Goal: Task Accomplishment & Management: Complete application form

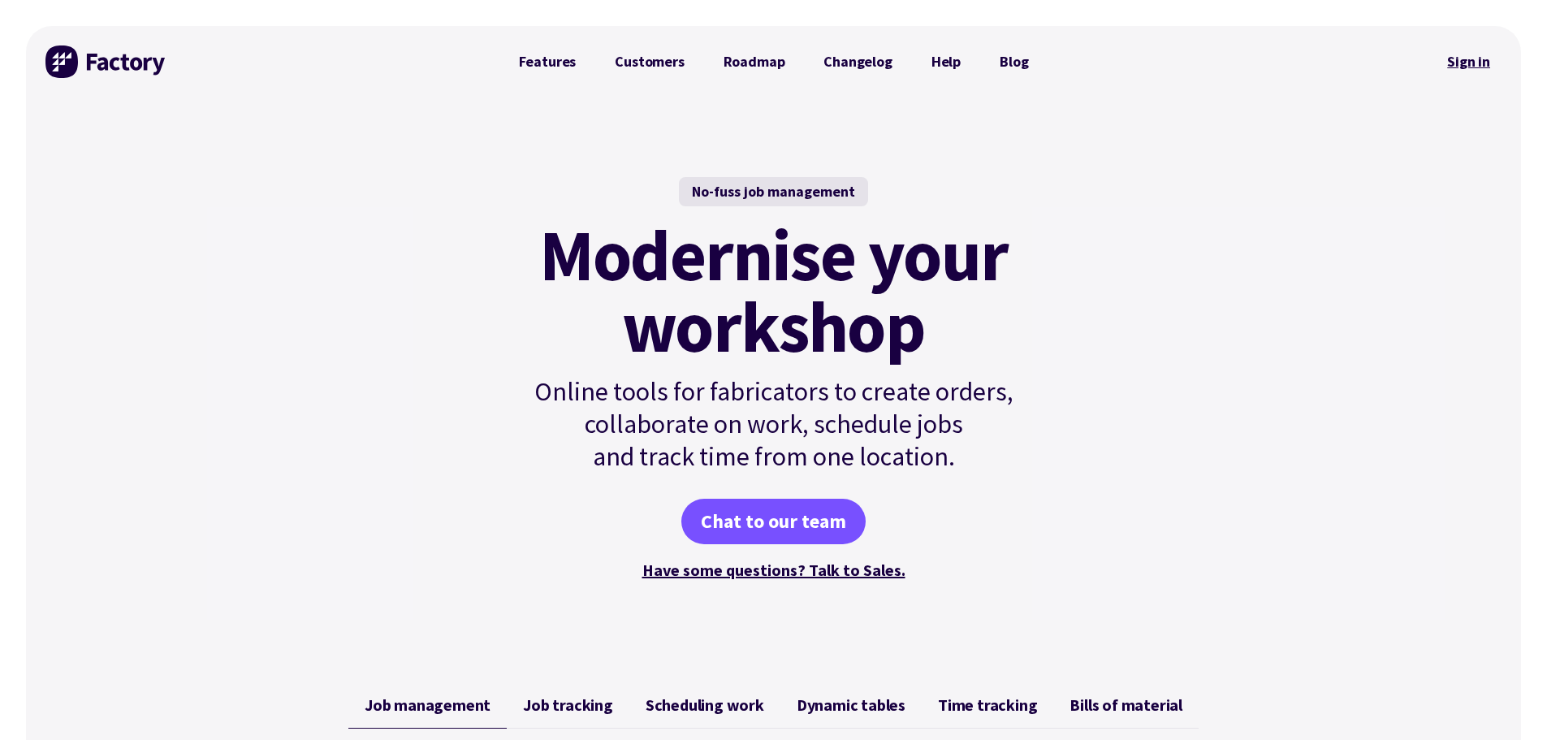
click at [1486, 60] on link "Sign in" at bounding box center [1469, 61] width 66 height 37
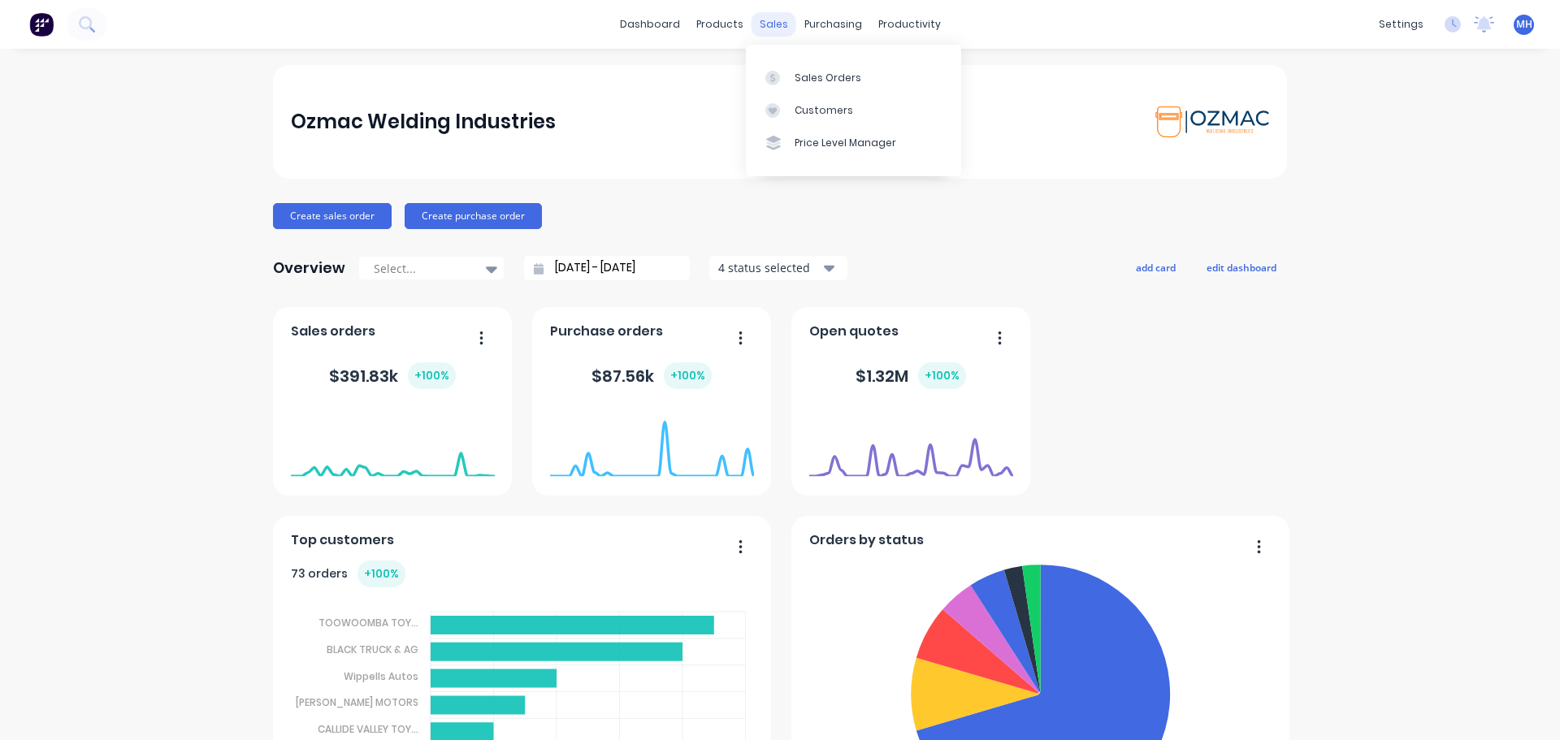
click at [768, 28] on div "sales" at bounding box center [773, 24] width 45 height 24
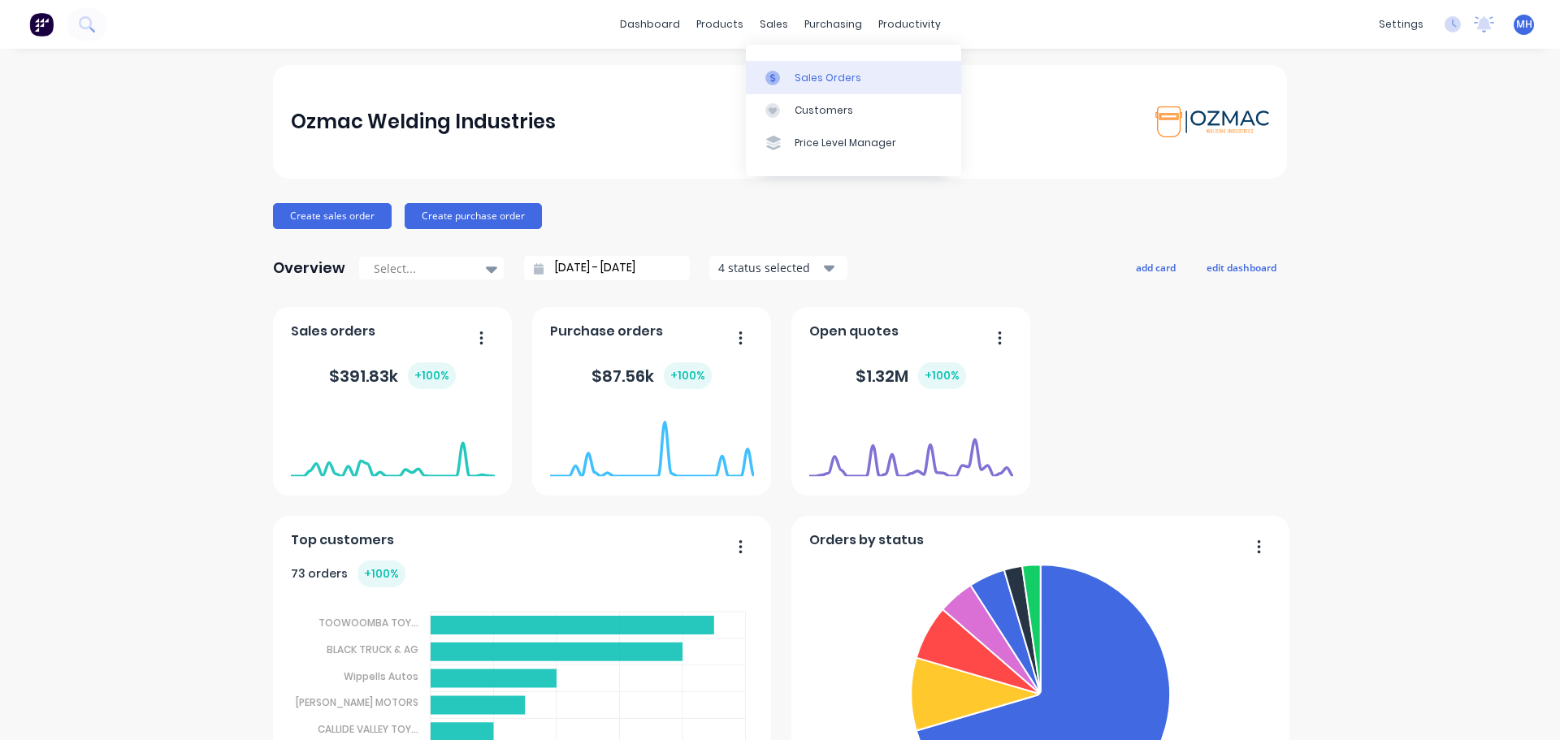
click at [788, 76] on div at bounding box center [777, 78] width 24 height 15
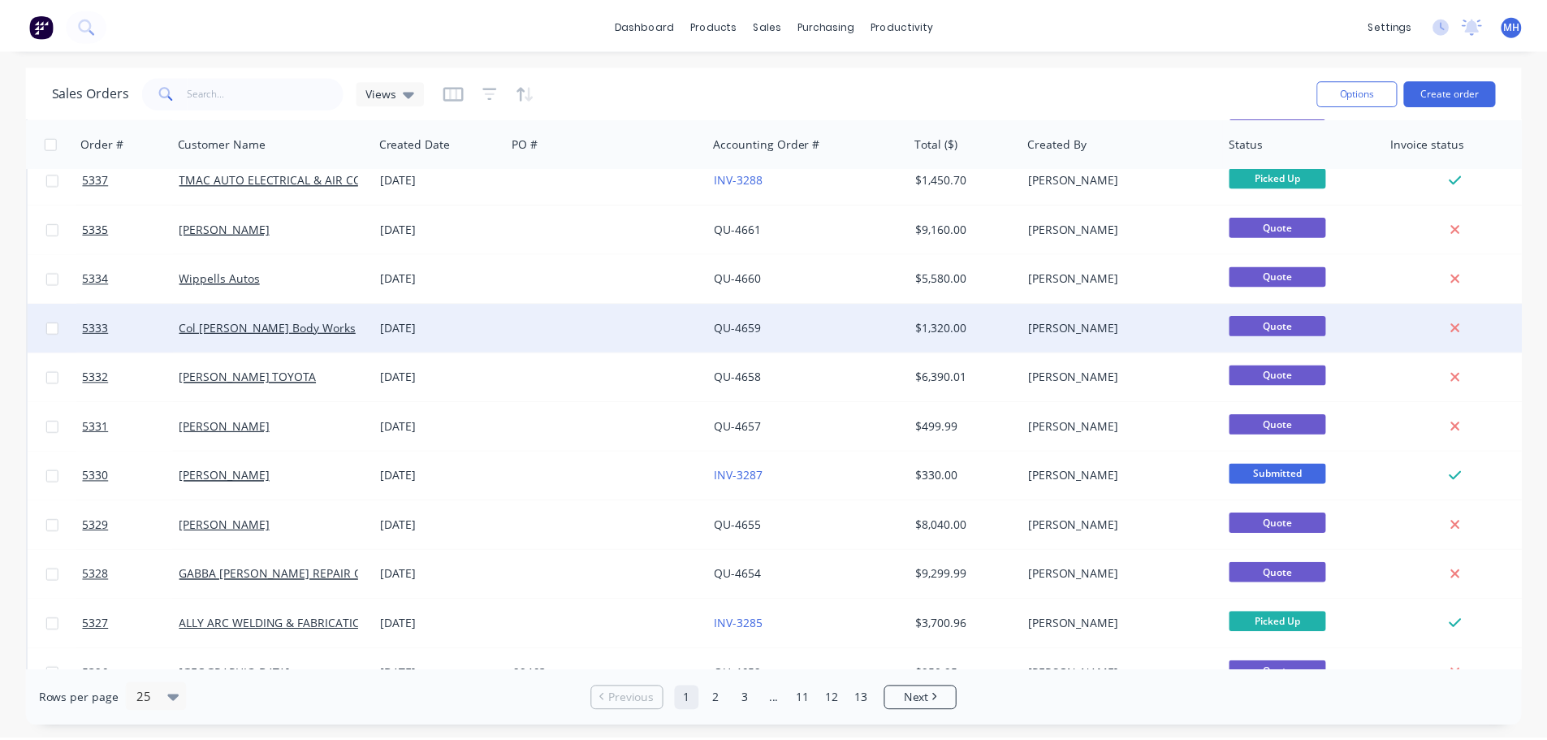
scroll to position [162, 0]
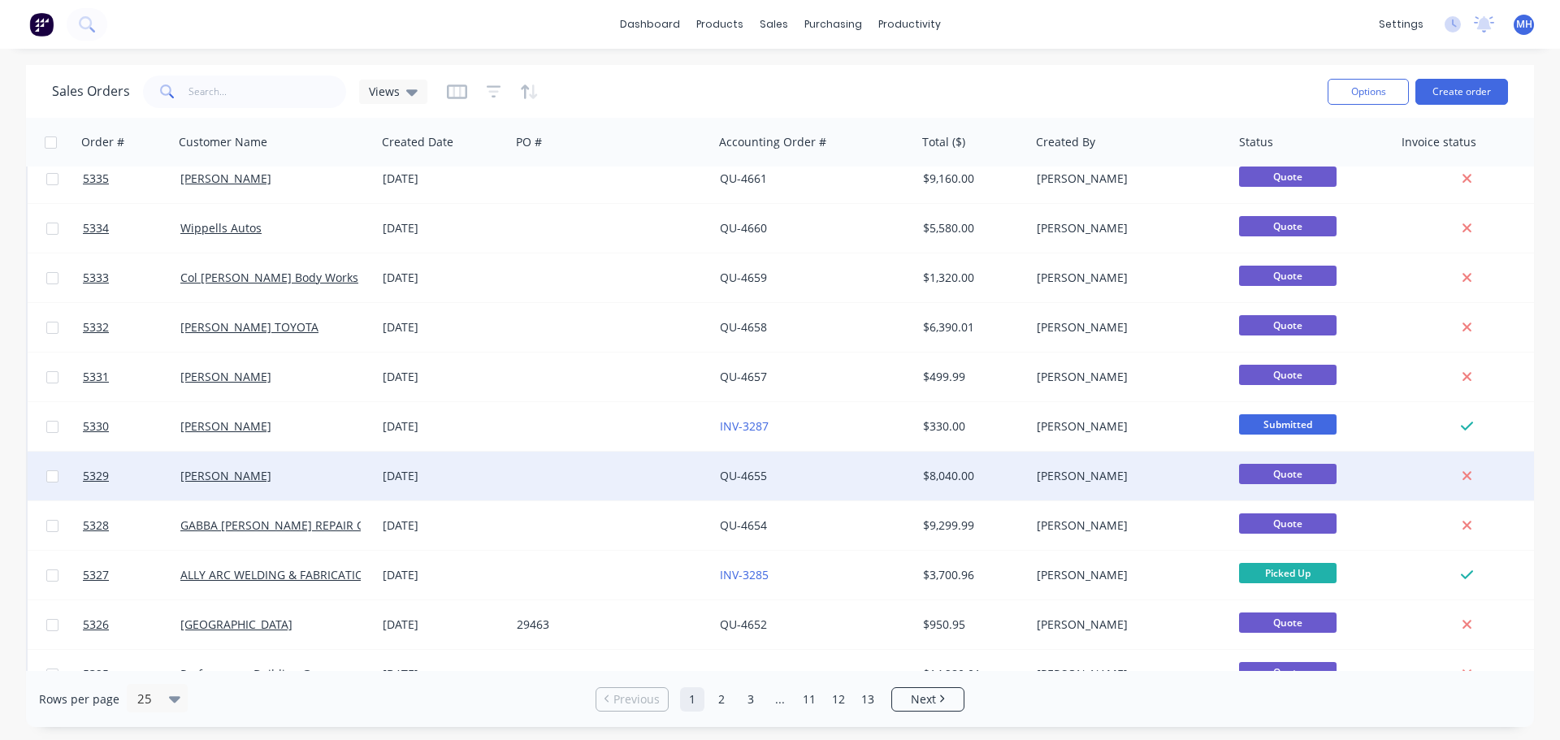
click at [257, 485] on div "JOSH BRIMLECOMBE" at bounding box center [275, 476] width 203 height 49
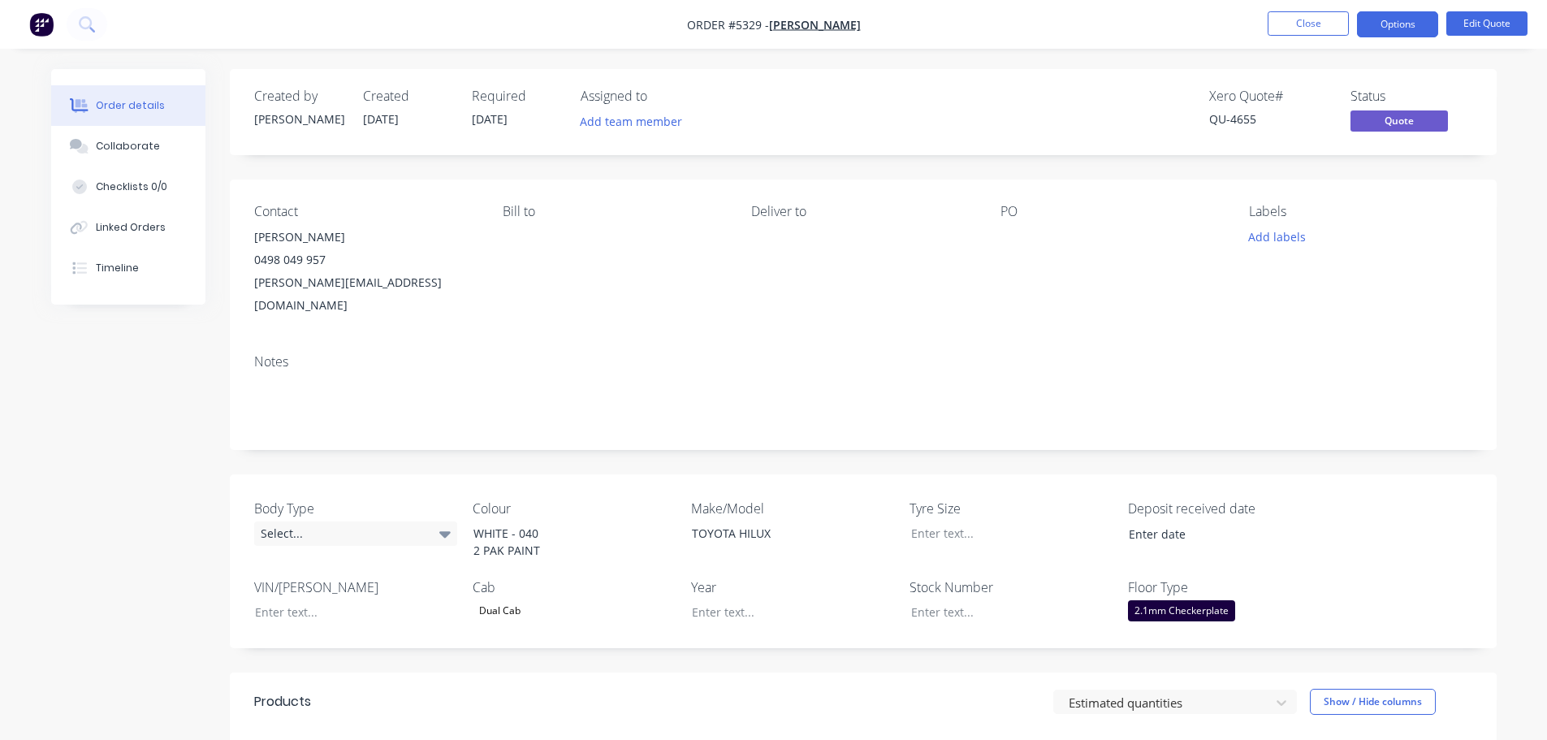
click at [350, 279] on div "joshua.brimlecombe@me.au" at bounding box center [365, 293] width 223 height 45
click at [1470, 11] on nav "Order #5329 - JOSH BRIMLECOMBE Close Options Edit Quote" at bounding box center [773, 24] width 1547 height 49
click at [1472, 29] on button "Edit Quote" at bounding box center [1487, 23] width 81 height 24
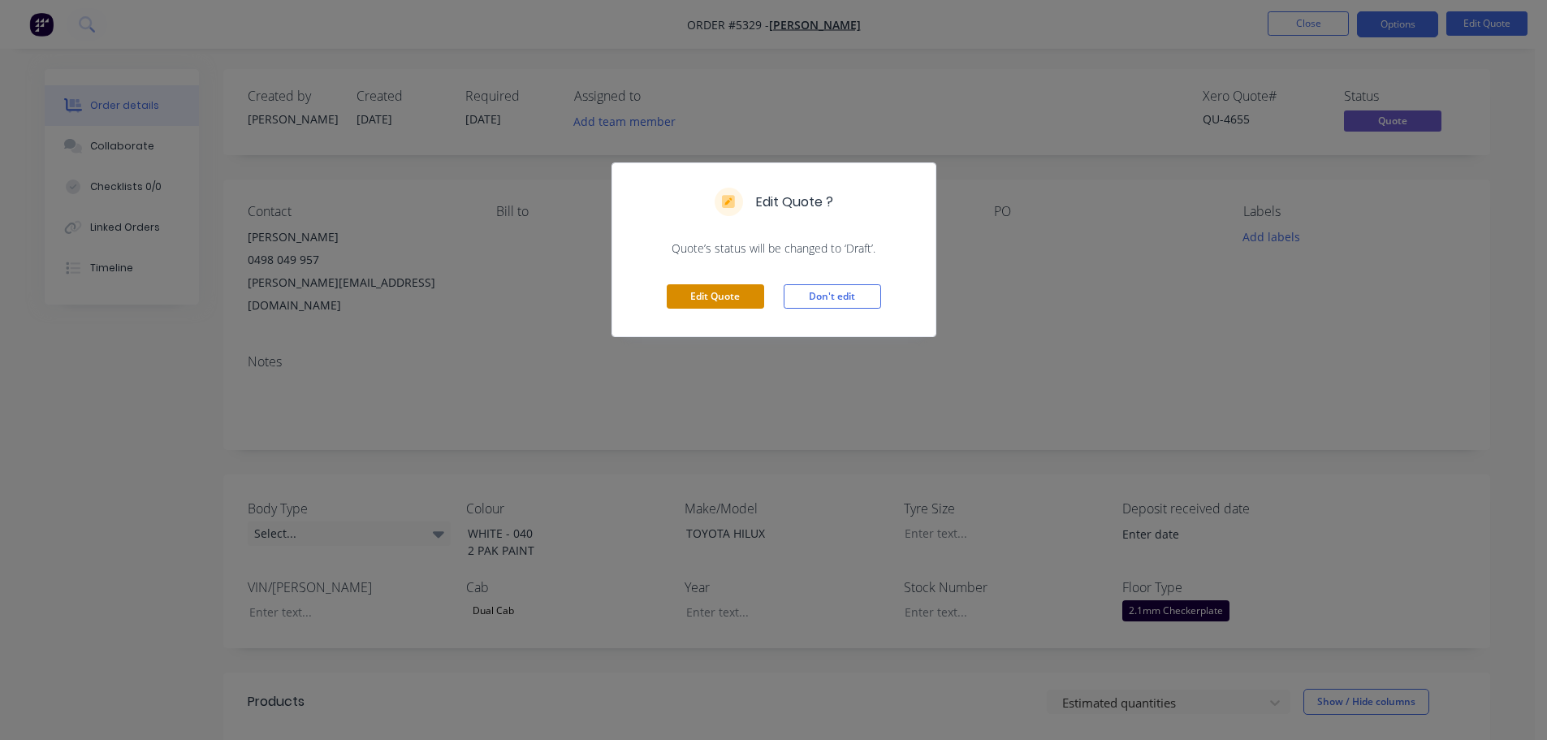
click at [696, 301] on button "Edit Quote" at bounding box center [715, 296] width 97 height 24
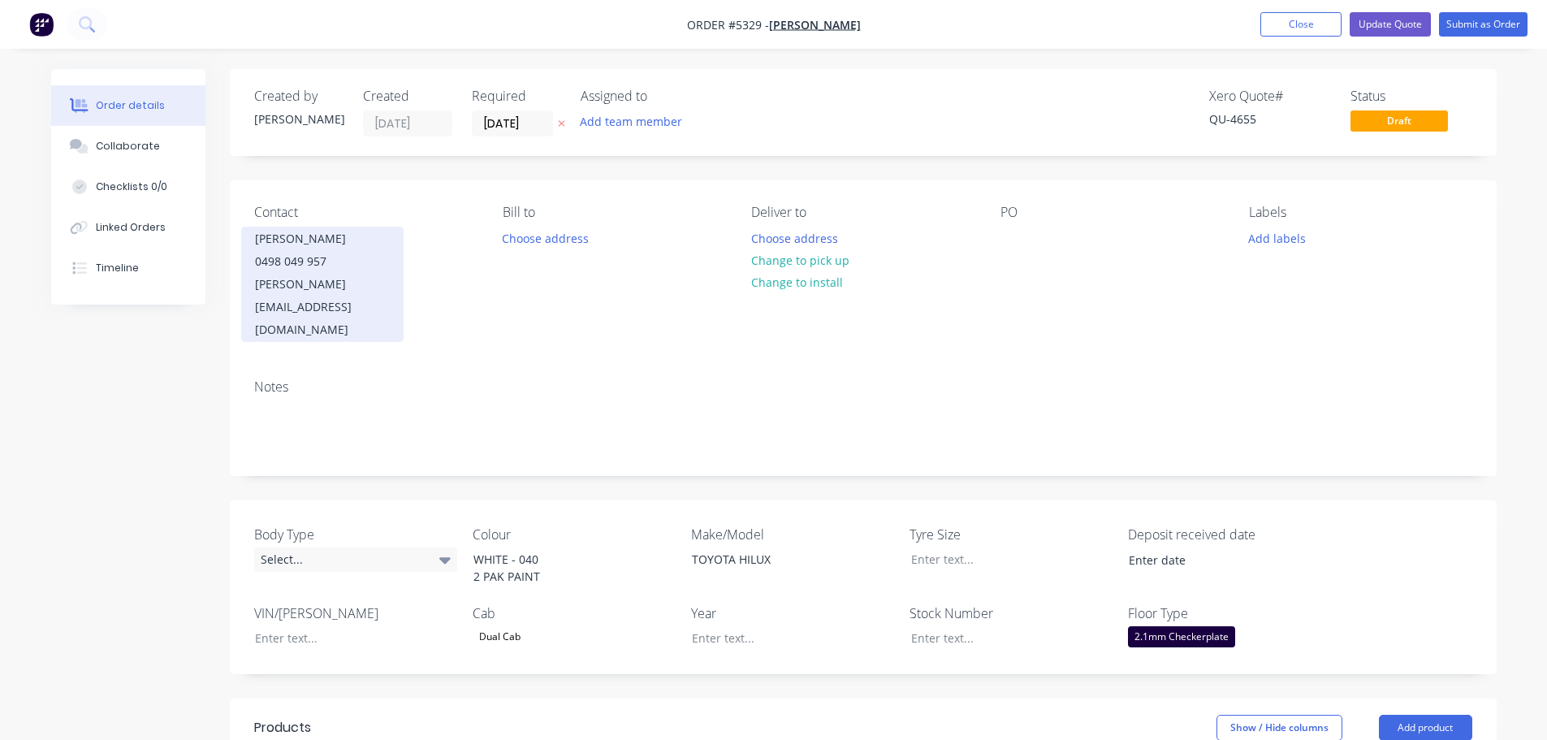
click at [317, 283] on div "joshua.brimlecombe@me.au" at bounding box center [322, 307] width 135 height 68
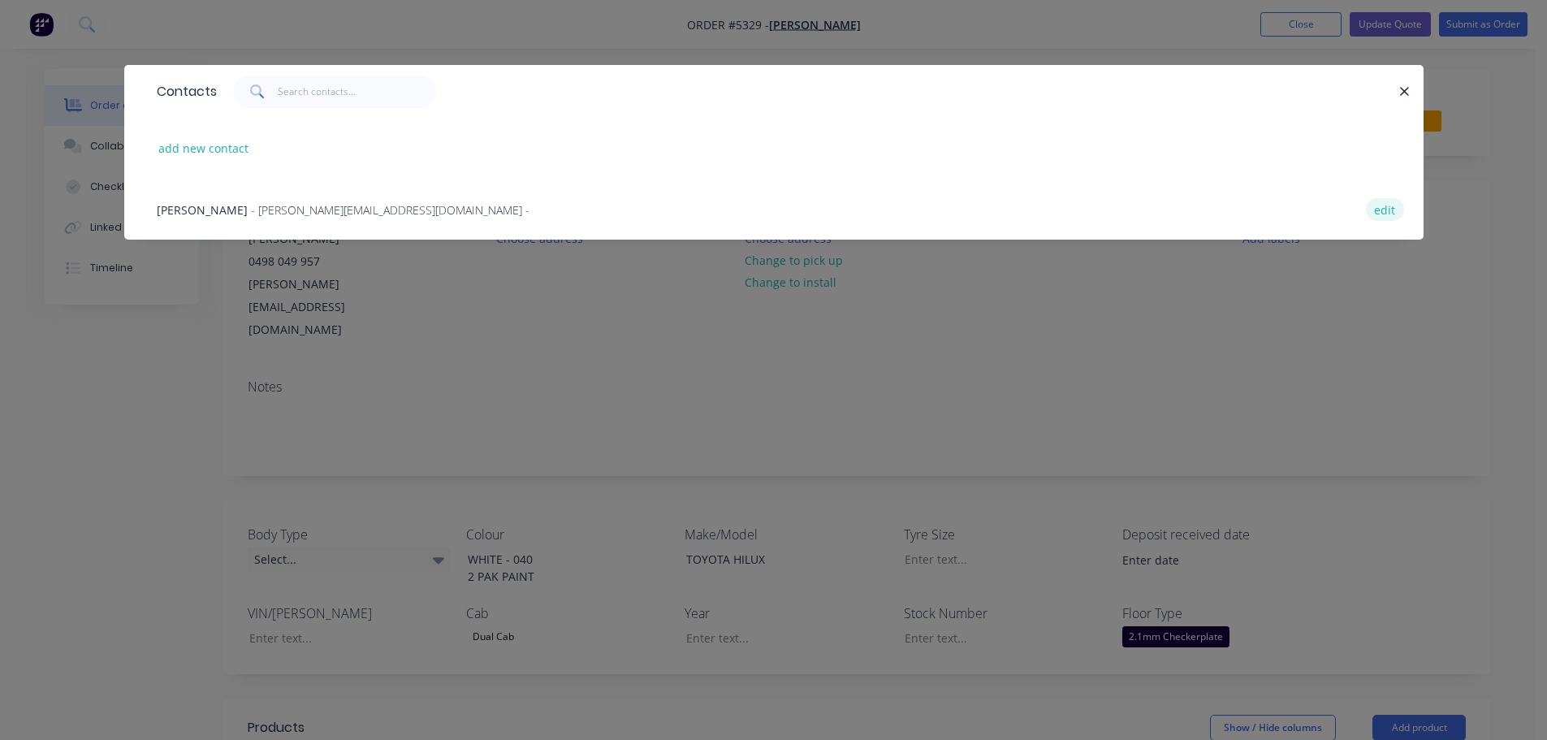
click at [1391, 209] on button "edit" at bounding box center [1385, 209] width 38 height 22
select select "AU"
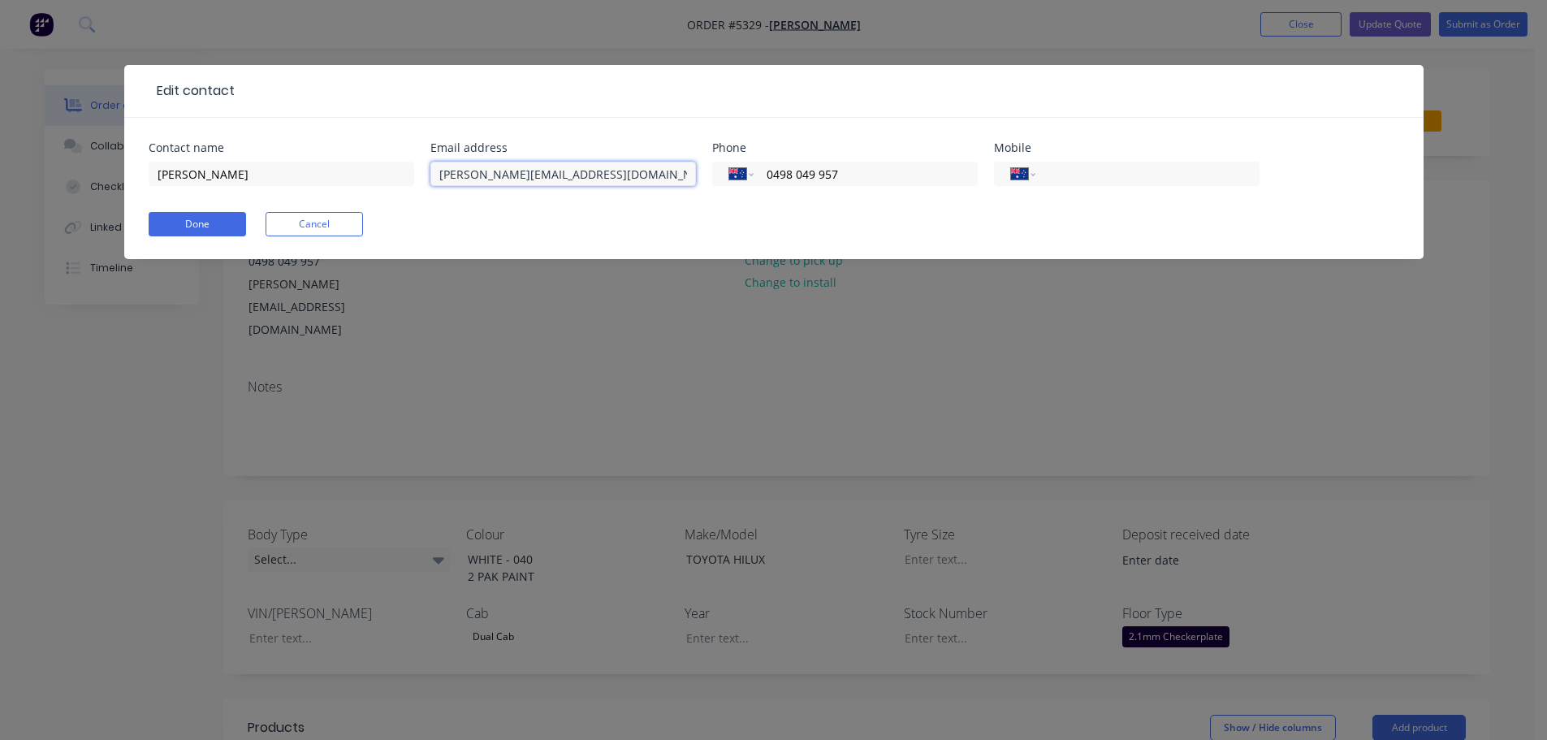
click at [503, 176] on input "joshua.brimlecombe@me.au" at bounding box center [564, 174] width 266 height 24
click at [631, 180] on input "joshua.brimblecombe@me.au" at bounding box center [564, 174] width 266 height 24
type input "joshua.brimblecombe@me.com"
click at [206, 220] on button "Done" at bounding box center [197, 224] width 97 height 24
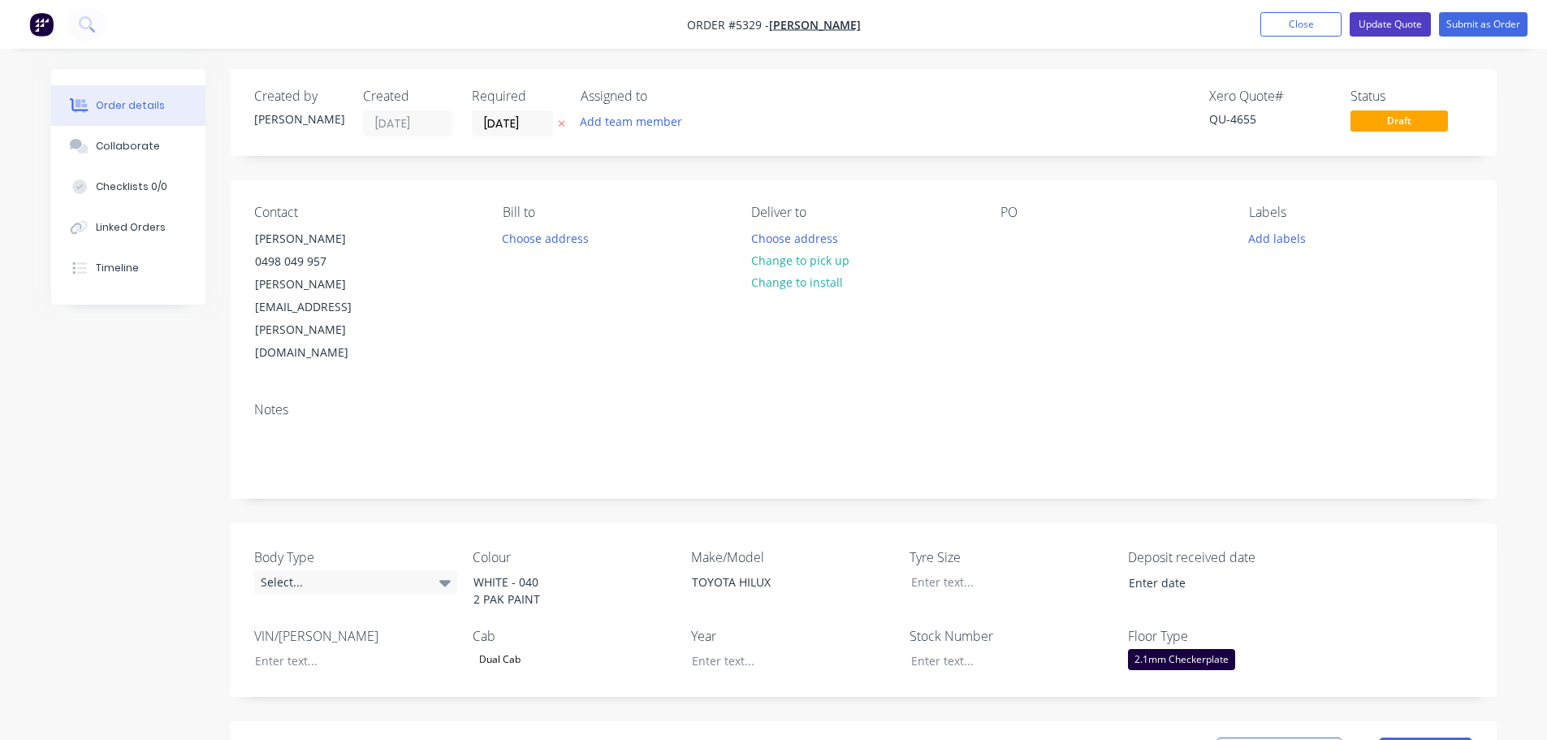
click at [1391, 21] on button "Update Quote" at bounding box center [1390, 24] width 81 height 24
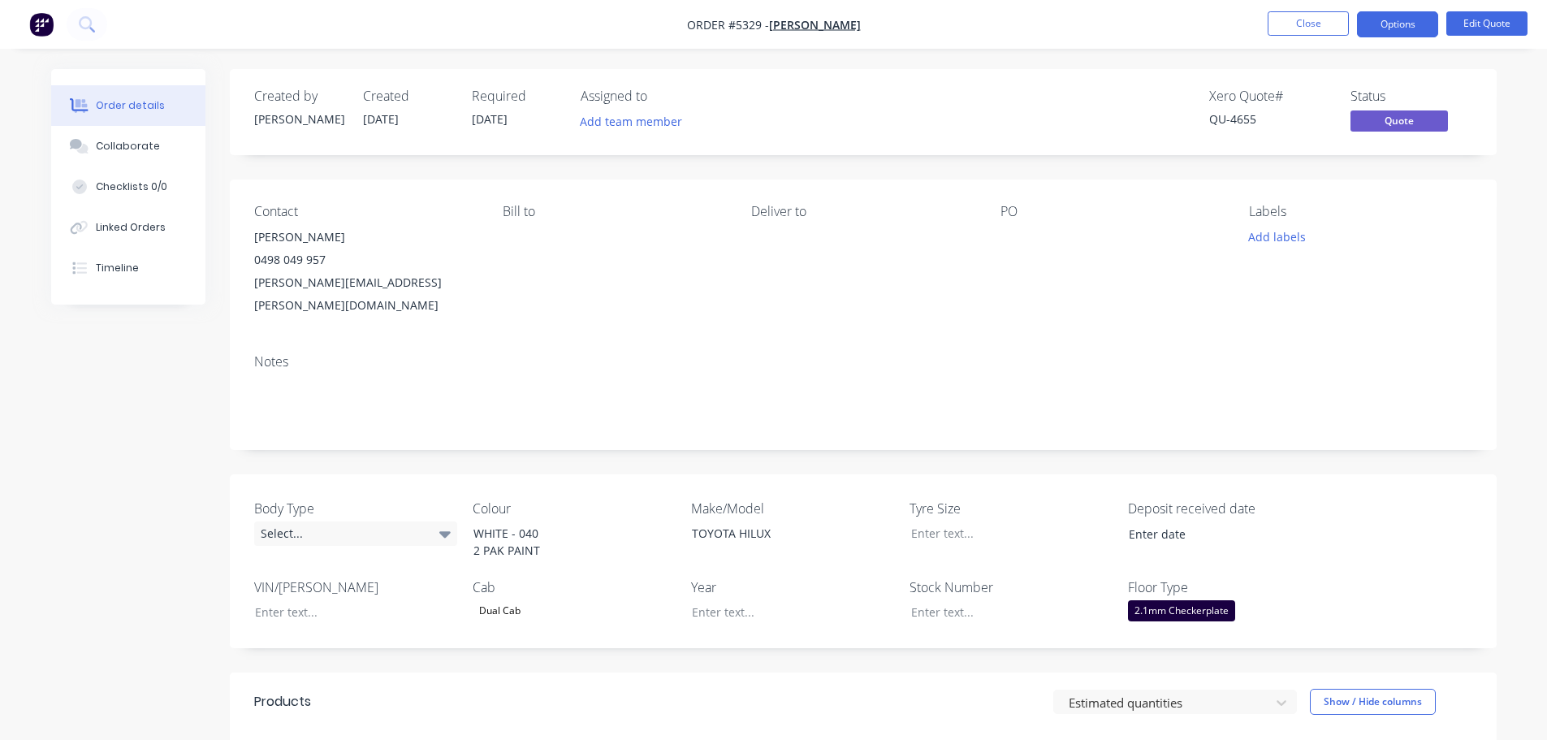
click at [1391, 21] on button "Options" at bounding box center [1397, 24] width 81 height 26
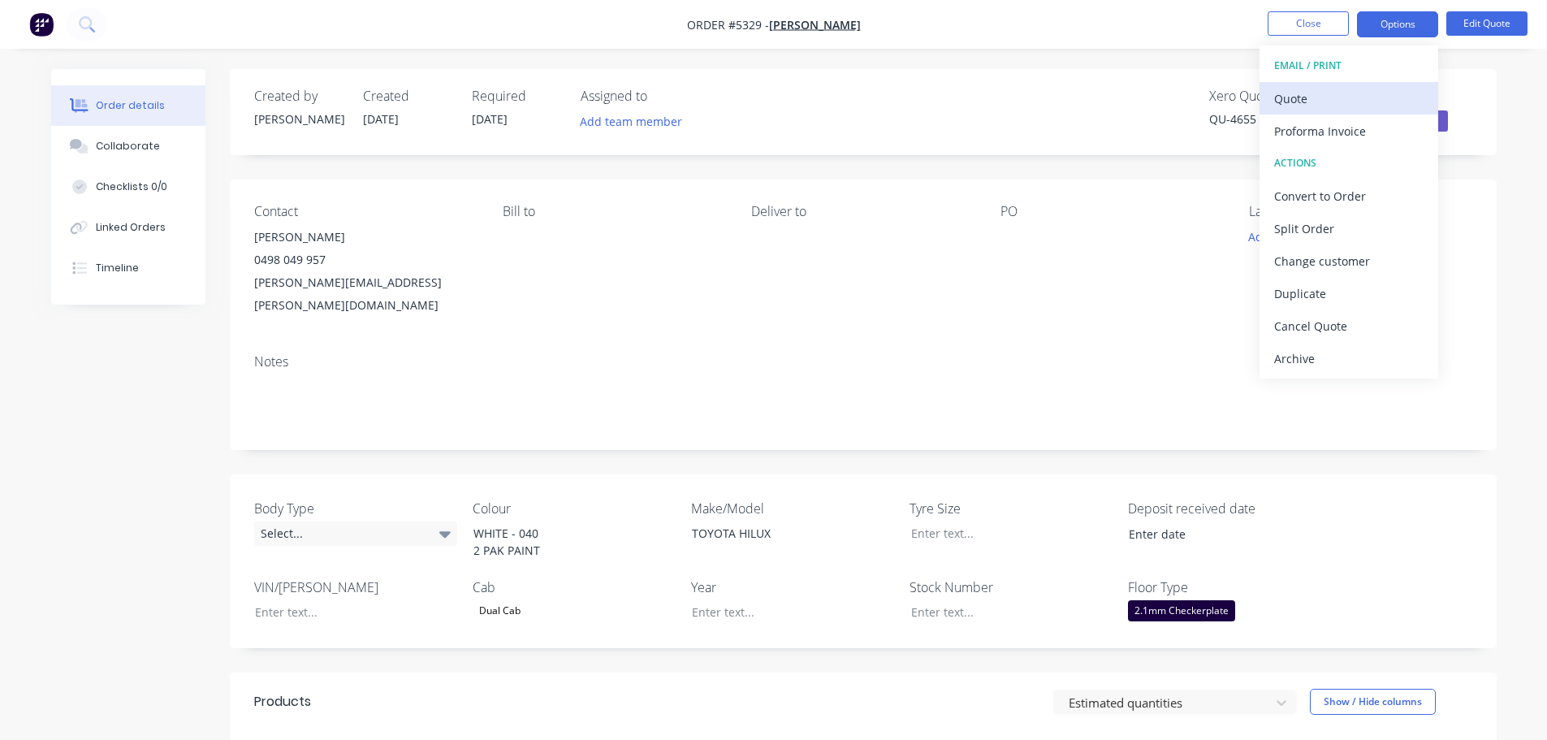
click at [1355, 100] on div "Quote" at bounding box center [1348, 99] width 149 height 24
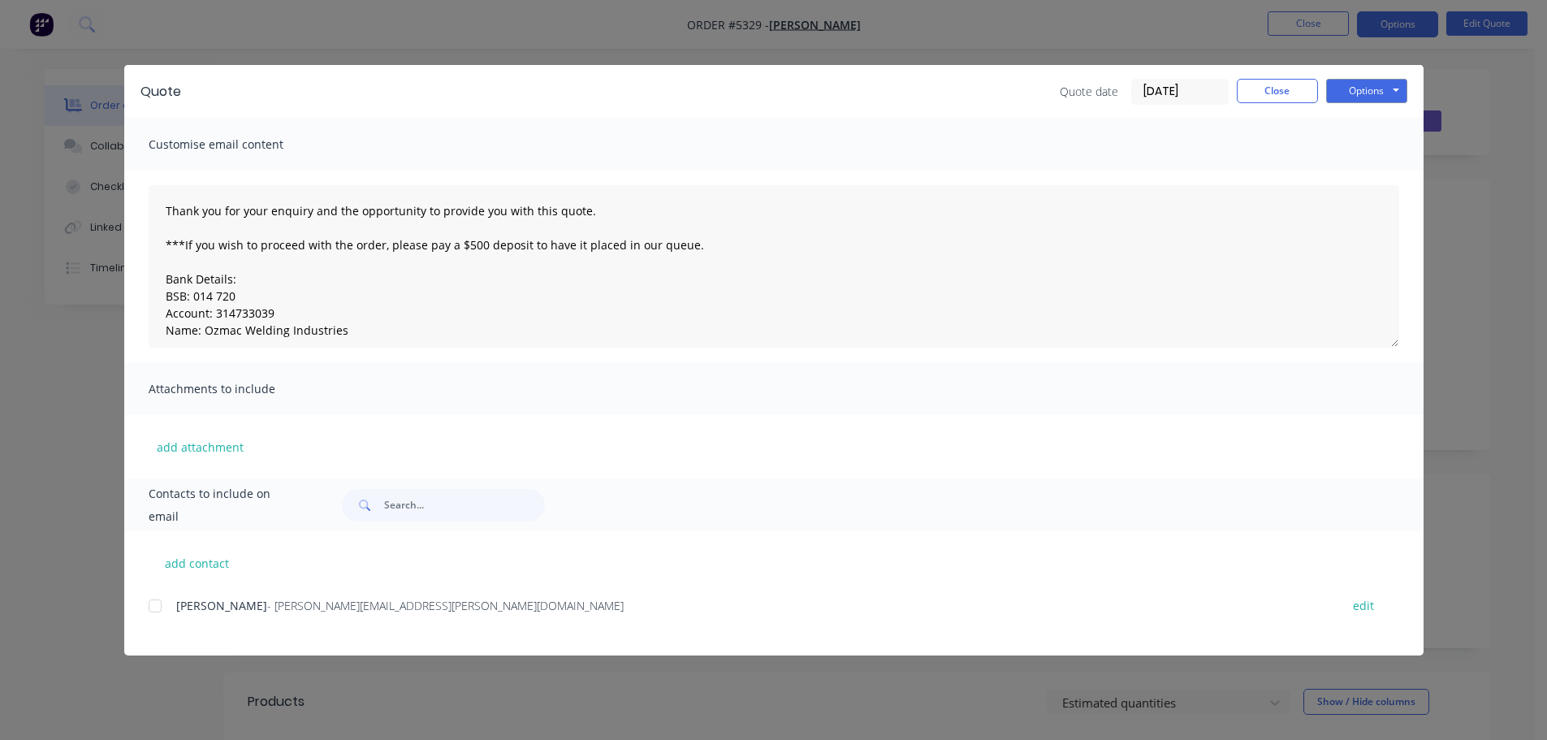
click at [156, 611] on div at bounding box center [155, 606] width 32 height 32
click at [1374, 91] on button "Options" at bounding box center [1366, 91] width 81 height 24
click at [1371, 177] on button "Email" at bounding box center [1378, 173] width 104 height 27
click at [1268, 96] on button "Close" at bounding box center [1277, 91] width 81 height 24
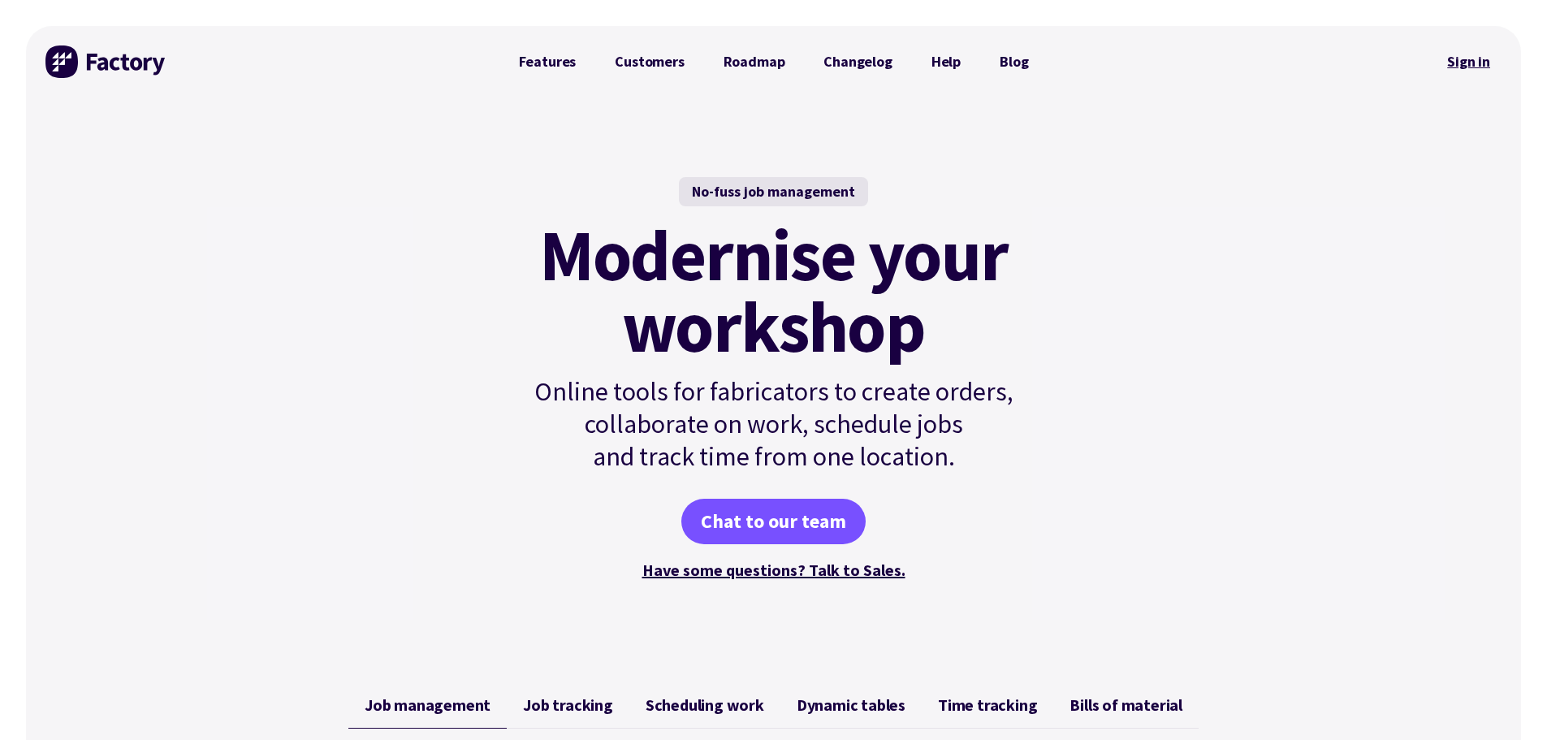
click at [1473, 61] on link "Sign in" at bounding box center [1469, 61] width 66 height 37
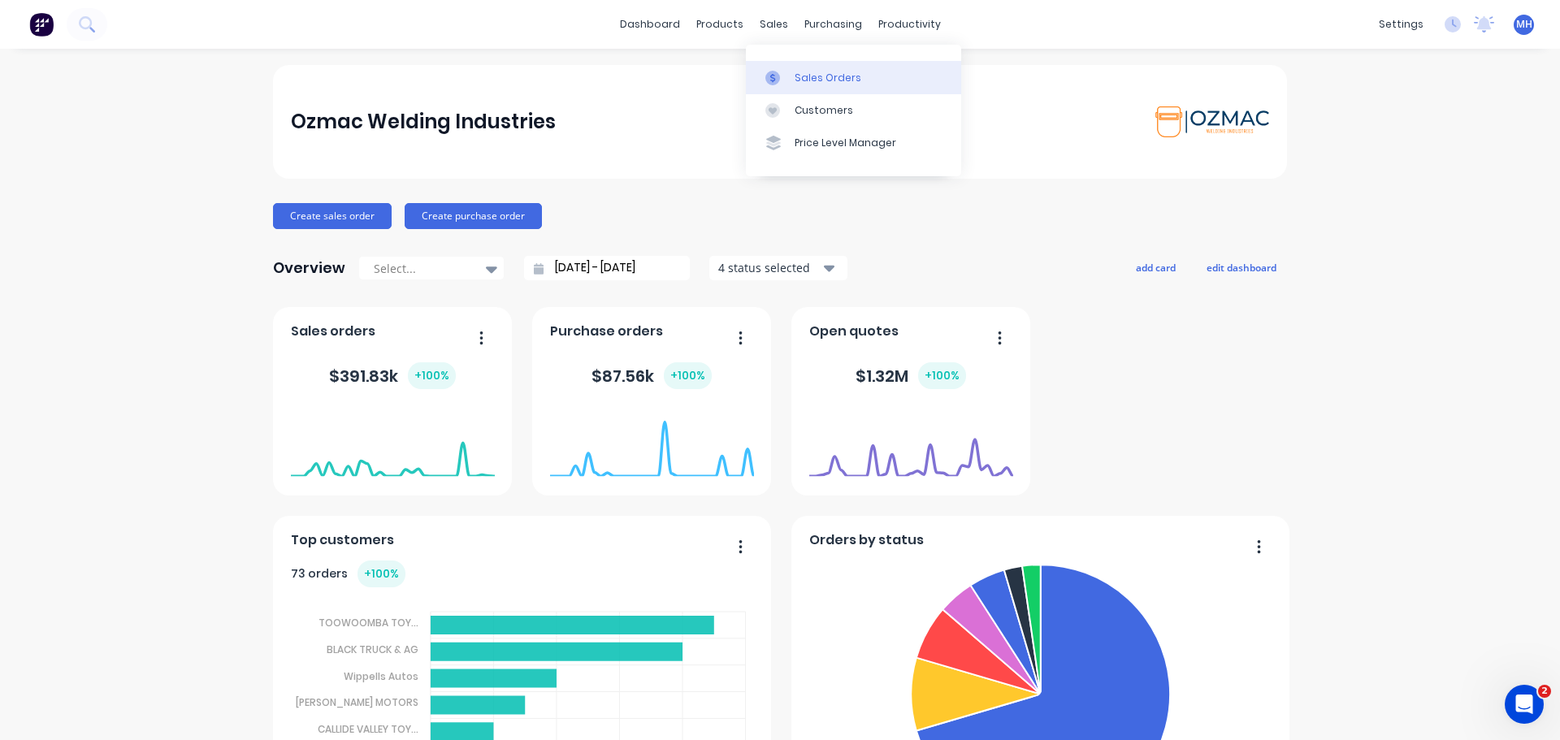
click at [814, 73] on div "Sales Orders" at bounding box center [827, 78] width 67 height 15
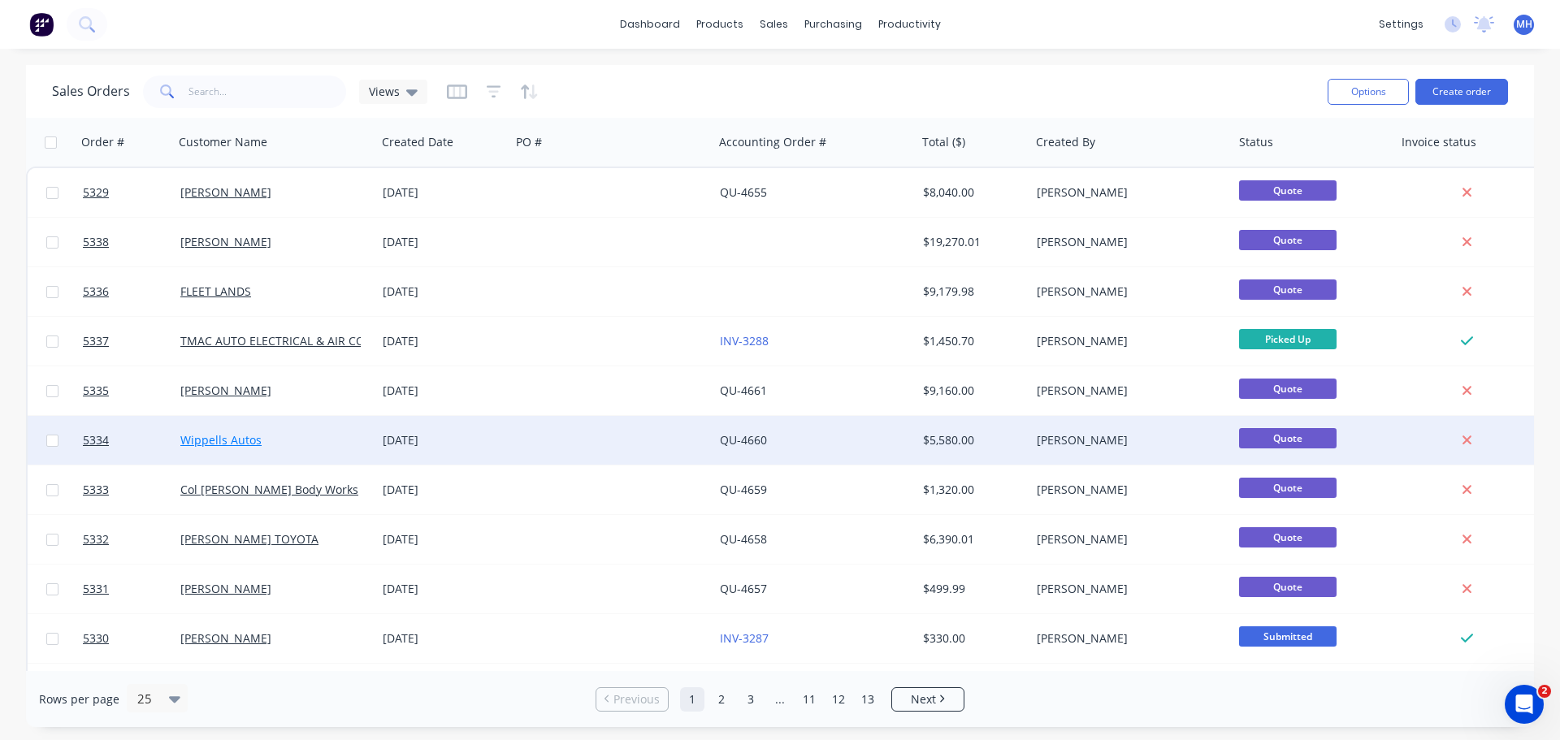
click at [231, 438] on link "Wippells Autos" at bounding box center [220, 439] width 81 height 15
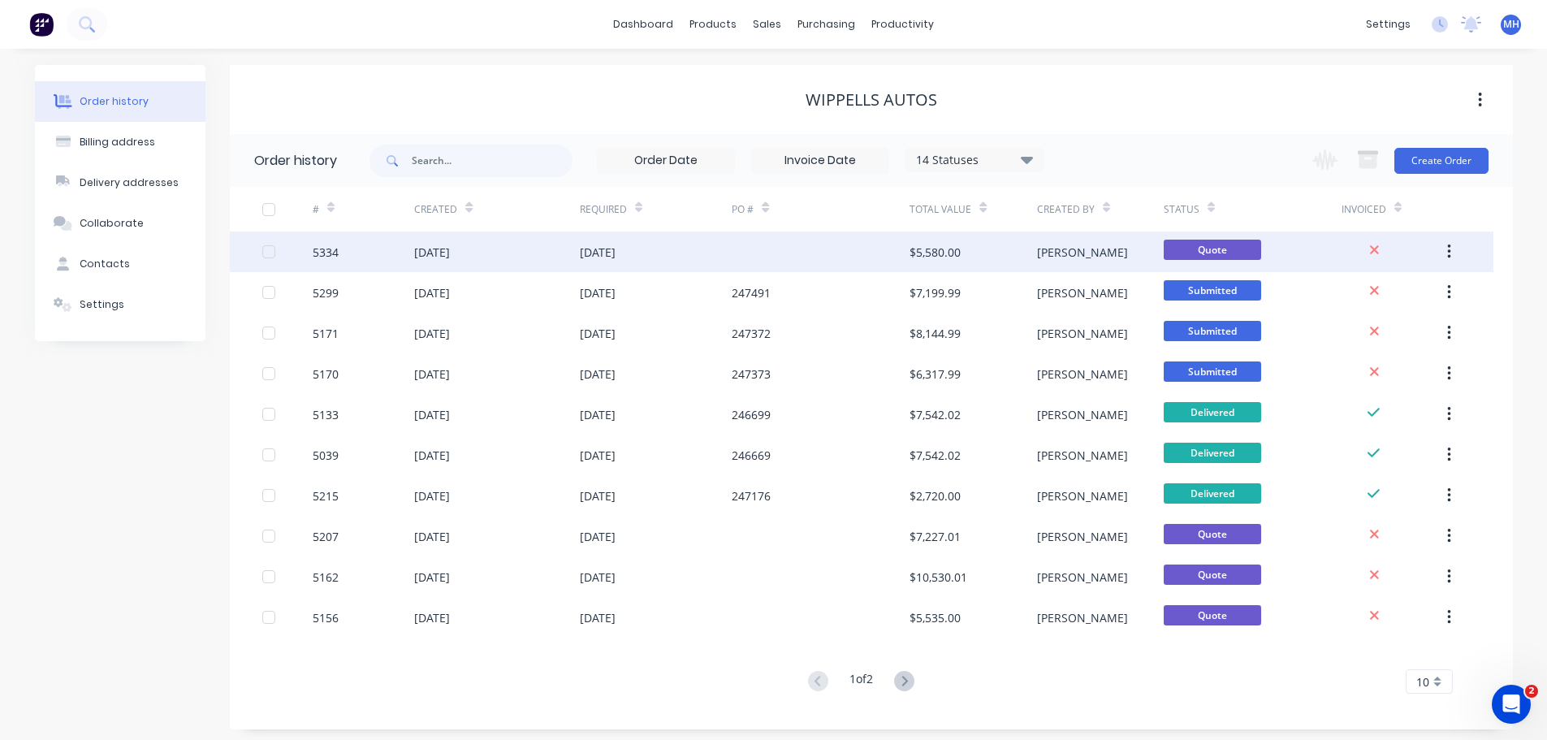
click at [426, 248] on div "13 Oct 2025" at bounding box center [432, 252] width 36 height 17
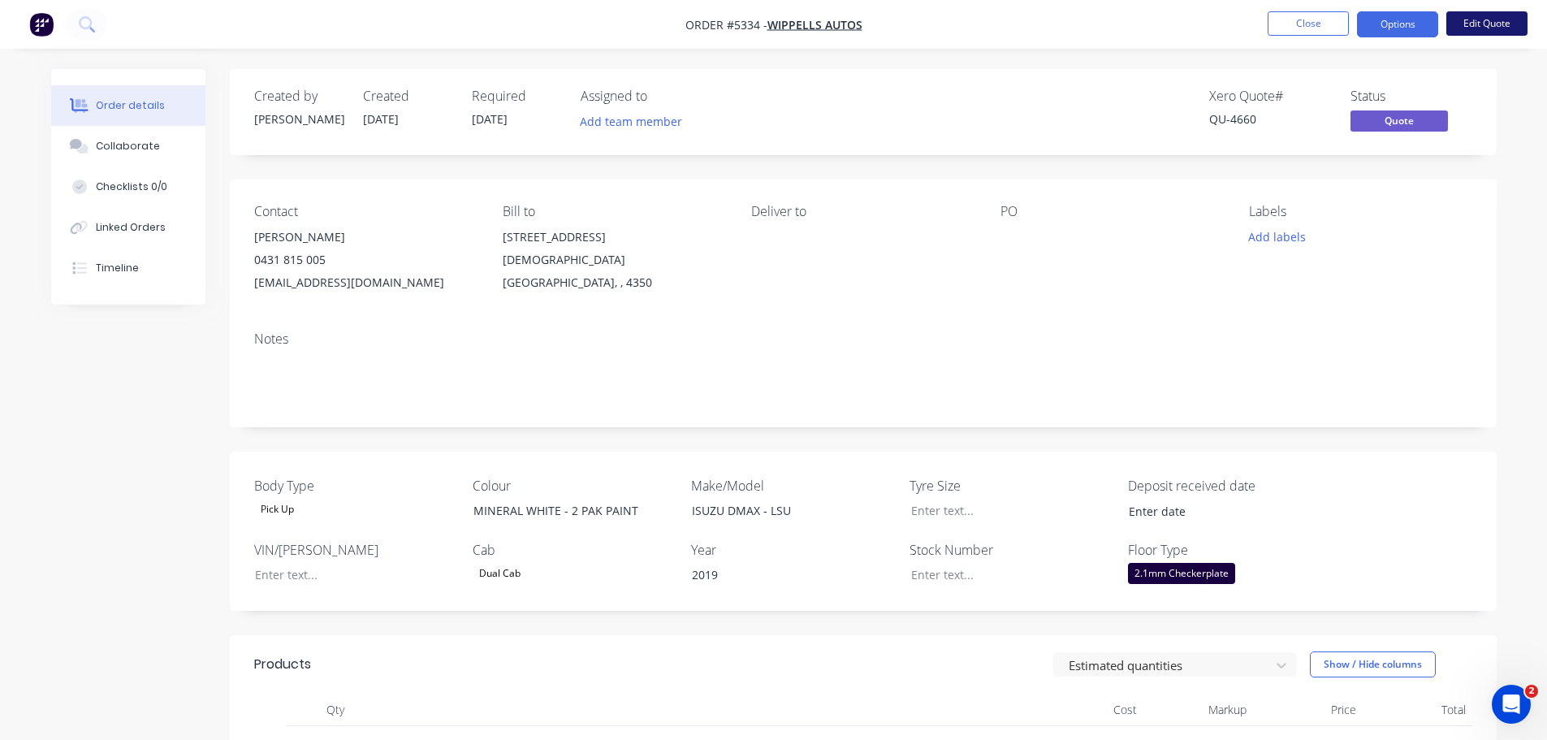
click at [1486, 24] on button "Edit Quote" at bounding box center [1487, 23] width 81 height 24
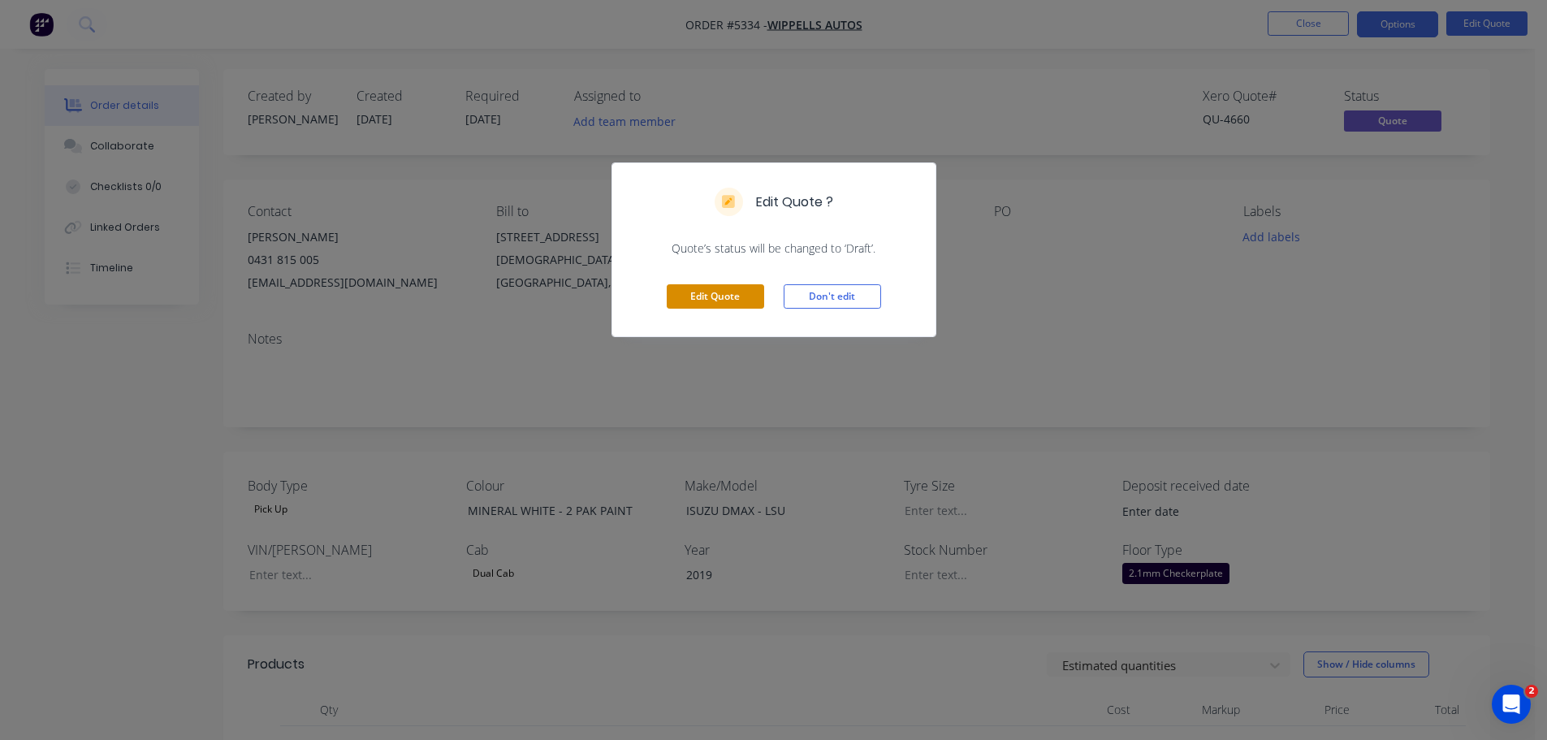
click at [690, 292] on button "Edit Quote" at bounding box center [715, 296] width 97 height 24
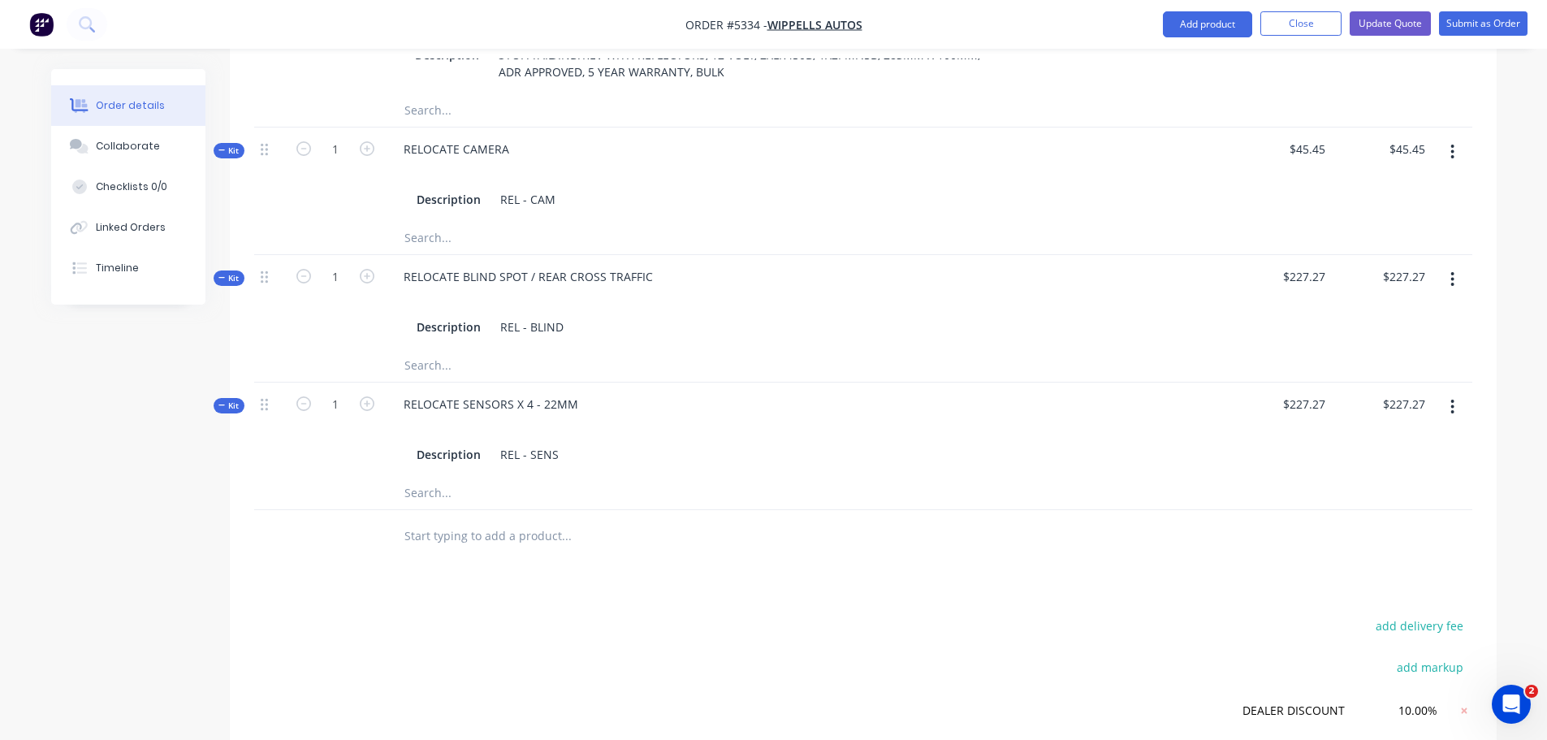
scroll to position [1056, 0]
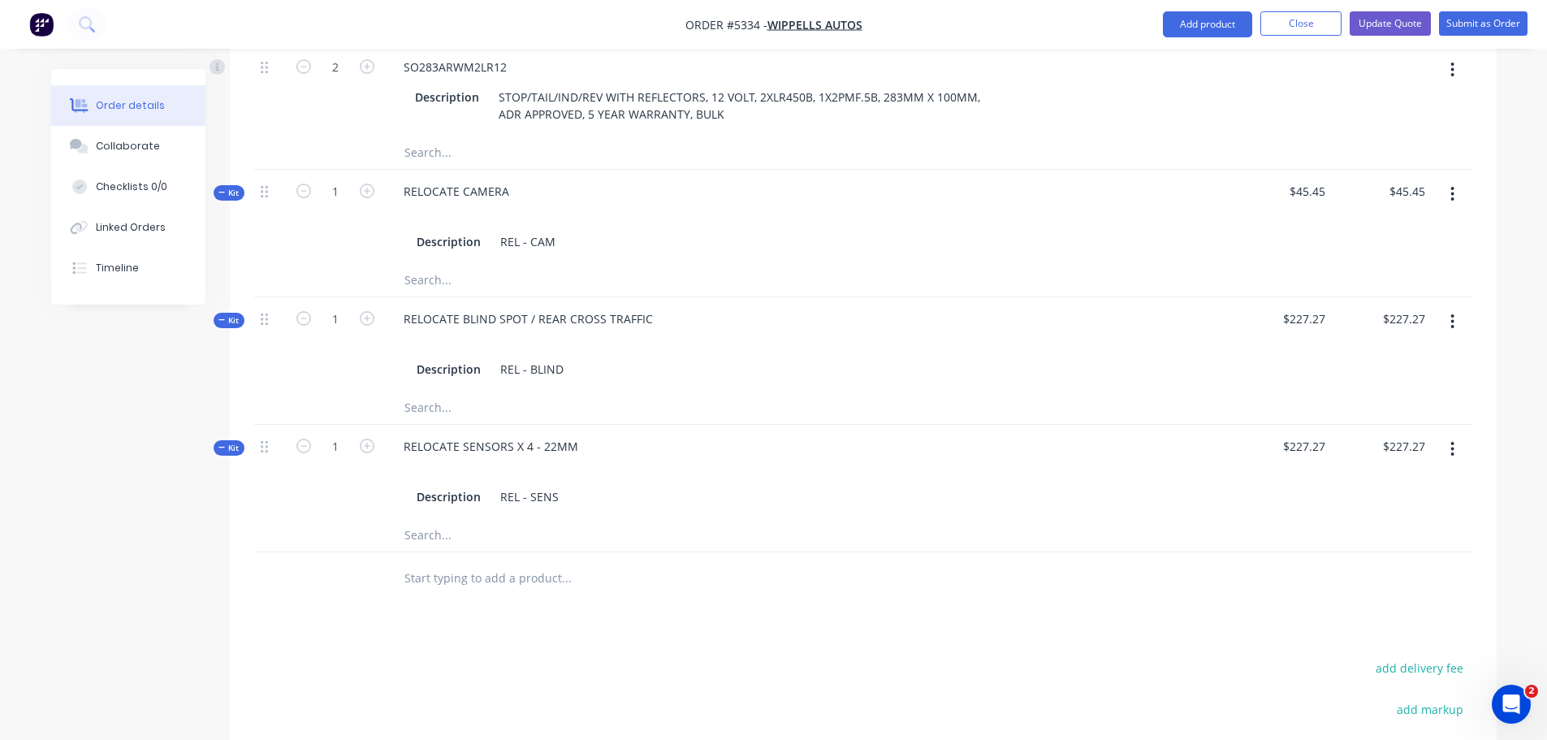
click at [1453, 314] on icon "button" at bounding box center [1453, 321] width 3 height 15
click at [1364, 482] on div "Delete" at bounding box center [1395, 494] width 125 height 24
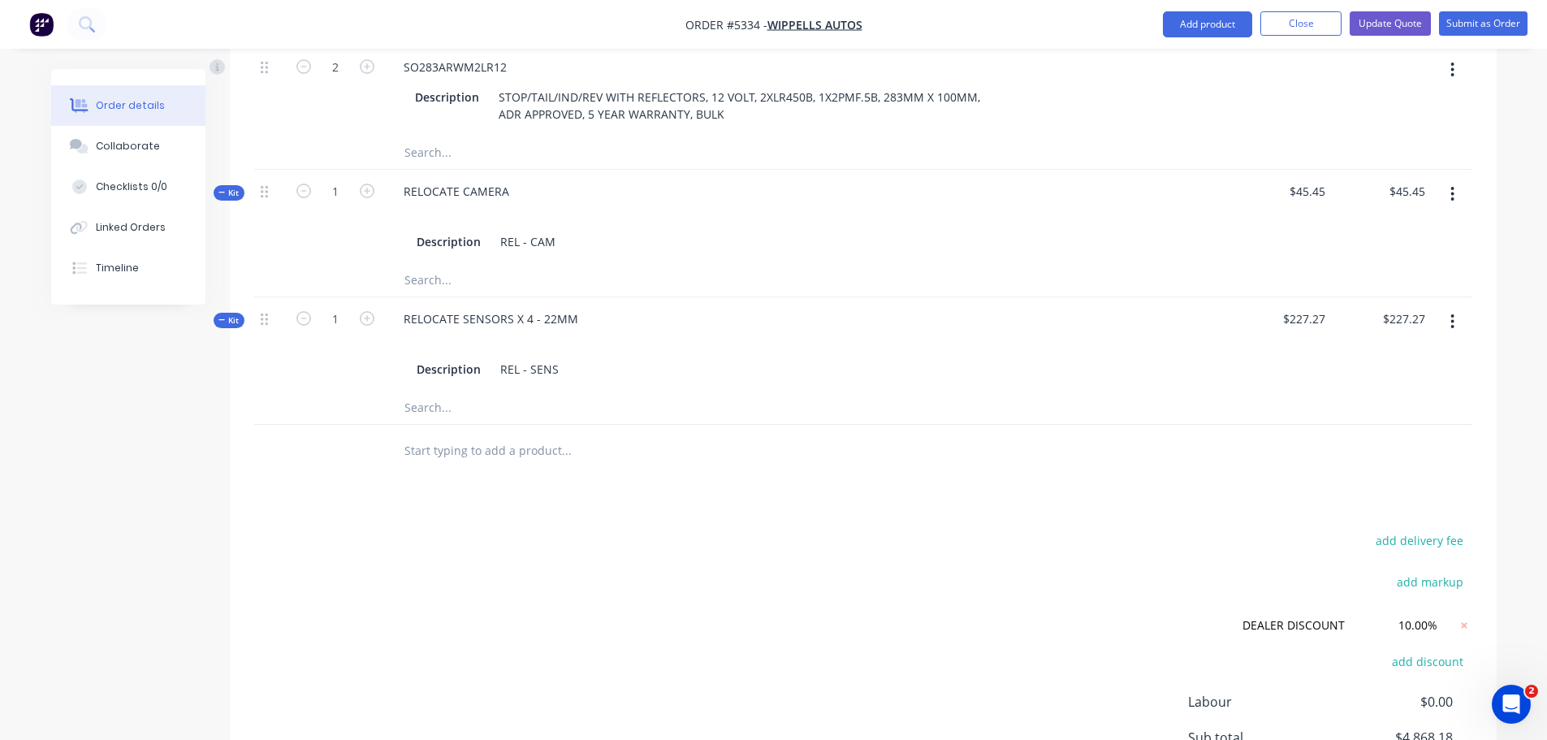
click at [1451, 313] on icon "button" at bounding box center [1453, 322] width 4 height 18
click at [1395, 482] on div "Delete" at bounding box center [1395, 494] width 125 height 24
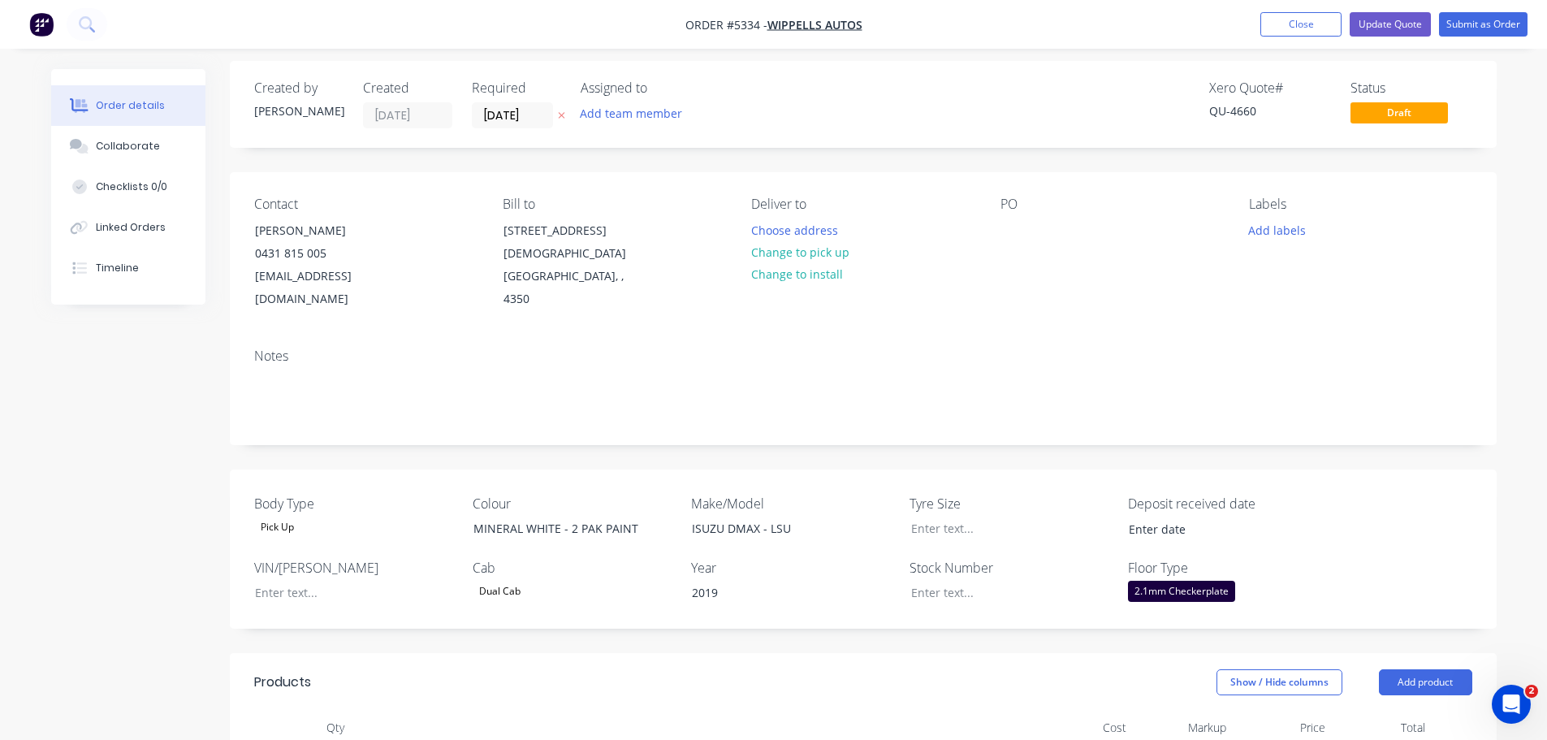
scroll to position [0, 0]
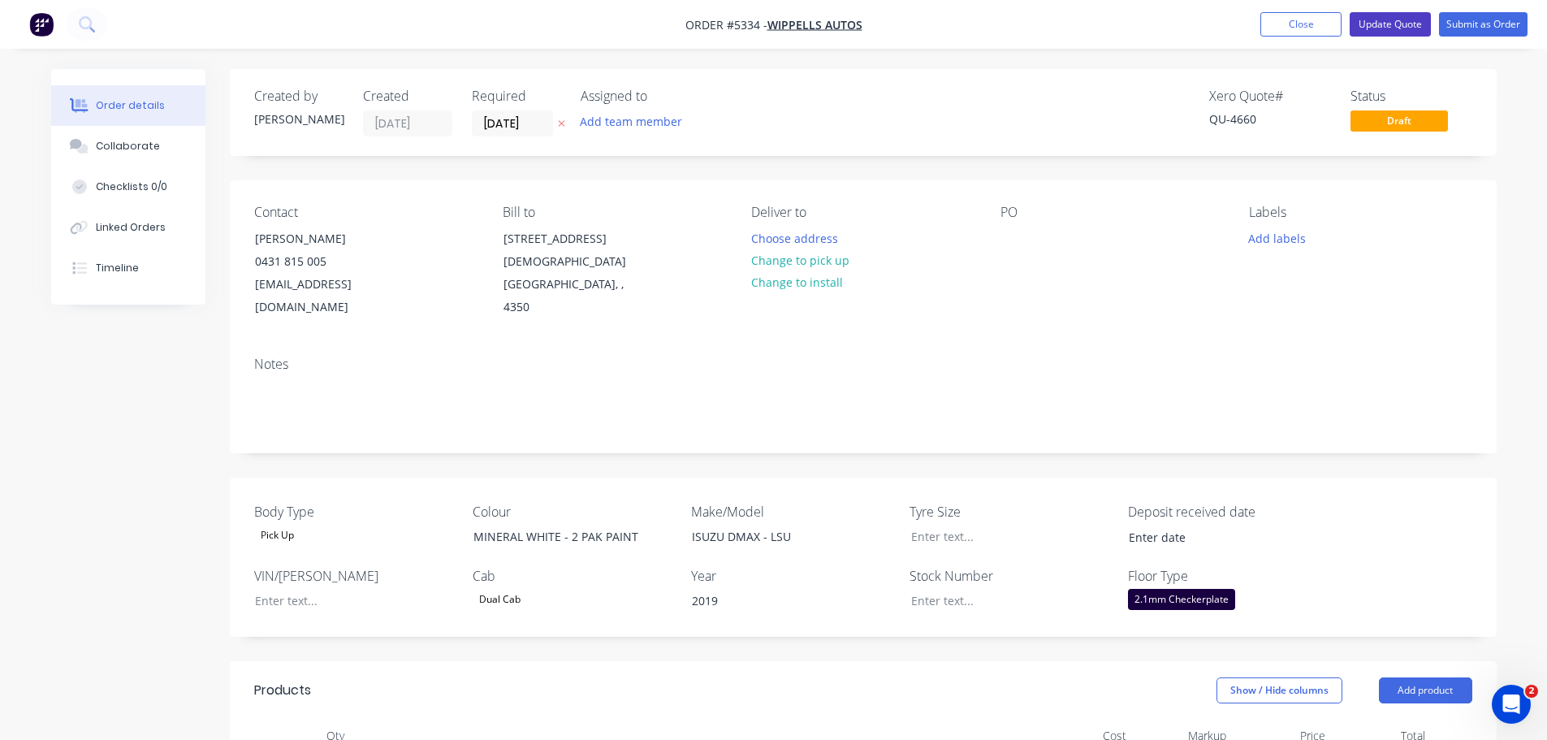
click at [1392, 22] on button "Update Quote" at bounding box center [1390, 24] width 81 height 24
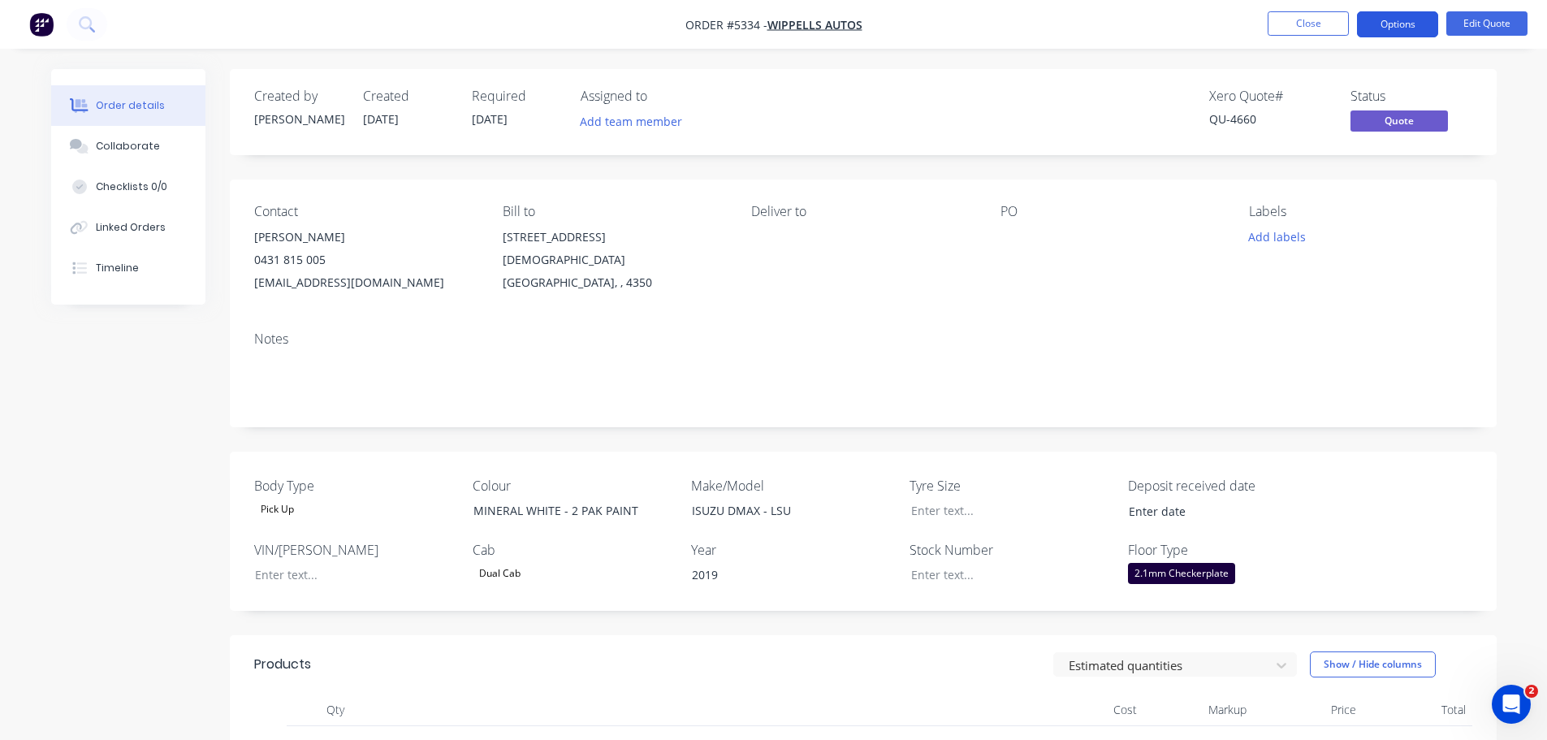
click at [1395, 24] on button "Options" at bounding box center [1397, 24] width 81 height 26
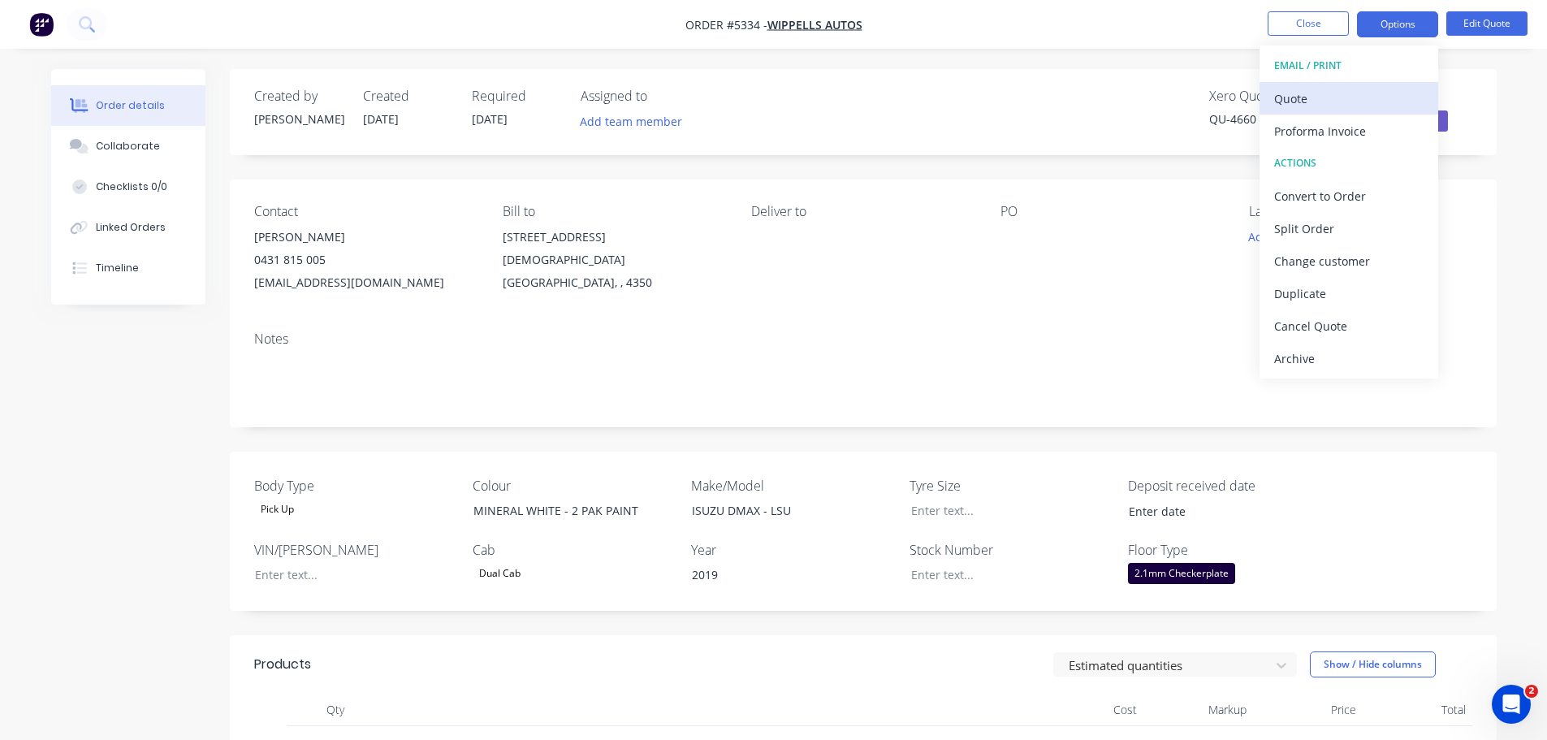
click at [1354, 98] on div "Quote" at bounding box center [1348, 99] width 149 height 24
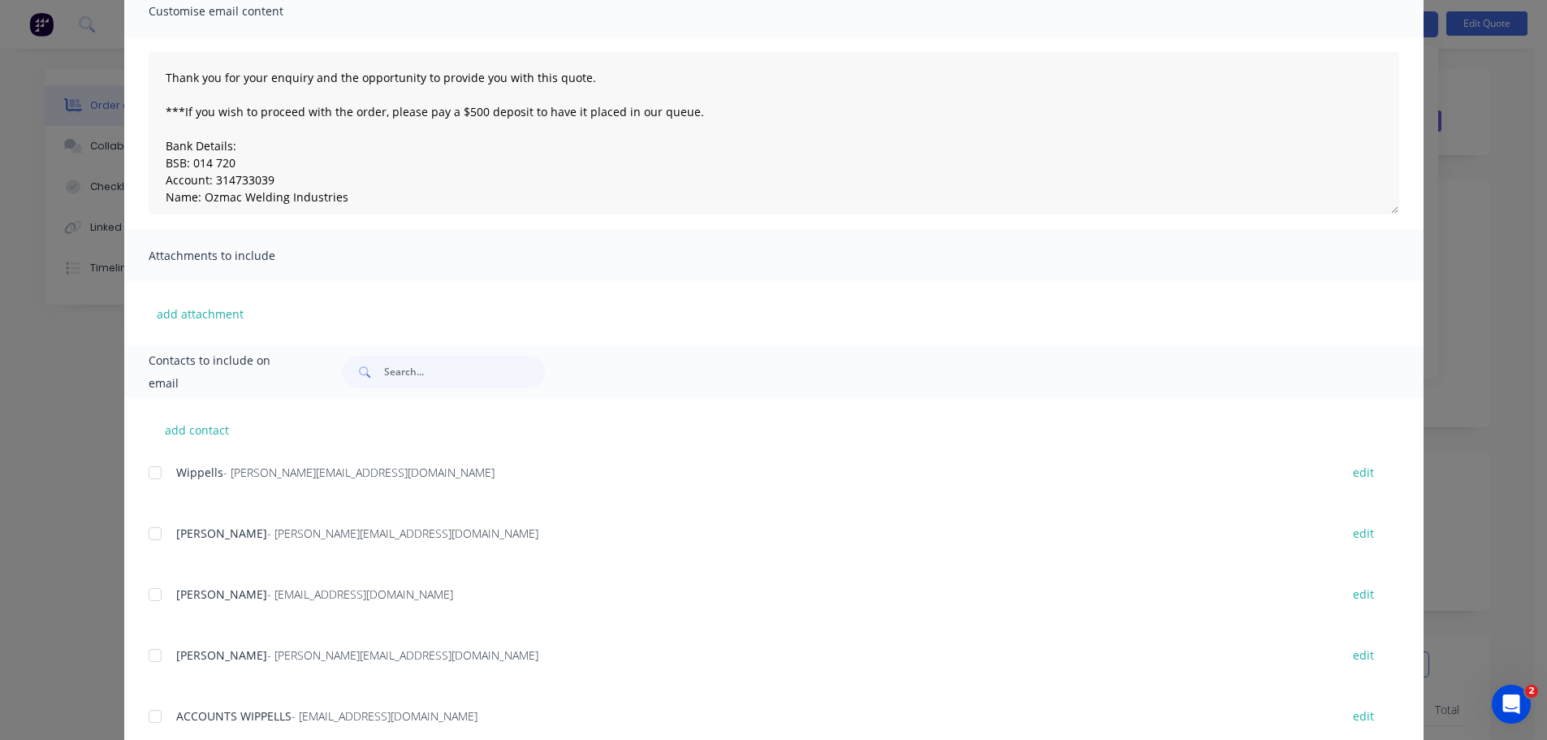
scroll to position [304, 0]
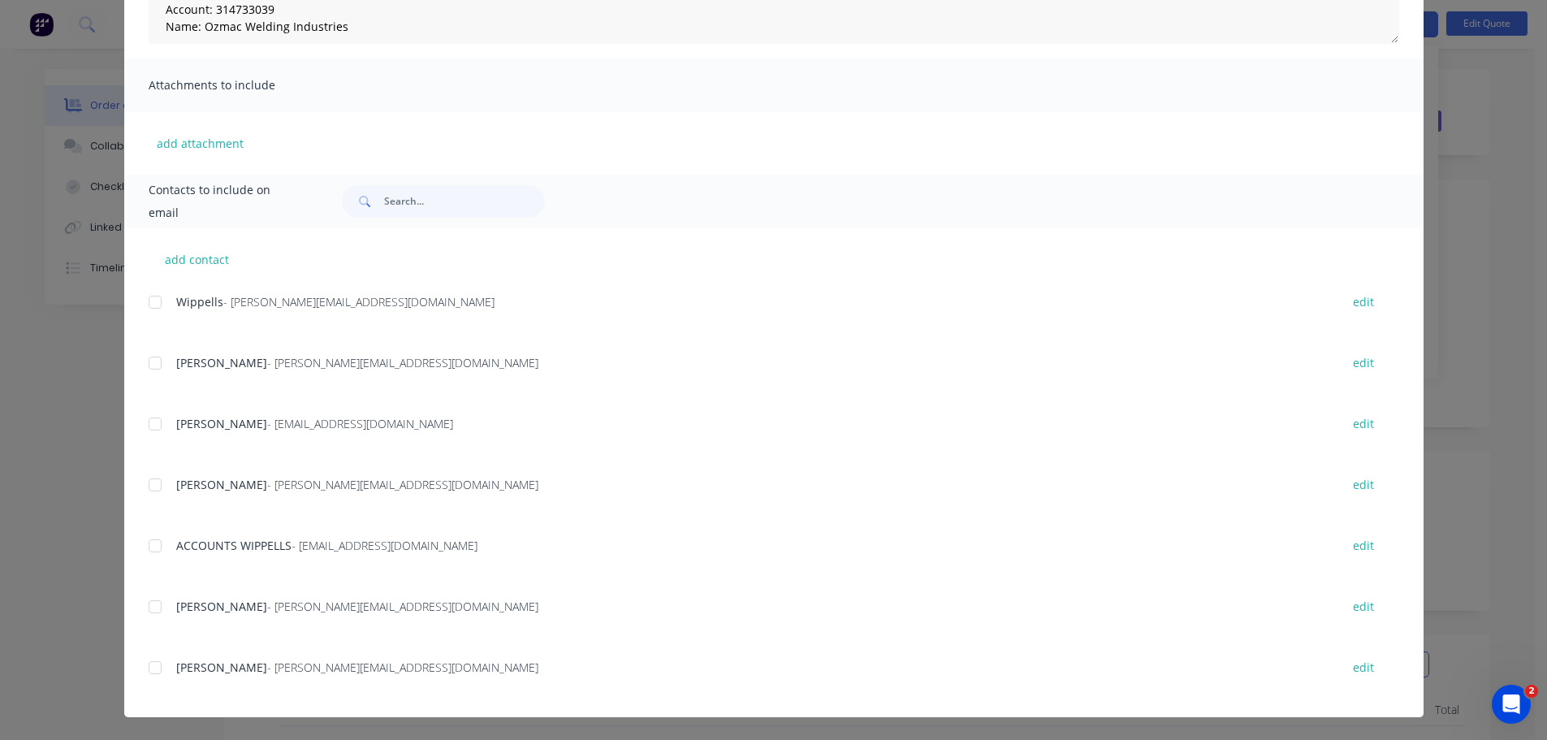
click at [152, 671] on div at bounding box center [155, 667] width 32 height 32
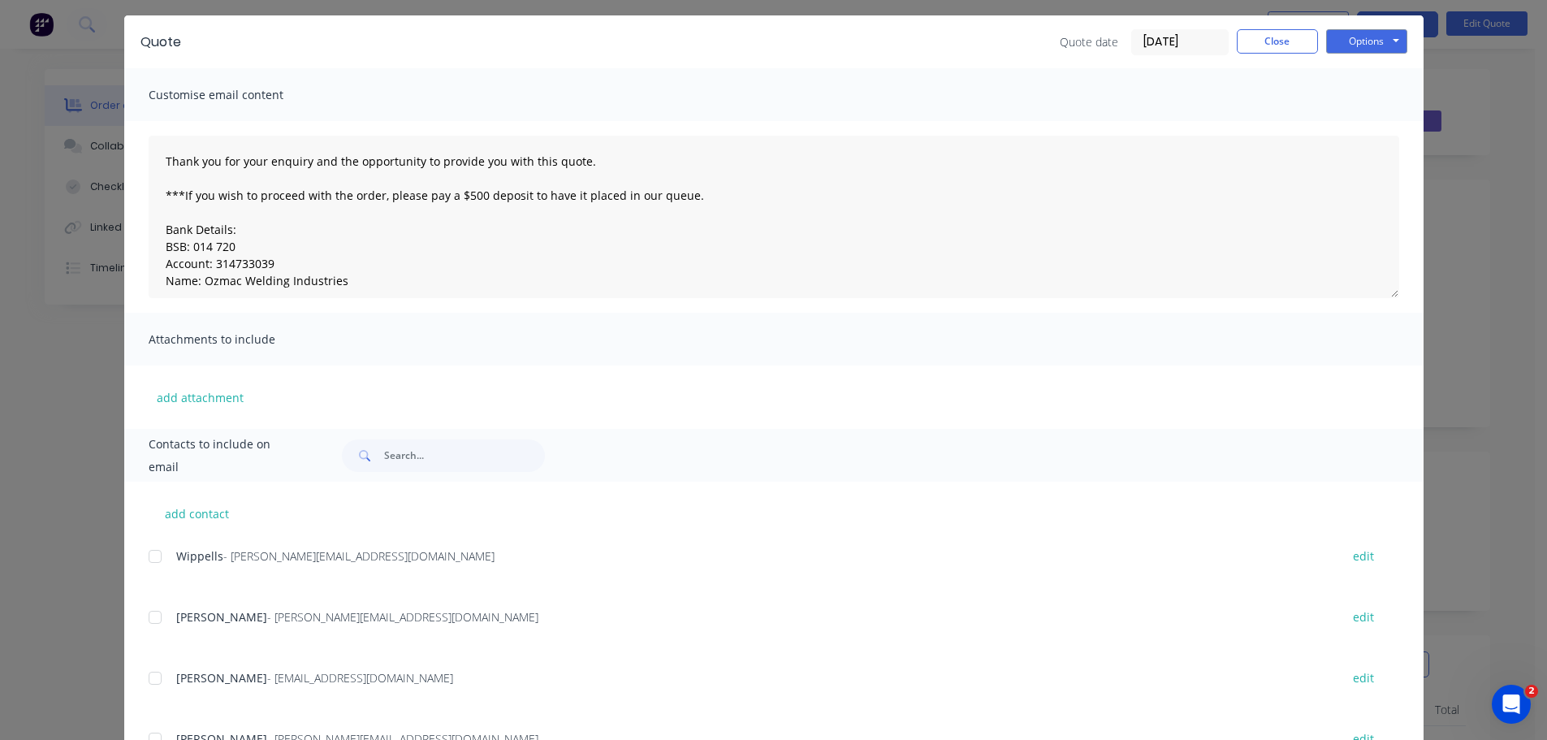
scroll to position [0, 0]
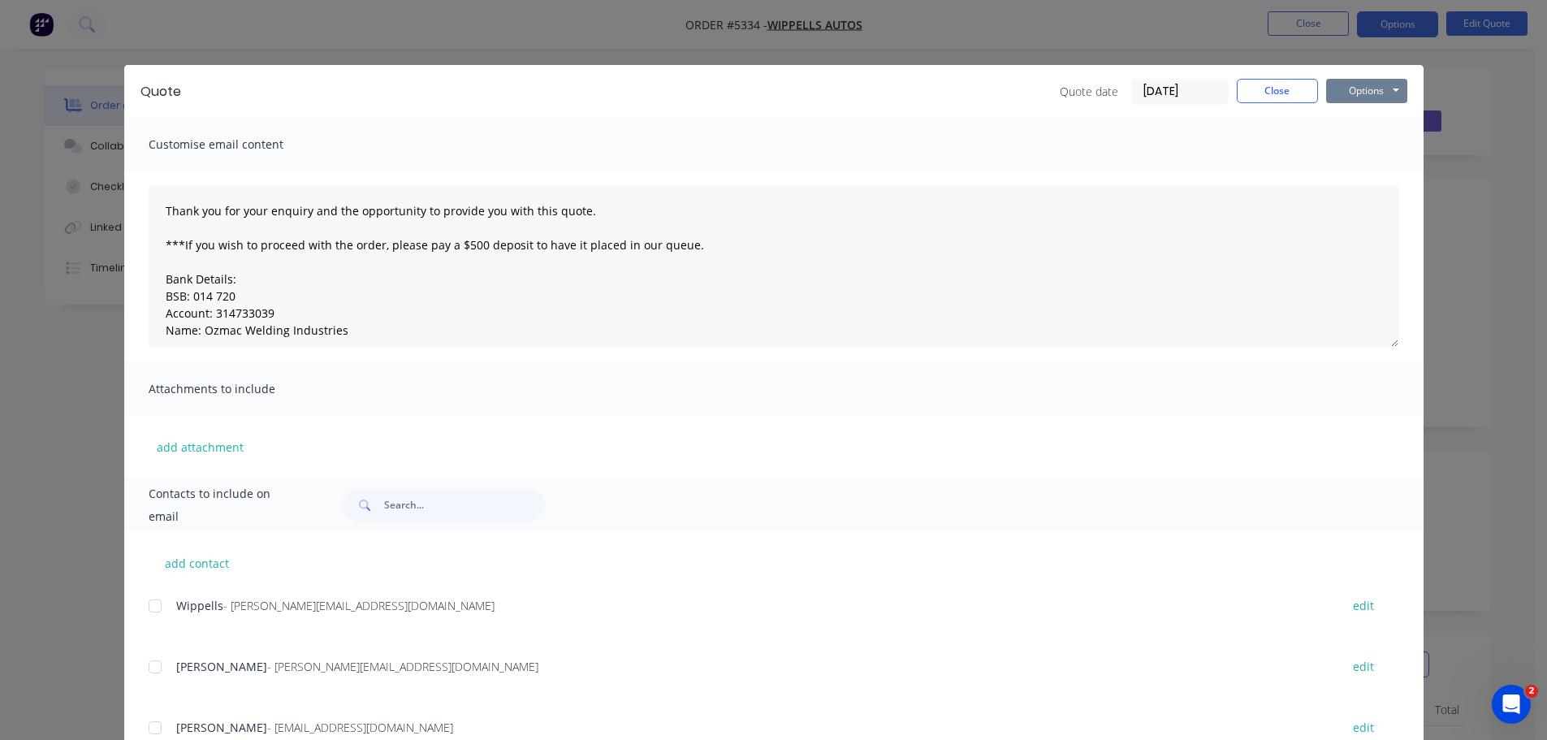
click at [1347, 85] on button "Options" at bounding box center [1366, 91] width 81 height 24
click at [1349, 167] on button "Email" at bounding box center [1378, 173] width 104 height 27
click at [1373, 90] on button "Options" at bounding box center [1366, 91] width 81 height 24
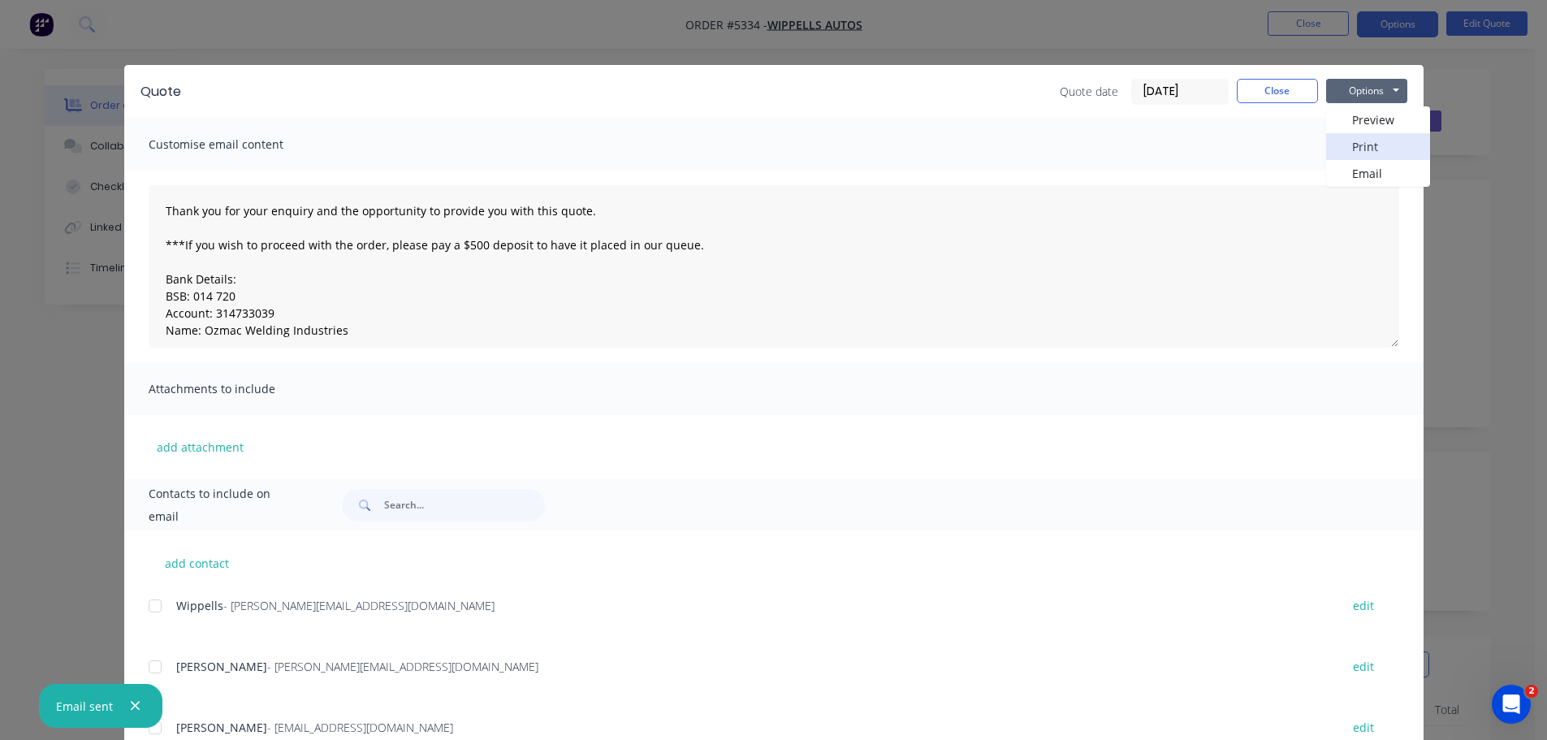
click at [1354, 141] on button "Print" at bounding box center [1378, 146] width 104 height 27
click at [1251, 97] on button "Close" at bounding box center [1277, 91] width 81 height 24
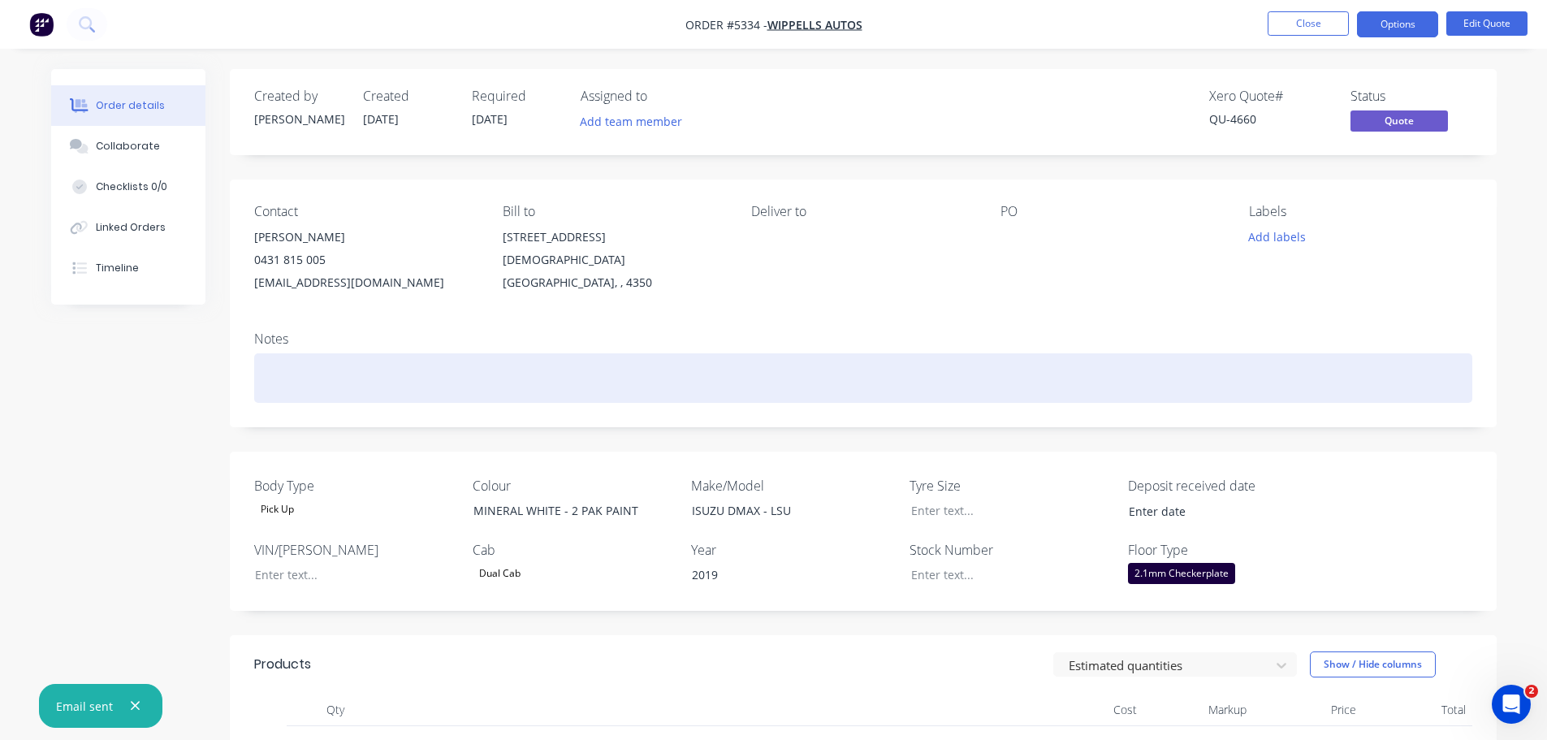
scroll to position [81, 0]
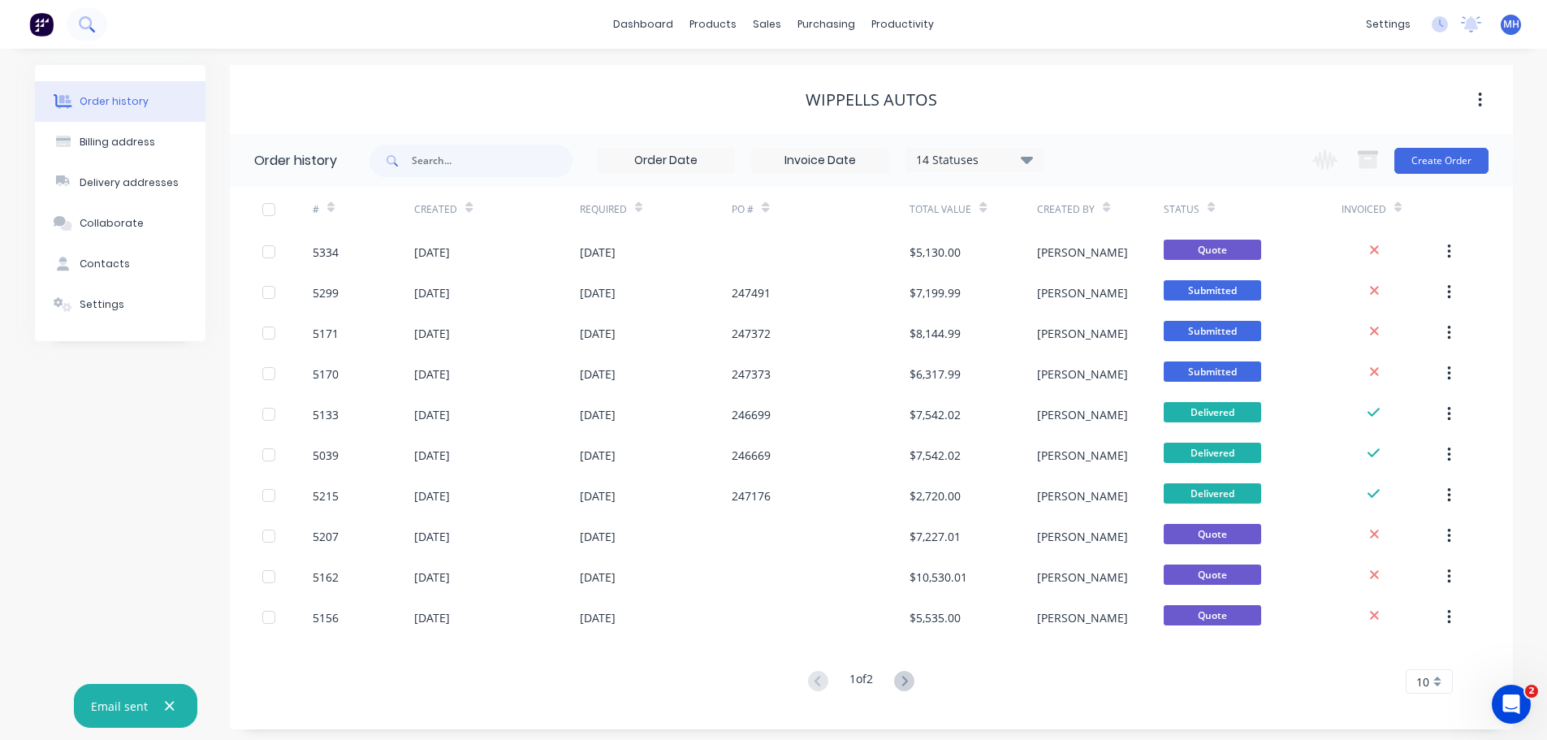
click at [94, 16] on icon at bounding box center [86, 23] width 15 height 15
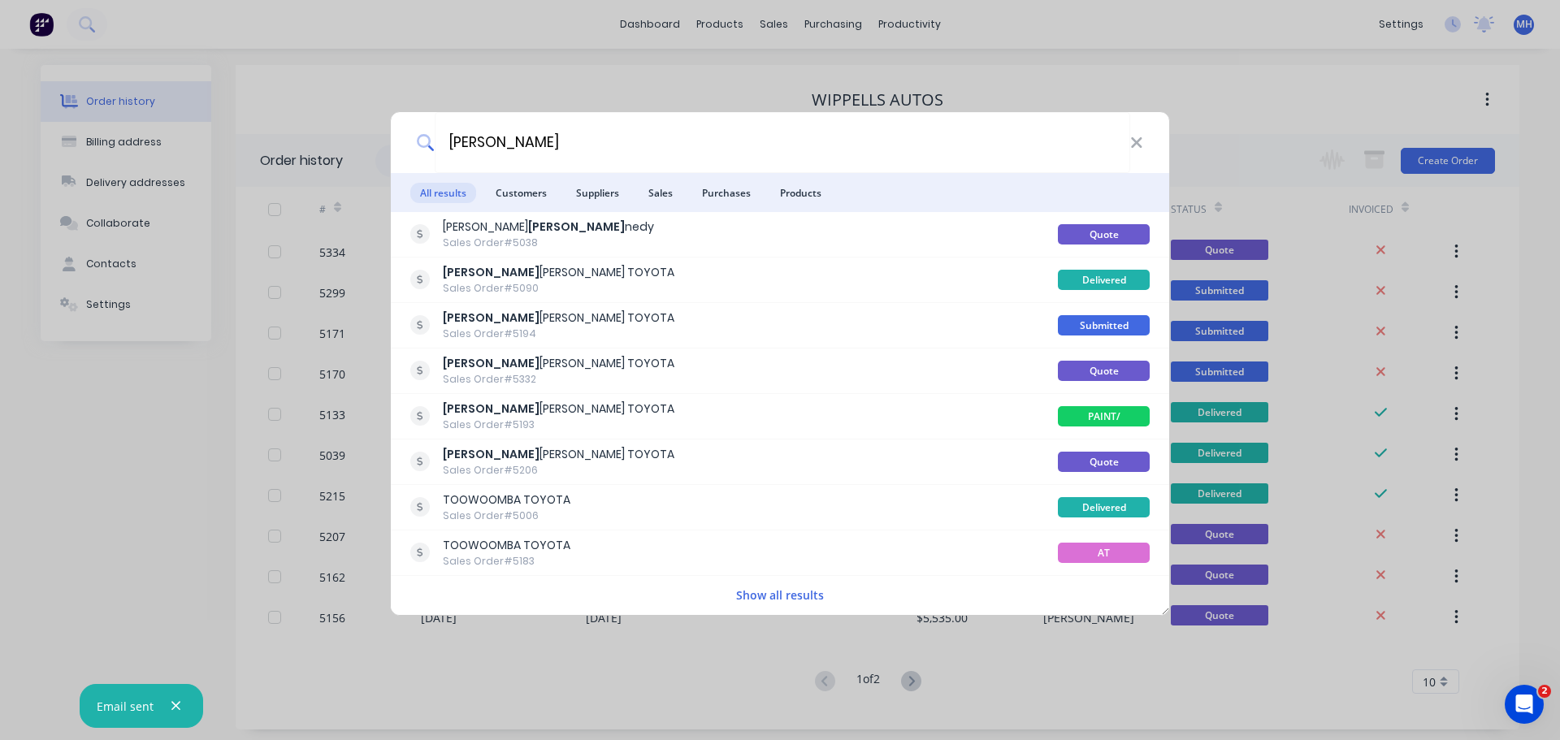
type input "ken"
click at [782, 594] on button "Show all results" at bounding box center [779, 595] width 97 height 19
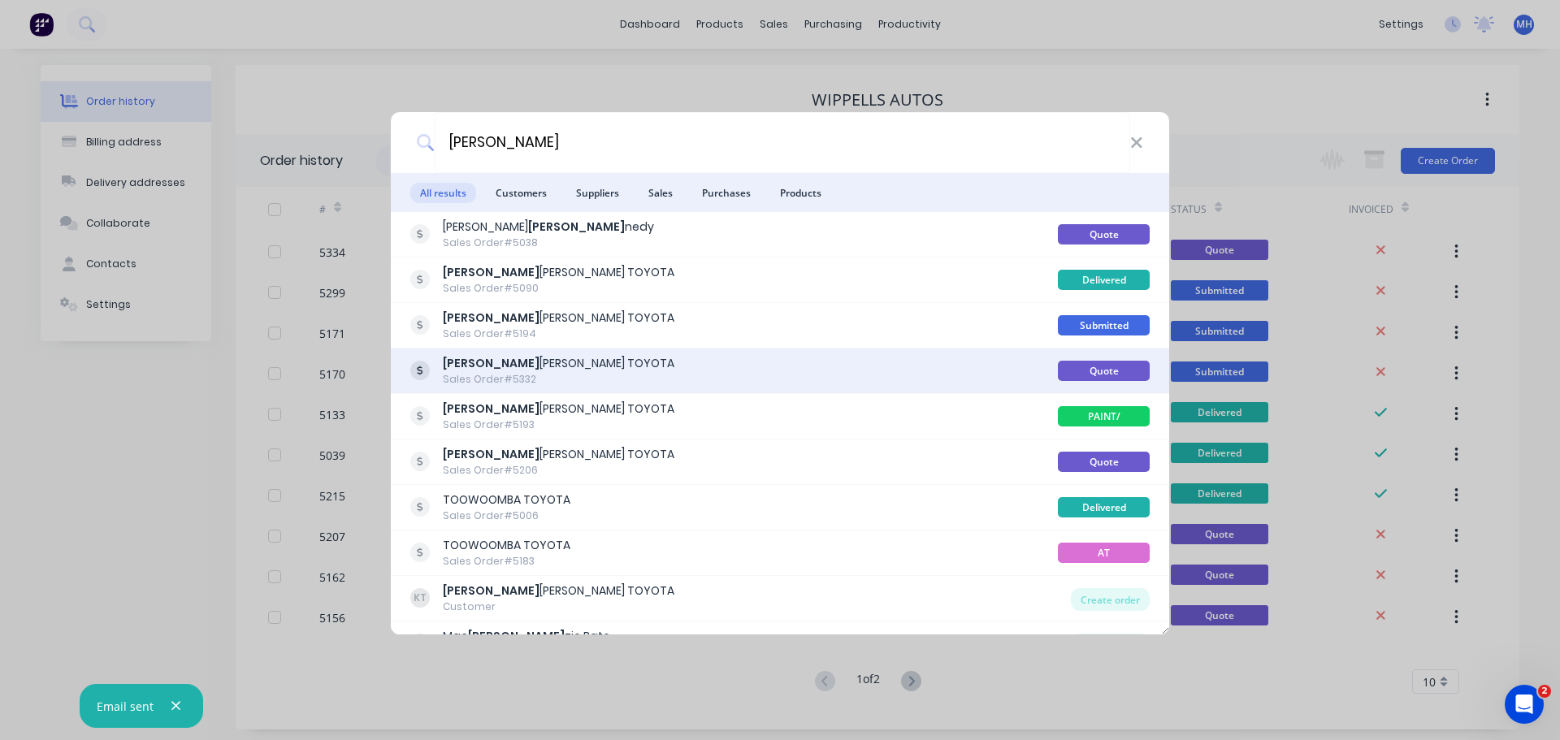
click at [555, 364] on div "KEN MILLS TOYOTA Sales Order #5332" at bounding box center [733, 371] width 647 height 32
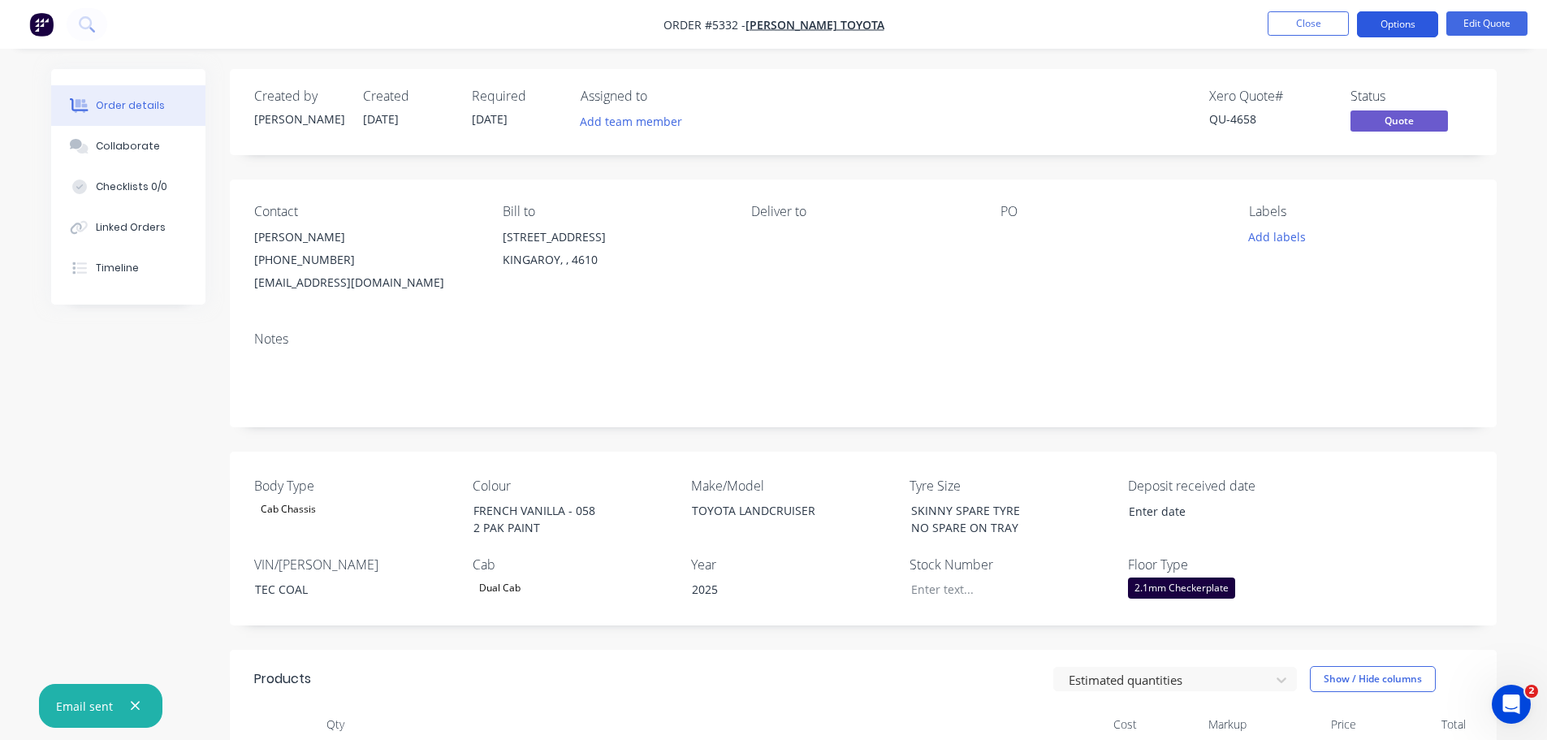
click at [1400, 27] on button "Options" at bounding box center [1397, 24] width 81 height 26
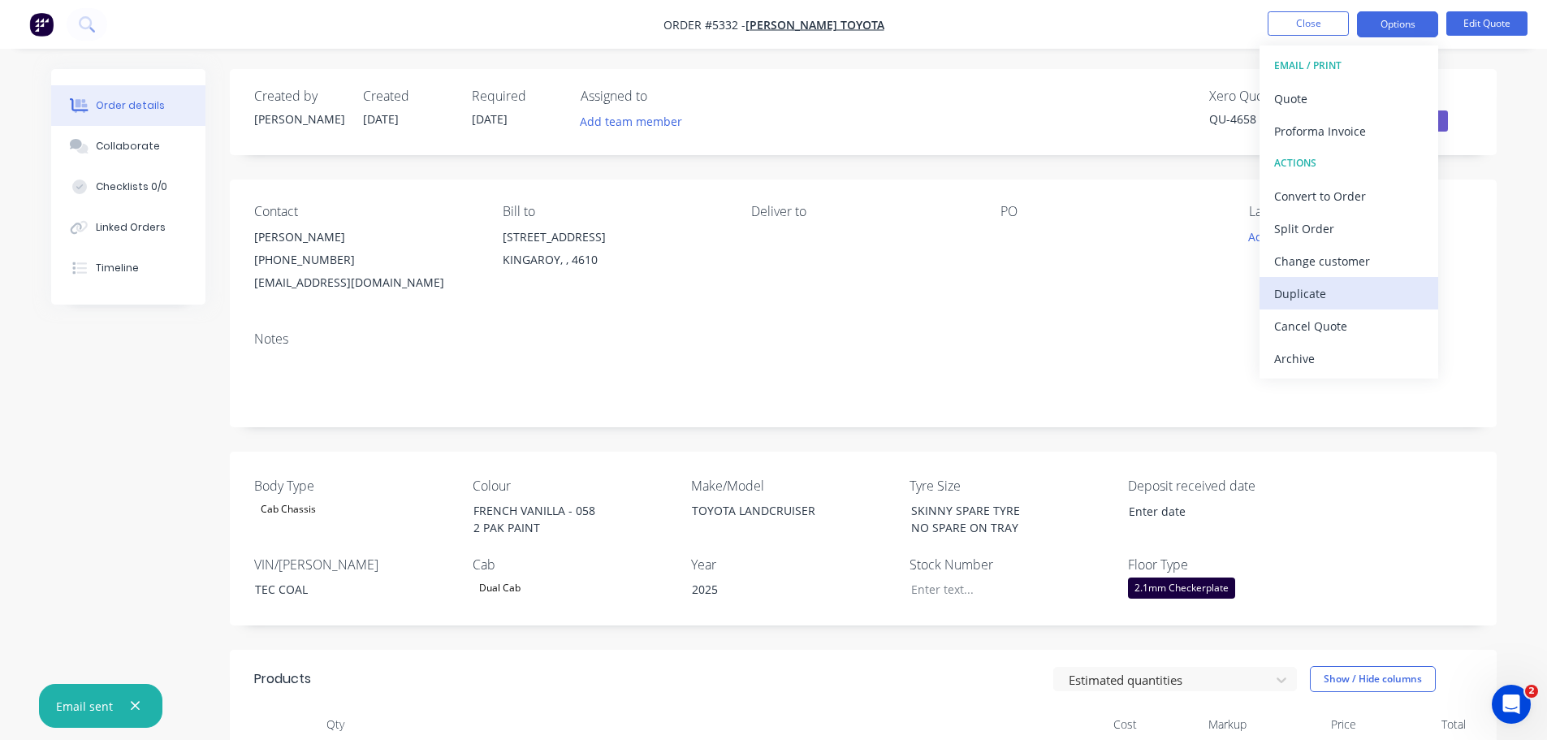
click at [1306, 295] on div "Duplicate" at bounding box center [1348, 294] width 149 height 24
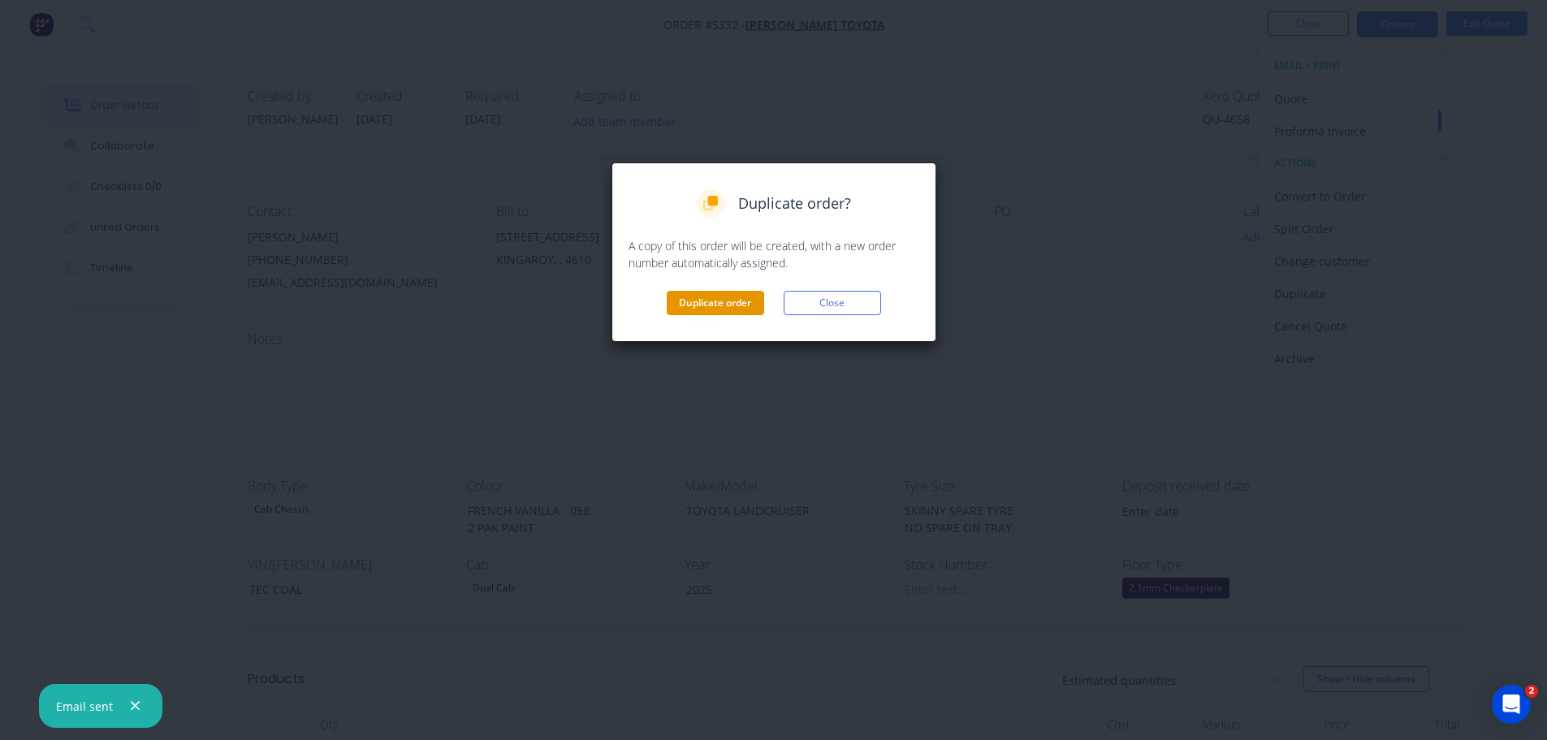
click at [704, 299] on button "Duplicate order" at bounding box center [715, 303] width 97 height 24
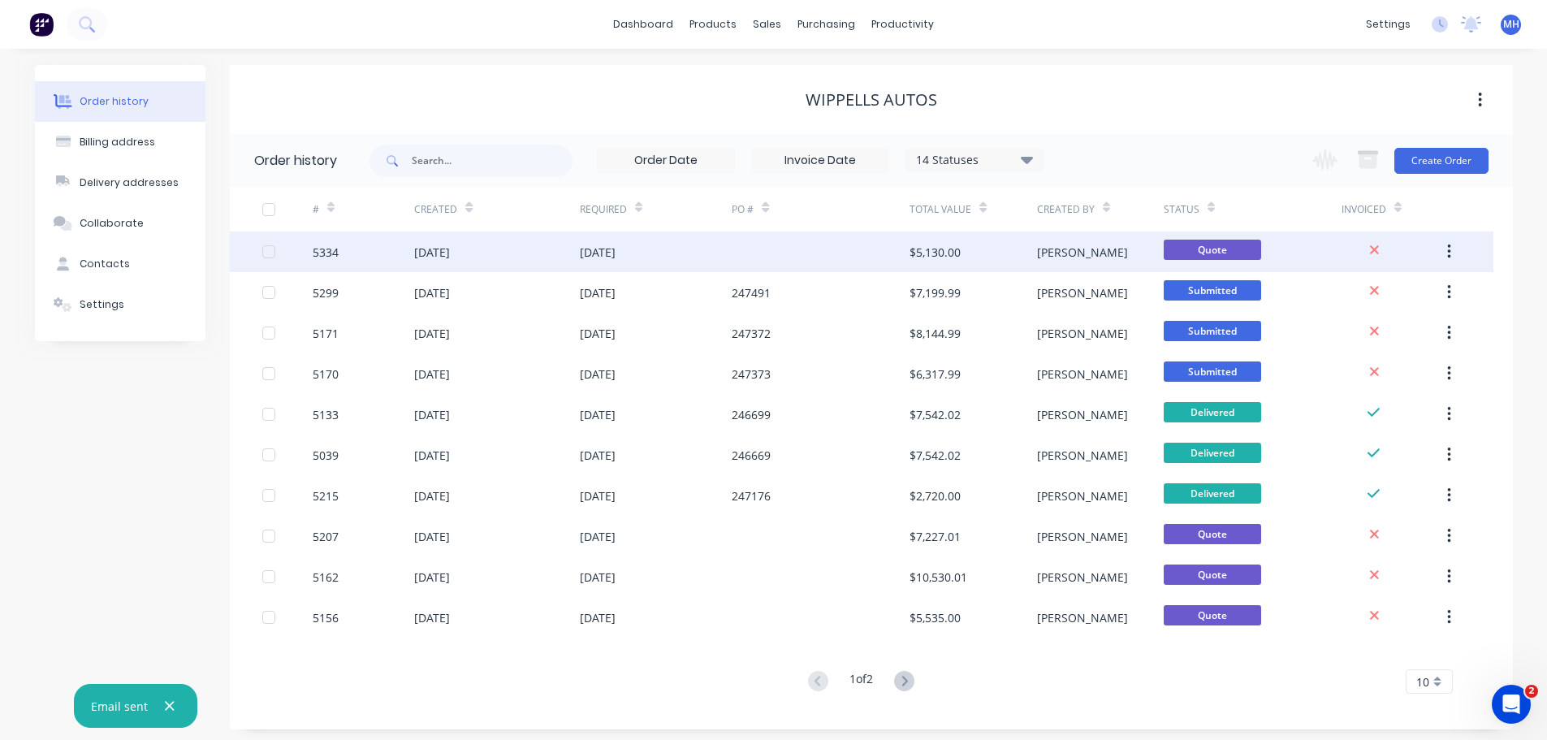
click at [413, 259] on div "5334" at bounding box center [364, 251] width 102 height 41
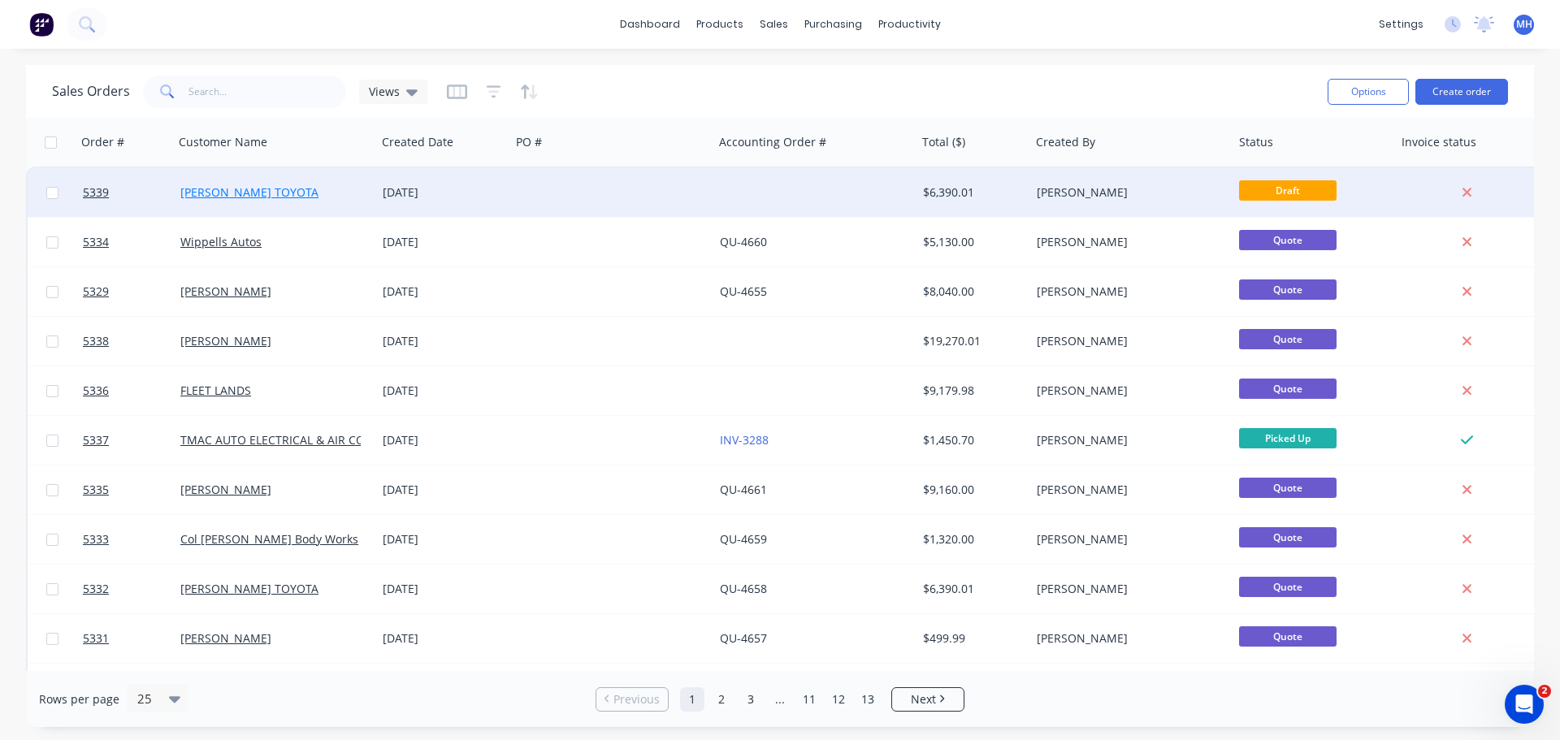
click at [240, 193] on link "[PERSON_NAME] TOYOTA" at bounding box center [249, 191] width 138 height 15
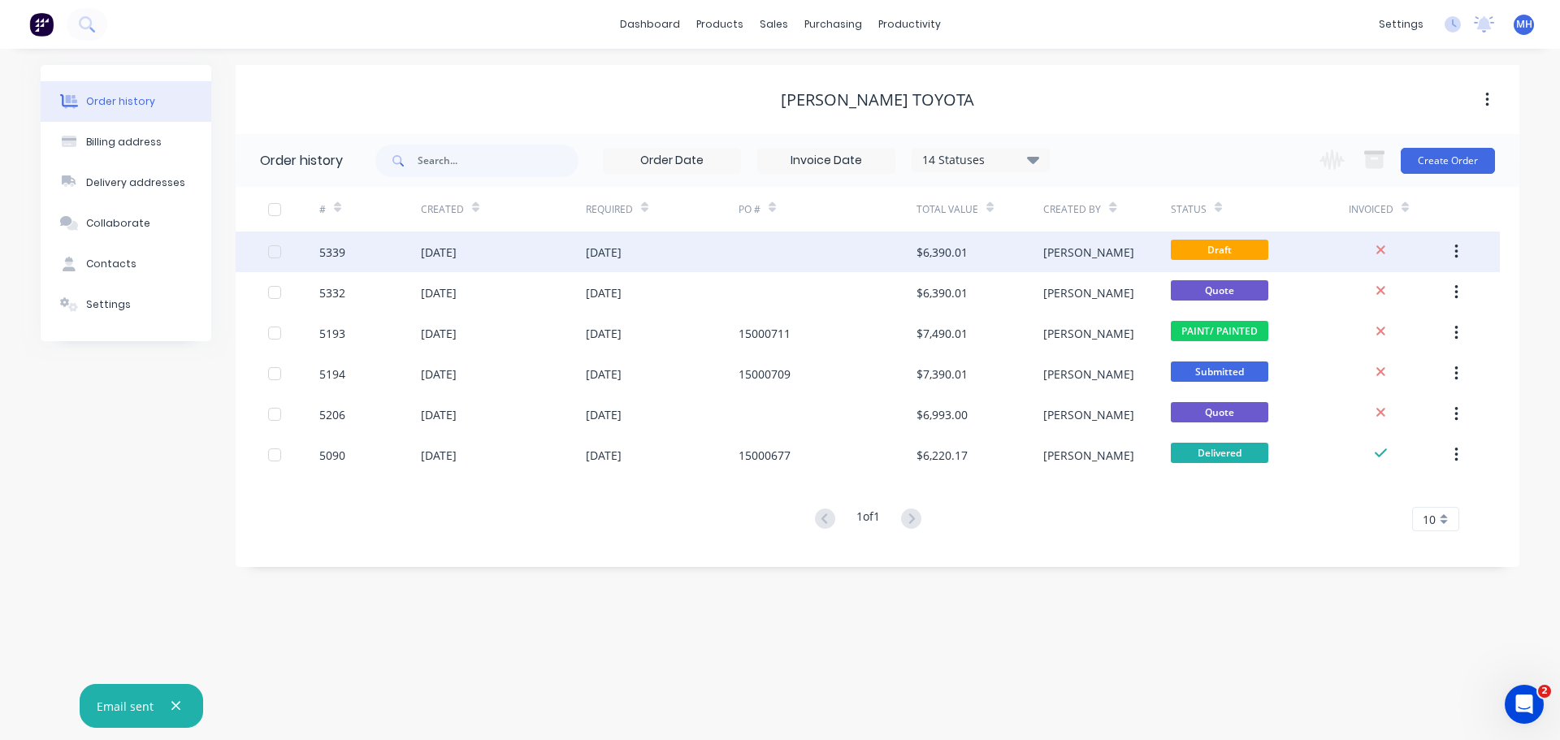
click at [457, 253] on div "[DATE]" at bounding box center [439, 252] width 36 height 17
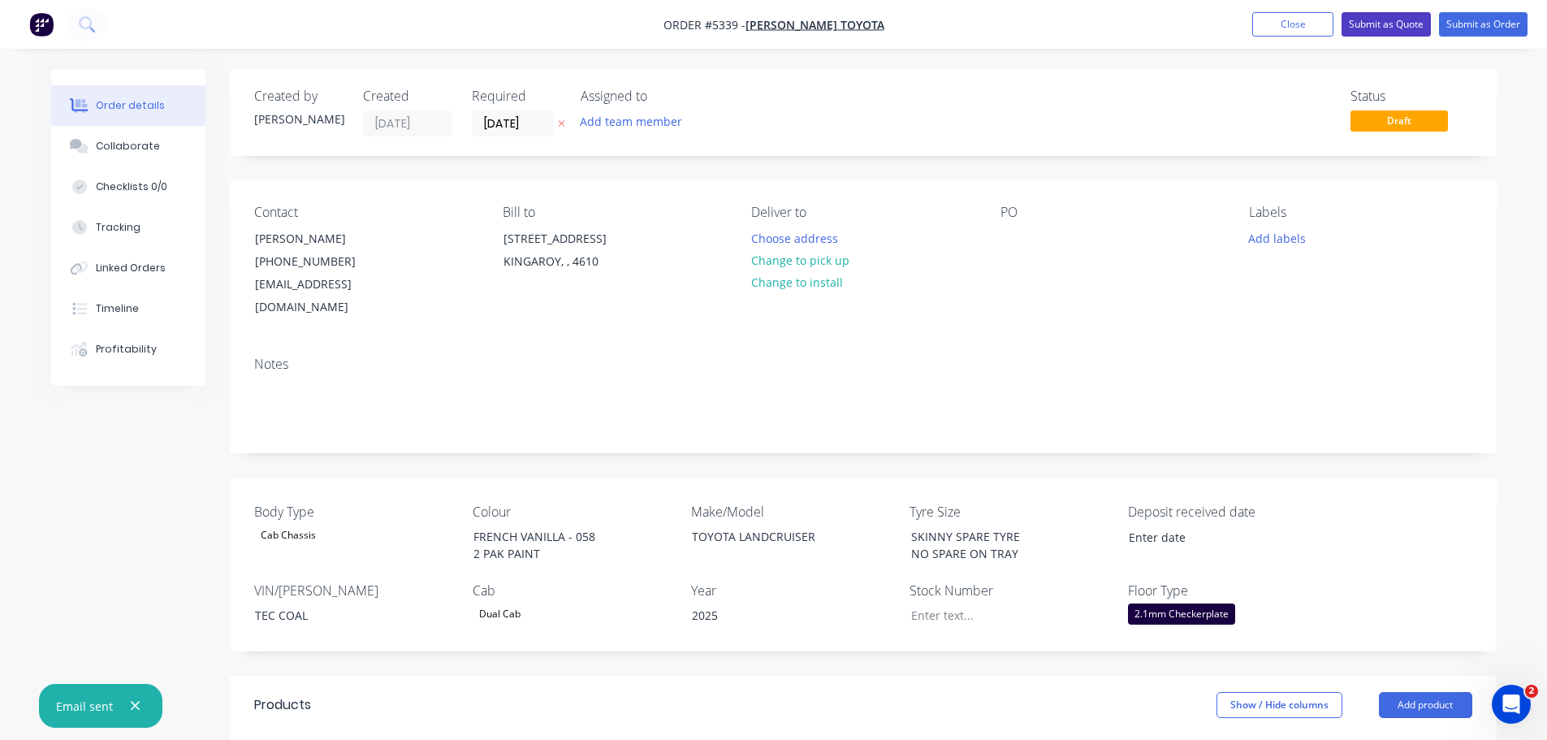
click at [1384, 25] on button "Submit as Quote" at bounding box center [1386, 24] width 89 height 24
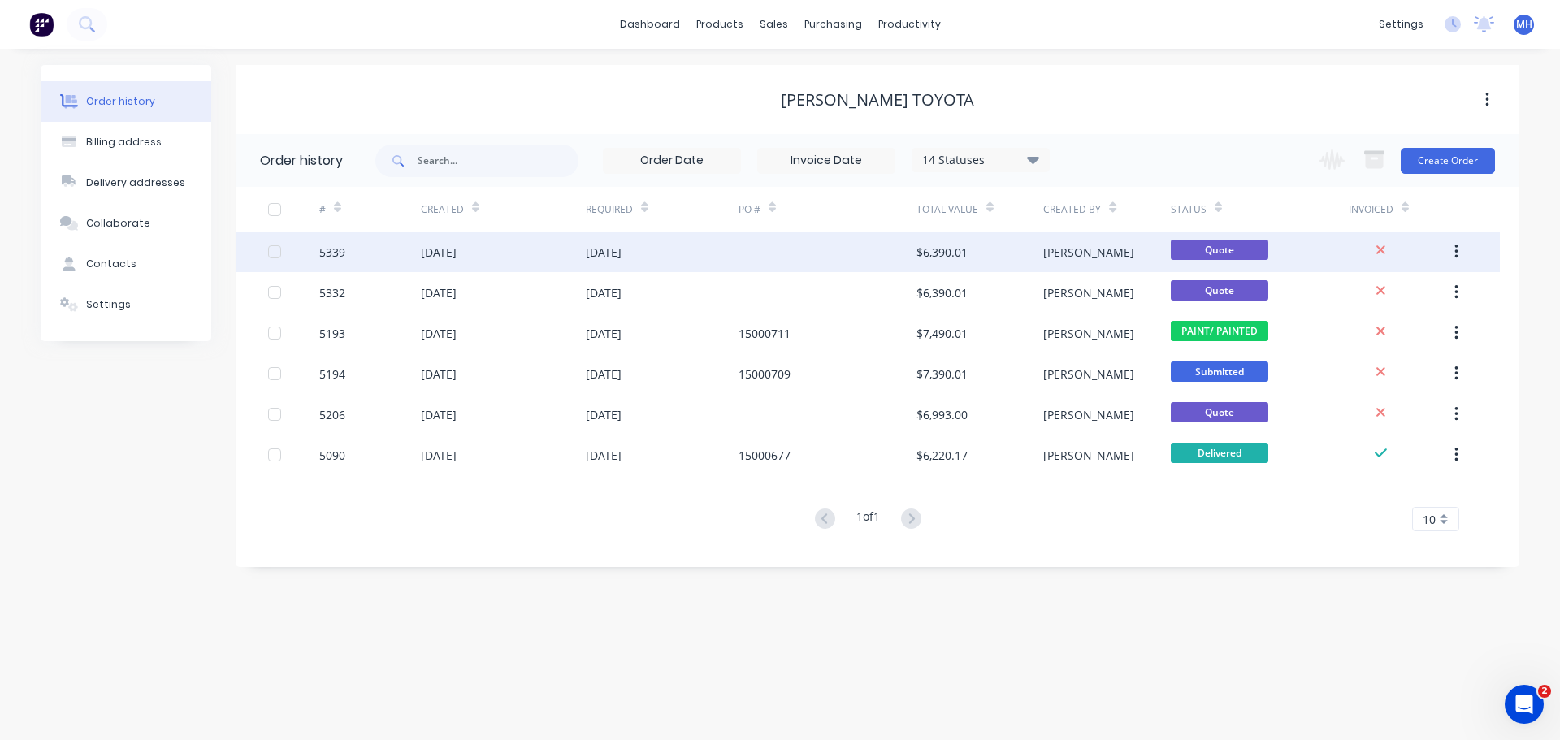
click at [445, 253] on div "[DATE]" at bounding box center [439, 252] width 36 height 17
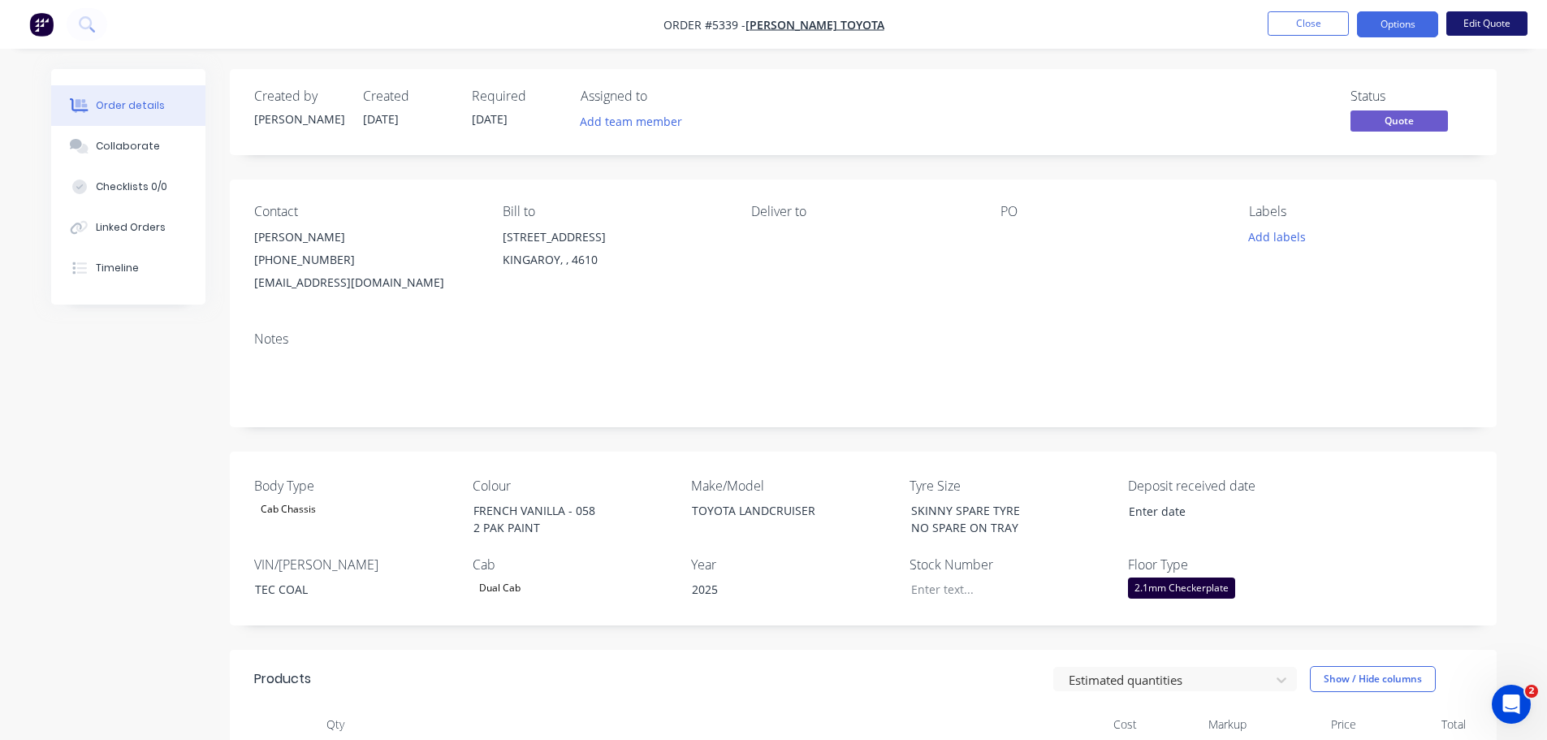
click at [1481, 25] on button "Edit Quote" at bounding box center [1487, 23] width 81 height 24
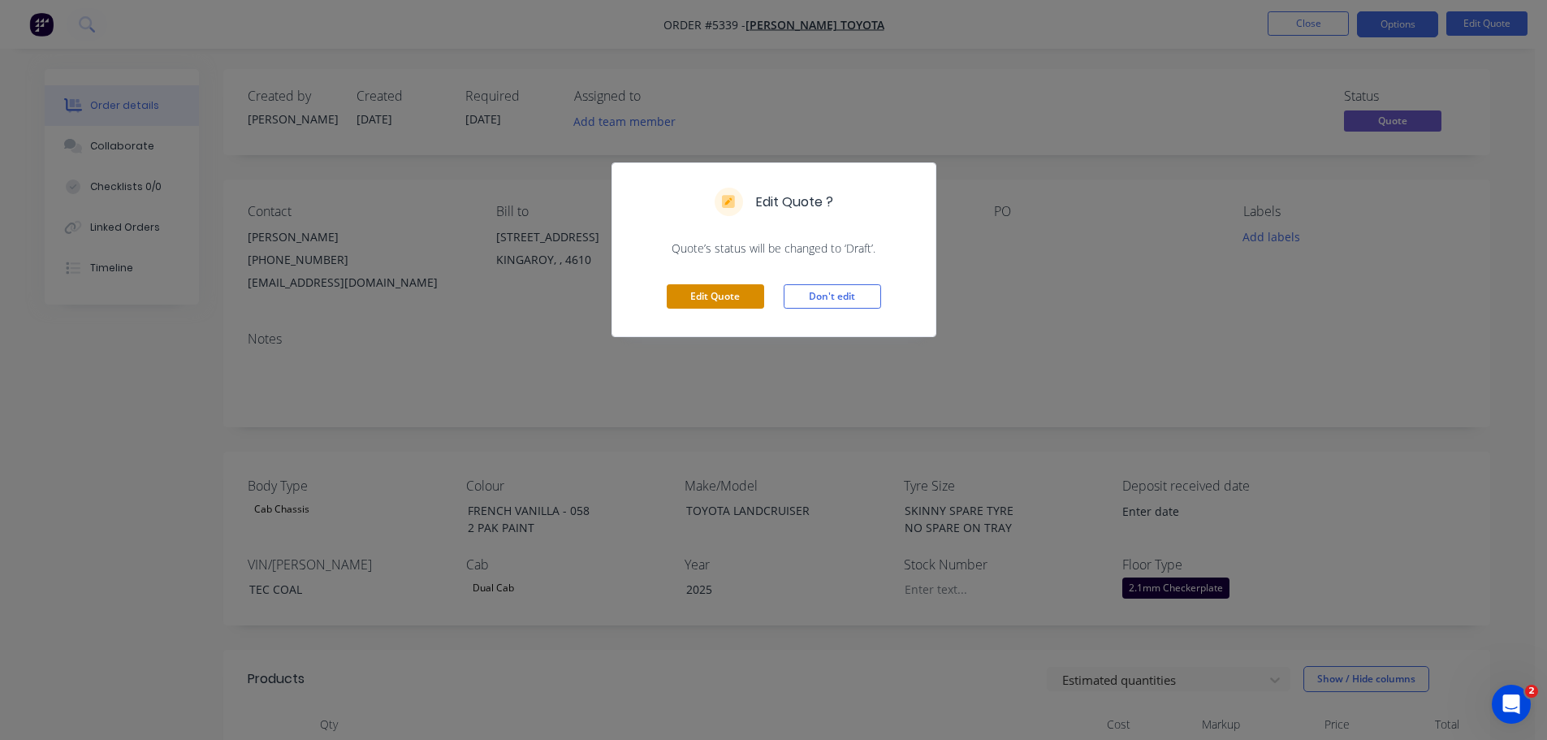
click at [694, 300] on button "Edit Quote" at bounding box center [715, 296] width 97 height 24
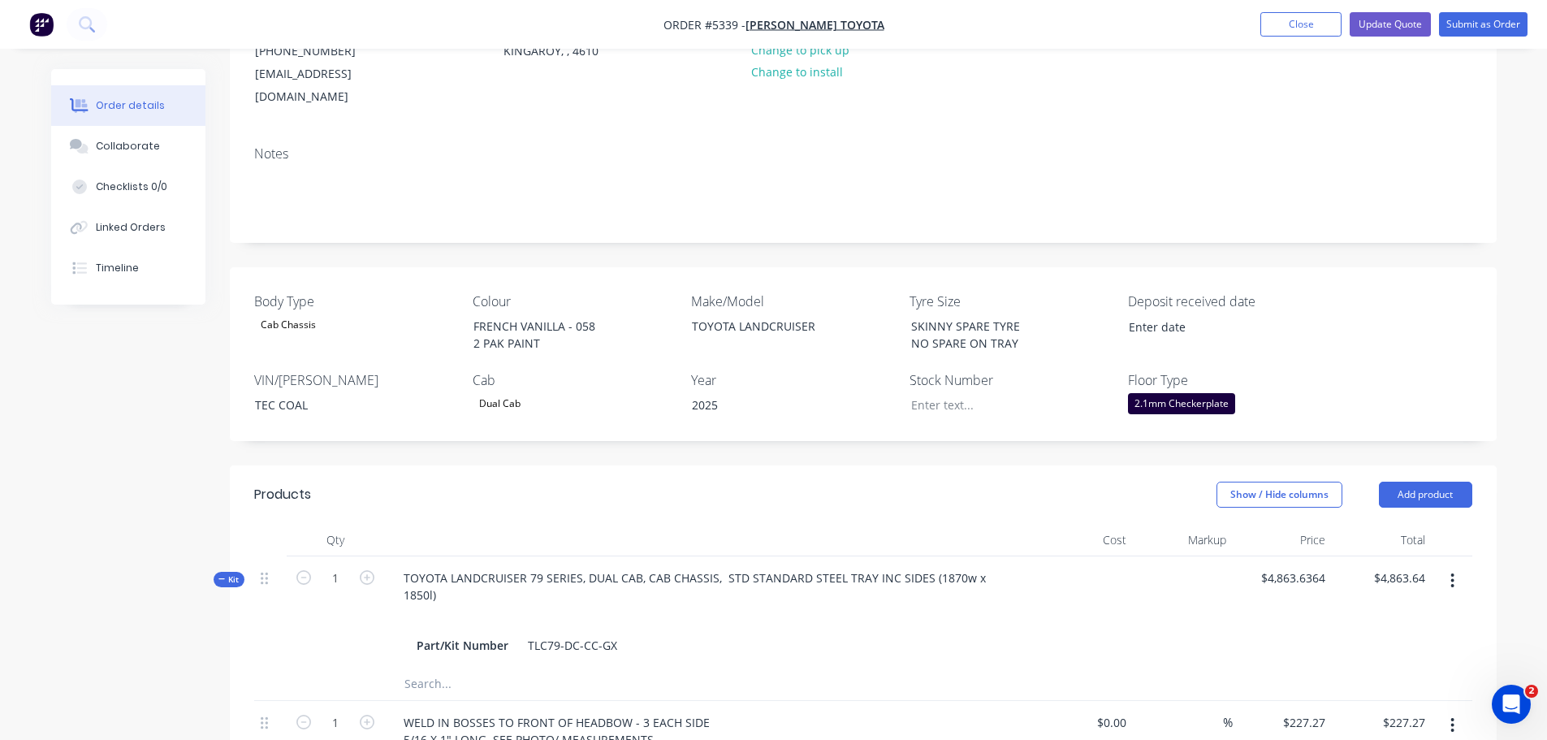
scroll to position [244, 0]
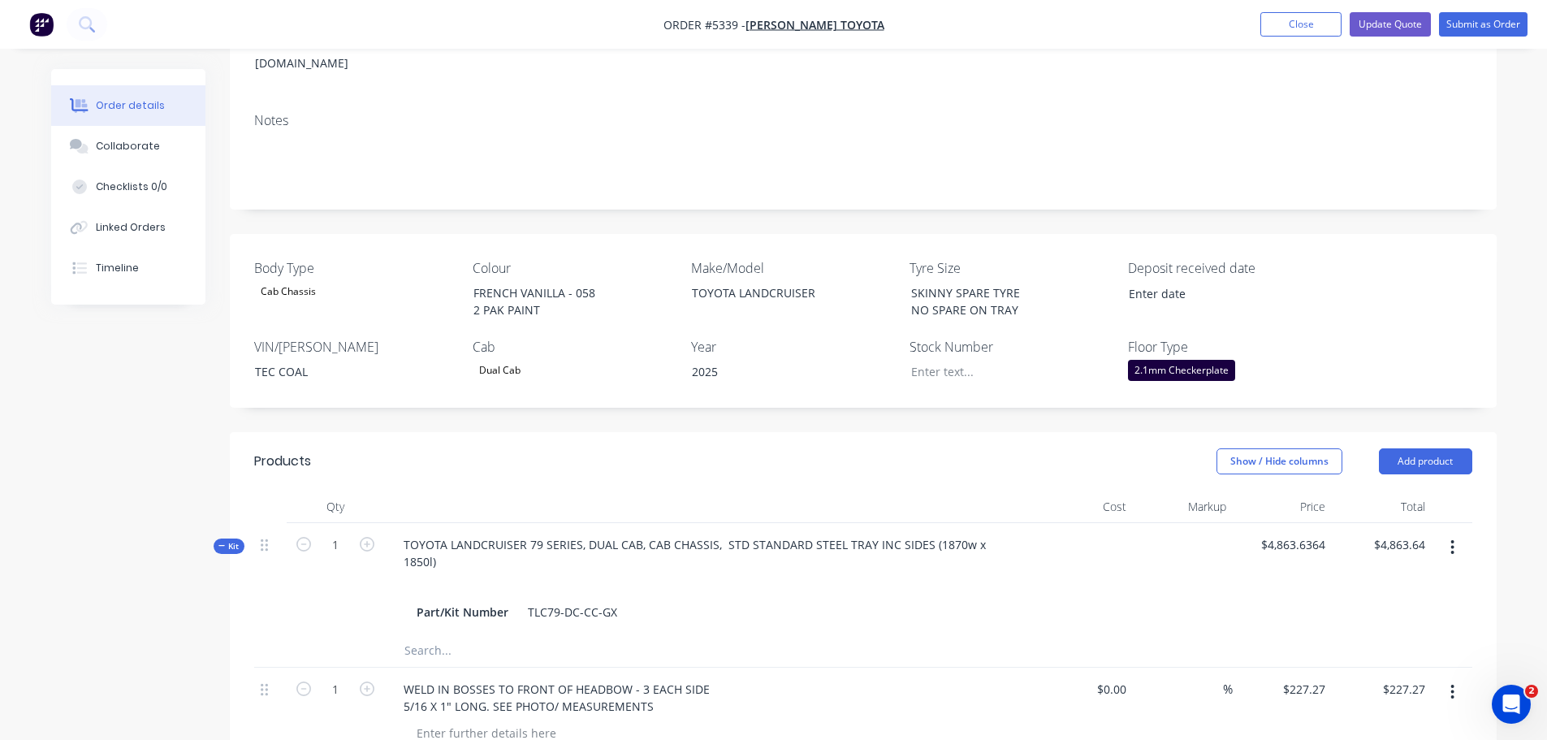
click at [493, 360] on div "Dual Cab" at bounding box center [500, 370] width 54 height 21
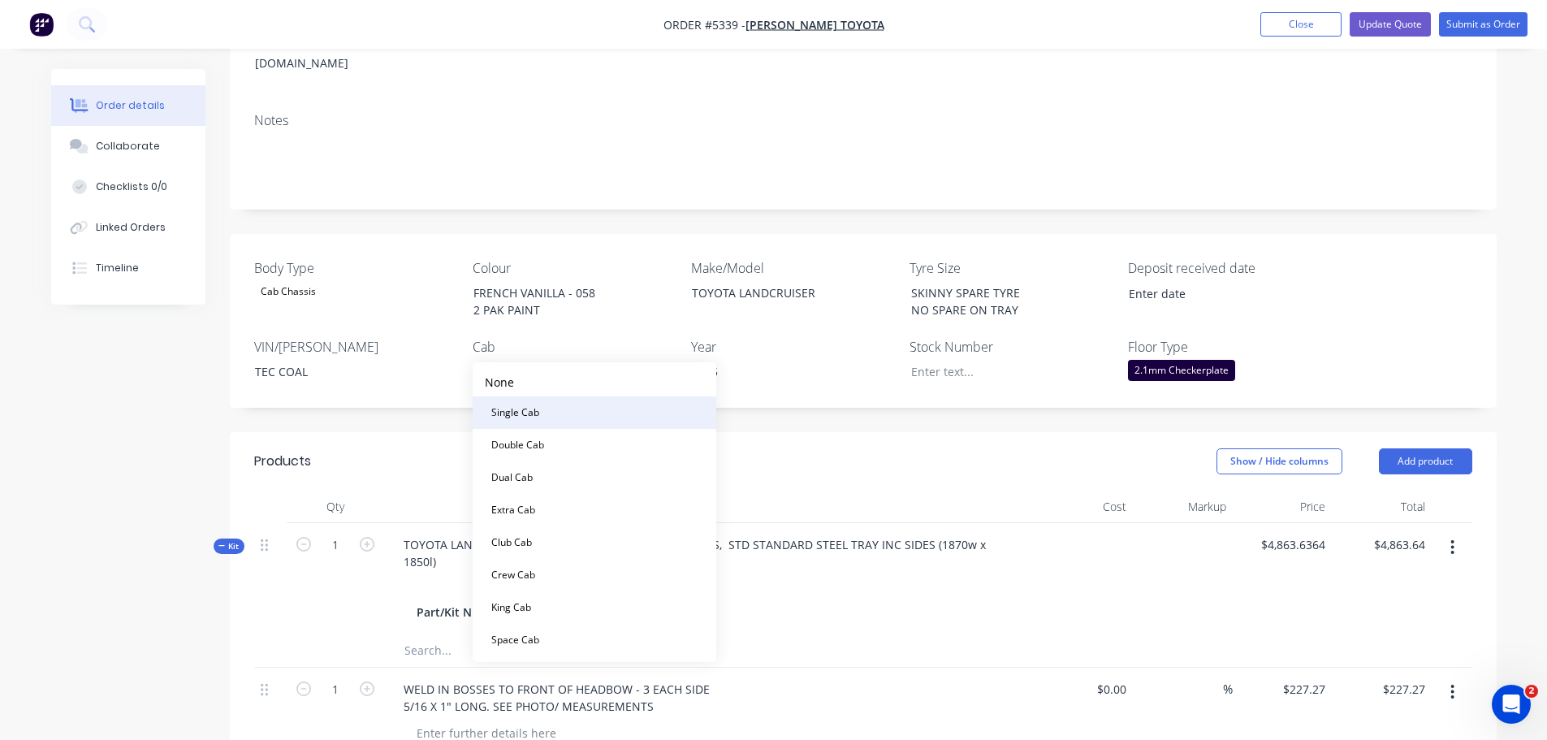
click at [525, 411] on div "Single Cab" at bounding box center [515, 412] width 61 height 21
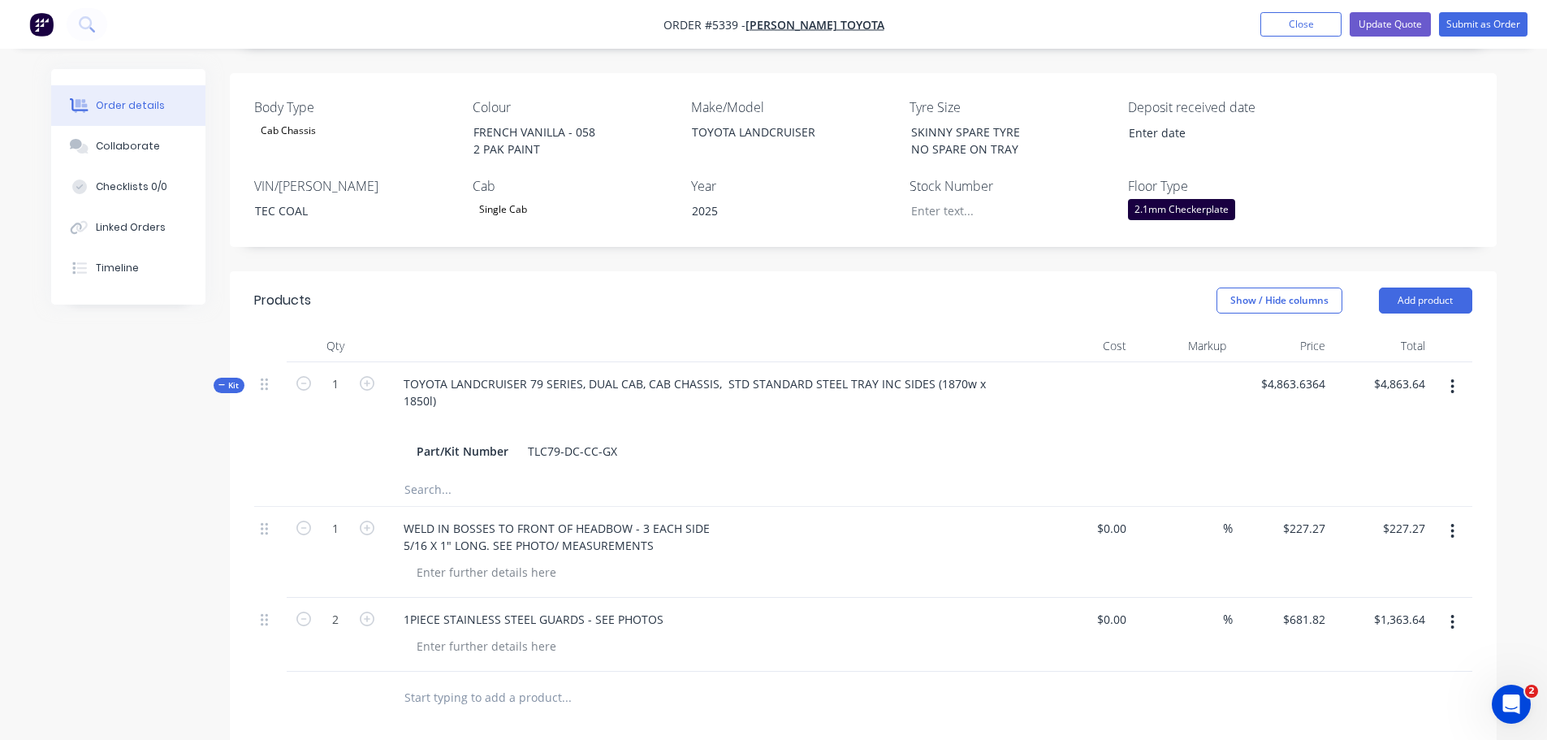
scroll to position [406, 0]
click at [1456, 370] on button "button" at bounding box center [1453, 384] width 38 height 29
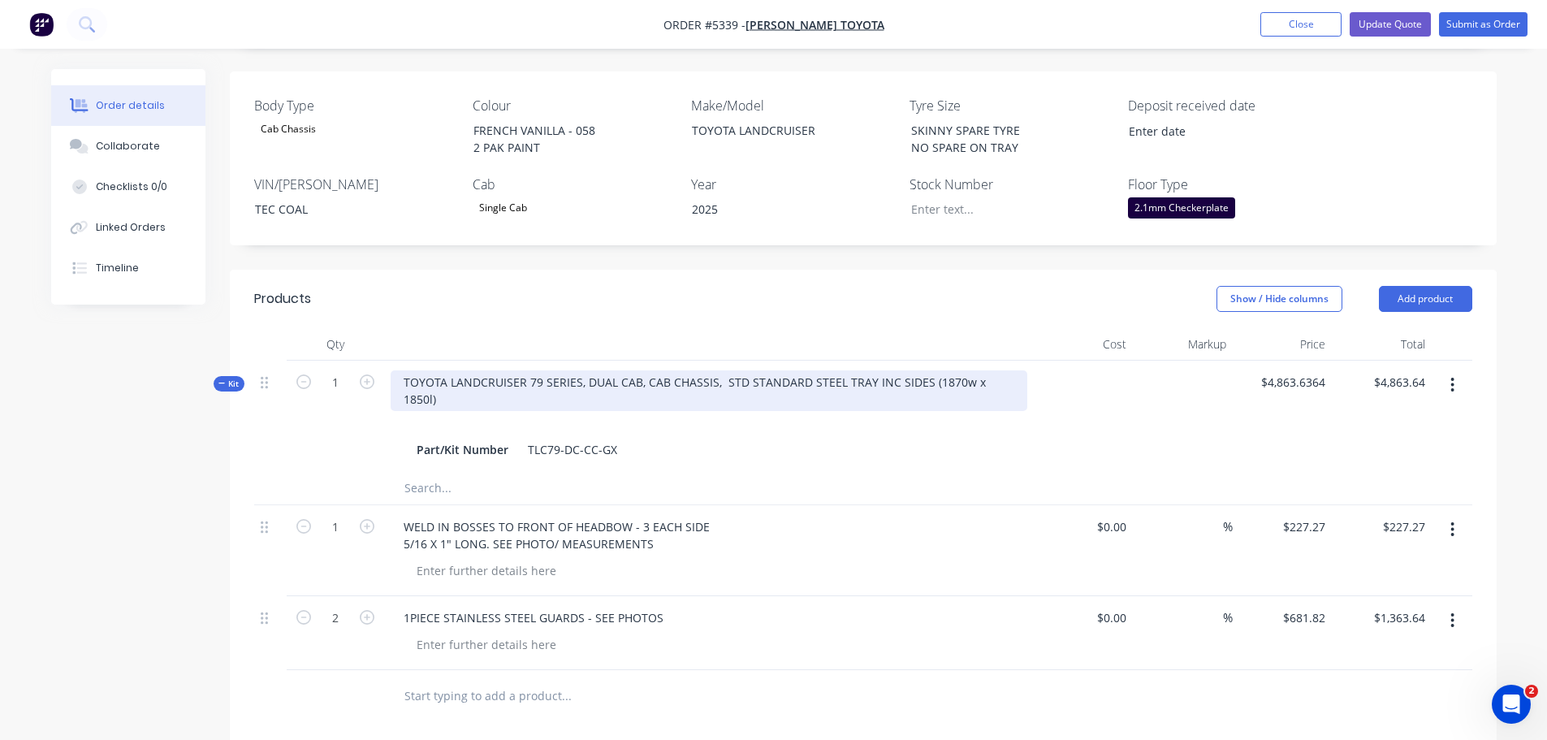
click at [560, 370] on div "TOYOTA LANDCRUISER 79 SERIES, DUAL CAB, CAB CHASSIS, STD STANDARD STEEL TRAY IN…" at bounding box center [709, 390] width 637 height 41
click at [587, 370] on div "TOYOTA LANDCRUISER 79 SERIES, DUAL CAB, CAB CHASSIS, STD STANDARD STEEL TRAY IN…" at bounding box center [709, 390] width 637 height 41
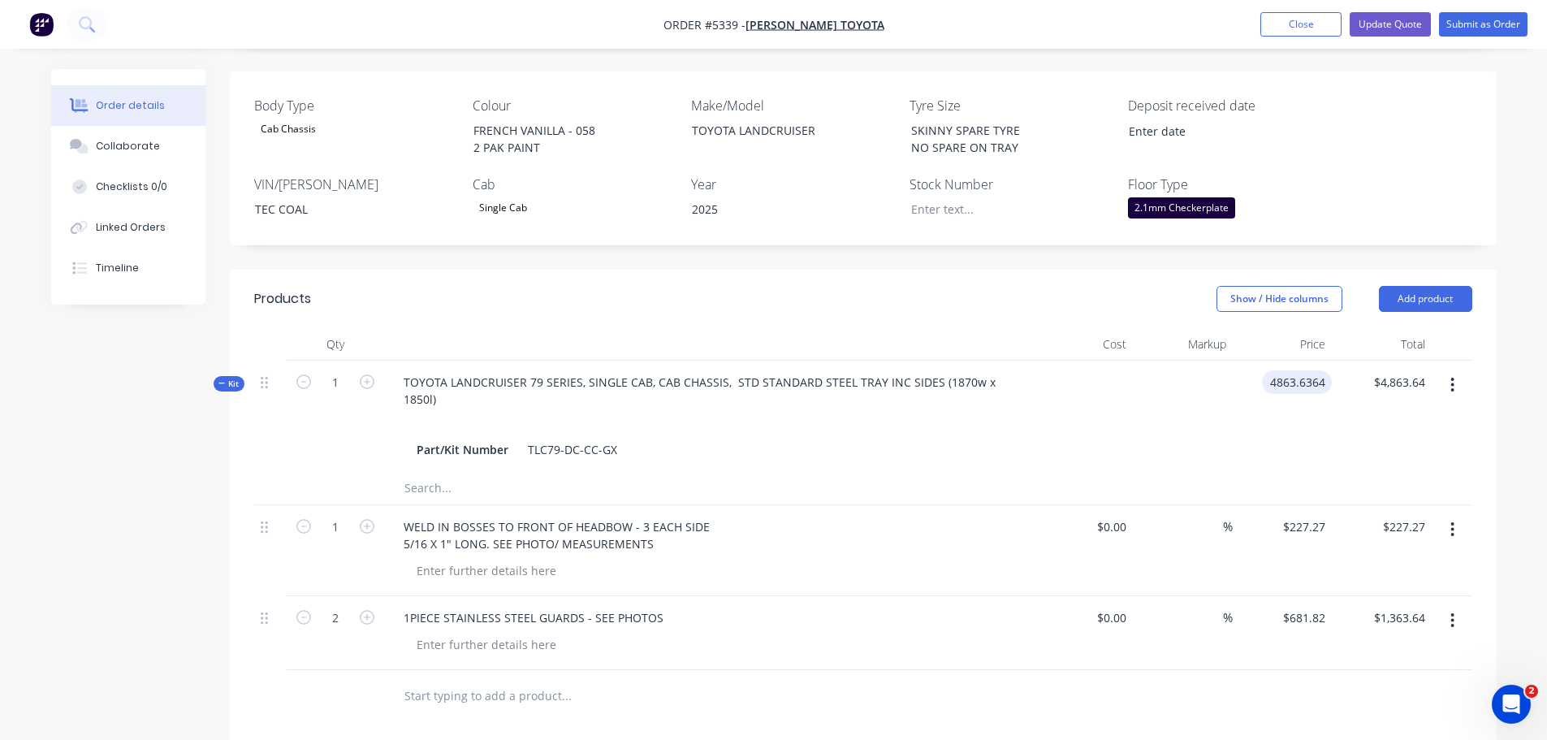
click at [1277, 370] on input "4863.6364" at bounding box center [1300, 382] width 63 height 24
type input "$5,000.00"
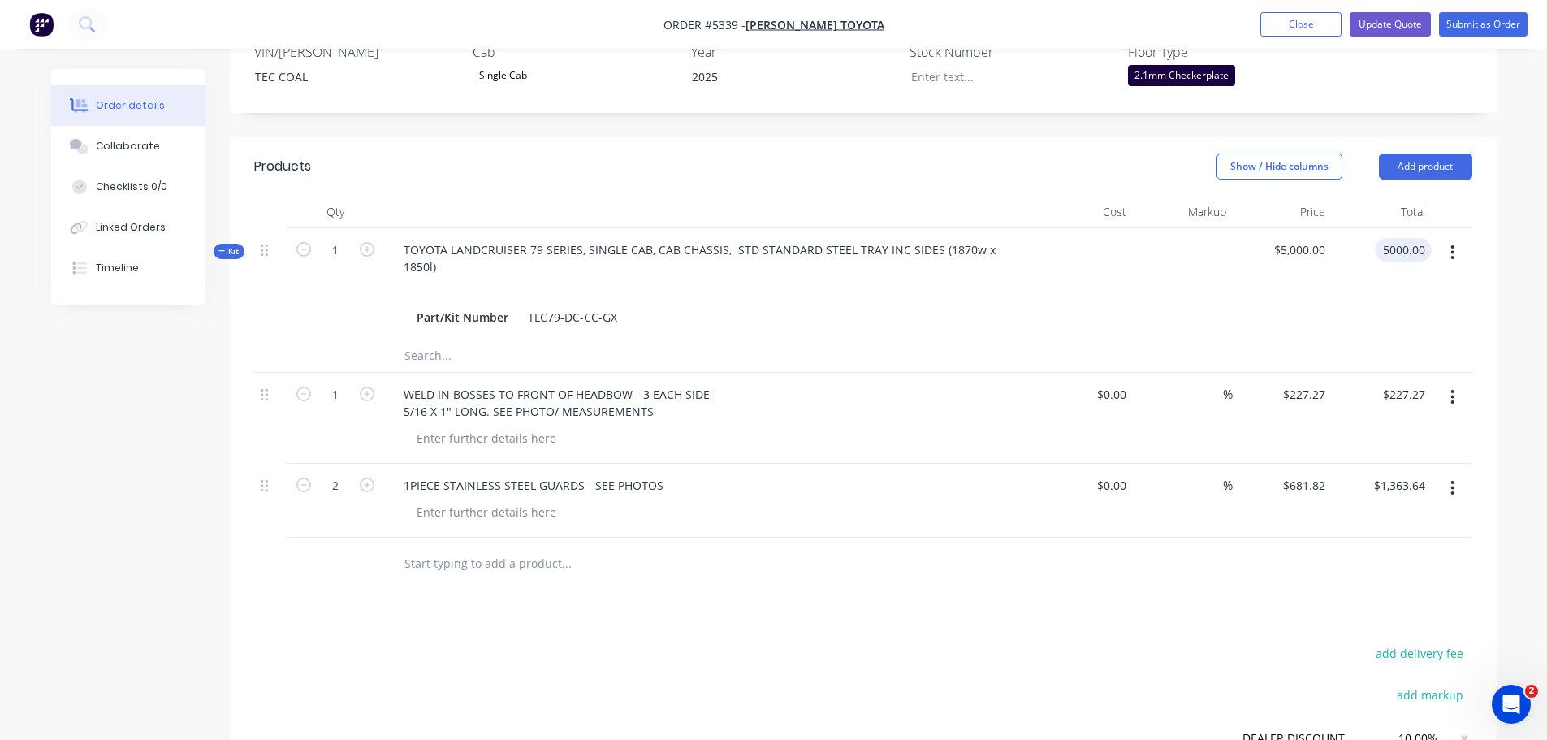
scroll to position [569, 0]
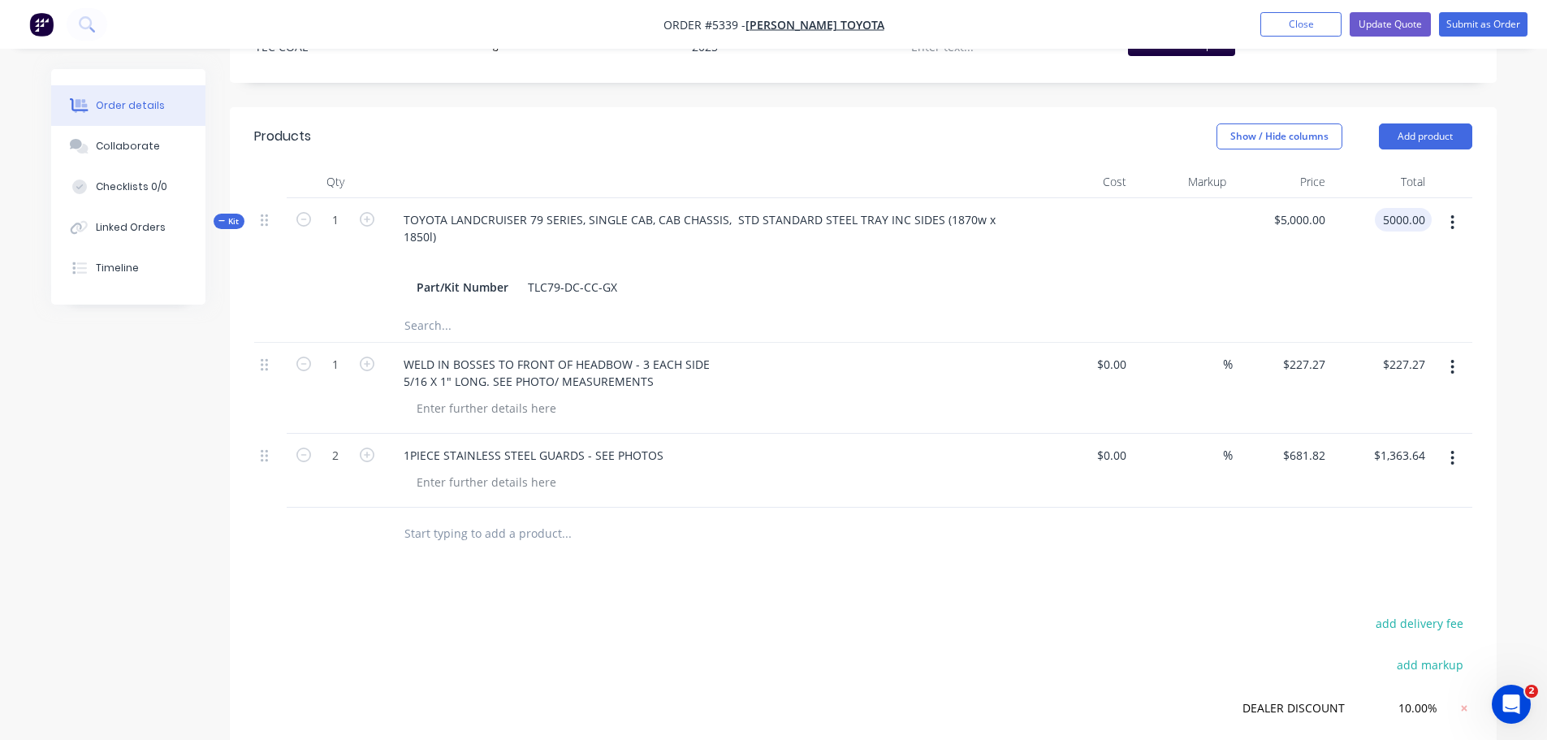
type input "$5,000.00"
click at [946, 517] on div at bounding box center [677, 533] width 572 height 32
click at [512, 520] on input "text" at bounding box center [566, 533] width 325 height 32
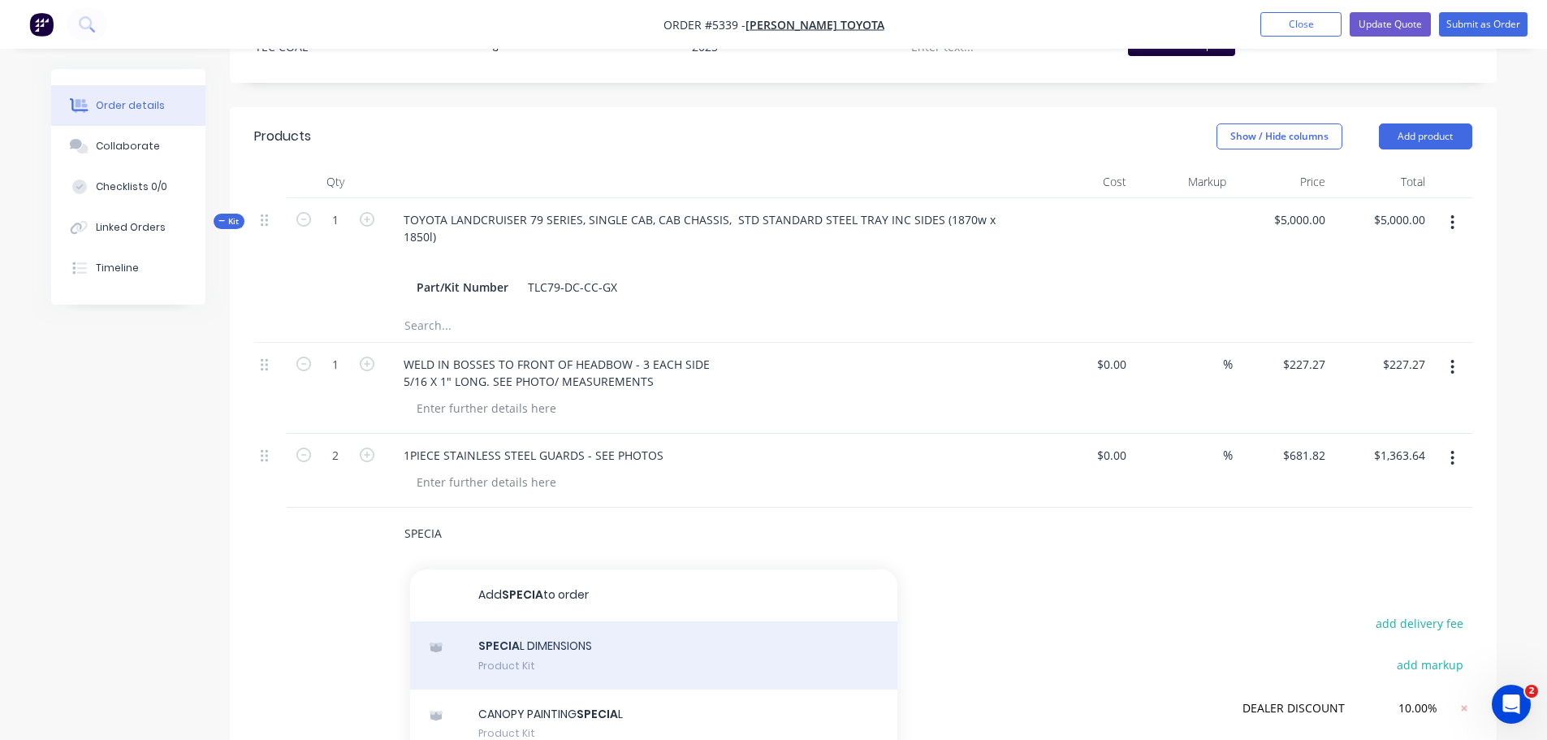
type input "SPECIA"
click at [526, 629] on div "SPECIA L DIMENSIONS Product Kit" at bounding box center [653, 655] width 487 height 68
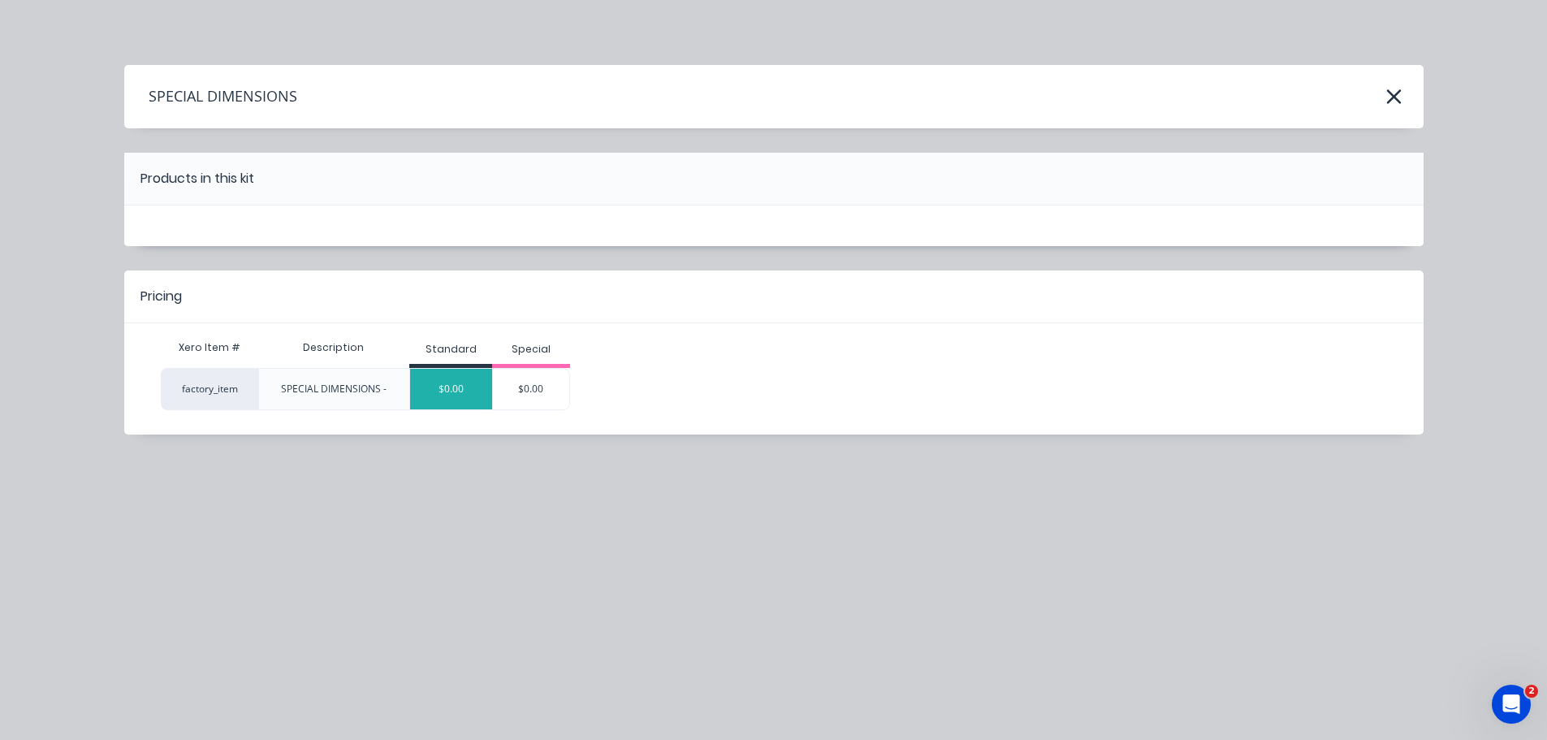
click at [436, 399] on div "$0.00" at bounding box center [451, 389] width 82 height 41
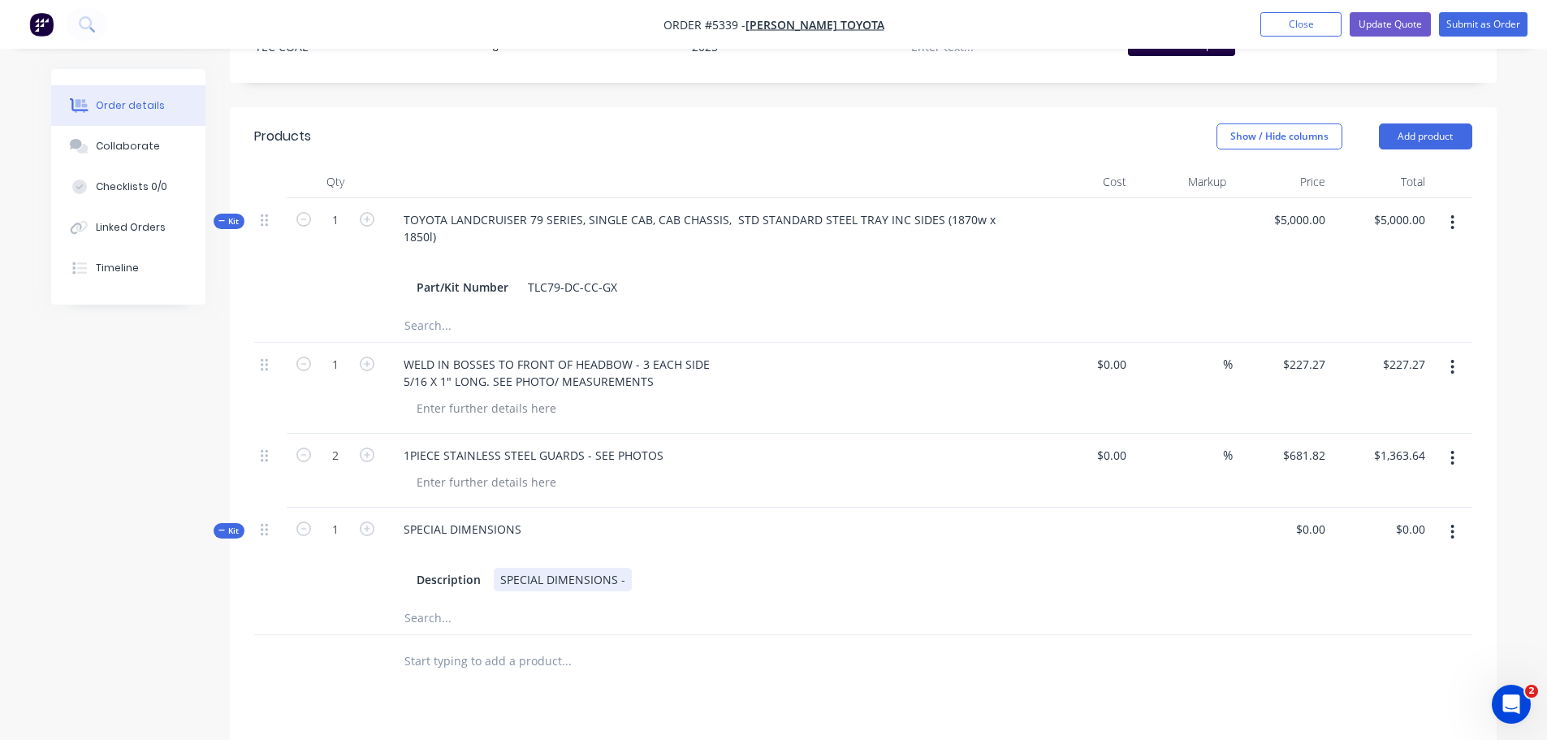
click at [628, 568] on div "SPECIAL DIMENSIONS -" at bounding box center [563, 580] width 138 height 24
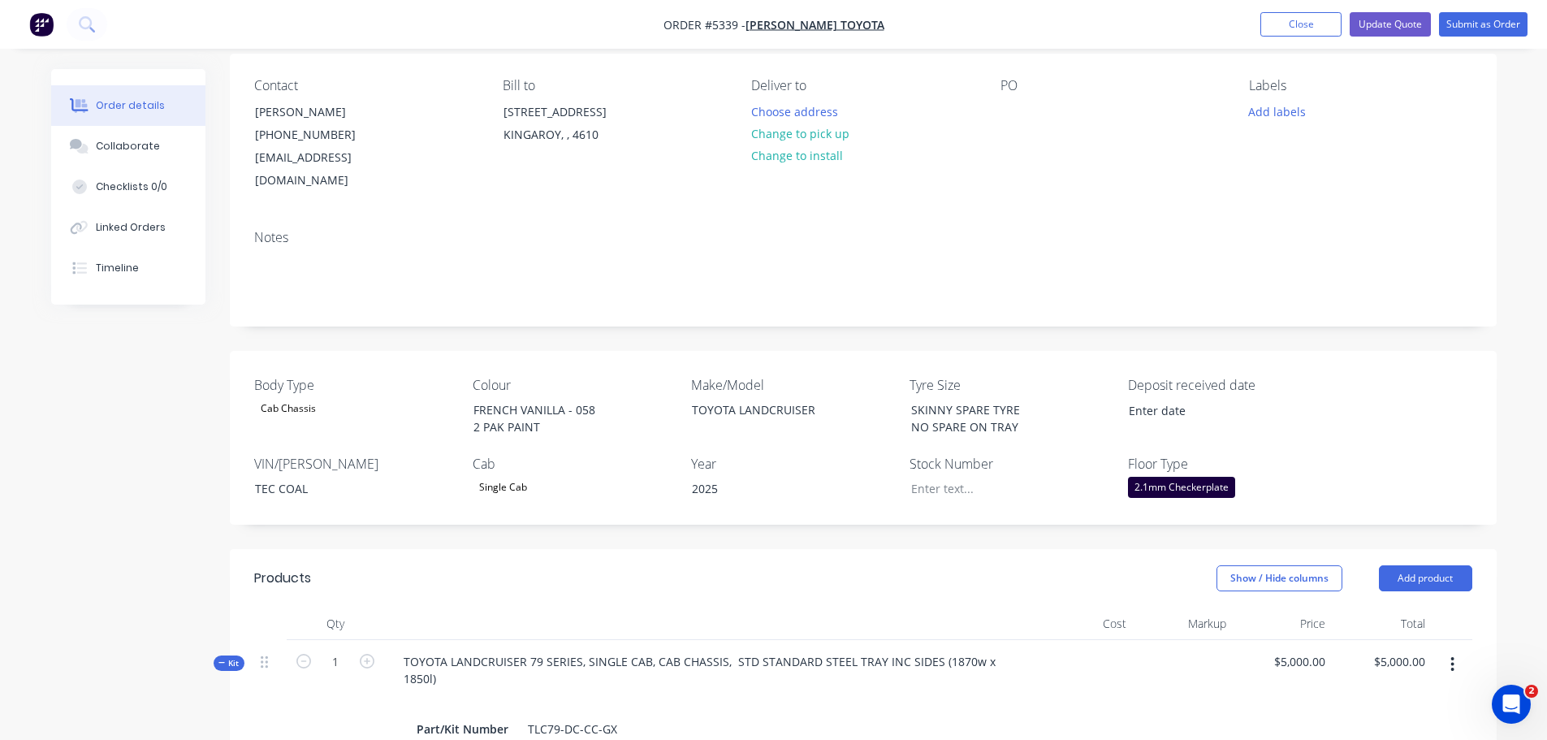
scroll to position [52, 0]
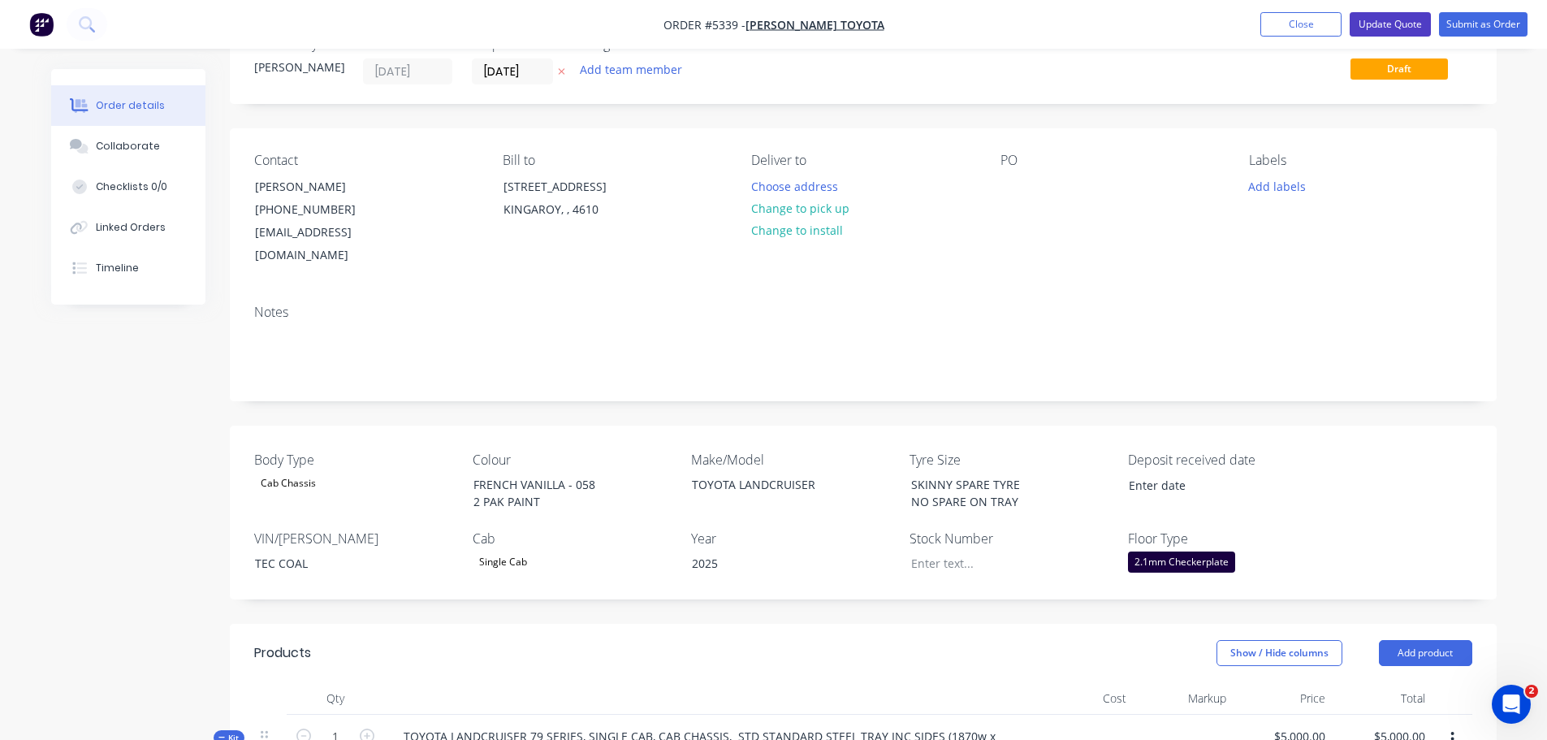
type input "$0.00"
click at [1373, 27] on button "Update Quote" at bounding box center [1390, 24] width 81 height 24
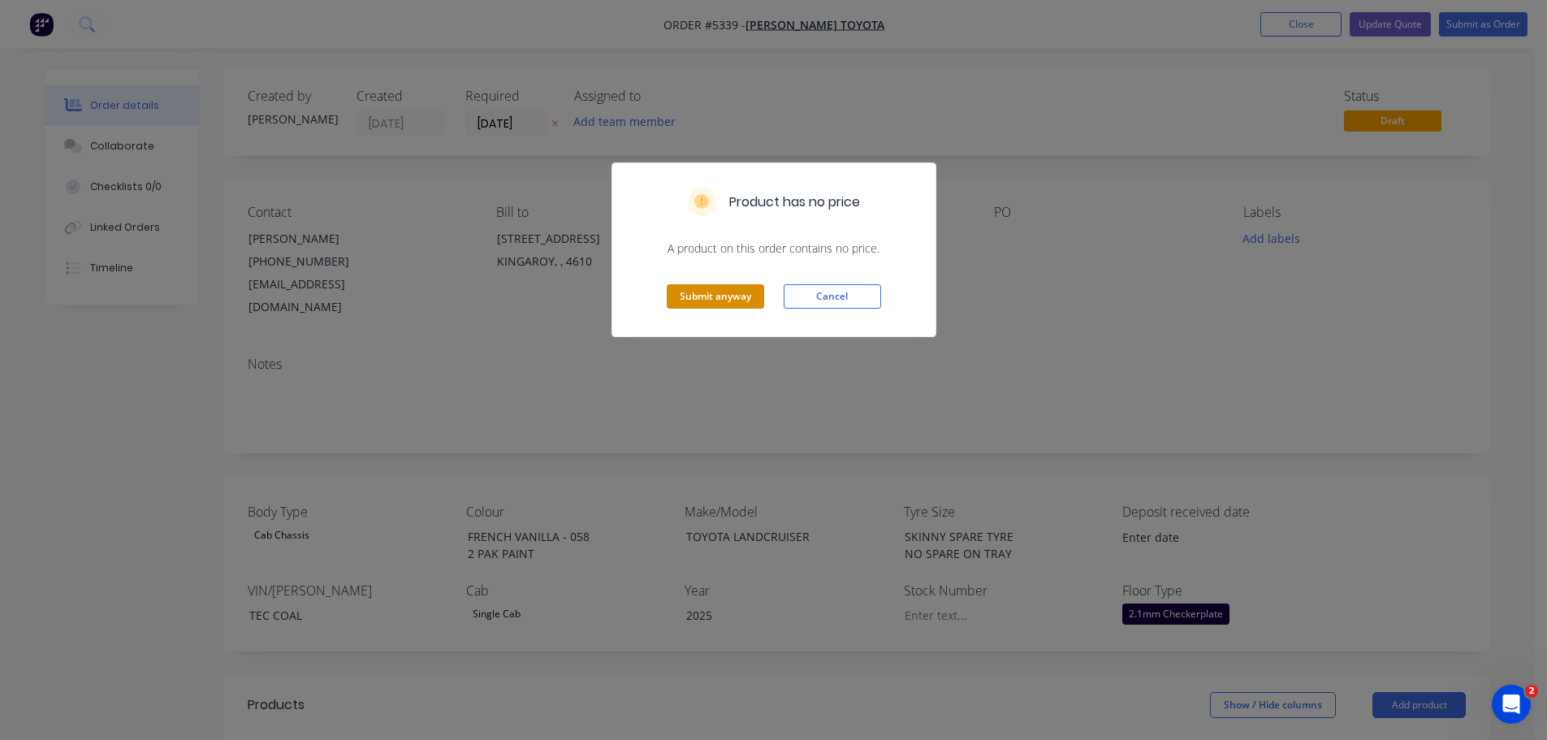
click at [720, 295] on button "Submit anyway" at bounding box center [715, 296] width 97 height 24
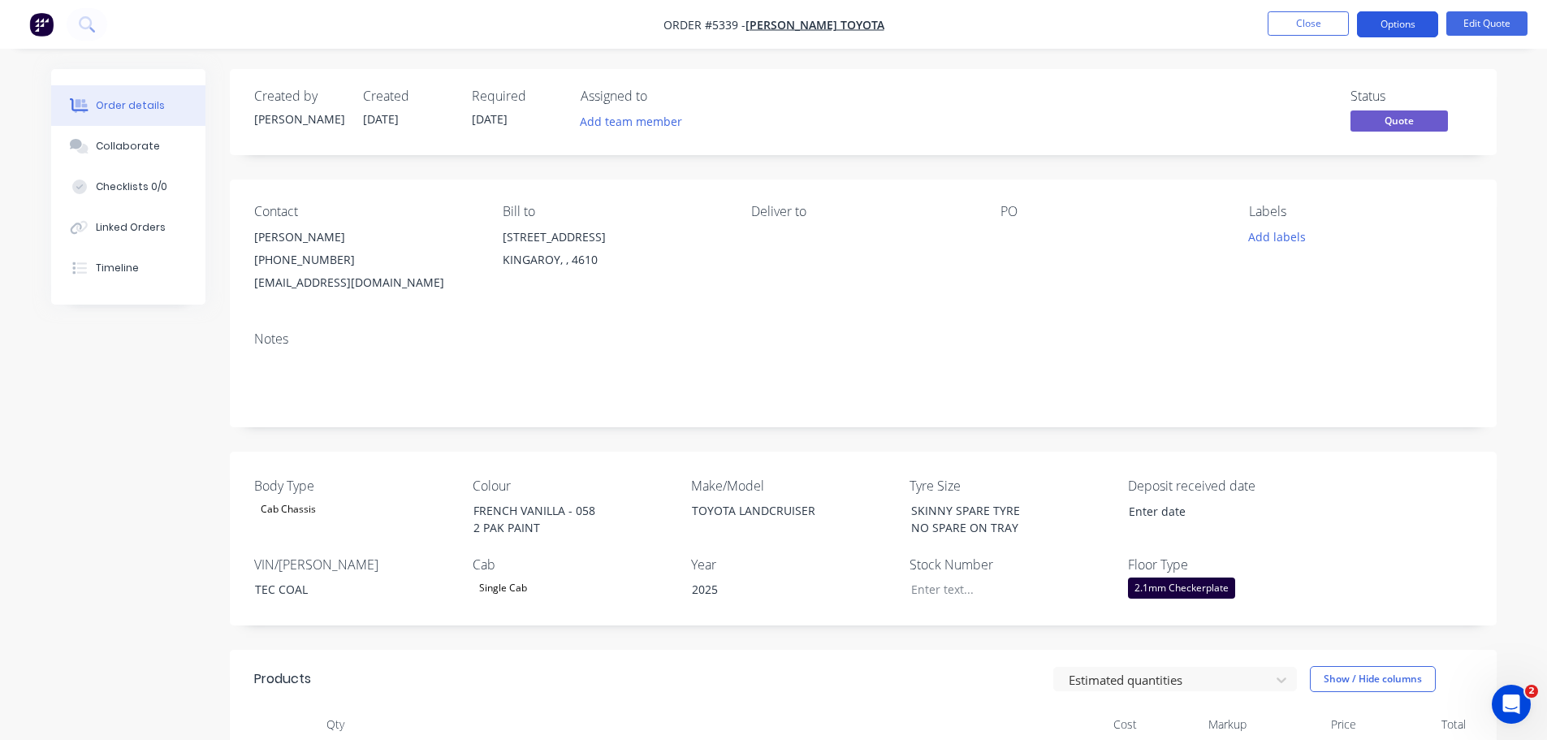
click at [1391, 32] on button "Options" at bounding box center [1397, 24] width 81 height 26
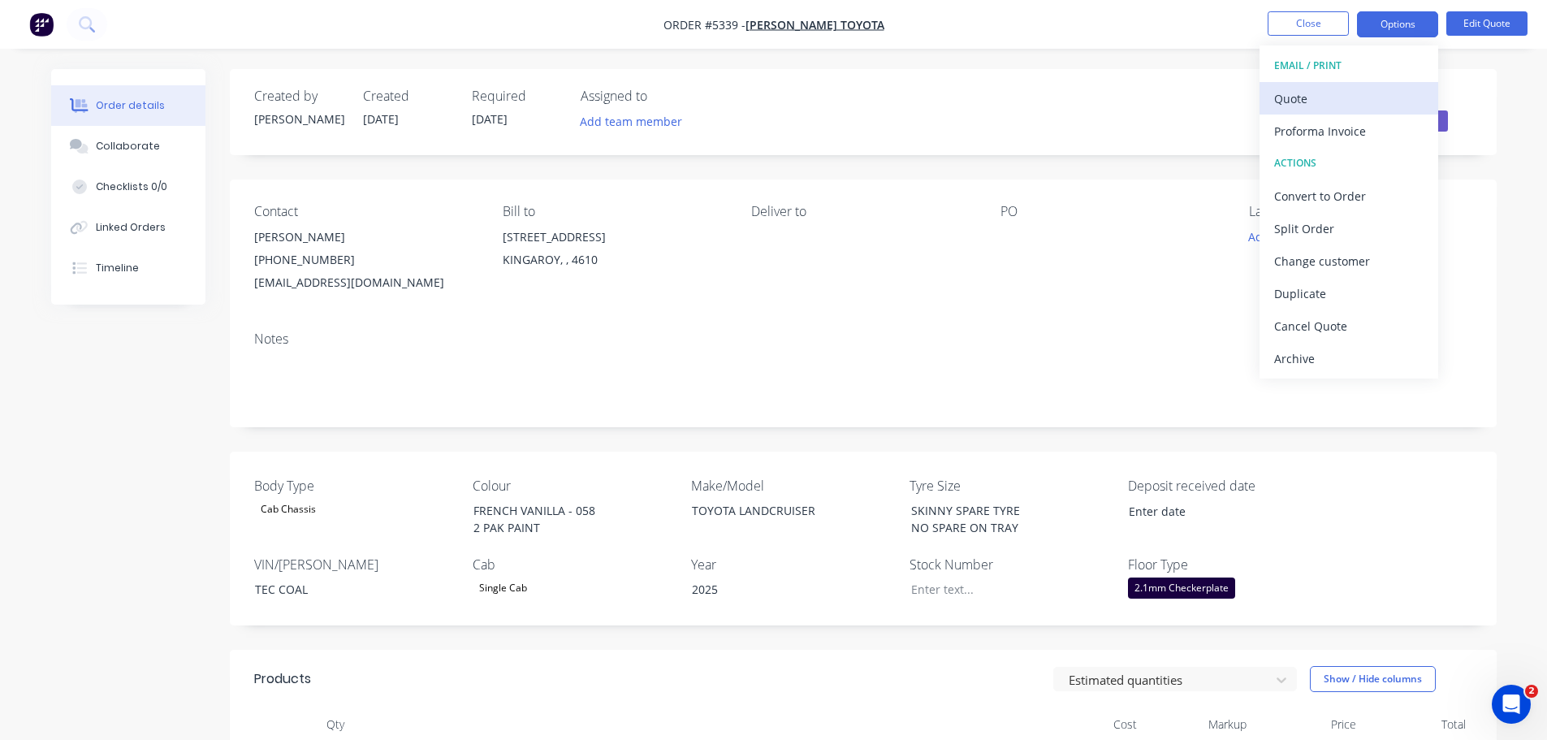
click at [1365, 105] on div "Quote" at bounding box center [1348, 99] width 149 height 24
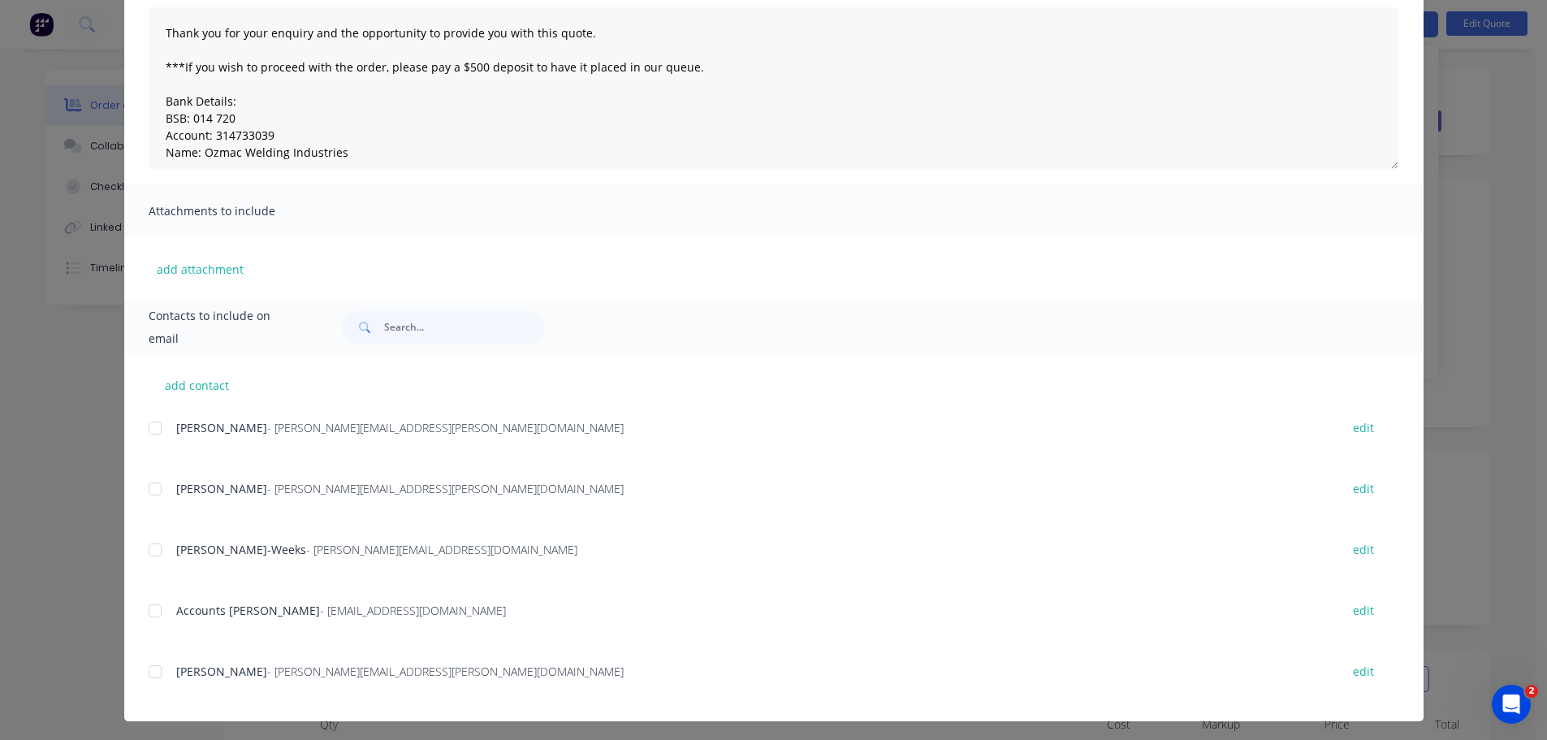
scroll to position [182, 0]
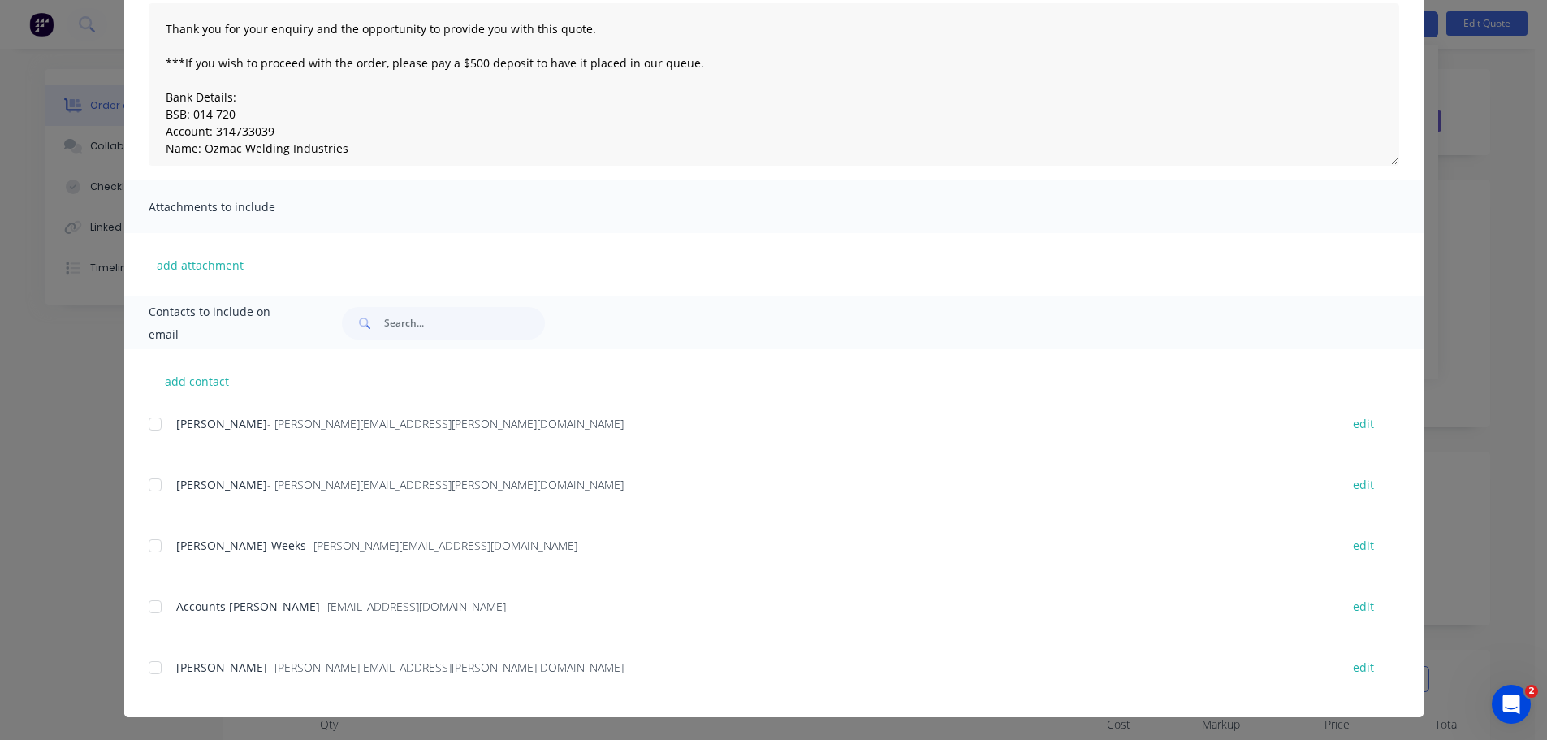
click at [155, 663] on div at bounding box center [155, 667] width 32 height 32
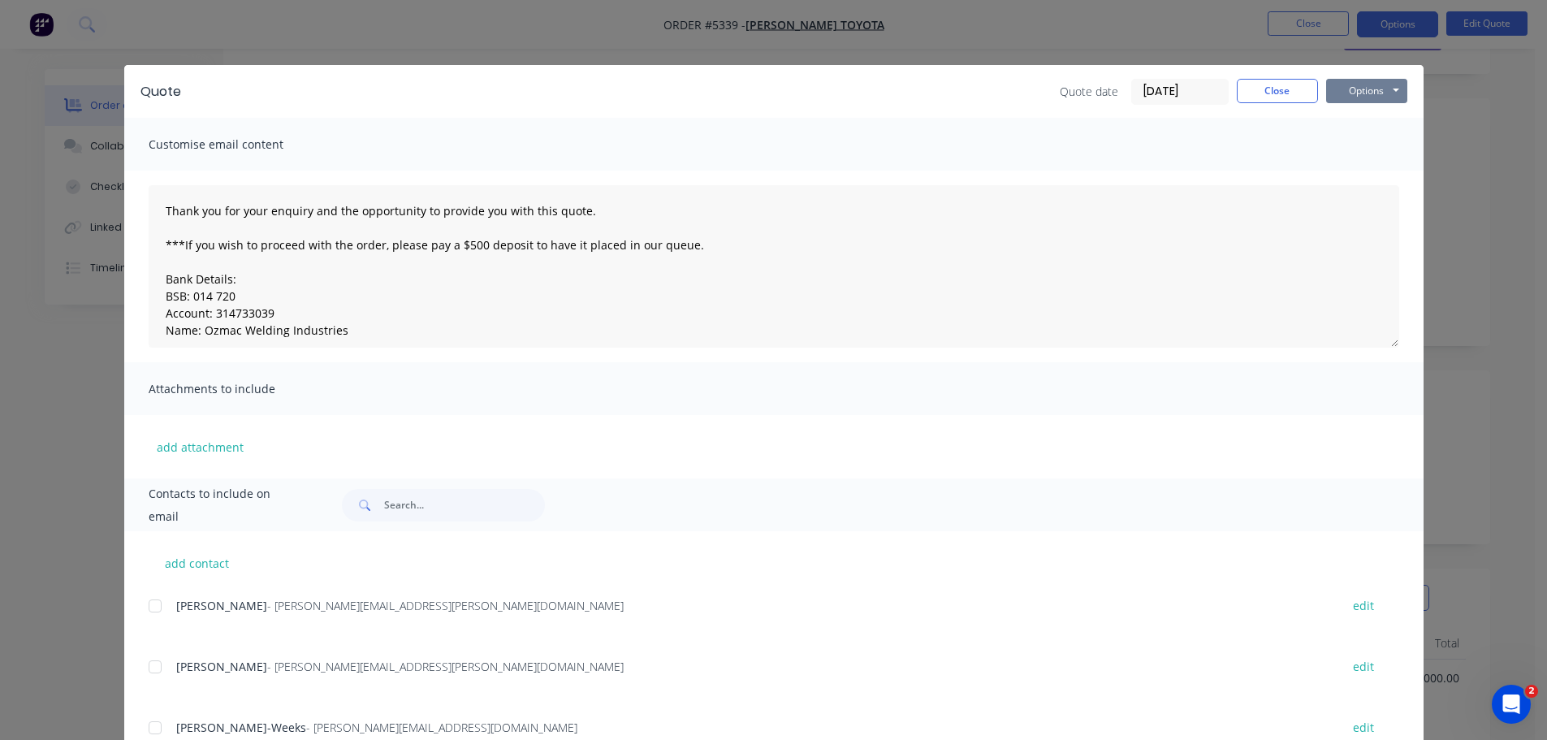
click at [1354, 89] on button "Options" at bounding box center [1366, 91] width 81 height 24
click at [1357, 172] on button "Email" at bounding box center [1378, 173] width 104 height 27
click at [1345, 96] on button "Options" at bounding box center [1366, 91] width 81 height 24
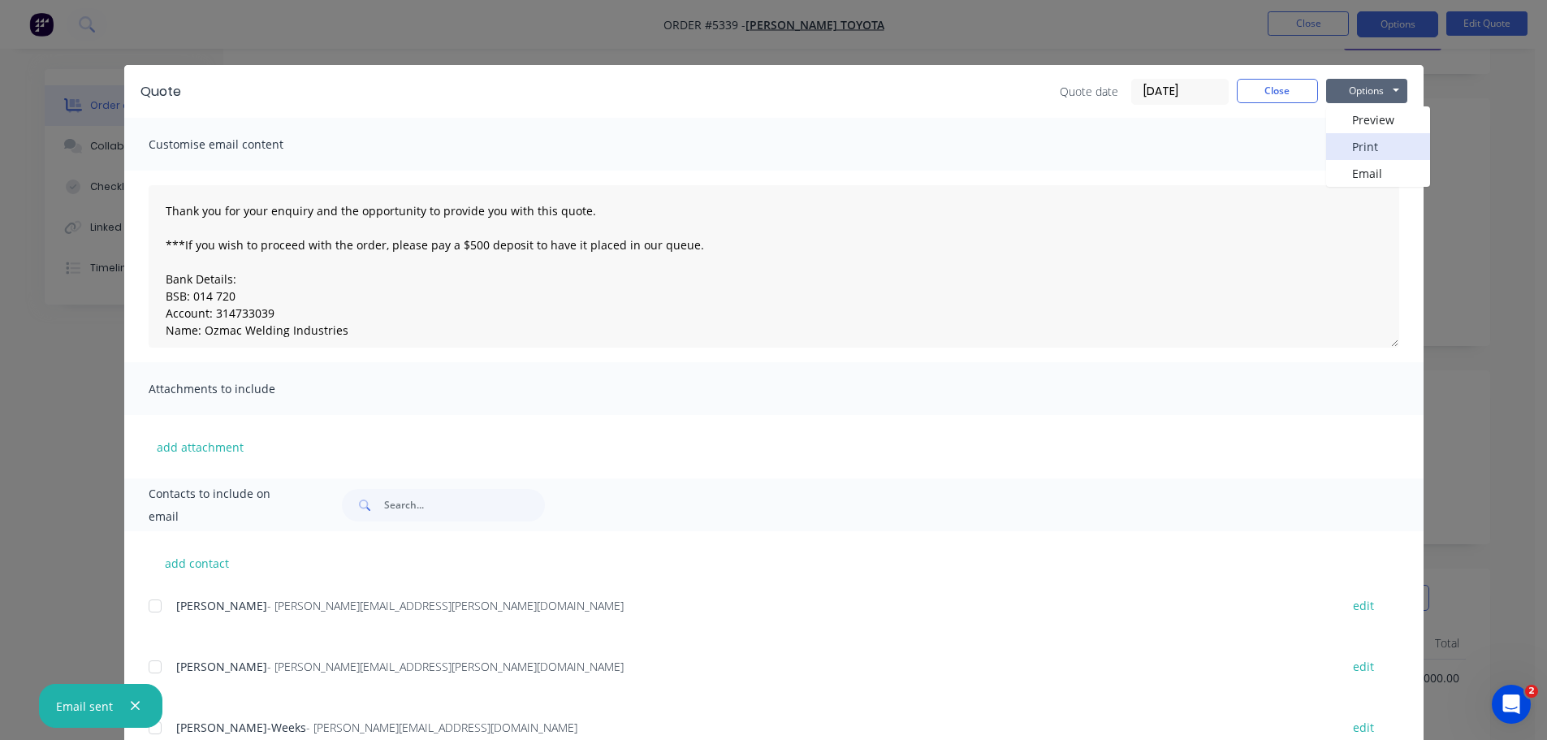
click at [1338, 142] on button "Print" at bounding box center [1378, 146] width 104 height 27
click at [1283, 89] on button "Close" at bounding box center [1277, 91] width 81 height 24
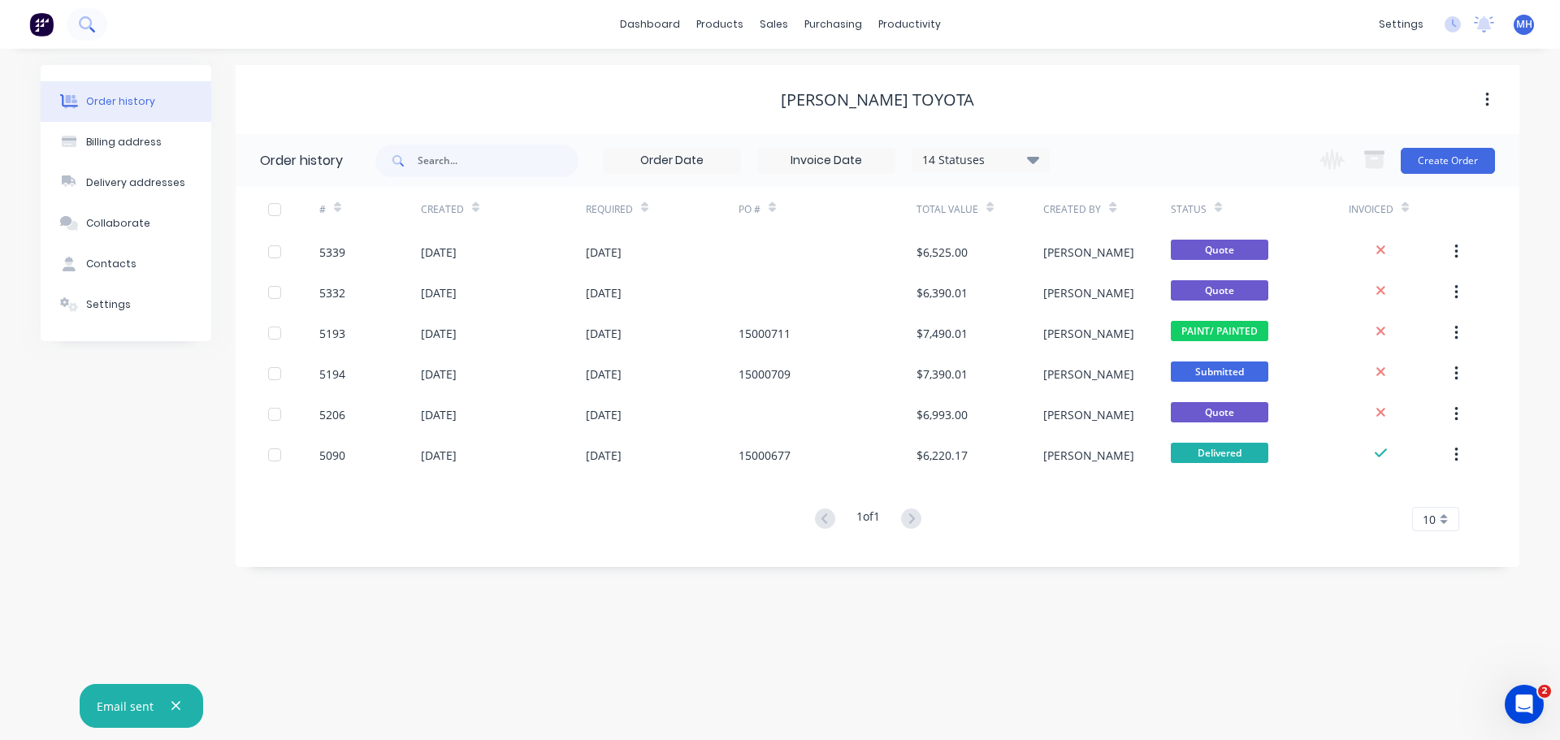
click at [88, 24] on icon at bounding box center [86, 23] width 15 height 15
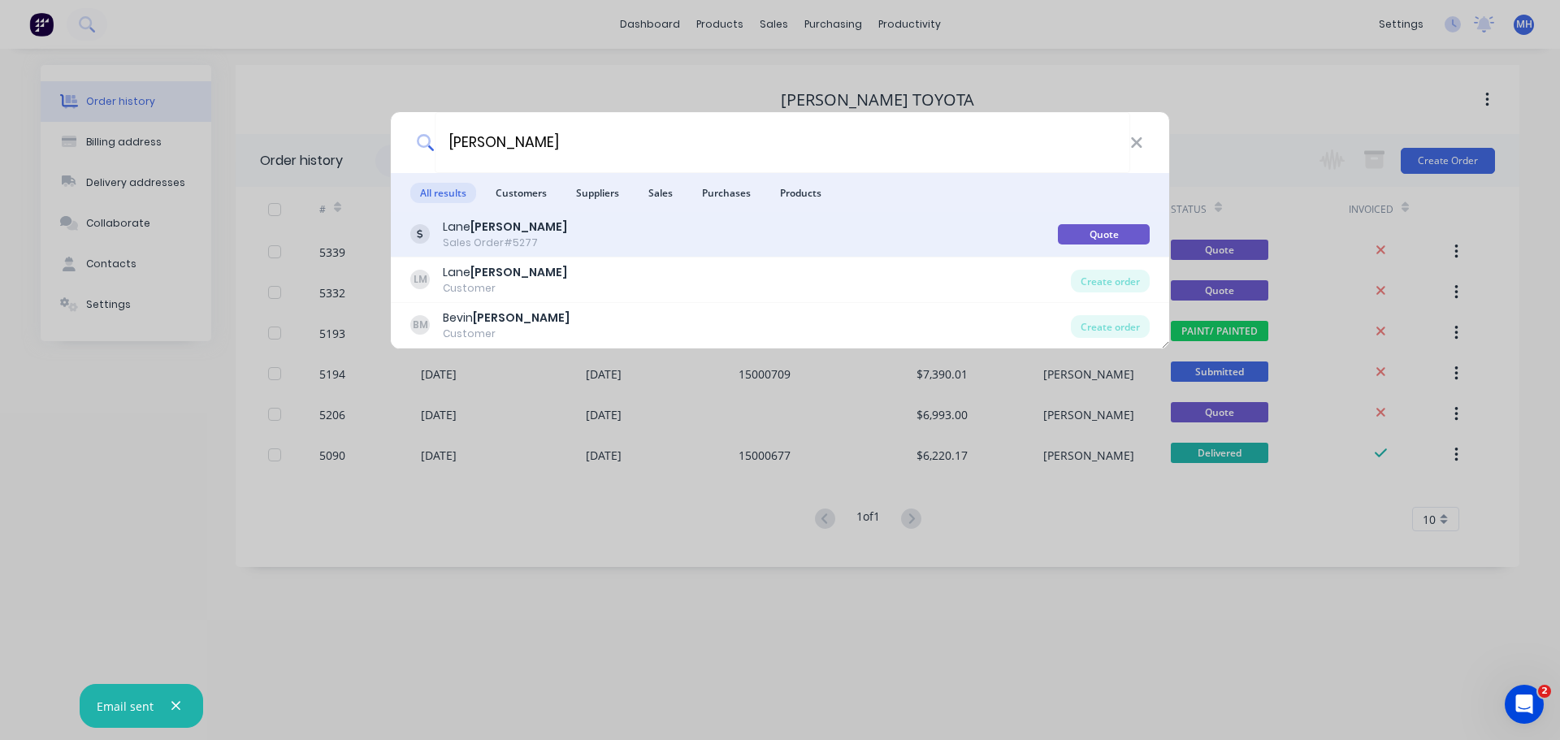
type input "MALLER"
click at [550, 236] on div "Lane Maller Sales Order #5277" at bounding box center [733, 235] width 647 height 32
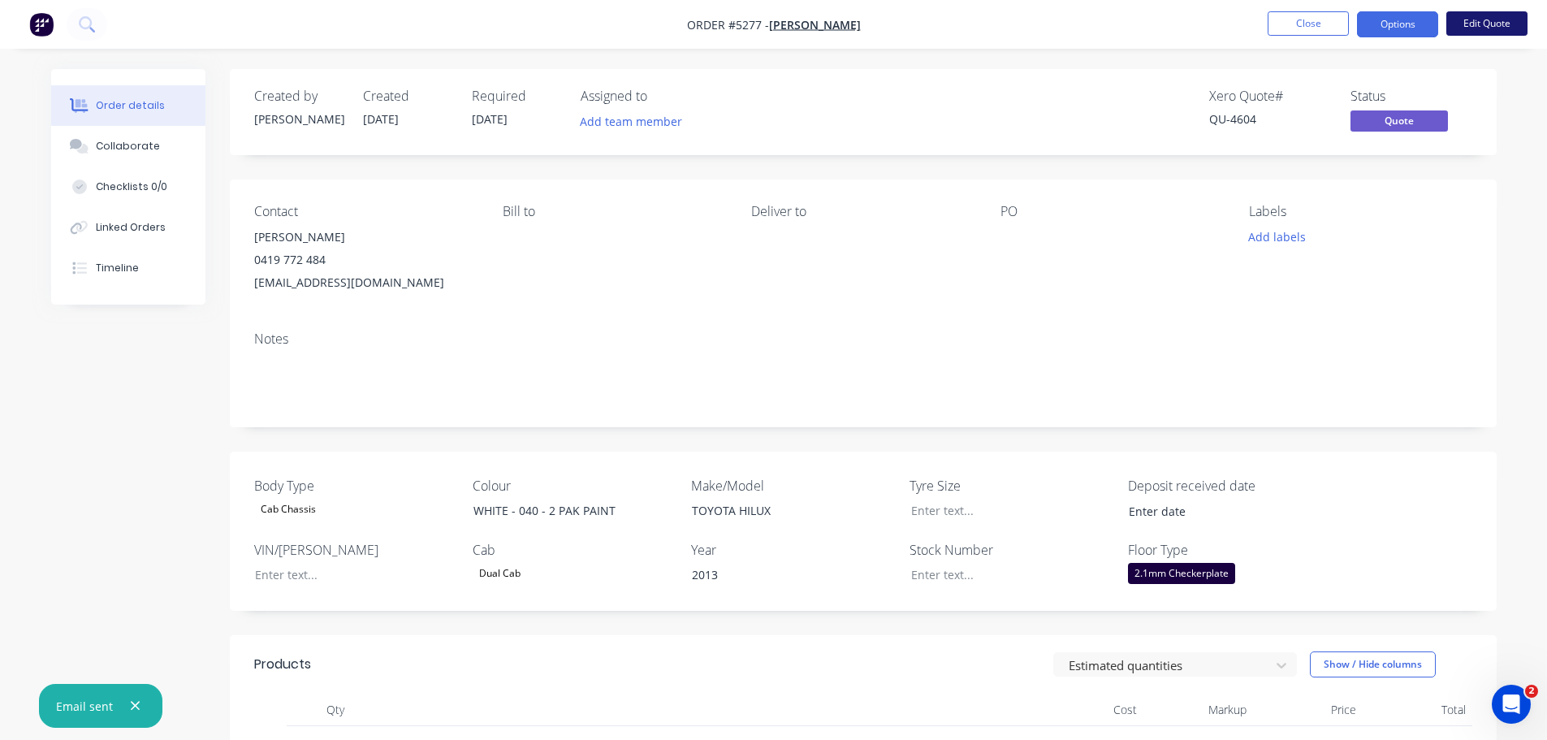
click at [1482, 23] on button "Edit Quote" at bounding box center [1487, 23] width 81 height 24
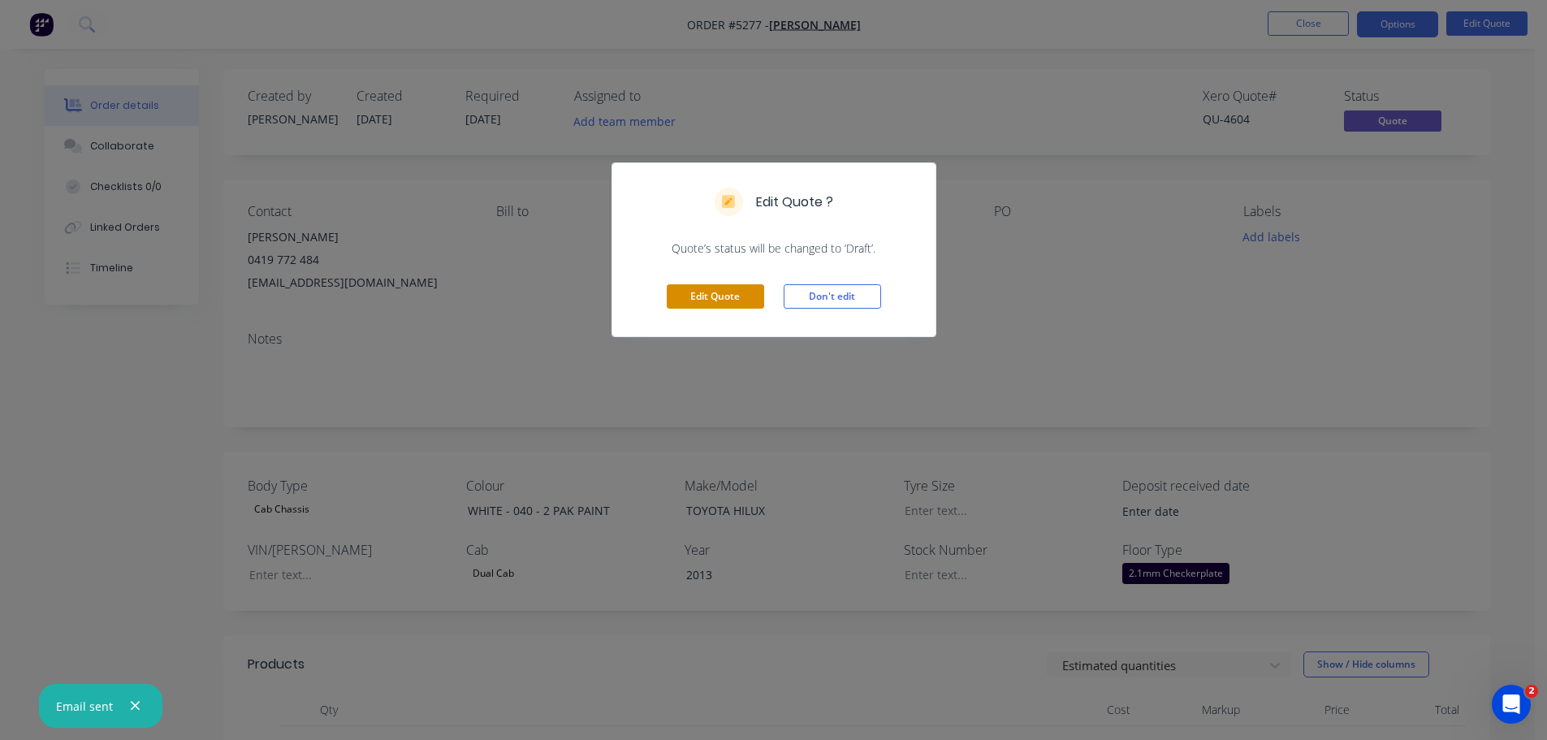
click at [734, 300] on button "Edit Quote" at bounding box center [715, 296] width 97 height 24
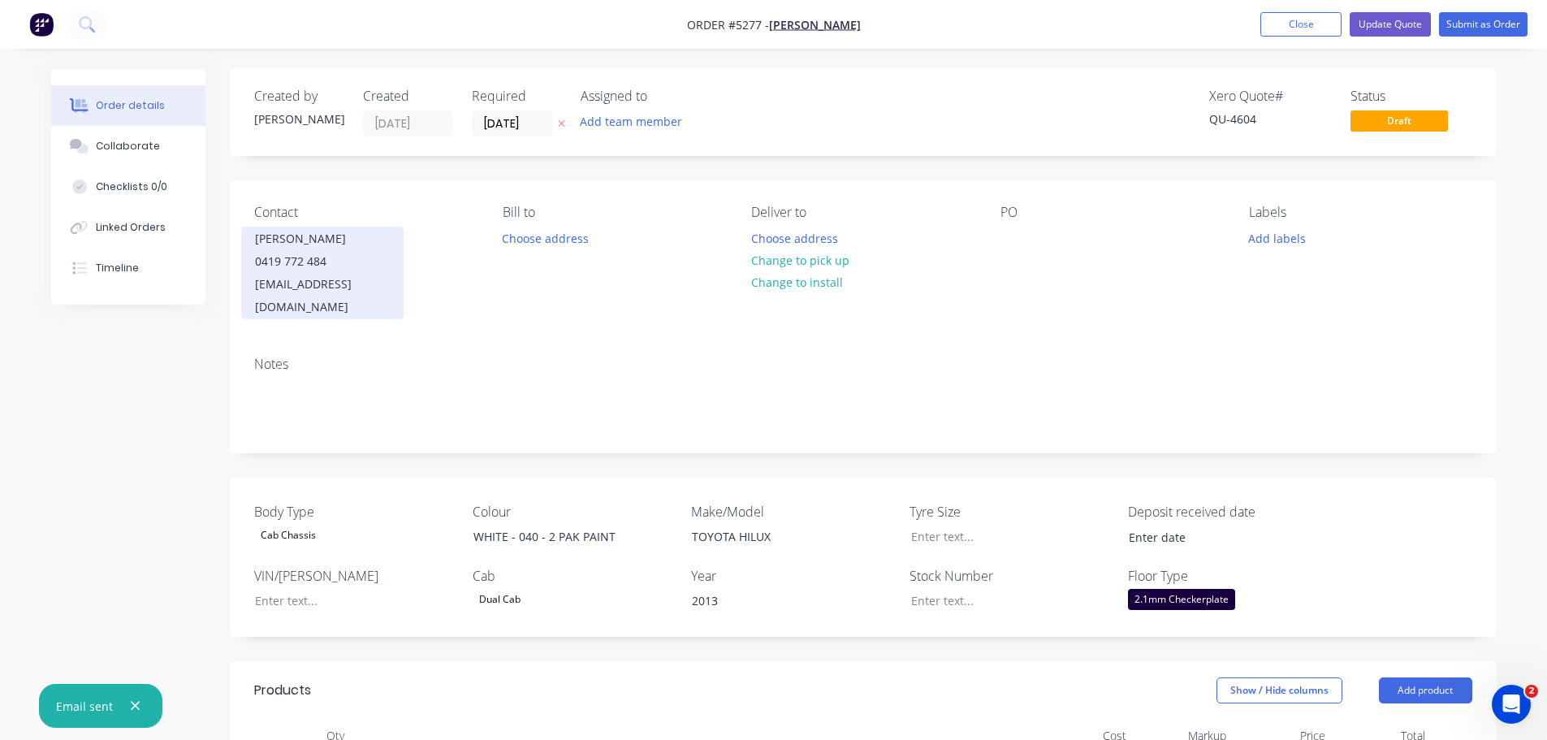
click at [335, 268] on div "0419 772 484" at bounding box center [322, 261] width 135 height 23
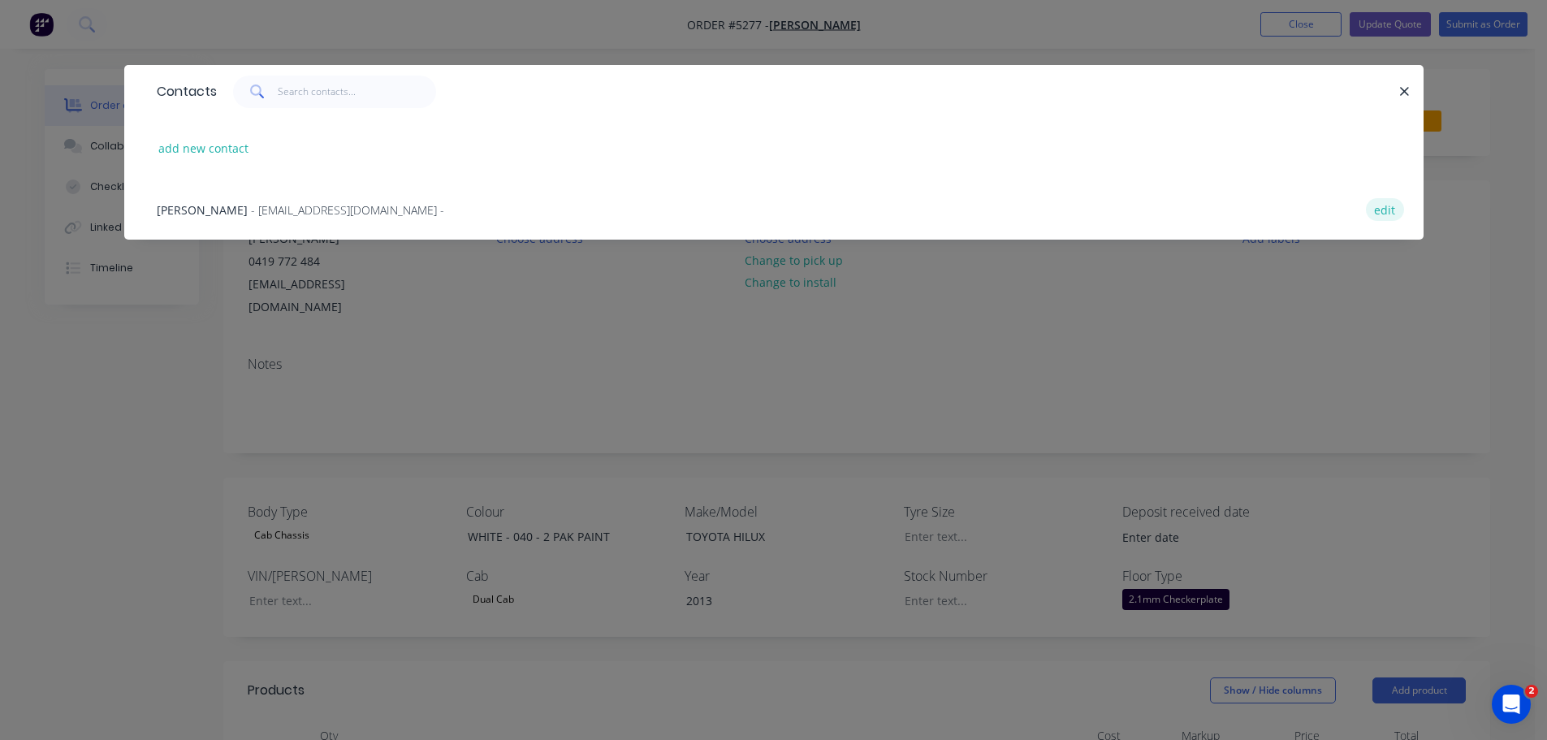
click at [1381, 213] on button "edit" at bounding box center [1385, 209] width 38 height 22
select select "AU"
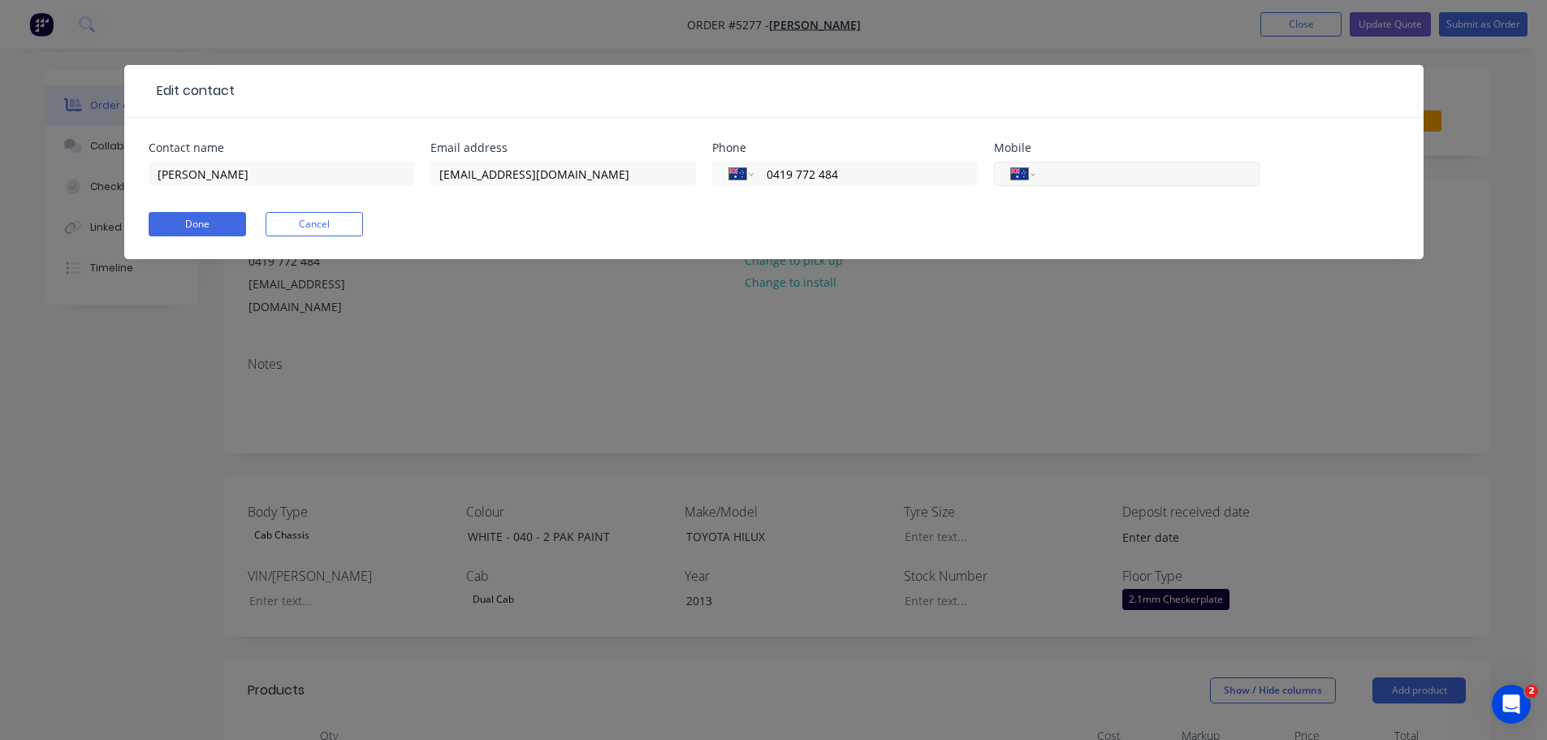
click at [1093, 178] on input "tel" at bounding box center [1144, 174] width 195 height 19
type input "(07) 4626 3576"
click at [184, 227] on button "Done" at bounding box center [197, 224] width 97 height 24
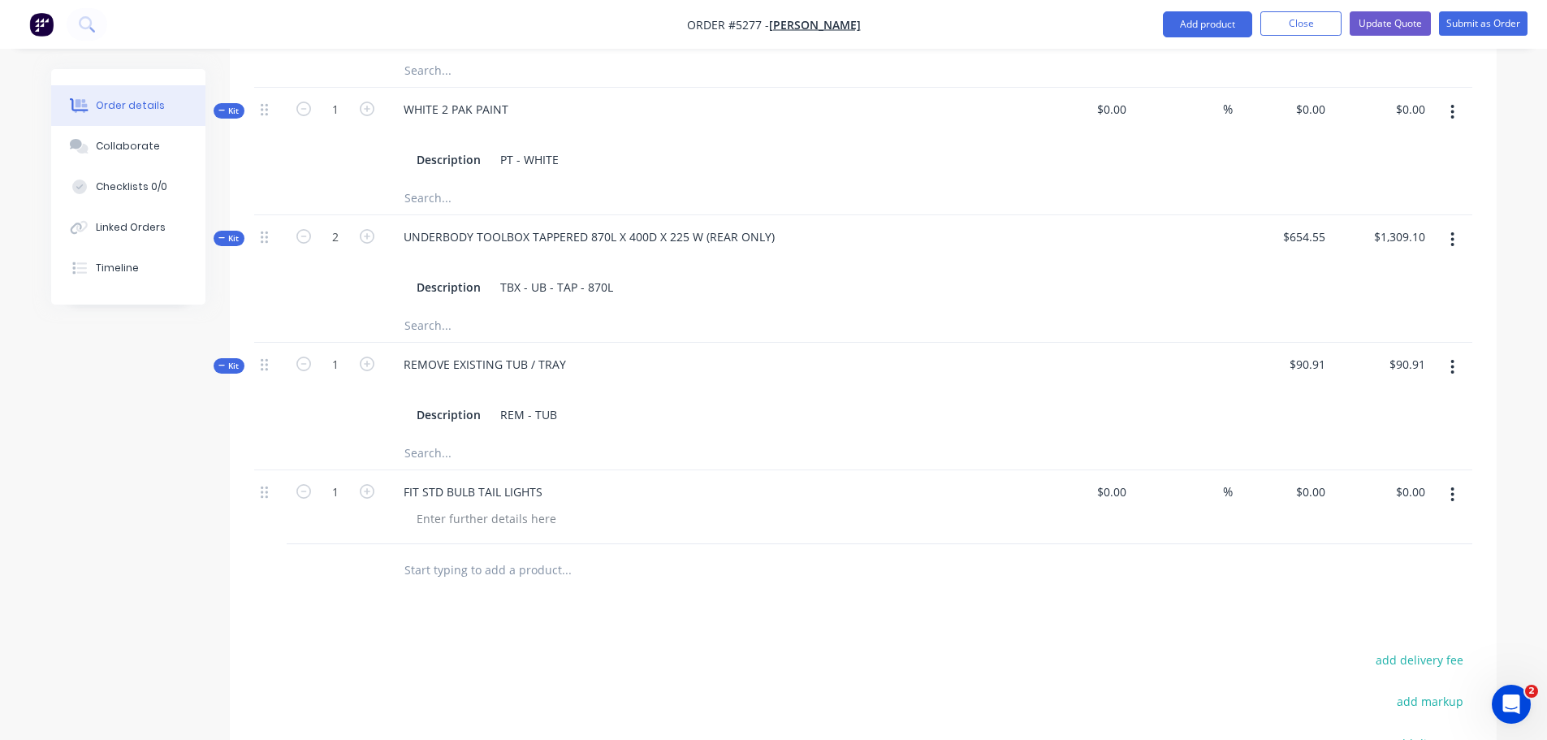
scroll to position [812, 0]
click at [505, 561] on input "text" at bounding box center [566, 572] width 325 height 32
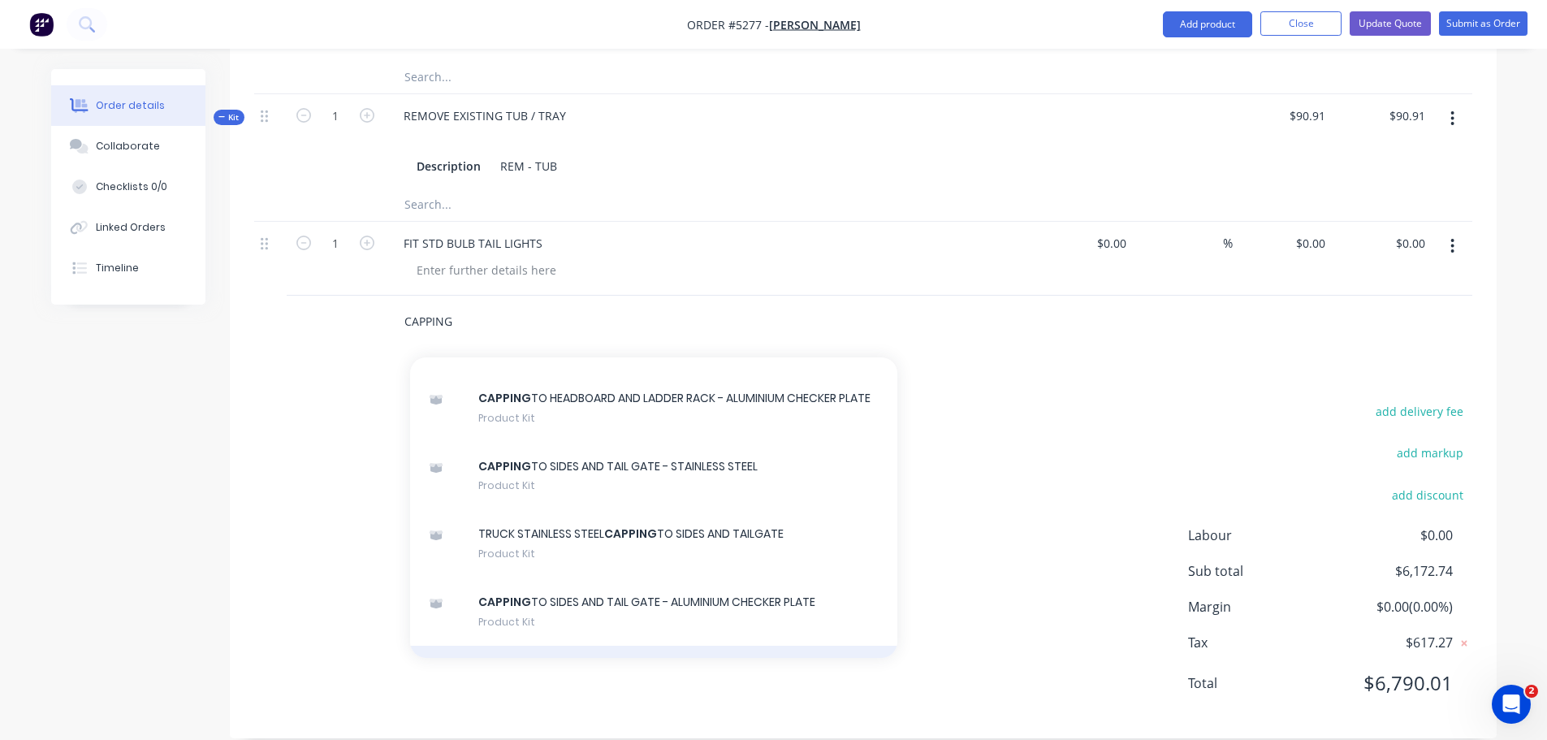
scroll to position [32, 0]
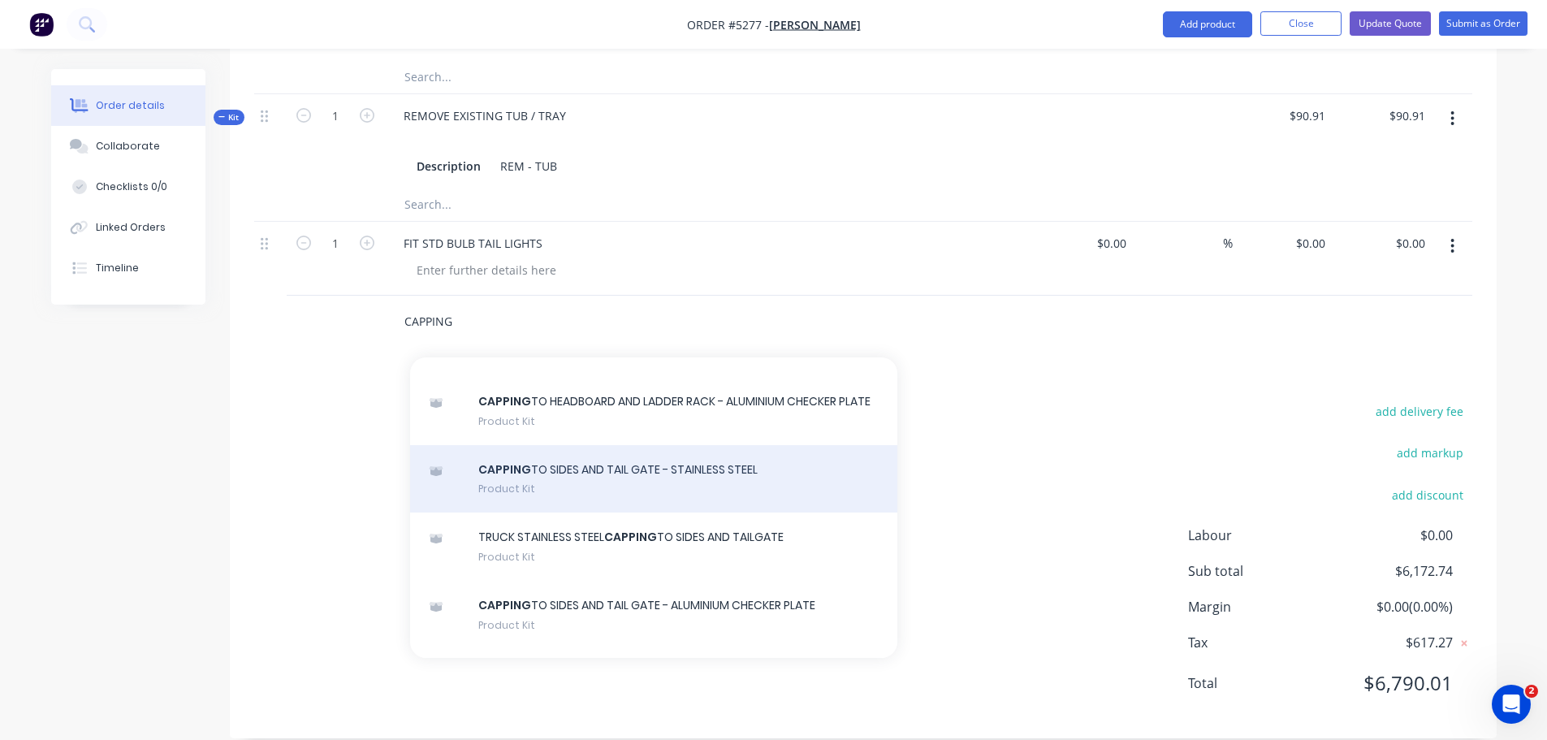
type input "CAPPING"
click at [625, 482] on div "CAPPING TO SIDES AND TAIL GATE - STAINLESS STEEL Product Kit" at bounding box center [653, 479] width 487 height 68
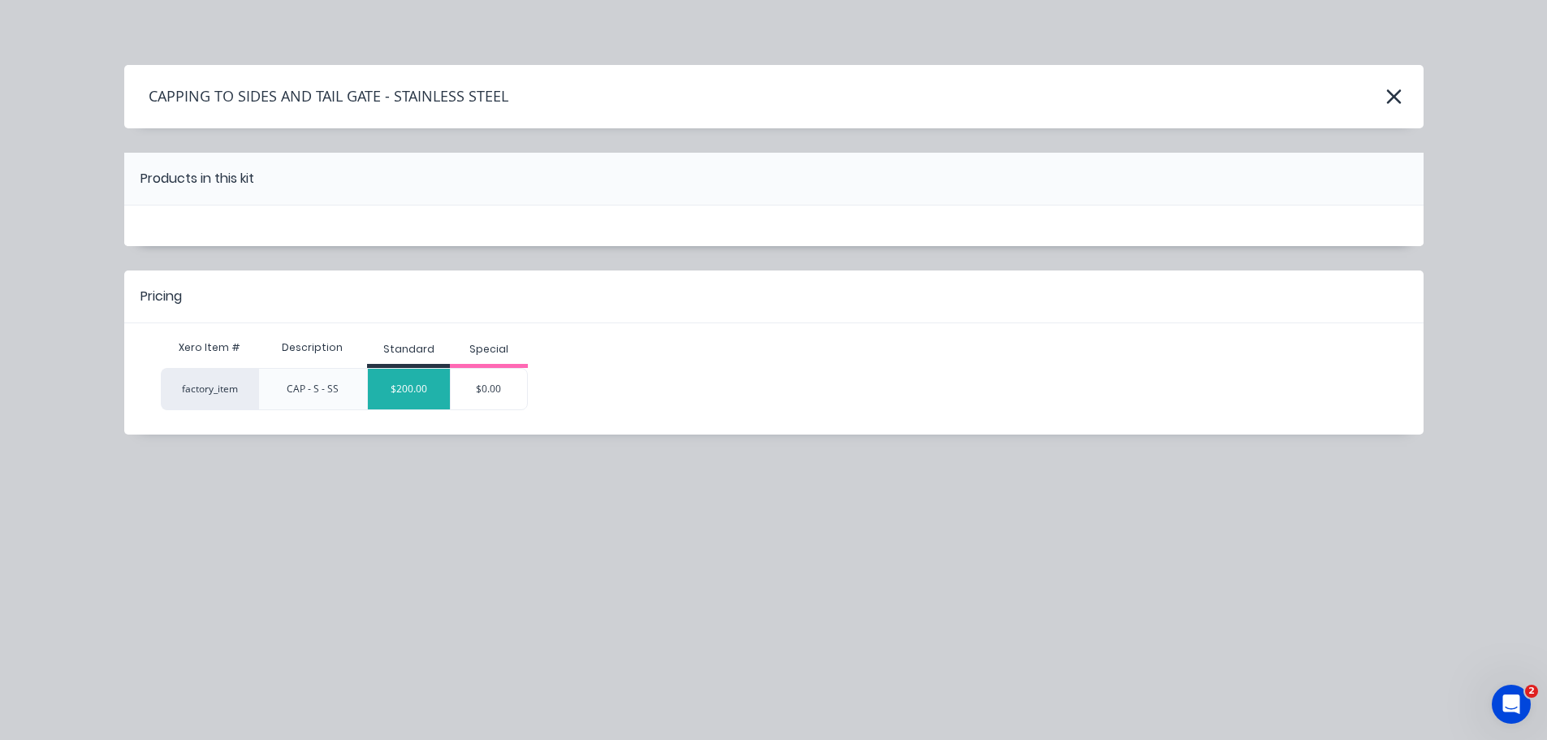
click at [418, 391] on div "$200.00" at bounding box center [409, 389] width 82 height 41
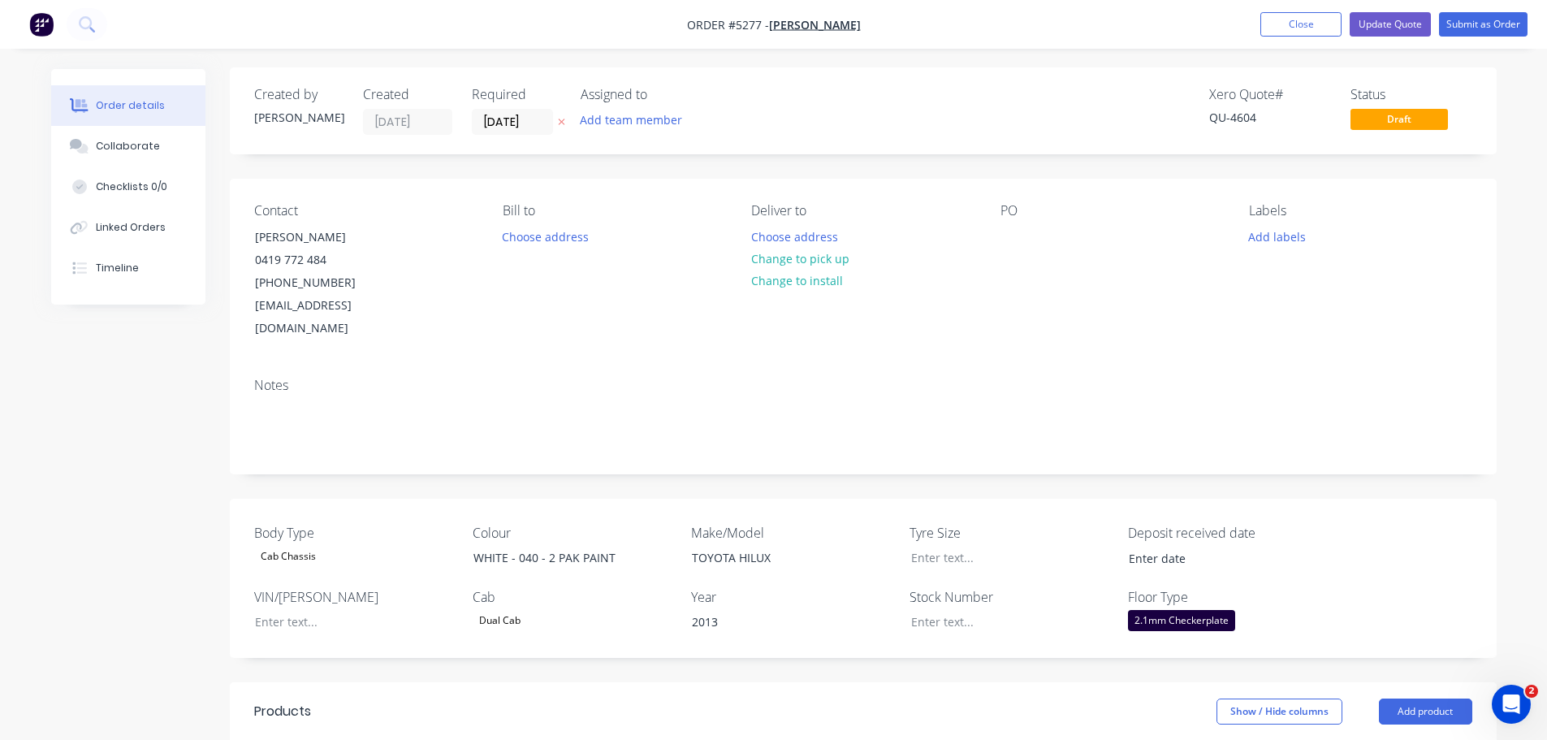
scroll to position [0, 0]
click at [1389, 28] on button "Update Quote" at bounding box center [1390, 24] width 81 height 24
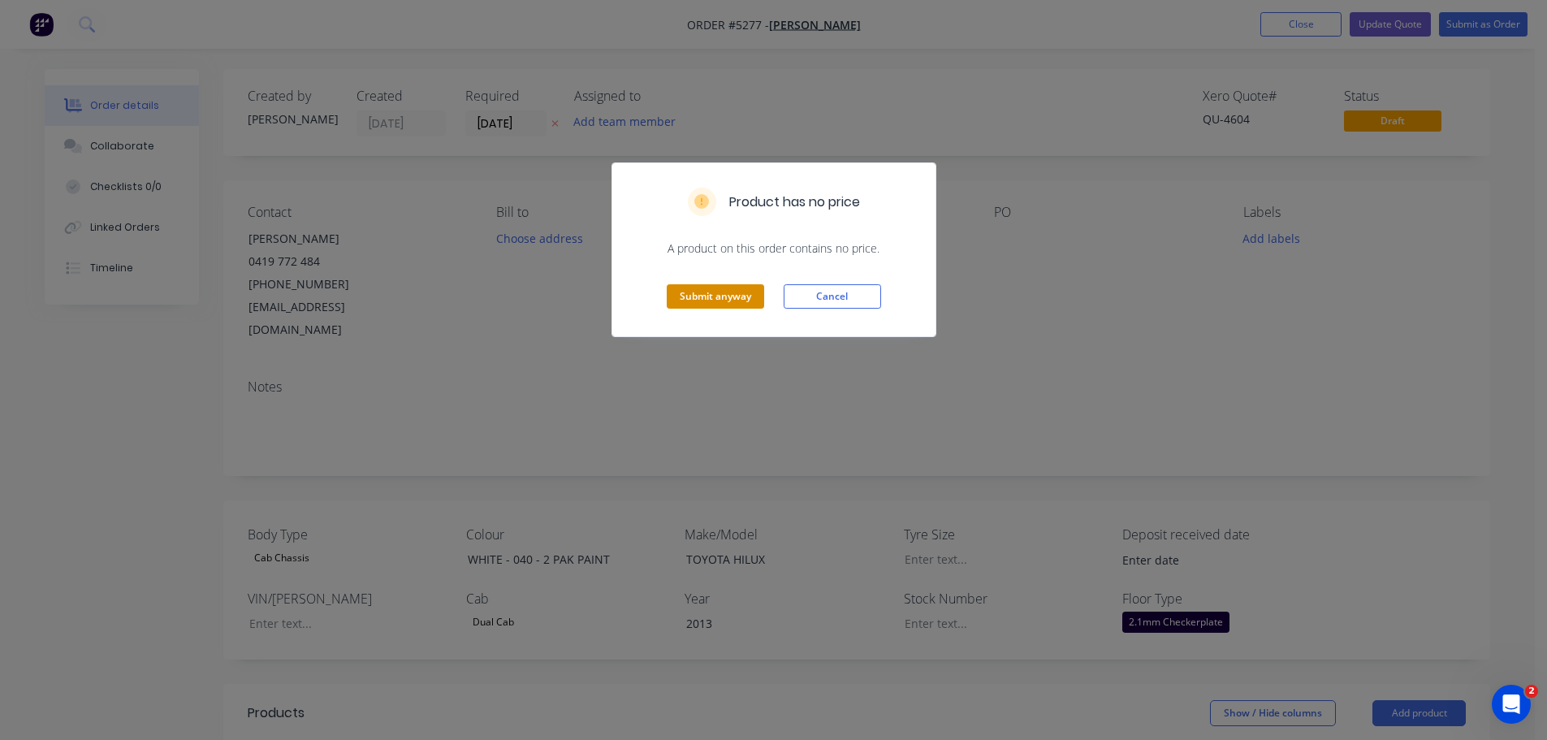
click at [727, 295] on button "Submit anyway" at bounding box center [715, 296] width 97 height 24
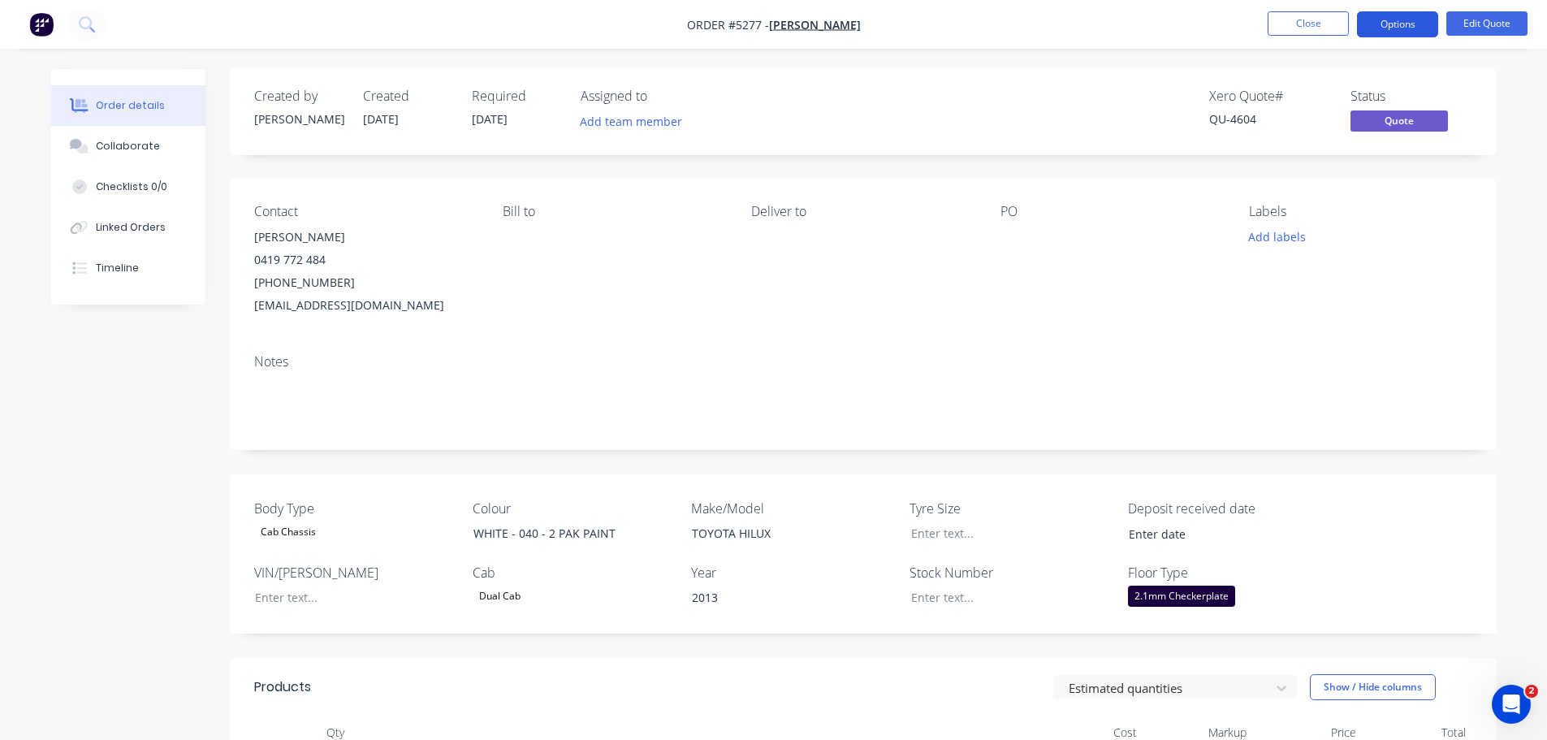
click at [1391, 30] on button "Options" at bounding box center [1397, 24] width 81 height 26
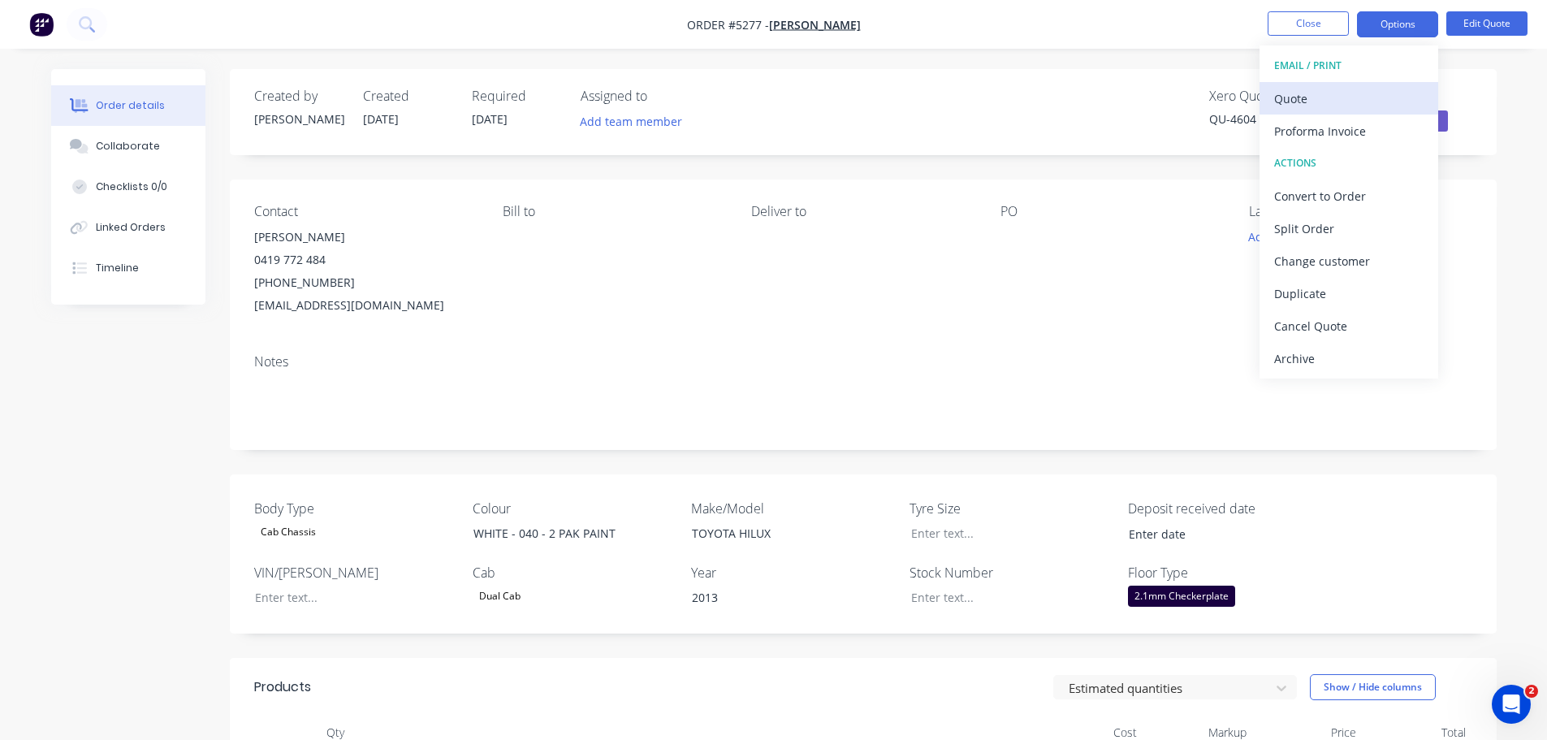
click at [1345, 99] on div "Quote" at bounding box center [1348, 99] width 149 height 24
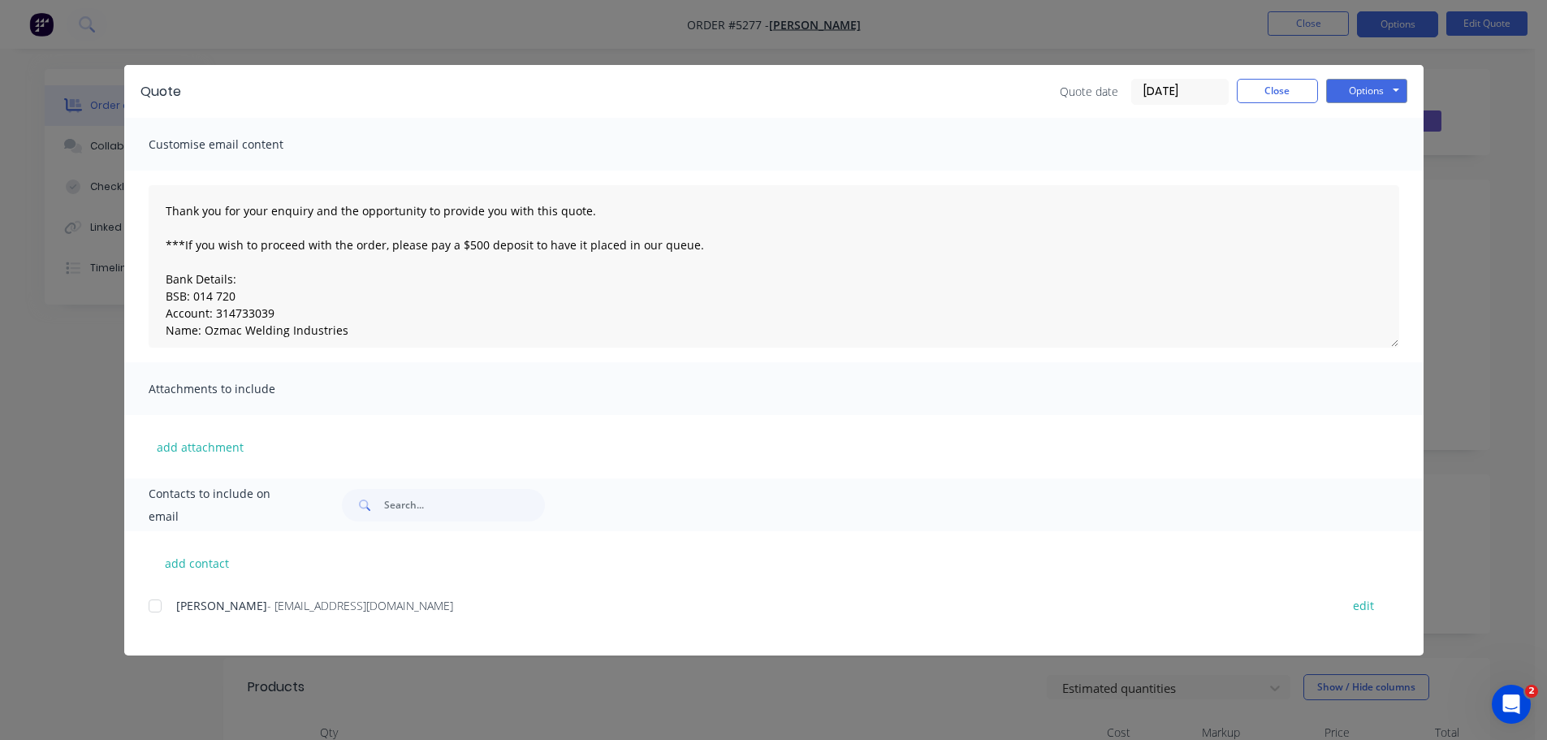
click at [152, 608] on div at bounding box center [155, 606] width 32 height 32
click at [1365, 89] on button "Options" at bounding box center [1366, 91] width 81 height 24
click at [1361, 169] on button "Email" at bounding box center [1378, 173] width 104 height 27
click at [1369, 96] on button "Options" at bounding box center [1366, 91] width 81 height 24
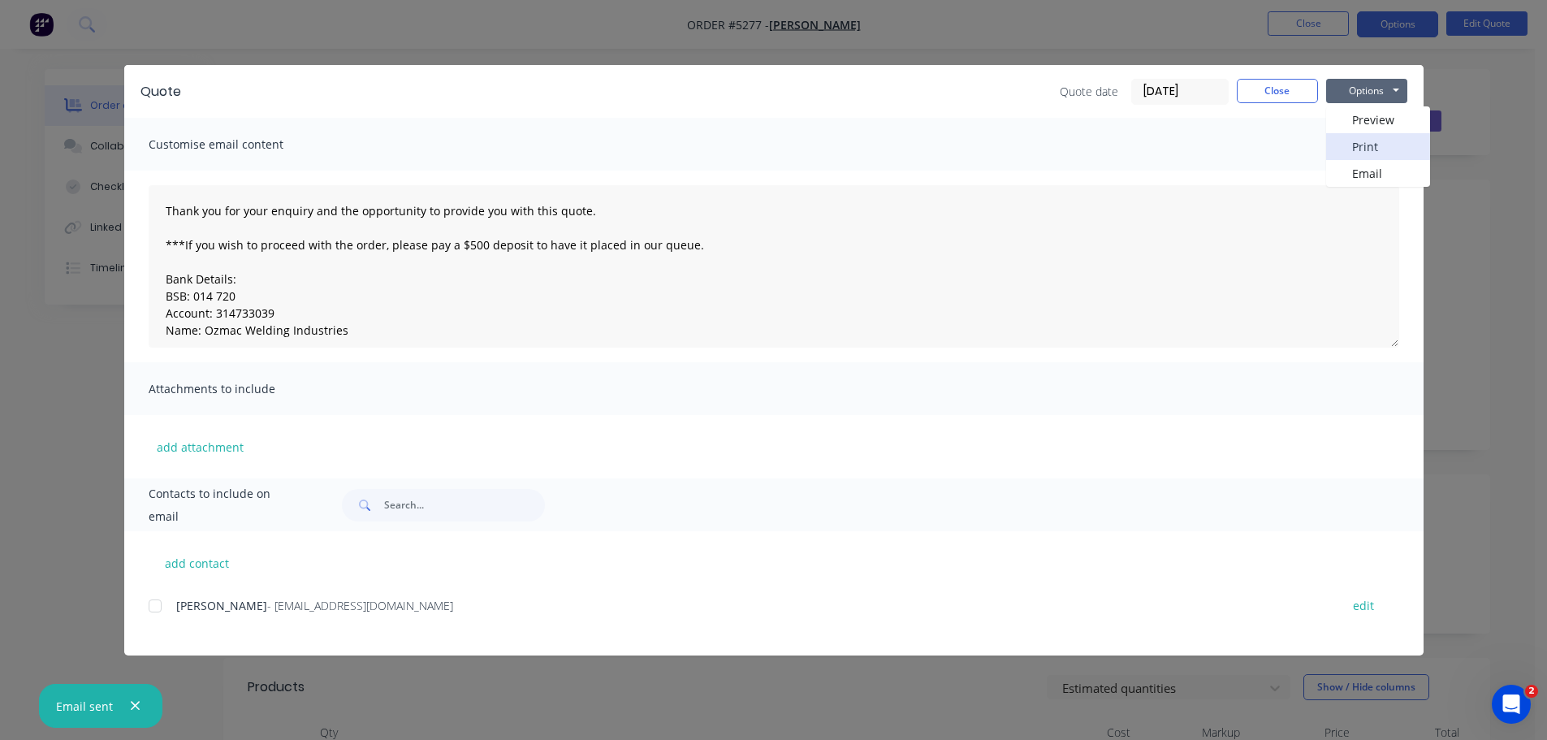
click at [1361, 153] on button "Print" at bounding box center [1378, 146] width 104 height 27
click at [1286, 91] on button "Close" at bounding box center [1277, 91] width 81 height 24
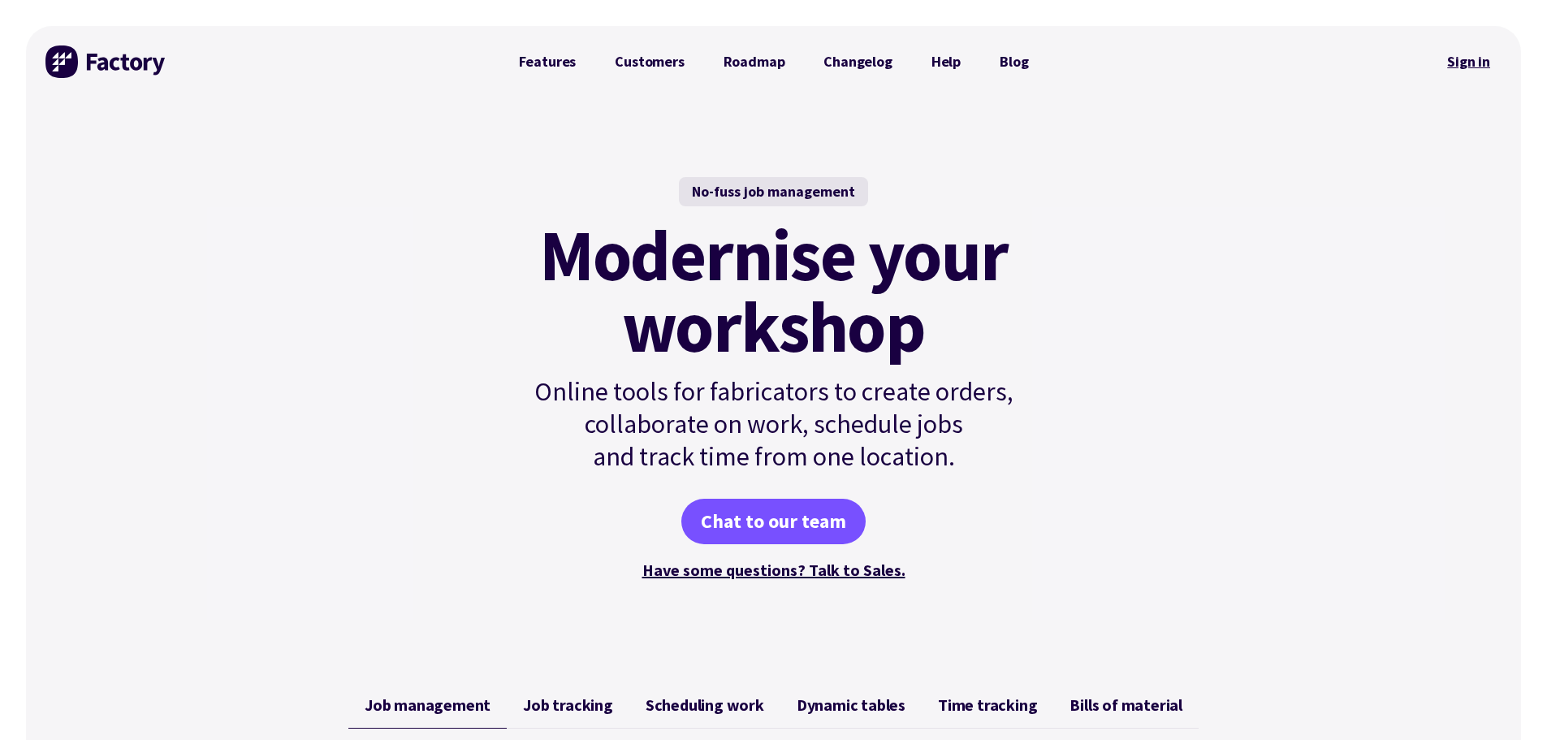
click at [1475, 63] on link "Sign in" at bounding box center [1469, 61] width 66 height 37
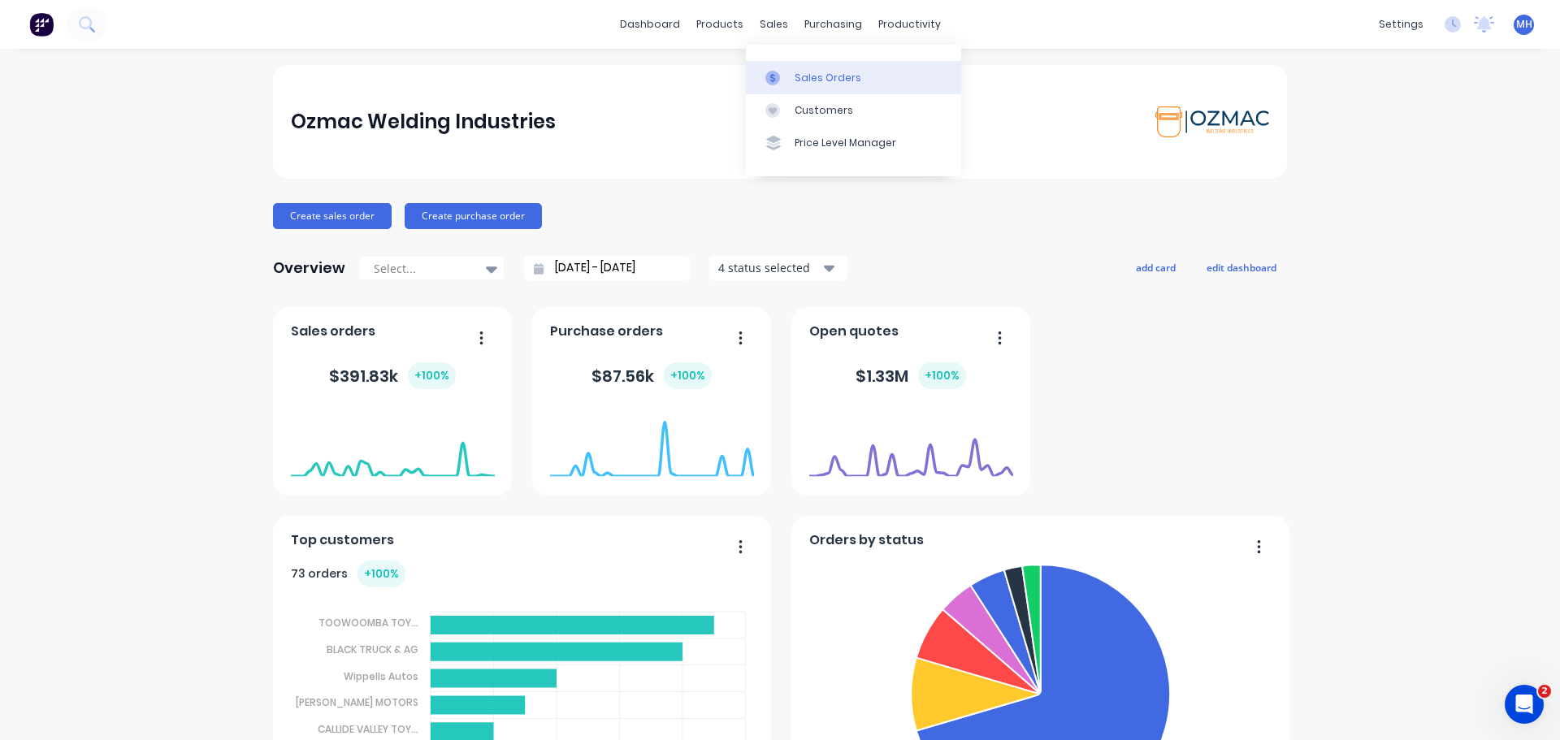
click at [781, 75] on div at bounding box center [777, 78] width 24 height 15
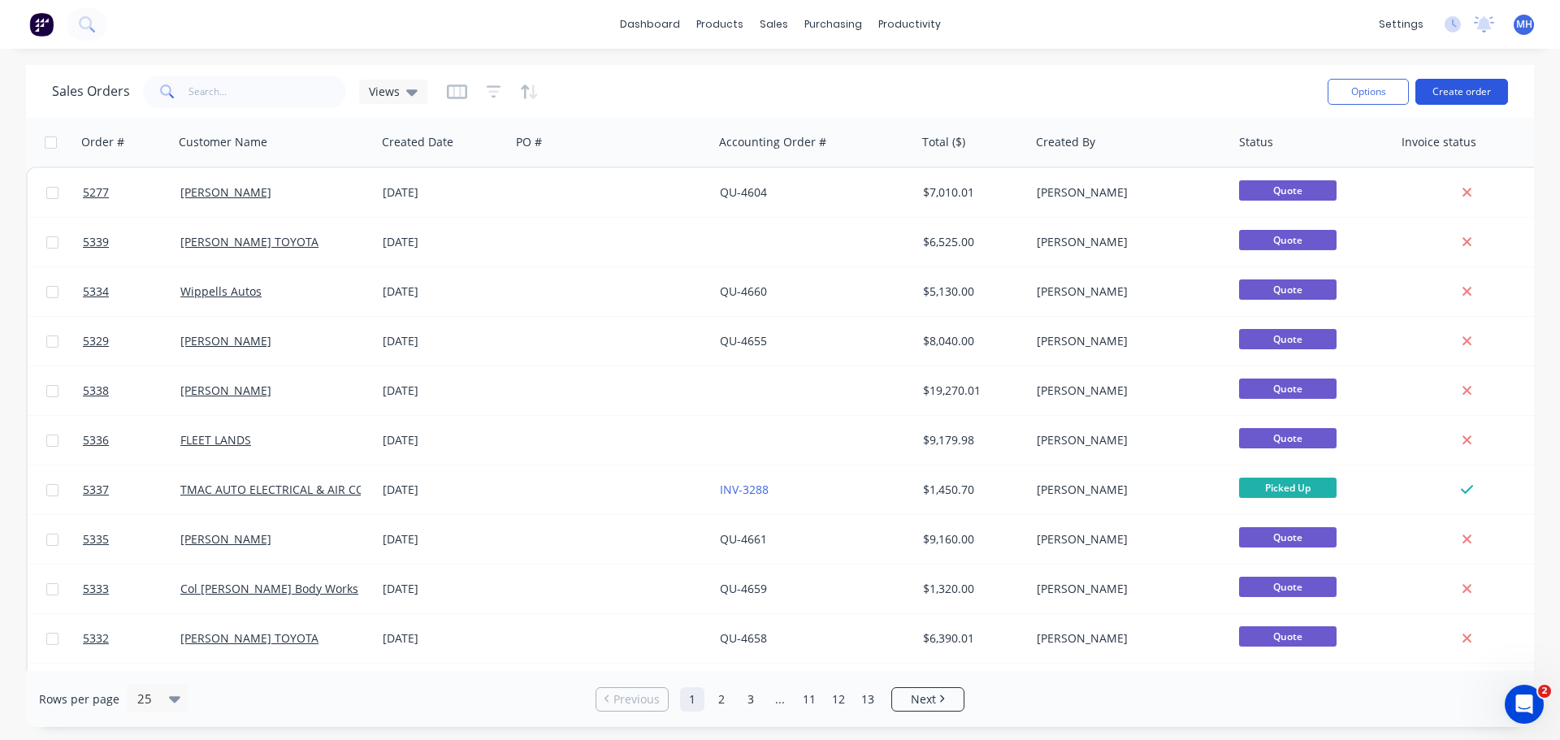
click at [1461, 92] on button "Create order" at bounding box center [1461, 92] width 93 height 26
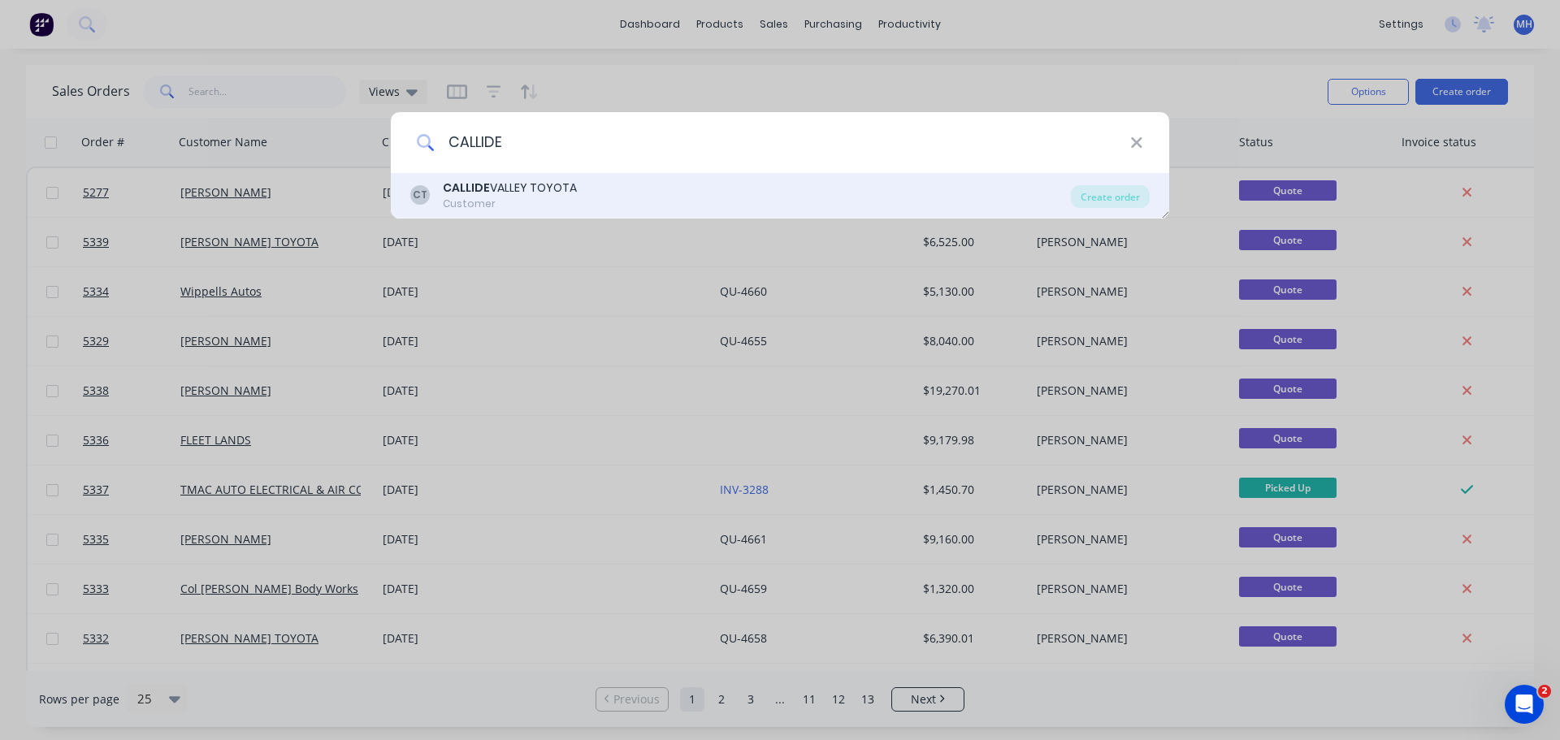
type input "CALLIDE"
click at [532, 196] on div "CALLIDE VALLEY TOYOTA" at bounding box center [510, 188] width 134 height 17
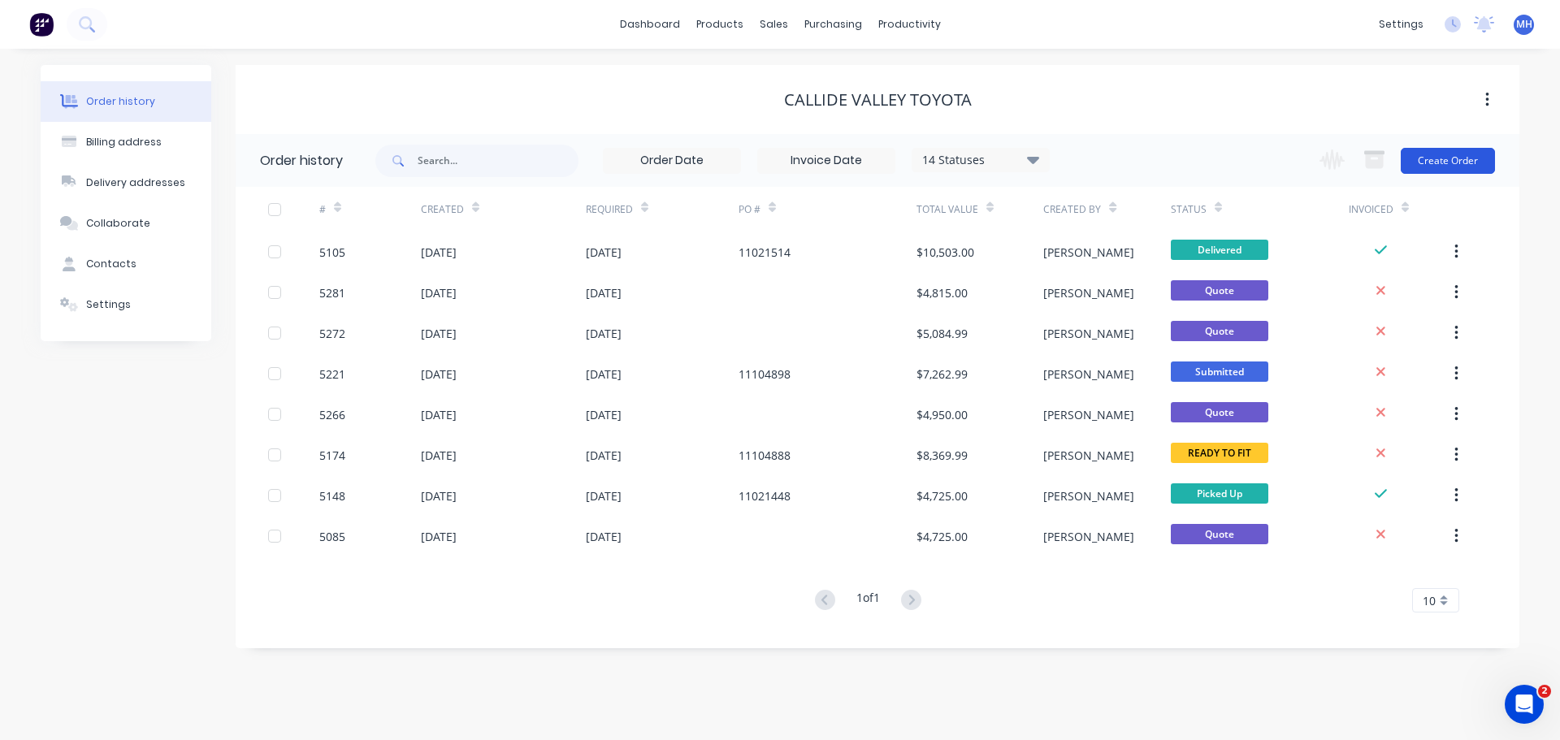
click at [1460, 161] on button "Create Order" at bounding box center [1447, 161] width 94 height 26
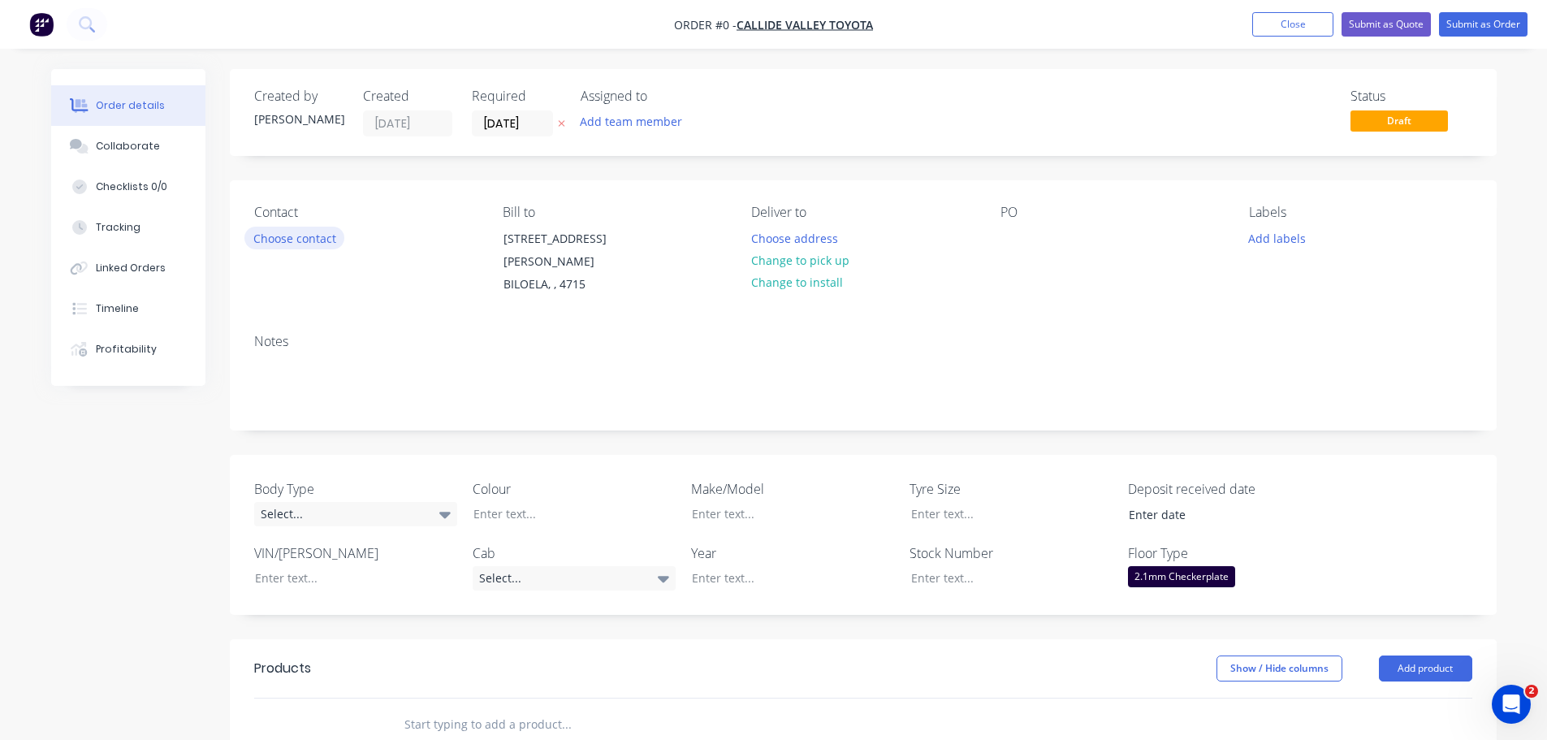
click at [329, 240] on button "Choose contact" at bounding box center [294, 238] width 100 height 22
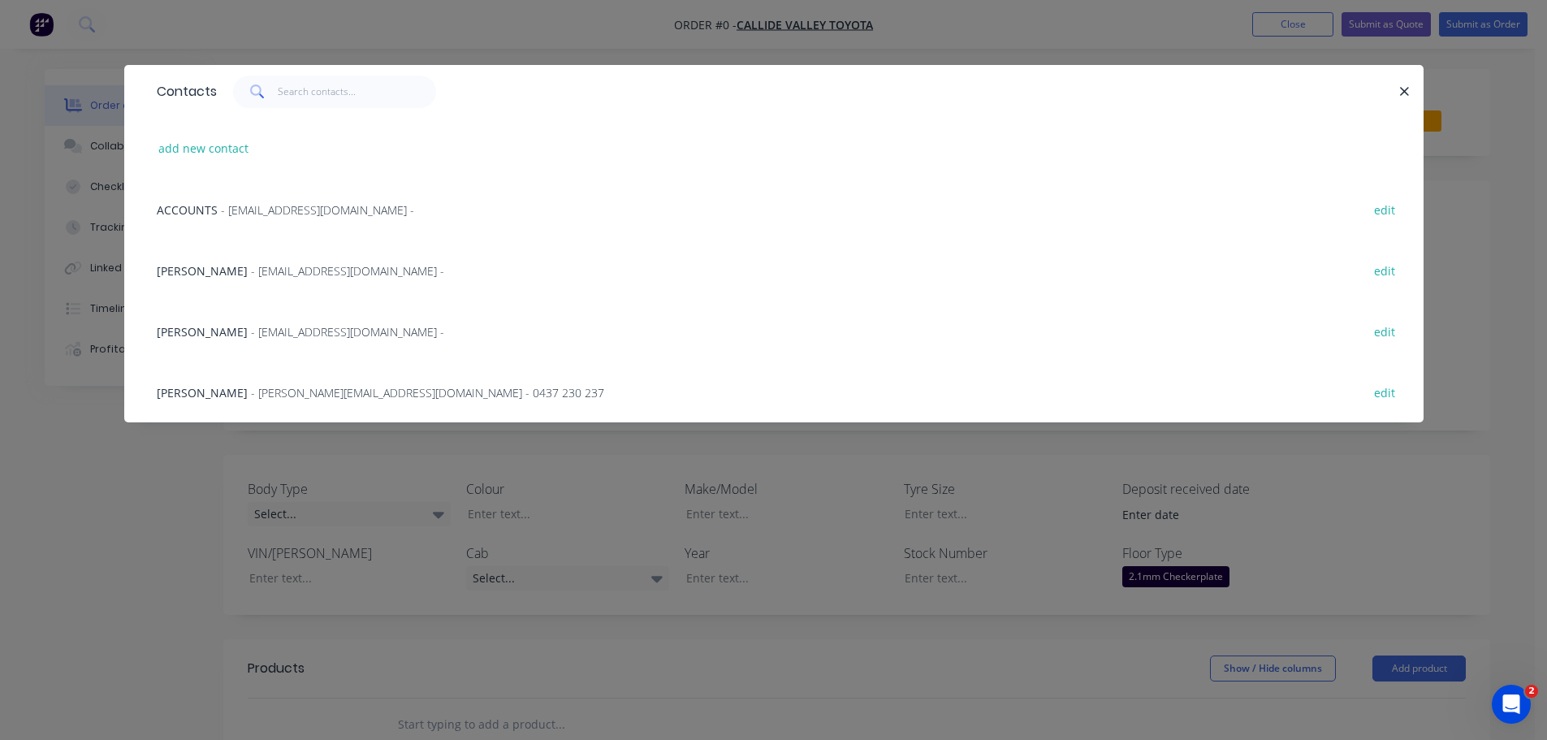
click at [174, 330] on span "DAVID GROVE" at bounding box center [202, 331] width 91 height 15
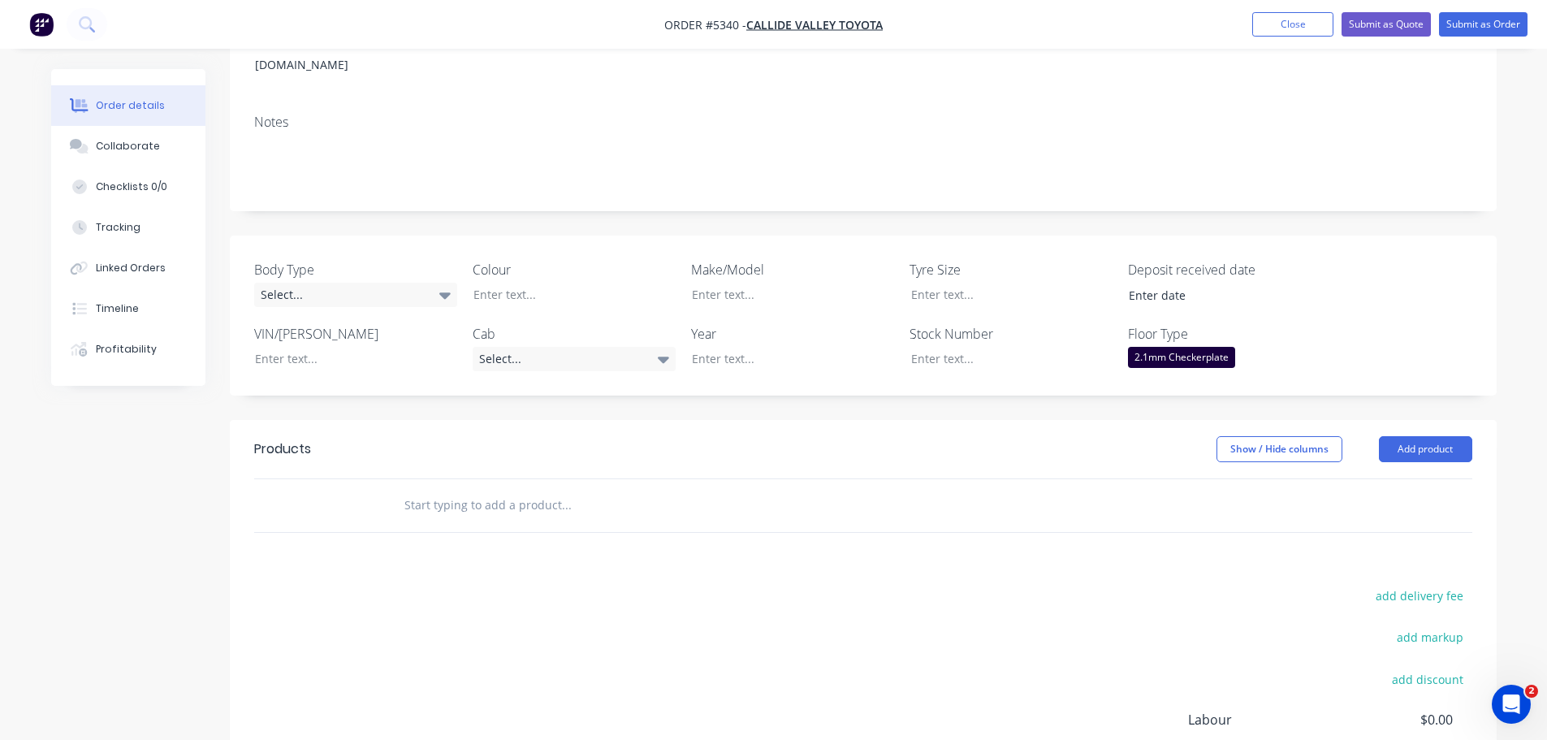
scroll to position [244, 0]
click at [530, 281] on div at bounding box center [562, 293] width 203 height 24
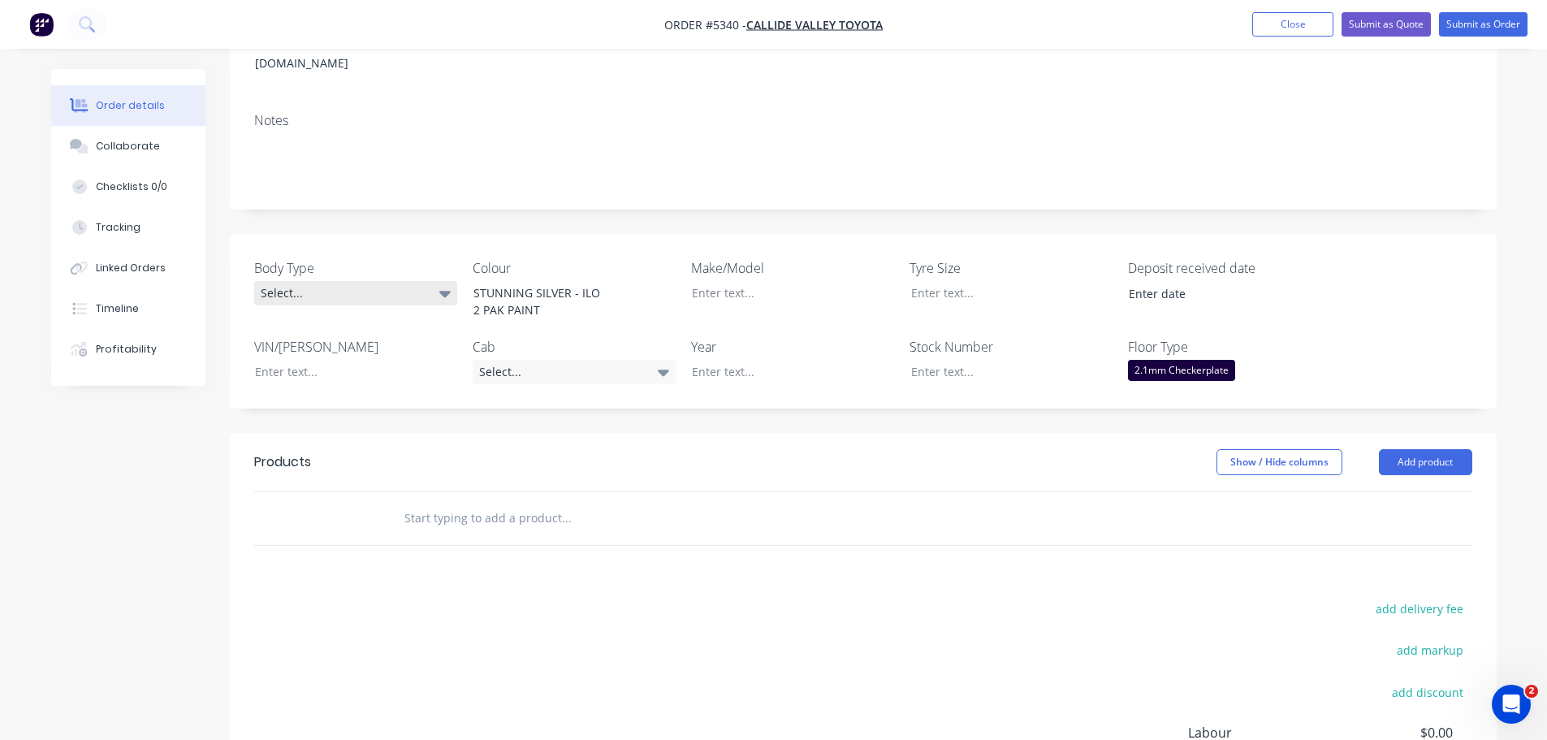
click at [382, 281] on div "Select..." at bounding box center [355, 293] width 203 height 24
click at [370, 338] on button "Cab Chassis" at bounding box center [376, 337] width 244 height 32
click at [743, 281] on div at bounding box center [780, 293] width 203 height 24
click at [547, 360] on div "Select..." at bounding box center [574, 372] width 203 height 24
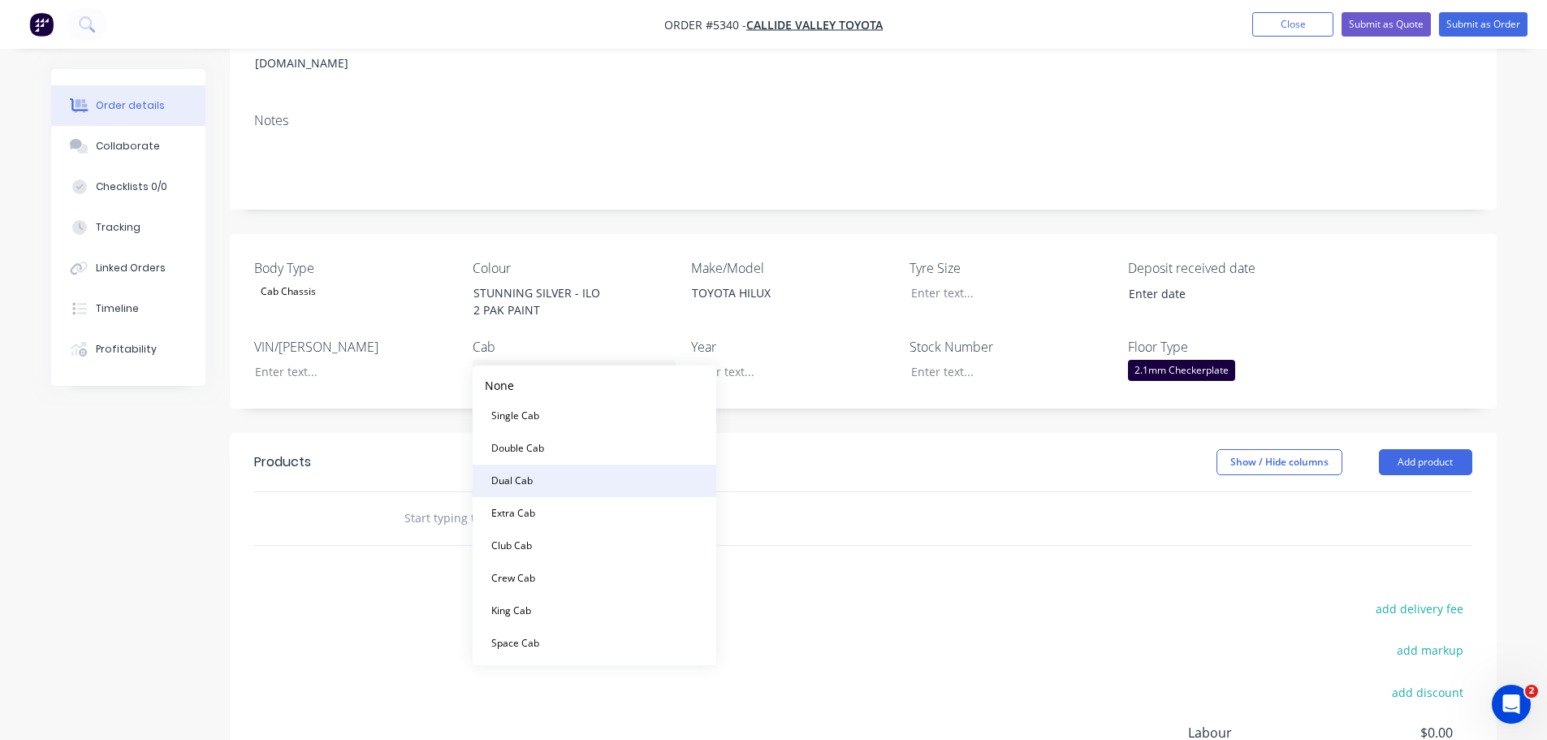
click at [552, 487] on button "Dual Cab" at bounding box center [595, 481] width 244 height 32
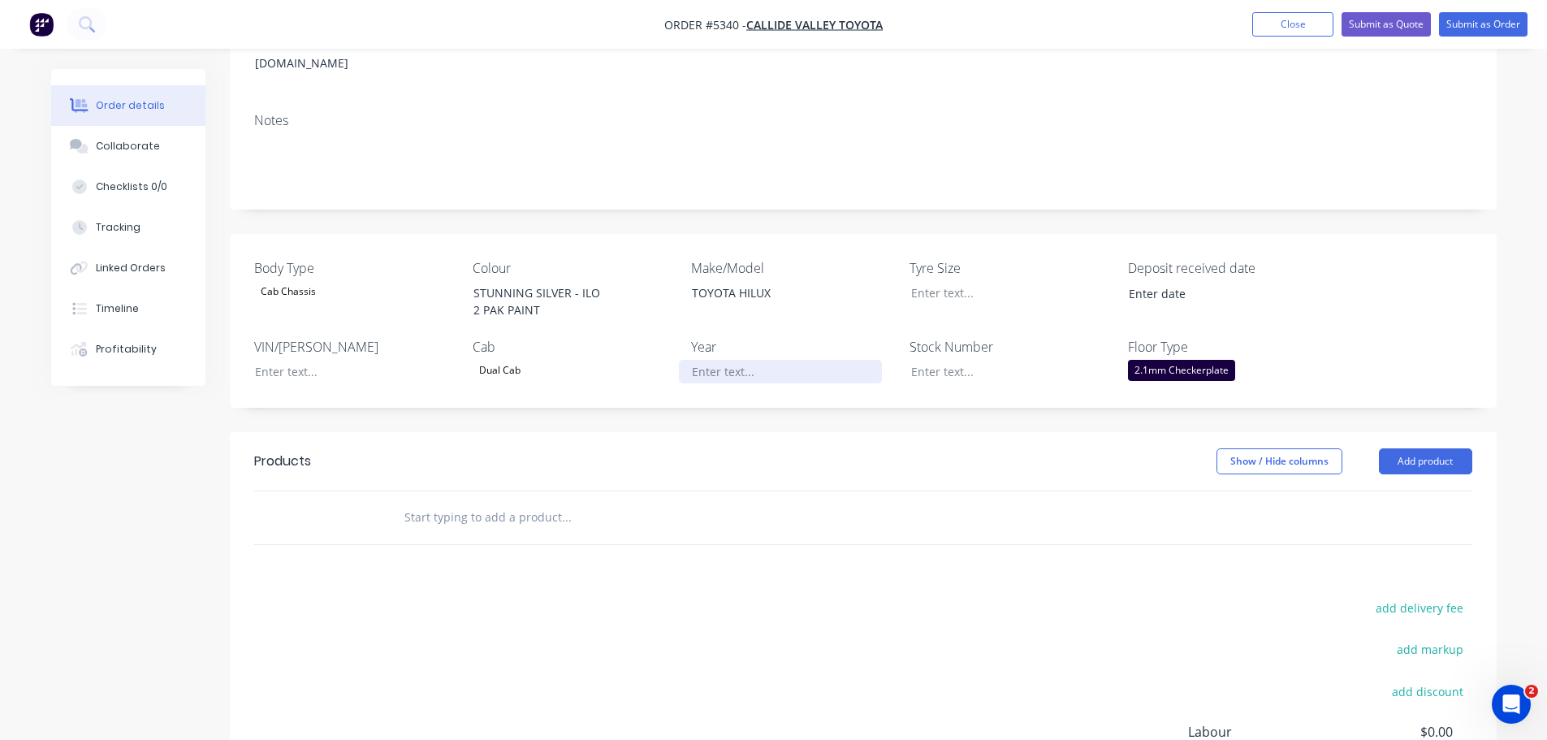
click at [758, 360] on div at bounding box center [780, 372] width 203 height 24
click at [1439, 448] on button "Add product" at bounding box center [1425, 461] width 93 height 26
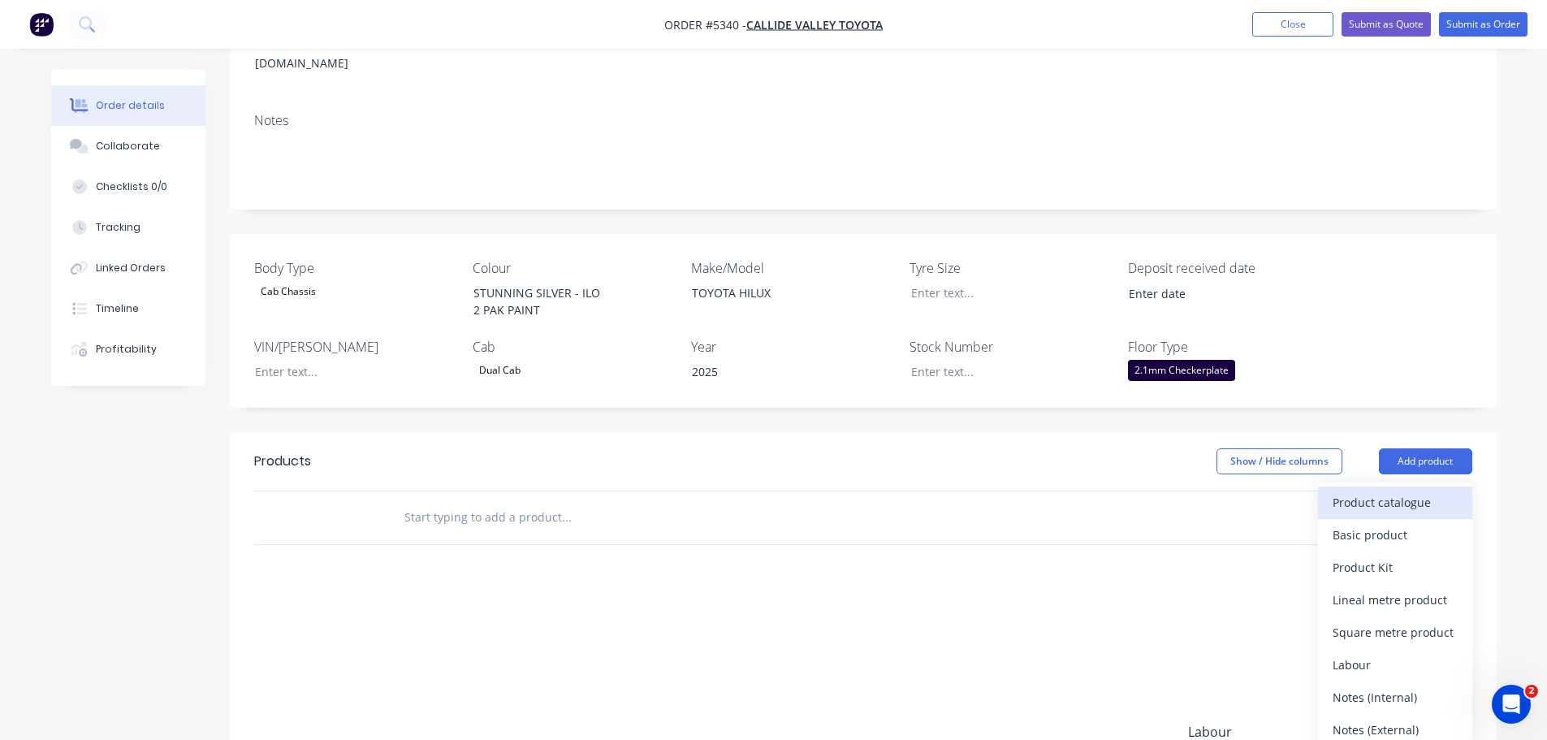
click at [1405, 491] on div "Product catalogue" at bounding box center [1395, 503] width 125 height 24
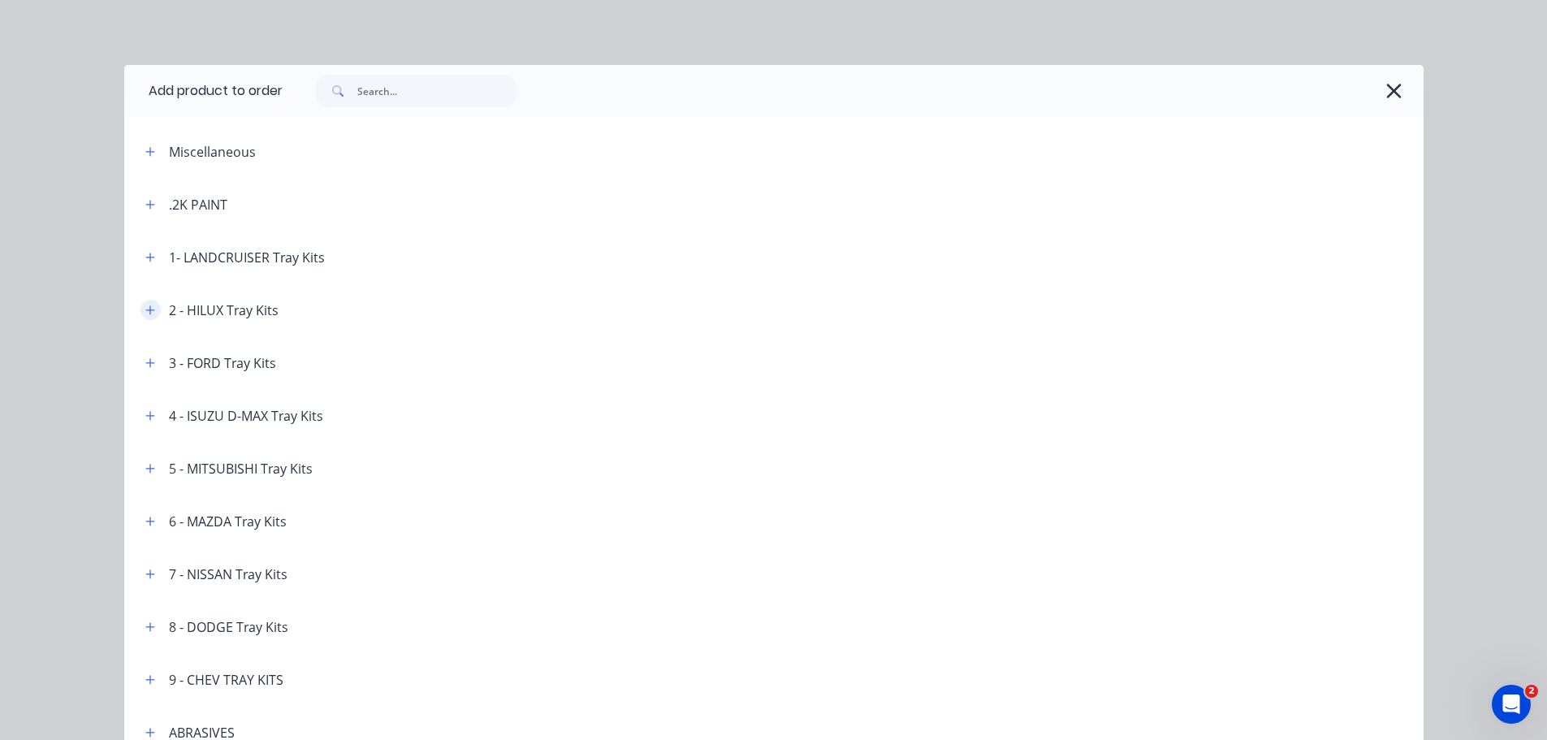
click at [141, 314] on button "button" at bounding box center [151, 310] width 20 height 20
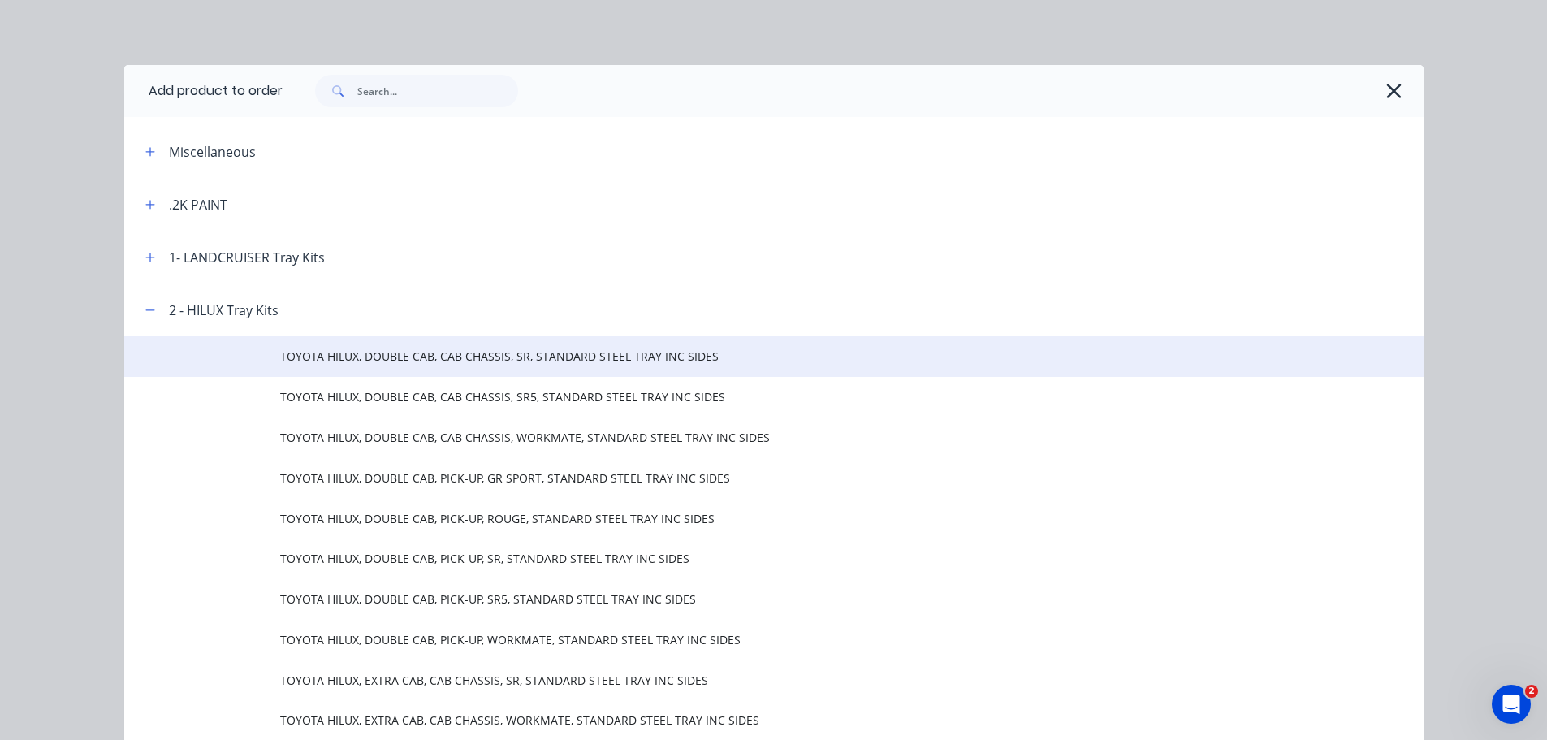
click at [422, 365] on span "TOYOTA HILUX, DOUBLE CAB, CAB CHASSIS, SR, STANDARD STEEL TRAY INC SIDES" at bounding box center [737, 356] width 915 height 17
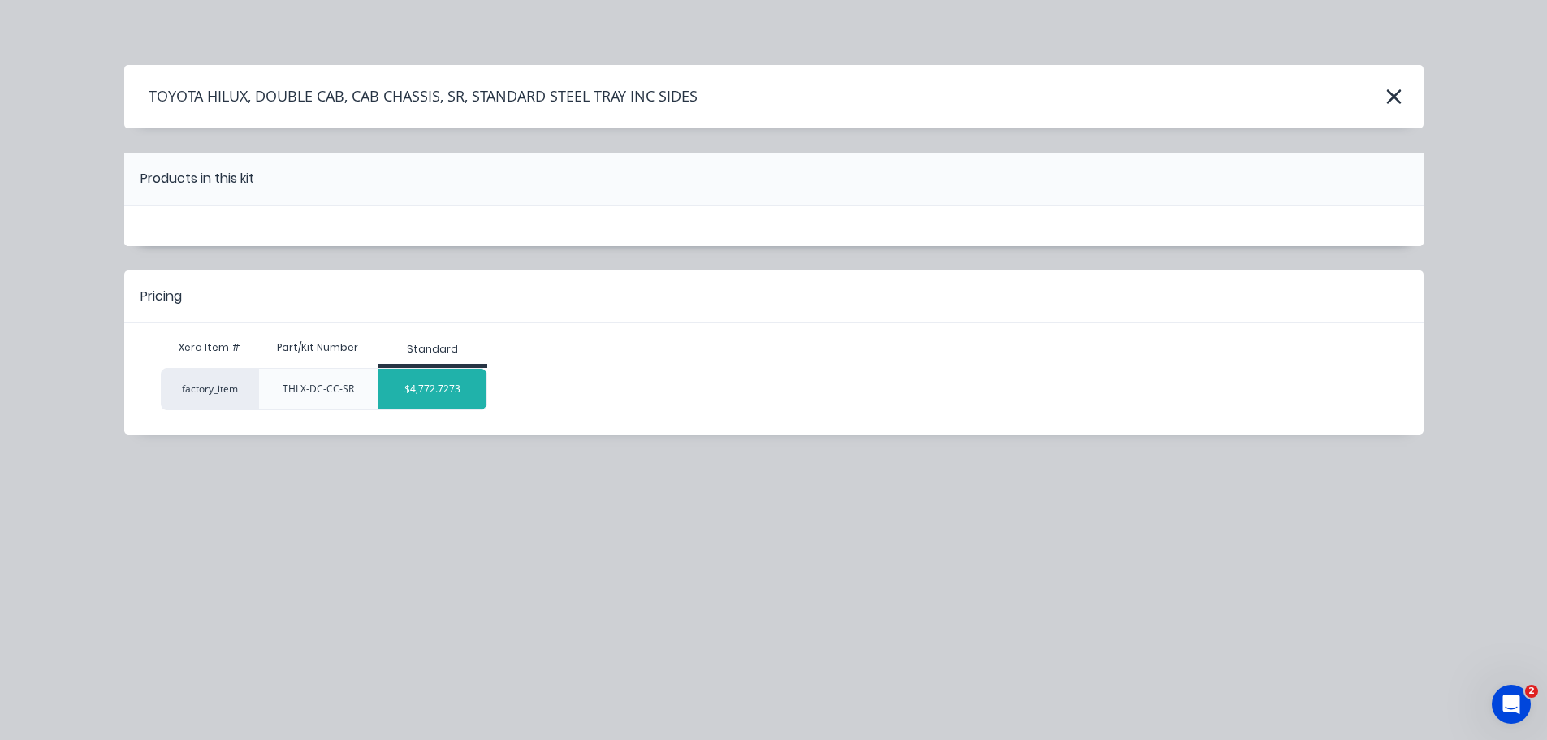
click at [439, 392] on div "$4,772.7273" at bounding box center [433, 389] width 108 height 41
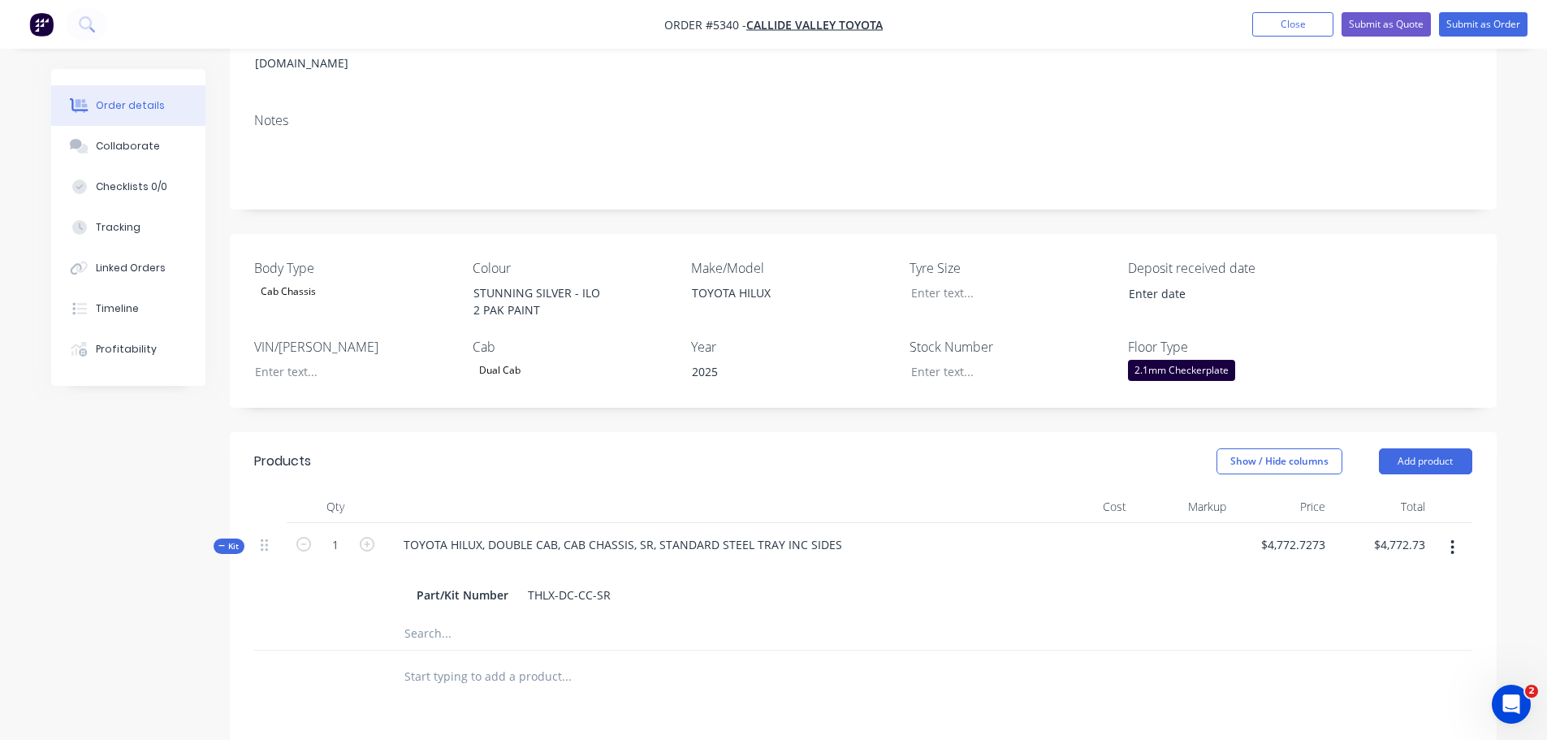
click at [502, 666] on input "text" at bounding box center [566, 676] width 325 height 32
click at [1417, 448] on button "Add product" at bounding box center [1425, 461] width 93 height 26
click at [1413, 491] on div "Product catalogue" at bounding box center [1395, 503] width 125 height 24
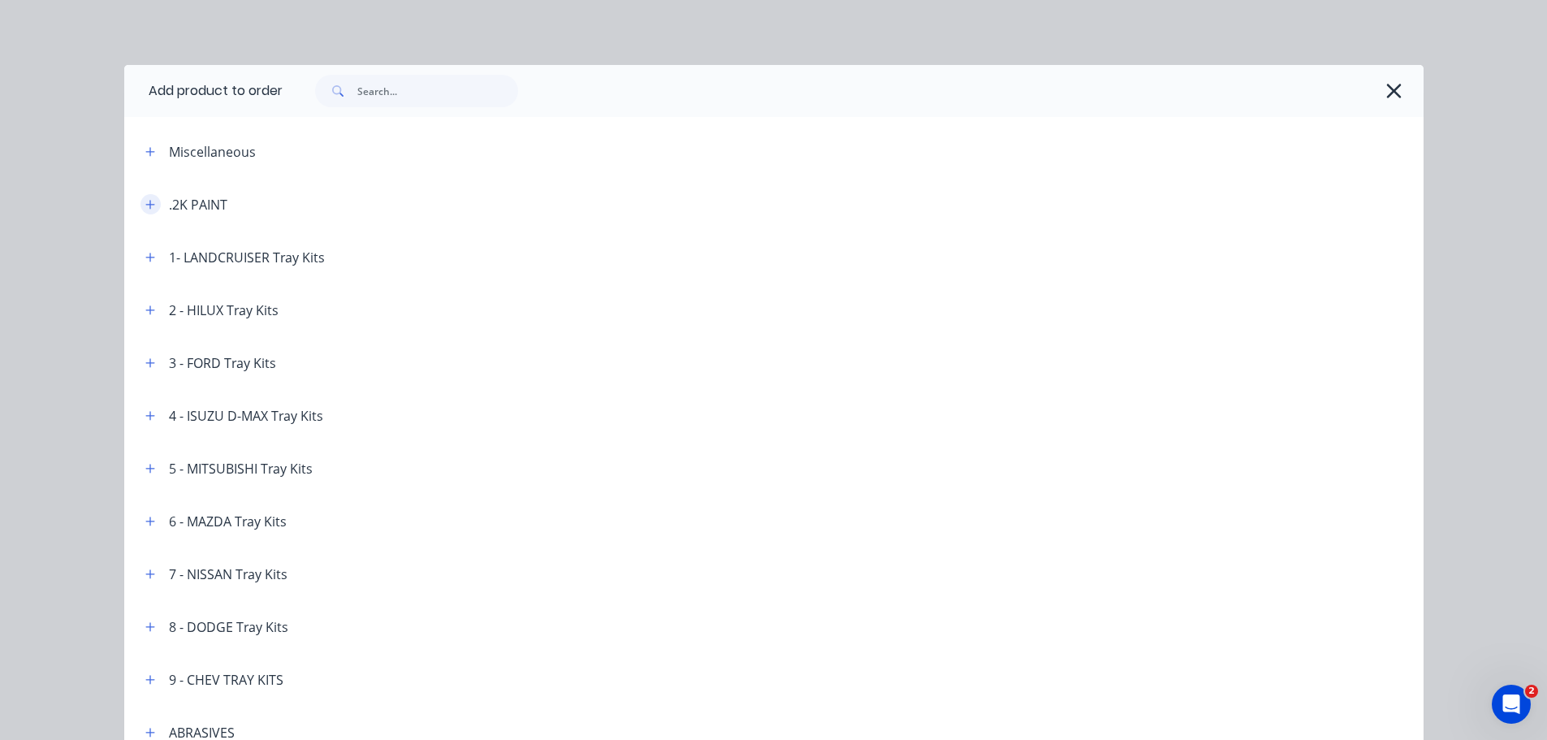
click at [141, 204] on button "button" at bounding box center [151, 204] width 20 height 20
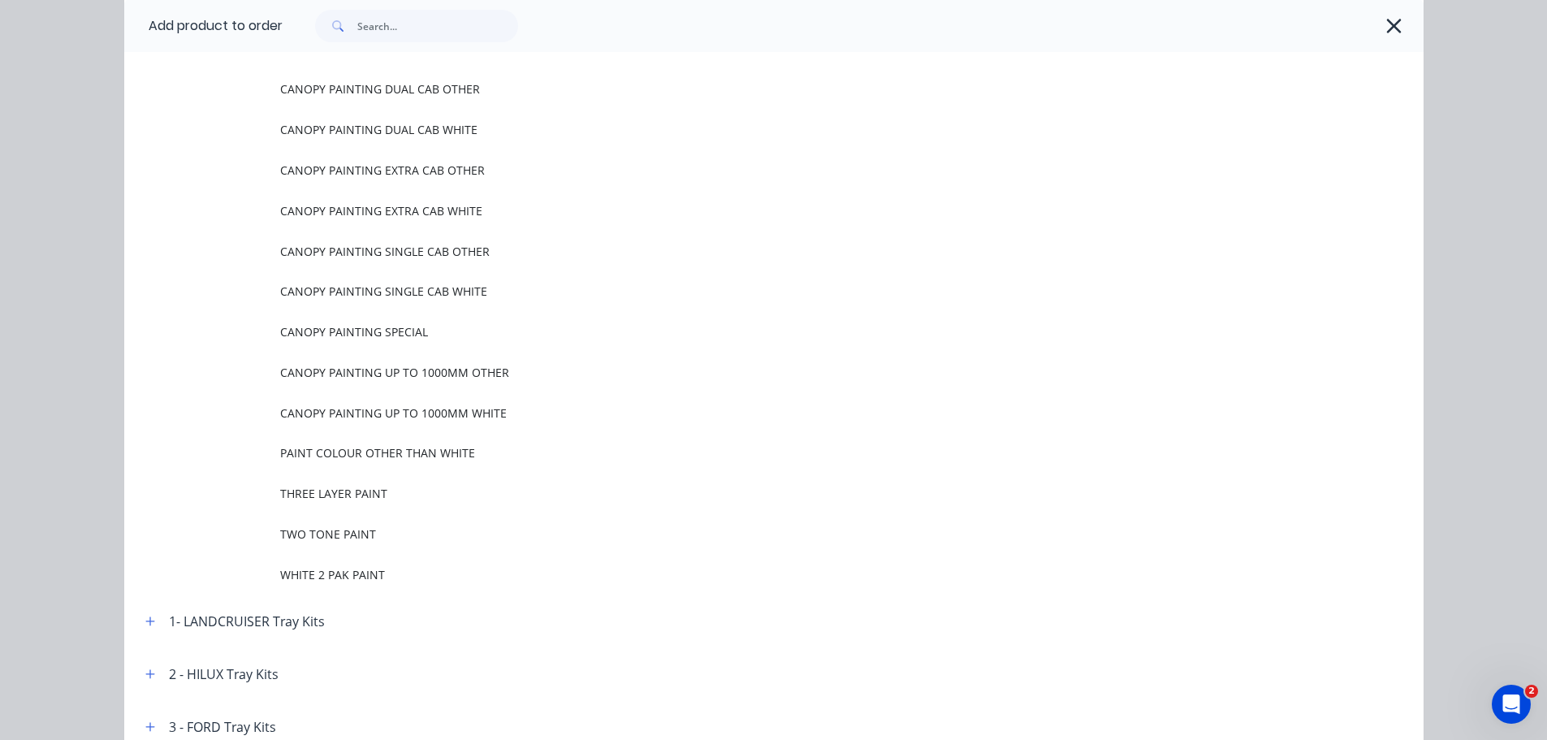
scroll to position [162, 0]
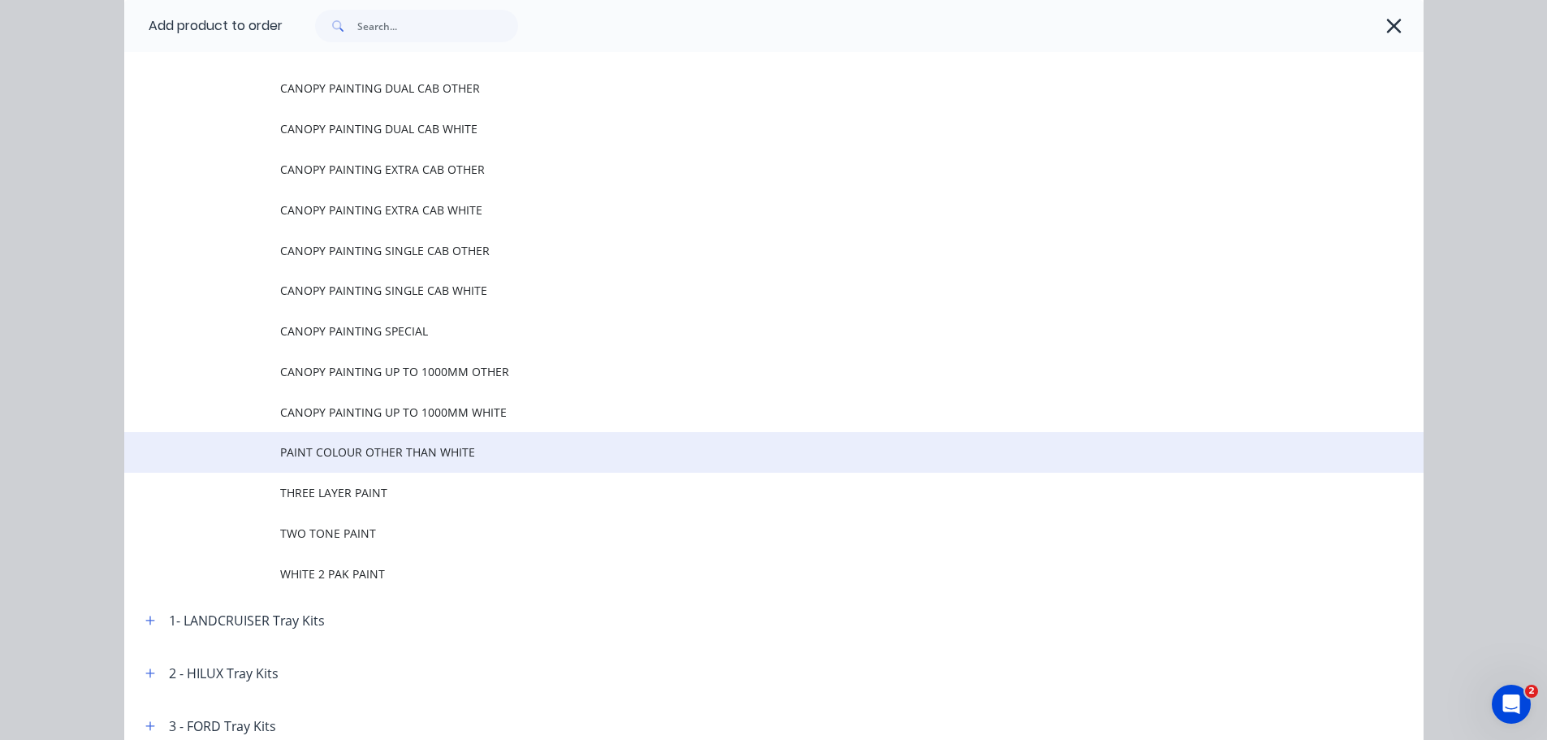
click at [405, 448] on span "PAINT COLOUR OTHER THAN WHITE" at bounding box center [737, 452] width 915 height 17
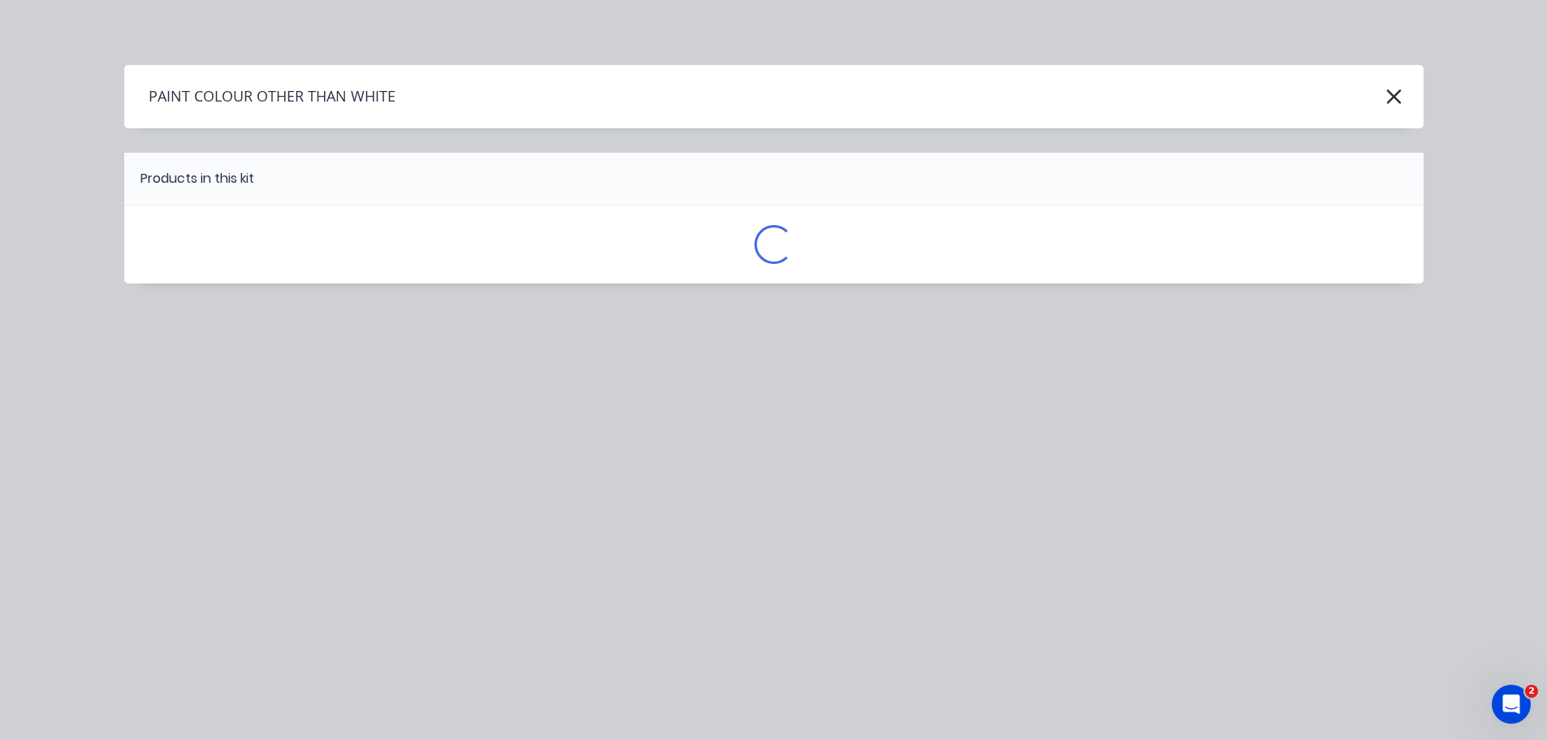
scroll to position [0, 0]
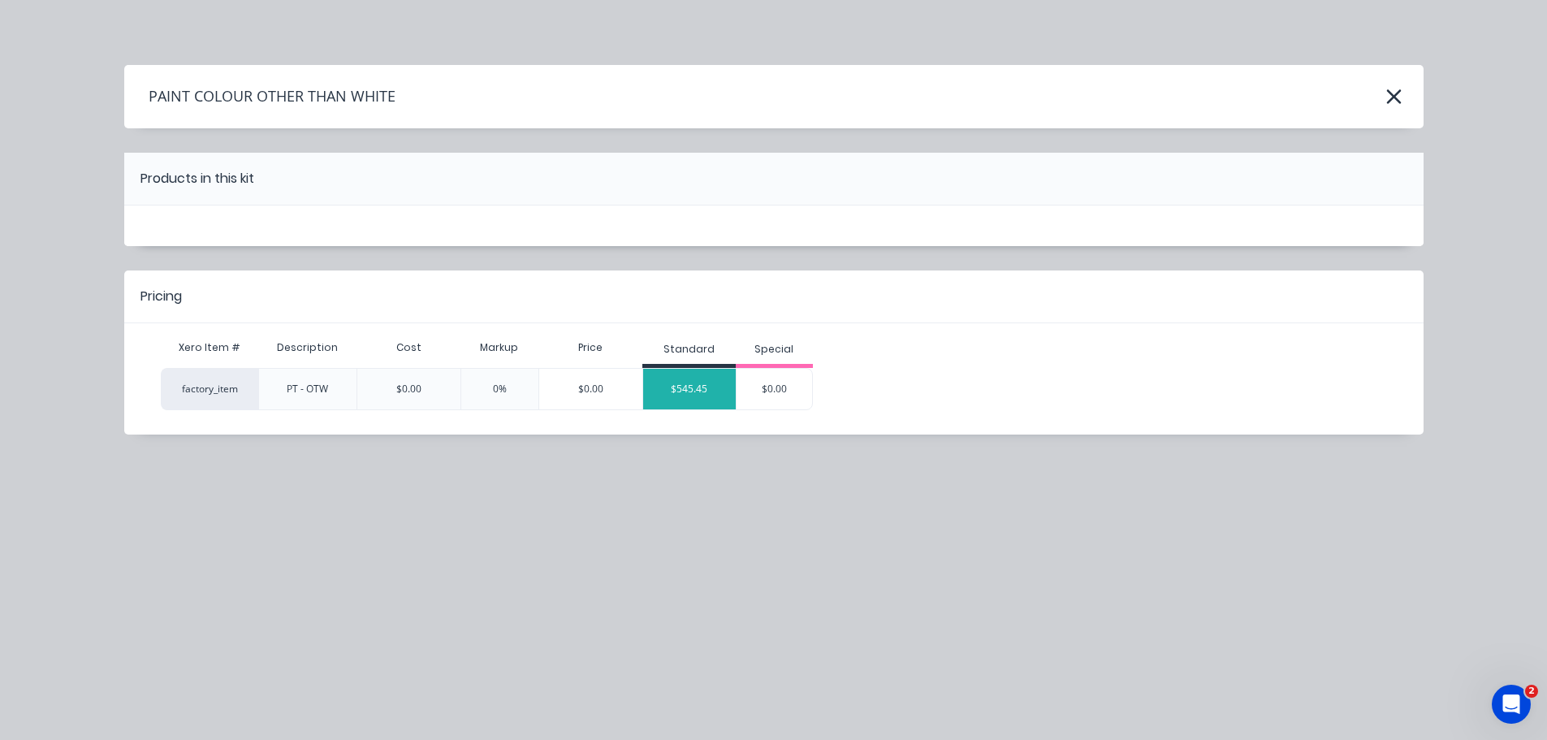
click at [720, 383] on div "$545.45" at bounding box center [689, 389] width 93 height 41
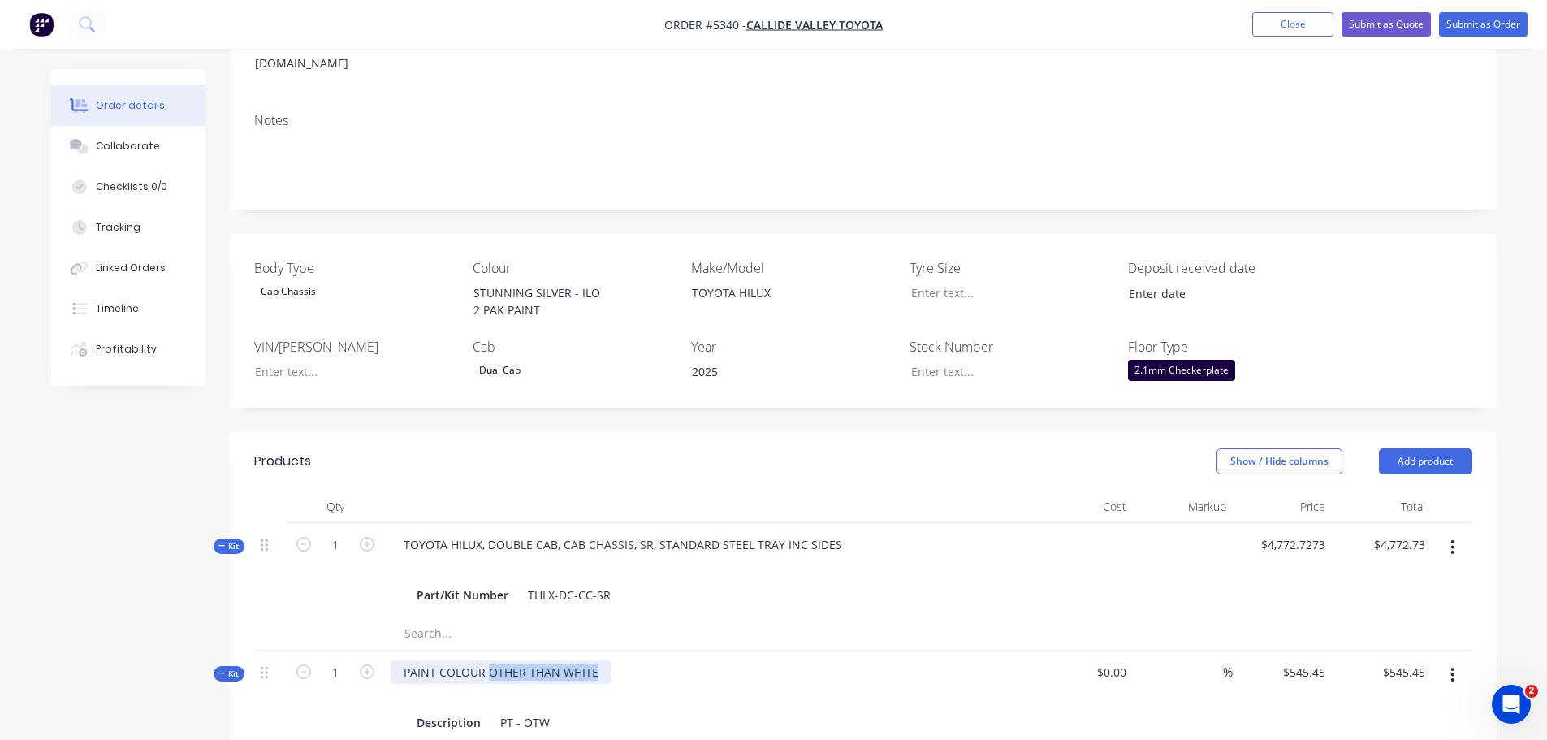
drag, startPoint x: 487, startPoint y: 646, endPoint x: 631, endPoint y: 638, distance: 144.0
click at [635, 651] on div "PAINT COLOUR OTHER THAN WHITE Description PT - OTW" at bounding box center [709, 698] width 650 height 94
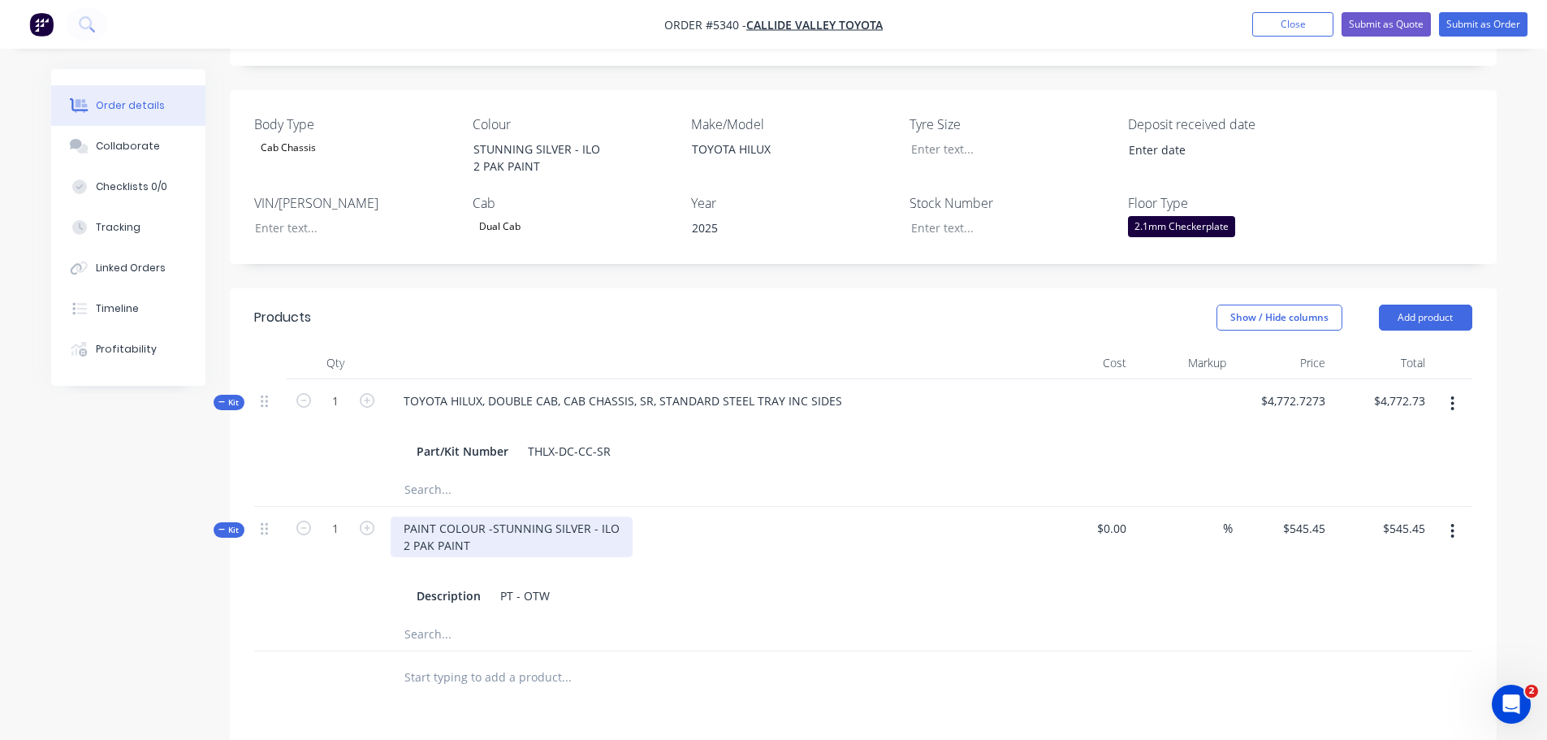
scroll to position [569, 0]
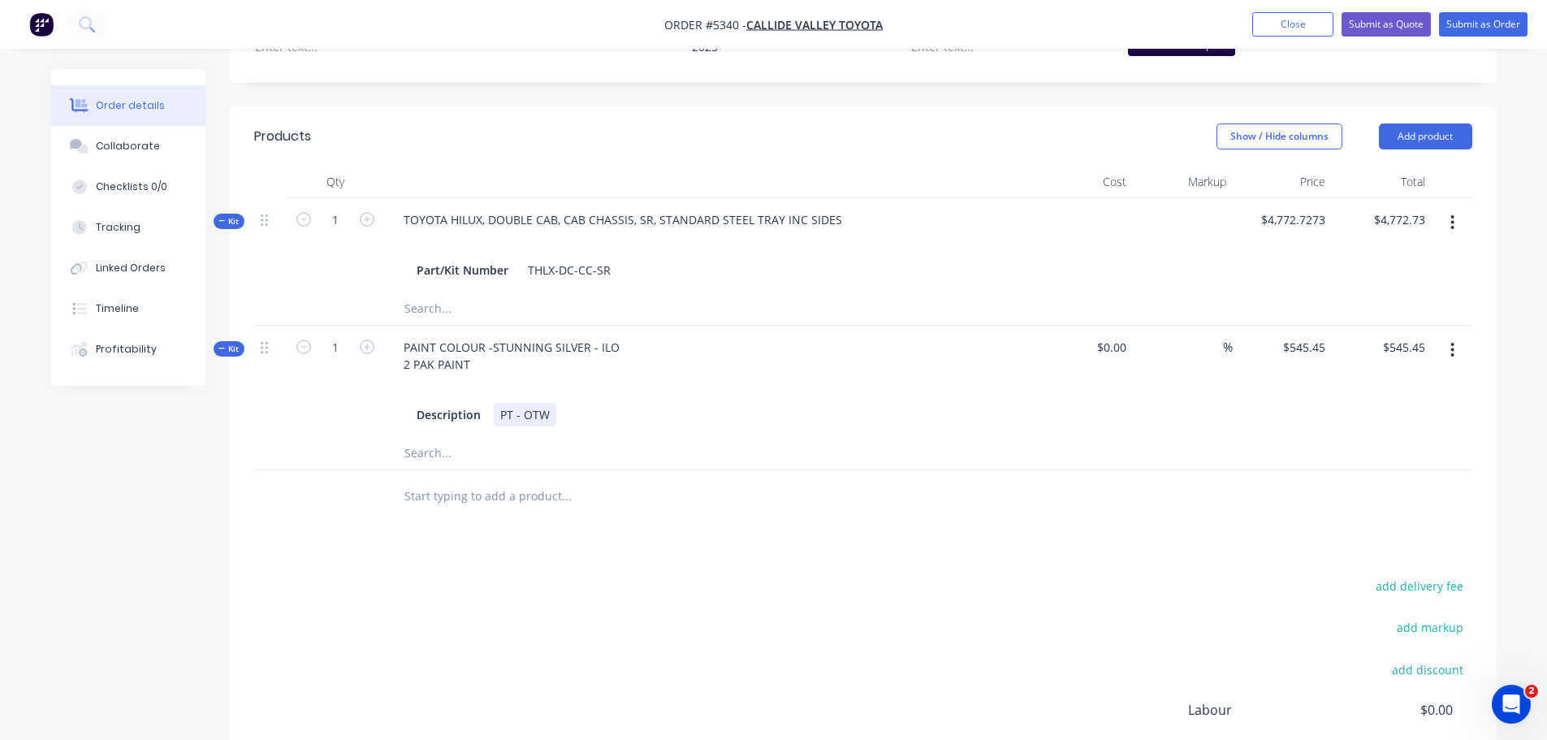
click at [554, 403] on div "Description PT - OTW" at bounding box center [709, 415] width 598 height 24
click at [582, 376] on div at bounding box center [709, 388] width 637 height 24
click at [524, 335] on div "PAINT COLOUR -STUNNING SILVER - ILO 2 PAK PAINT" at bounding box center [512, 355] width 242 height 41
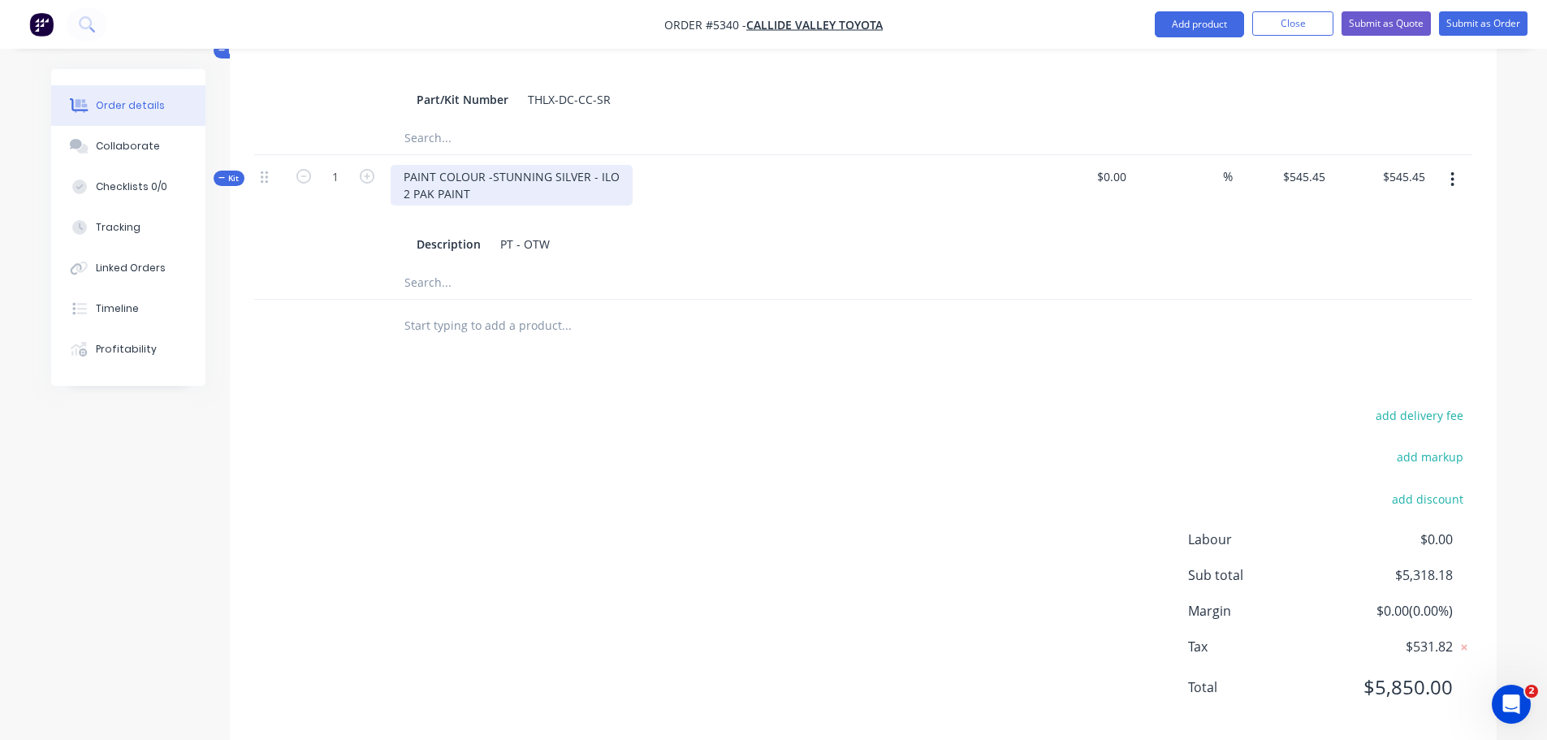
scroll to position [743, 0]
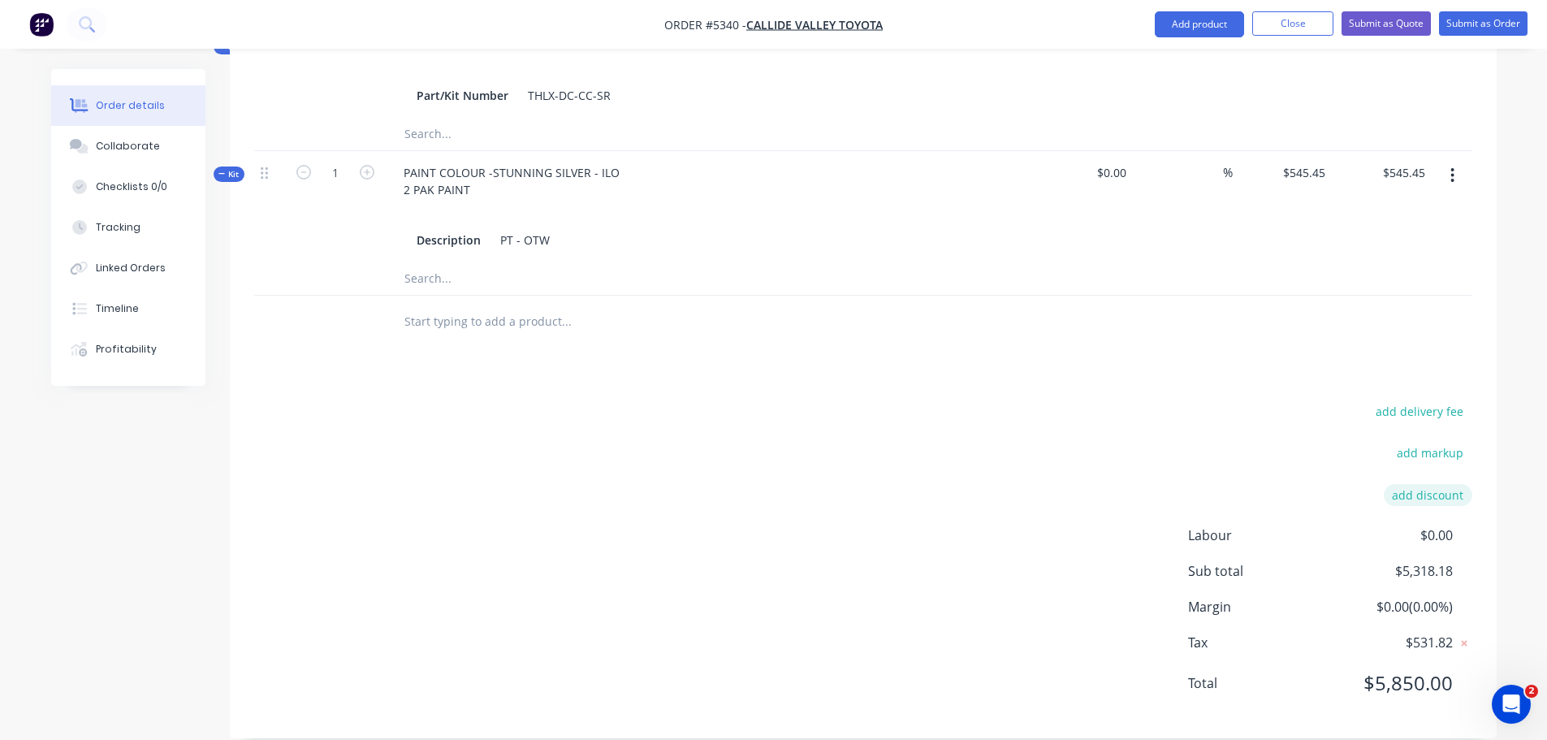
click at [1411, 484] on button "add discount" at bounding box center [1428, 495] width 89 height 22
type input "DEALER DISCOUNT"
click at [1412, 488] on input at bounding box center [1409, 500] width 73 height 24
type input "10"
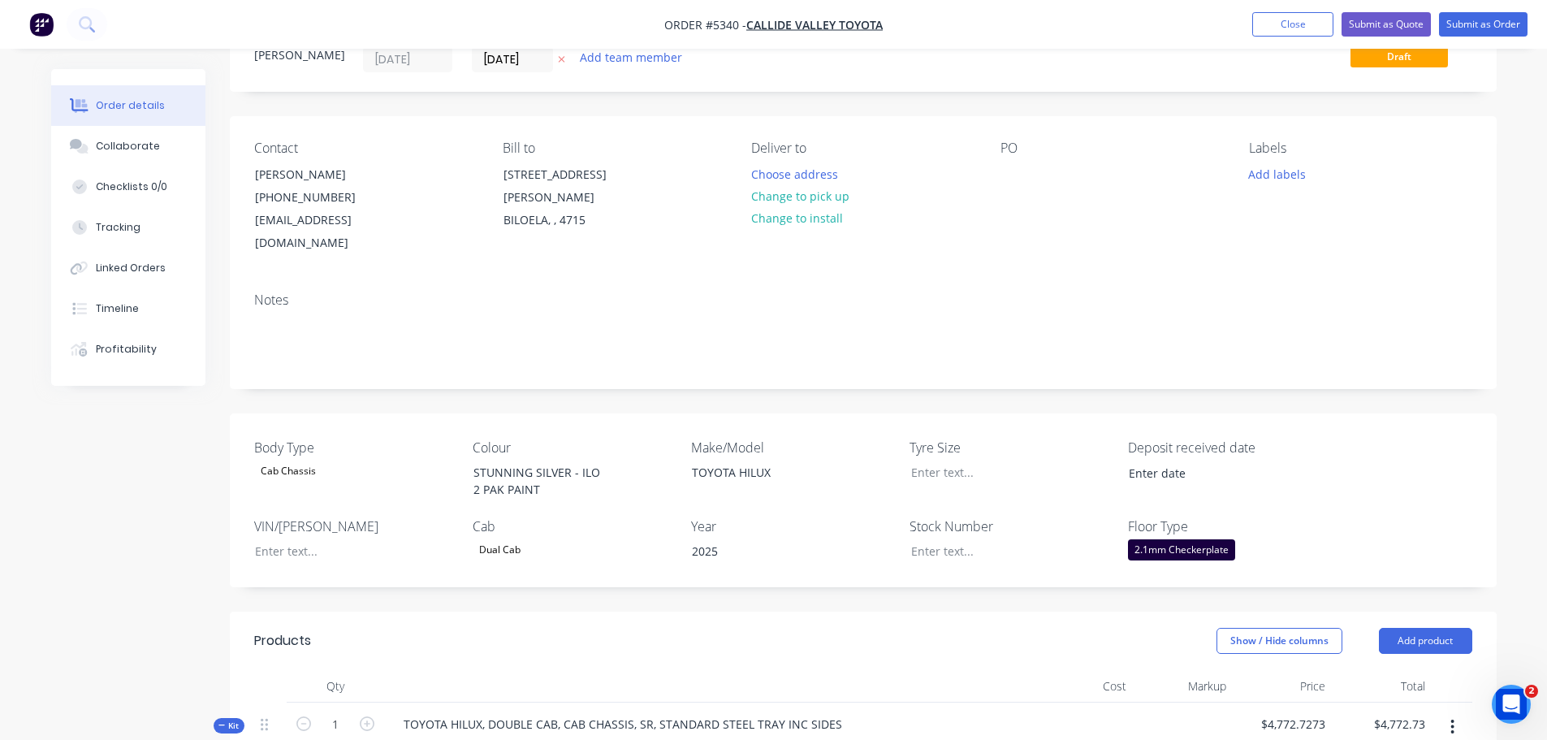
scroll to position [0, 0]
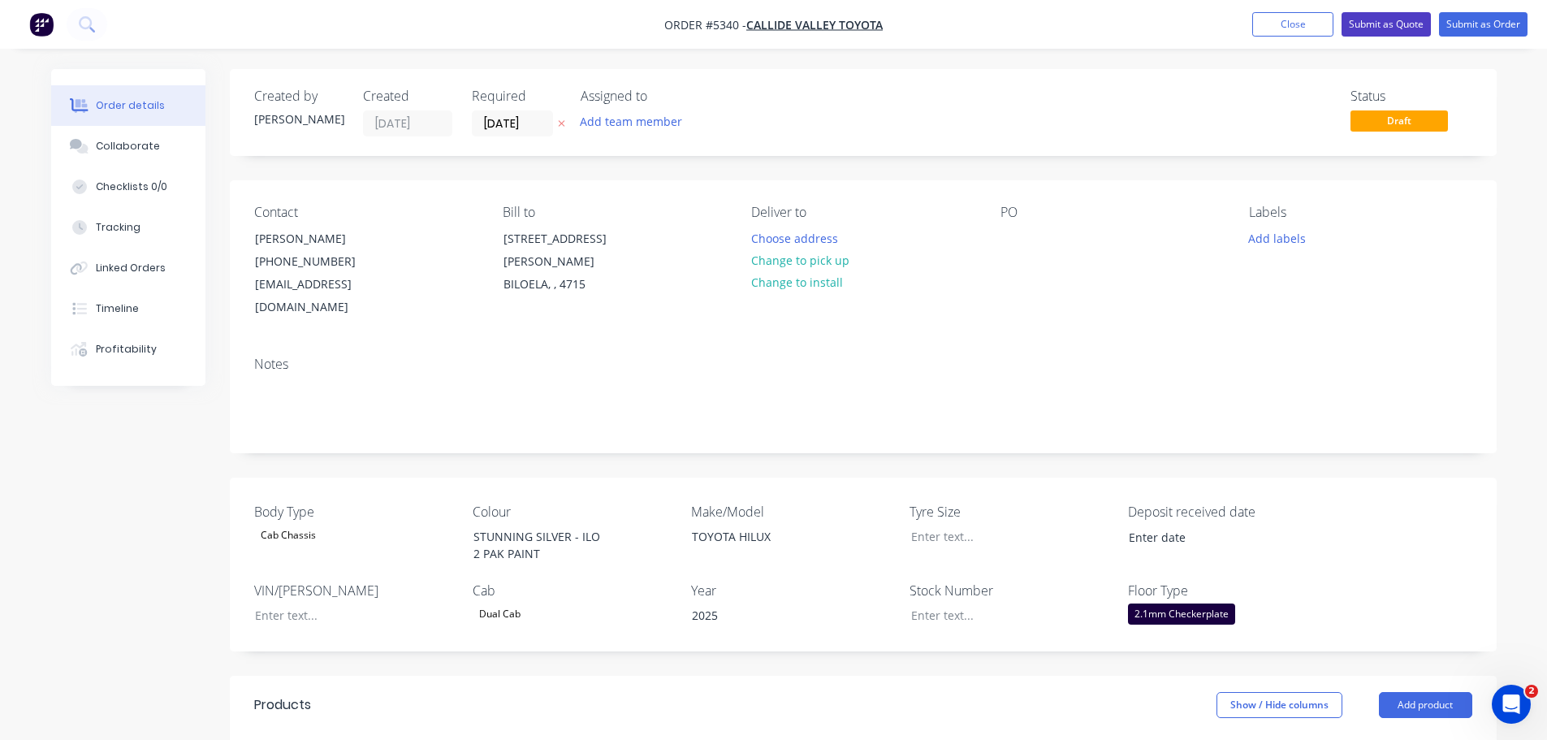
click at [1373, 22] on button "Submit as Quote" at bounding box center [1386, 24] width 89 height 24
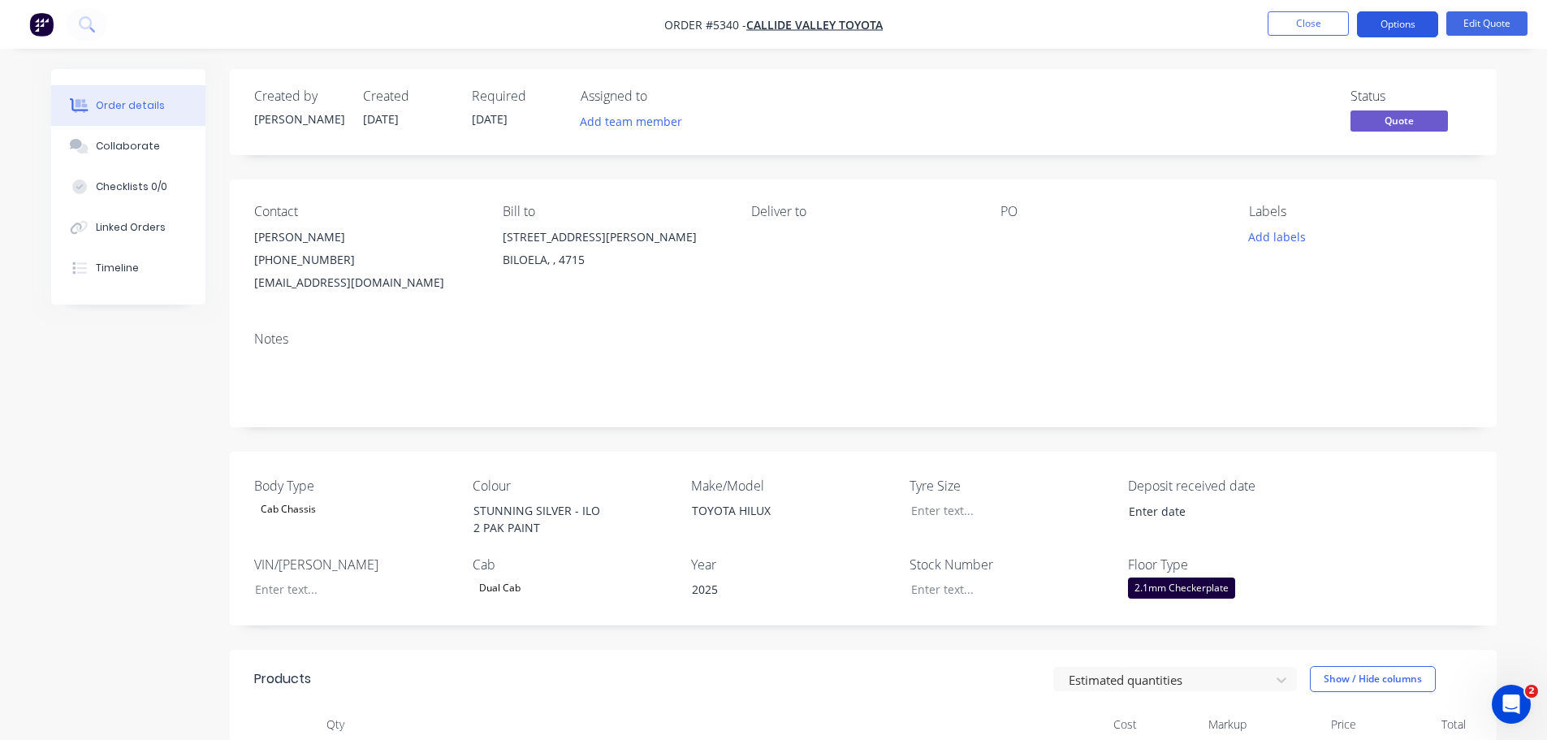
click at [1387, 22] on button "Options" at bounding box center [1397, 24] width 81 height 26
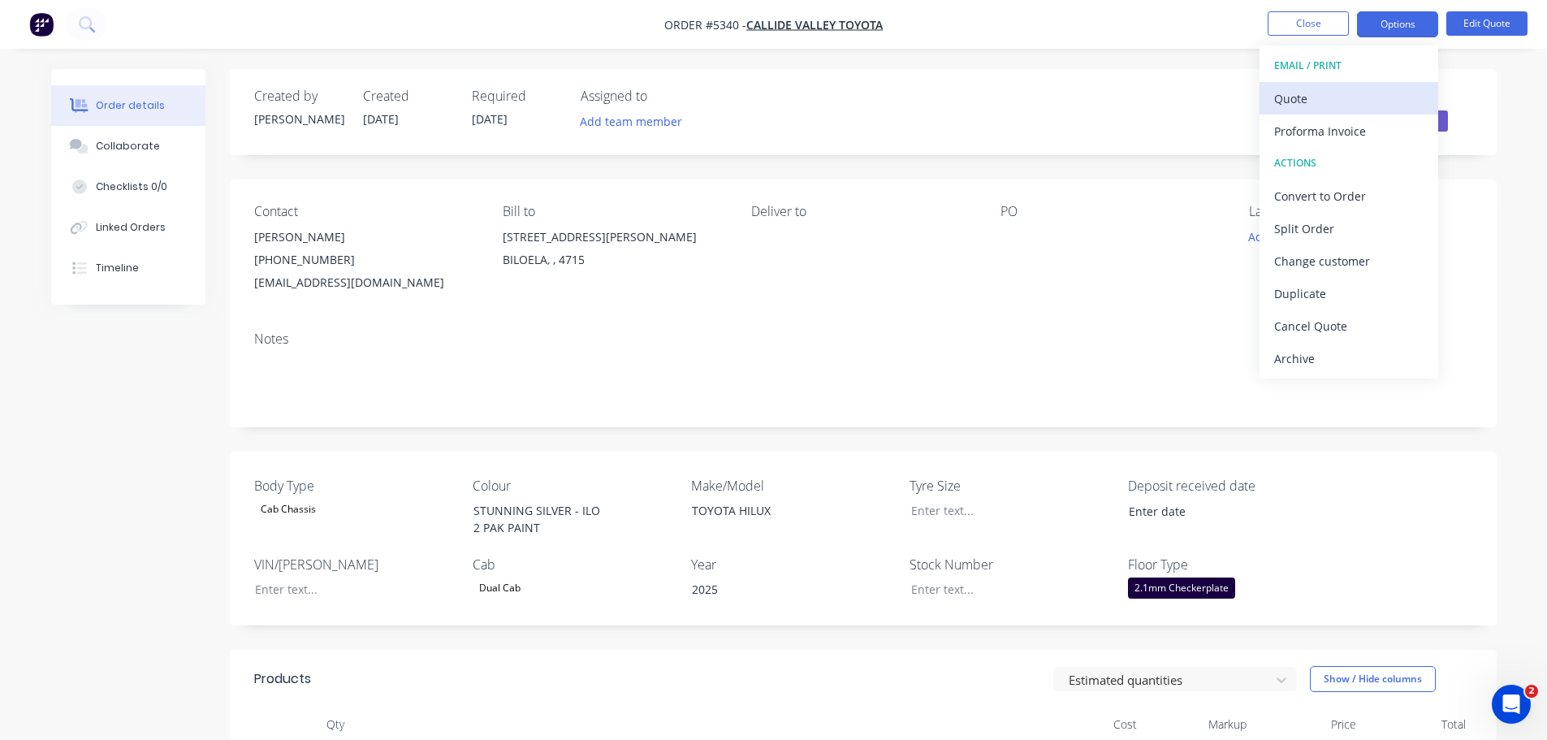
click at [1339, 98] on div "Quote" at bounding box center [1348, 99] width 149 height 24
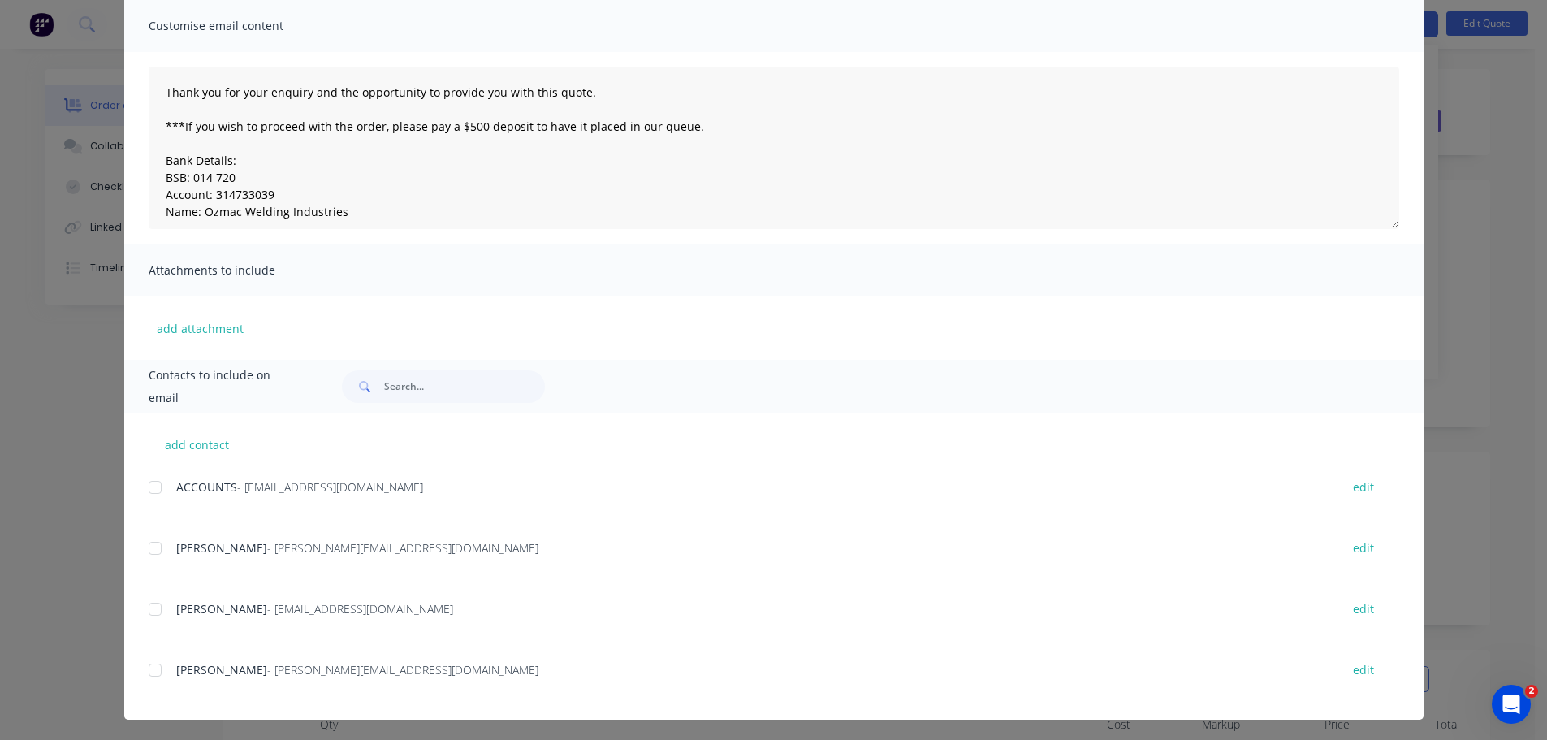
scroll to position [121, 0]
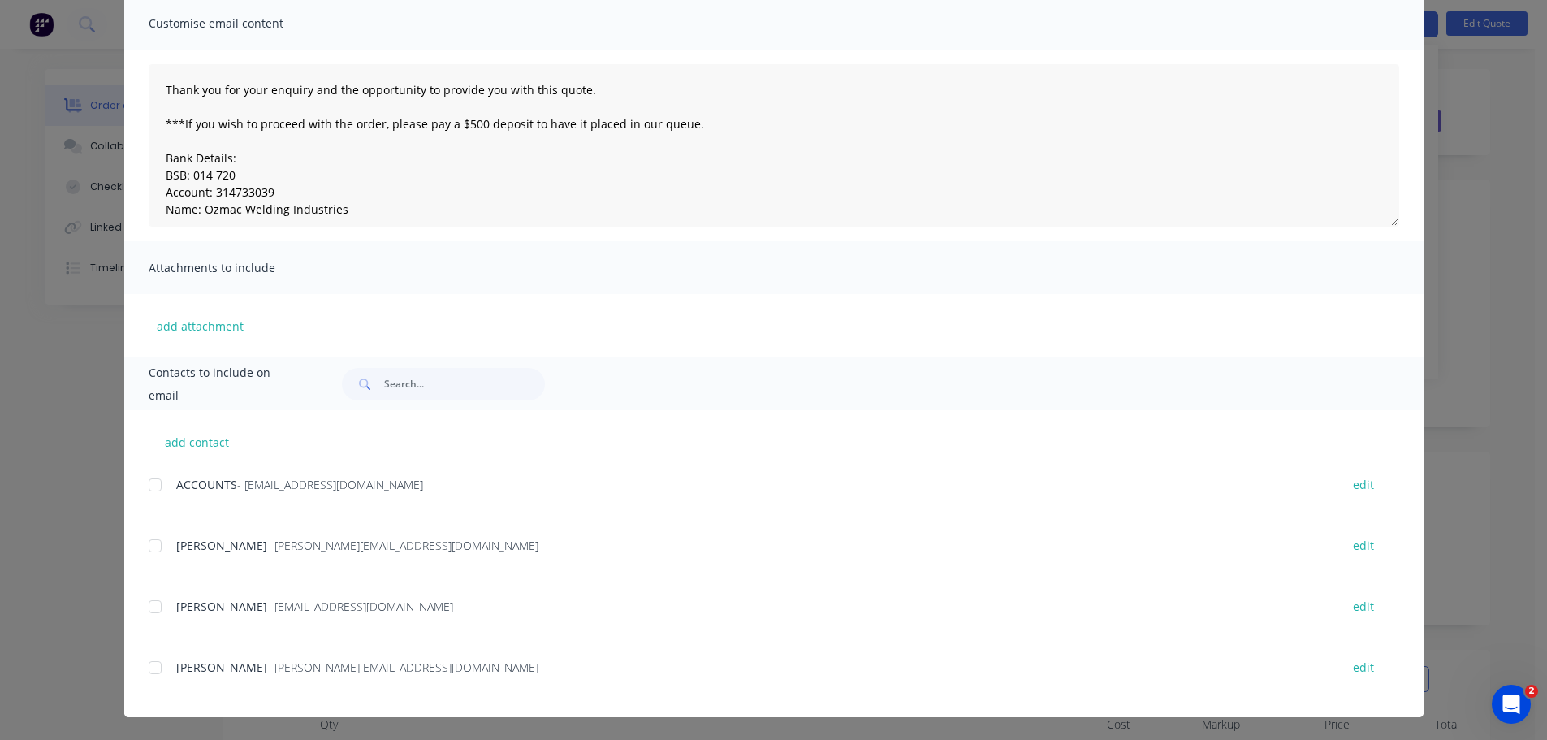
click at [151, 613] on div at bounding box center [155, 607] width 32 height 32
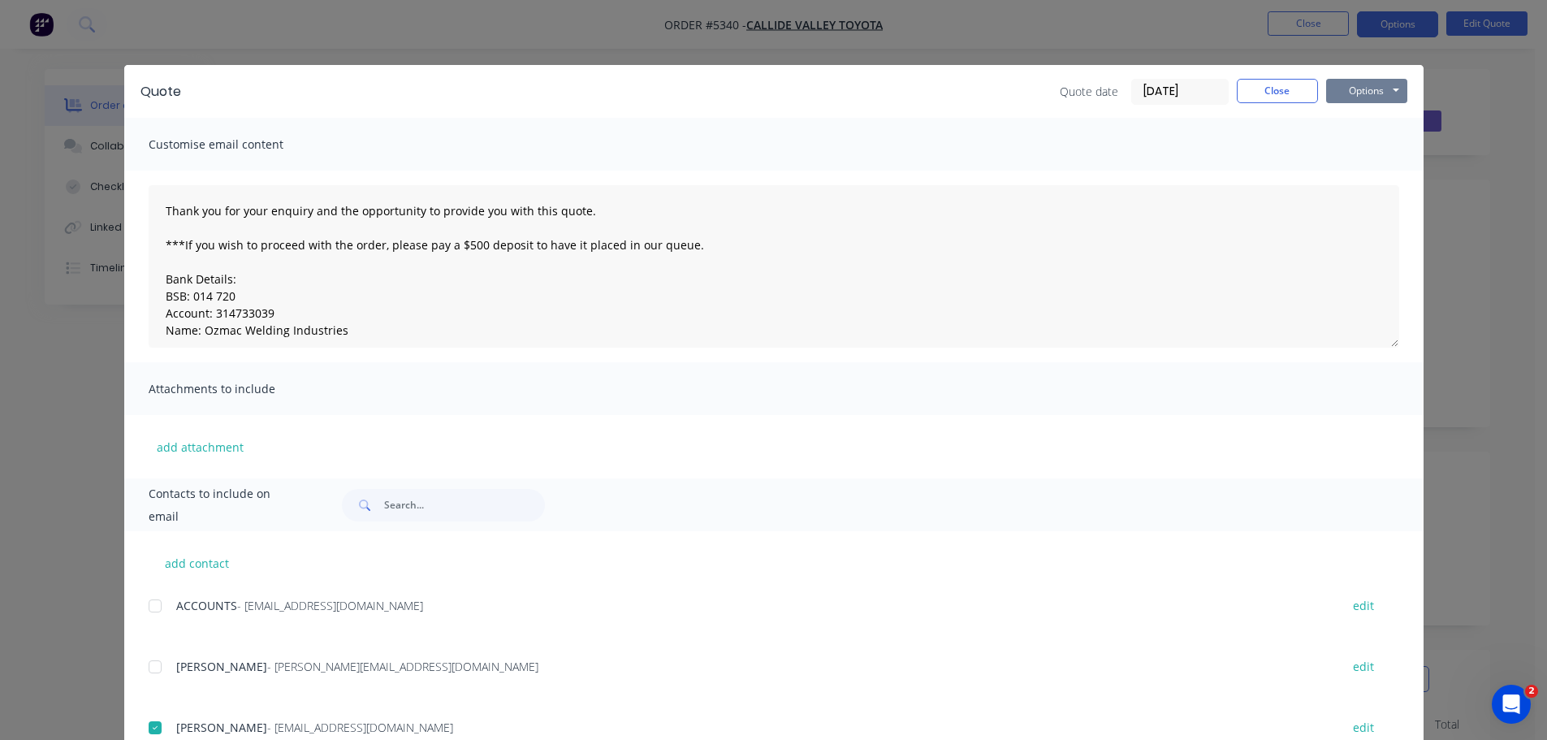
click at [1363, 87] on button "Options" at bounding box center [1366, 91] width 81 height 24
click at [1358, 177] on button "Email" at bounding box center [1378, 173] width 104 height 27
click at [1341, 84] on button "Options" at bounding box center [1366, 91] width 81 height 24
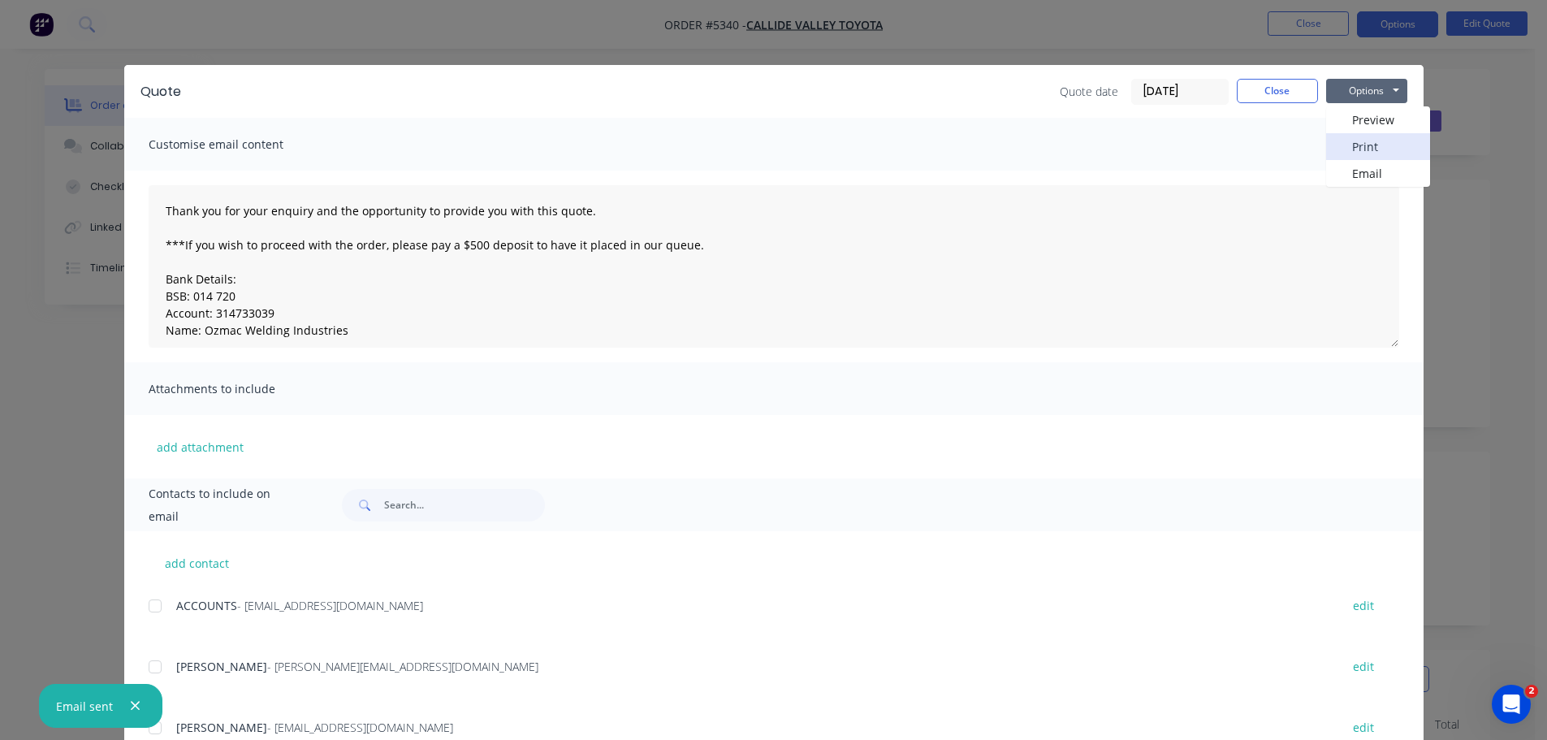
click at [1348, 139] on button "Print" at bounding box center [1378, 146] width 104 height 27
click at [1257, 88] on button "Close" at bounding box center [1277, 91] width 81 height 24
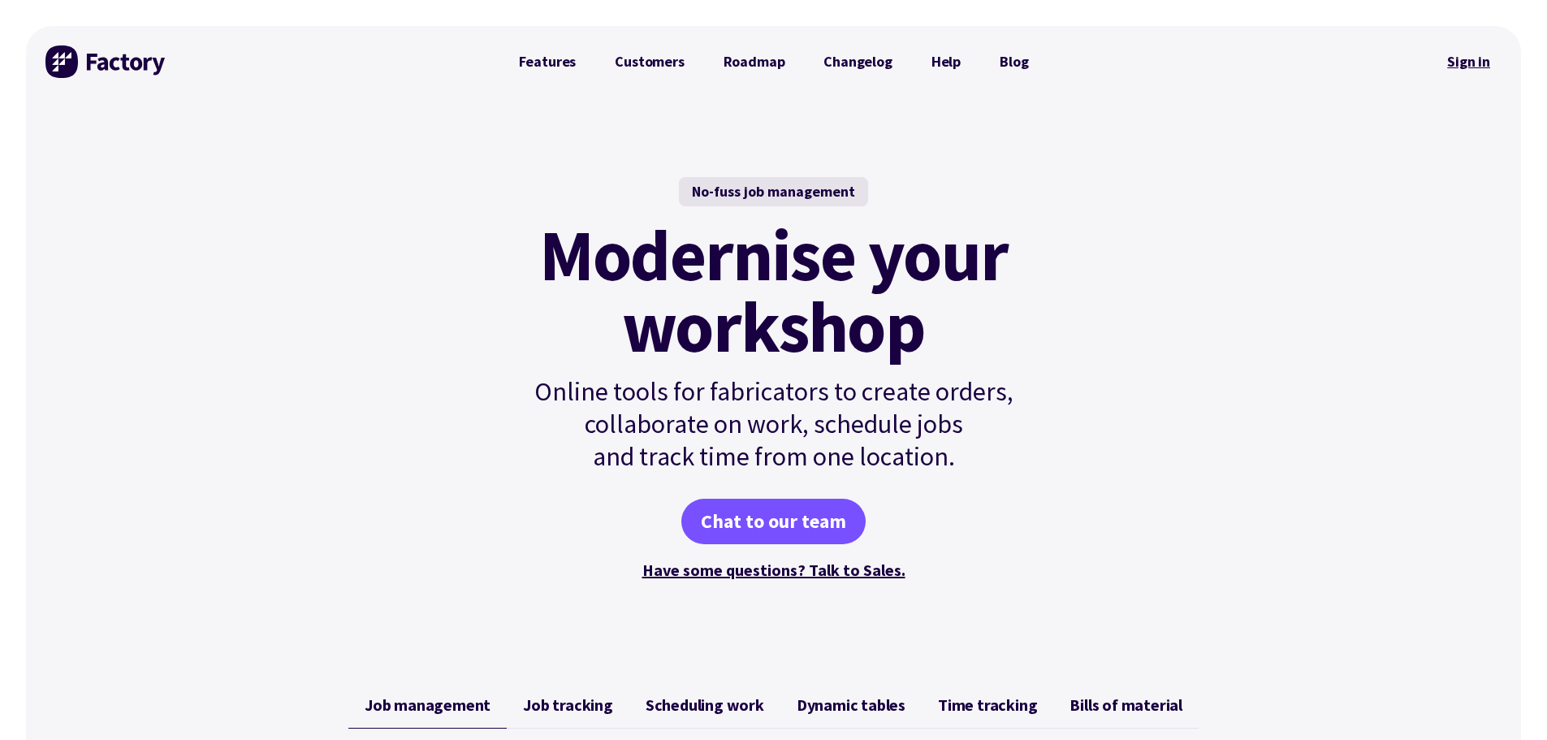
click at [1458, 65] on link "Sign in" at bounding box center [1469, 61] width 66 height 37
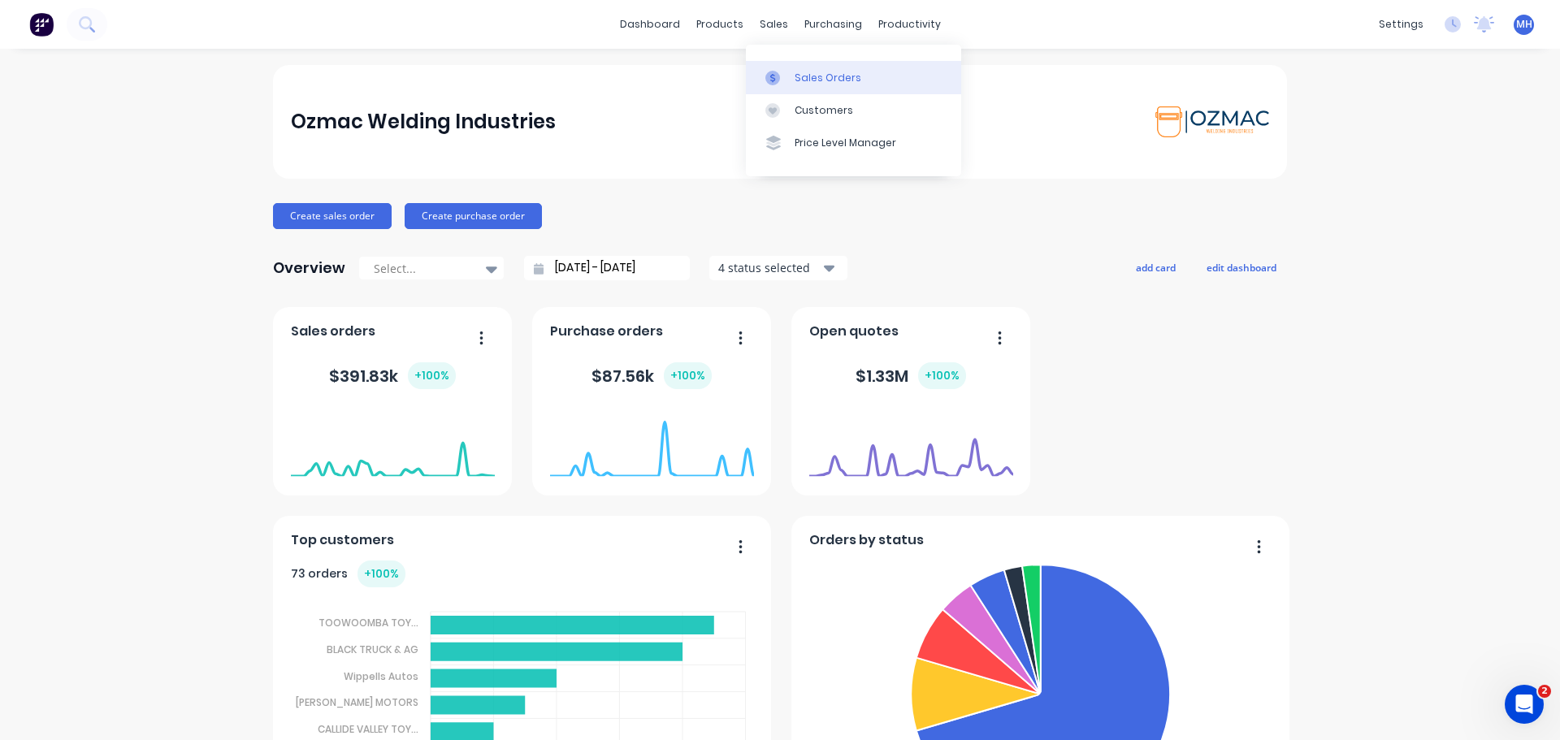
click at [803, 86] on link "Sales Orders" at bounding box center [853, 77] width 215 height 32
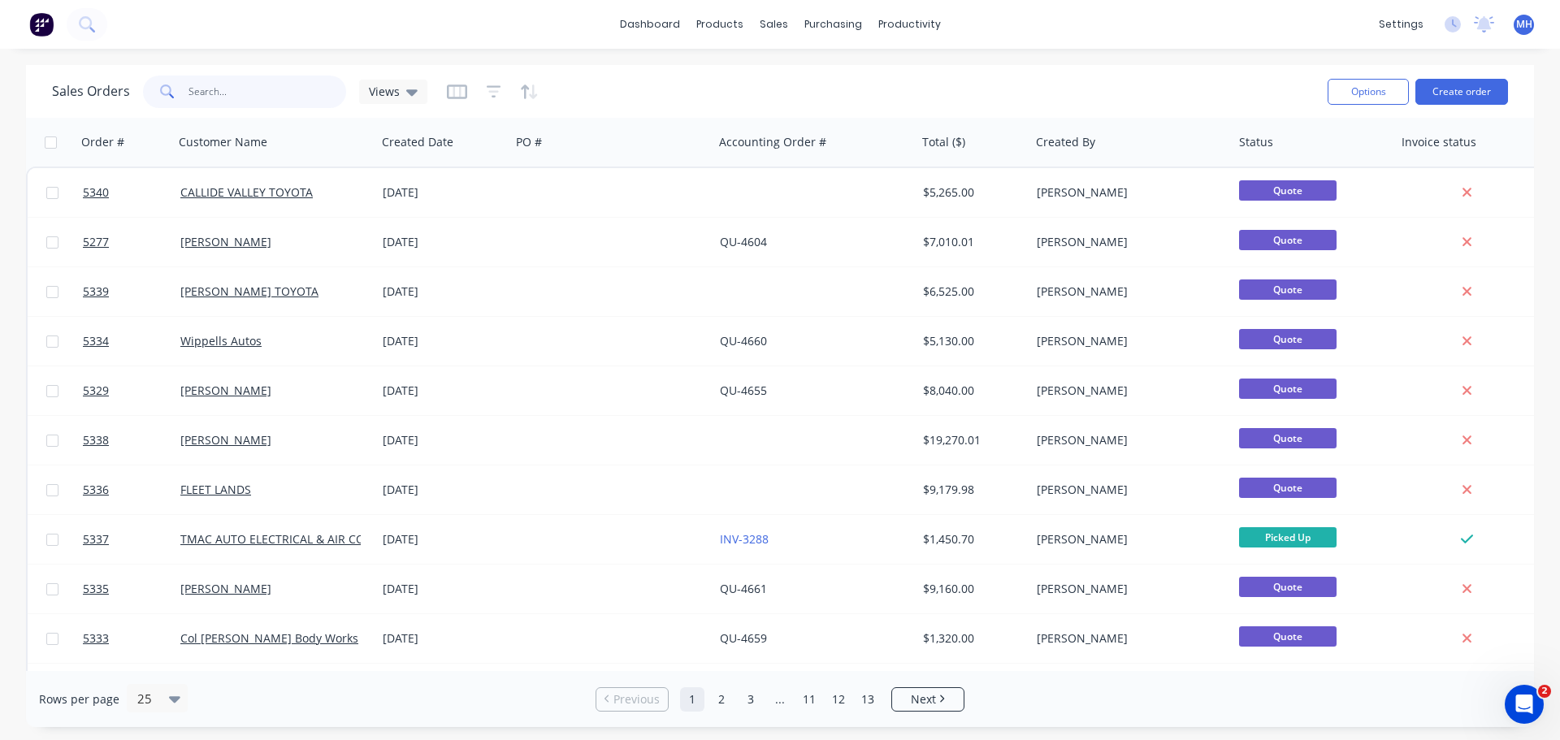
click at [294, 97] on input "text" at bounding box center [267, 92] width 158 height 32
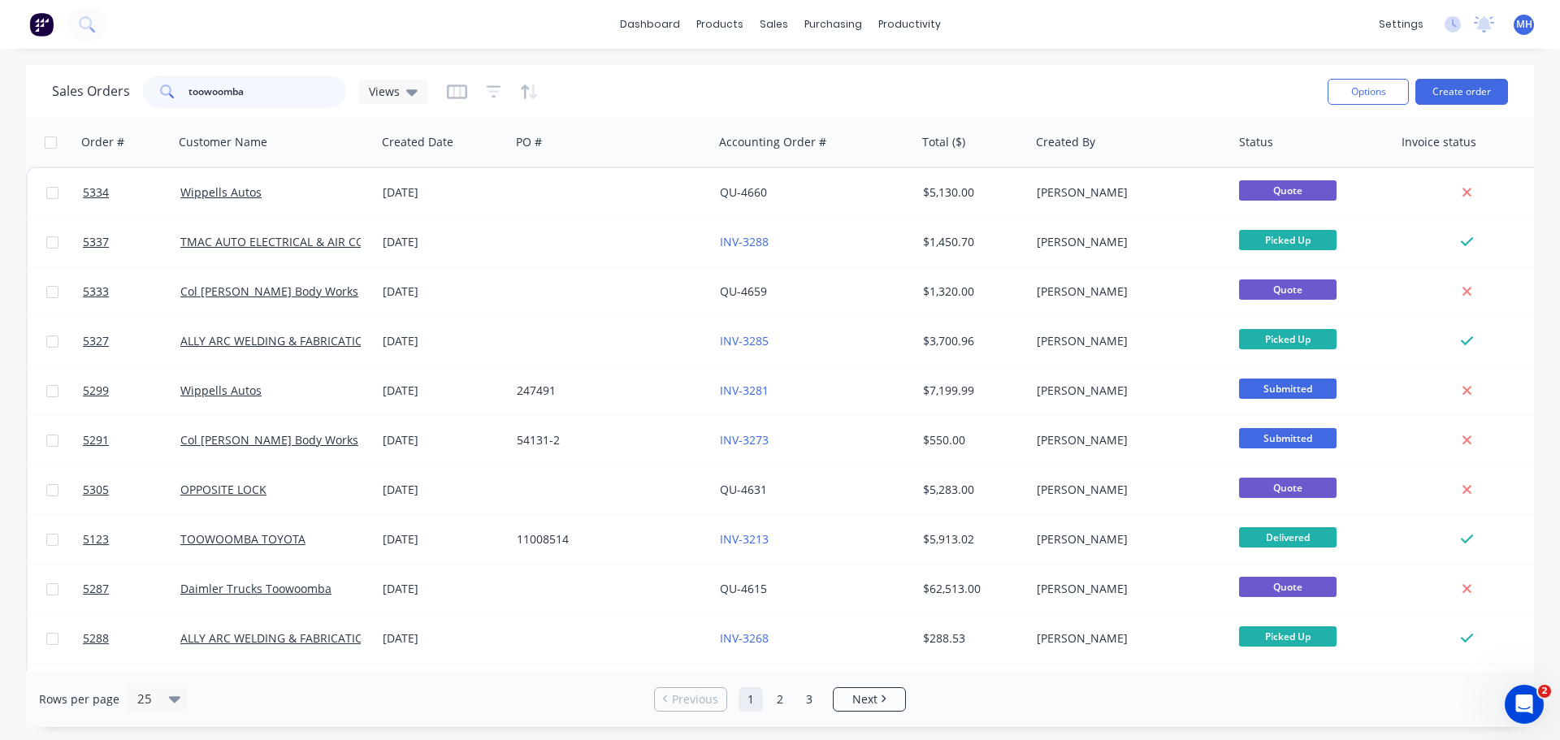
drag, startPoint x: 257, startPoint y: 92, endPoint x: 137, endPoint y: 95, distance: 120.3
click at [137, 95] on div "Sales Orders toowoomba Views" at bounding box center [239, 92] width 375 height 32
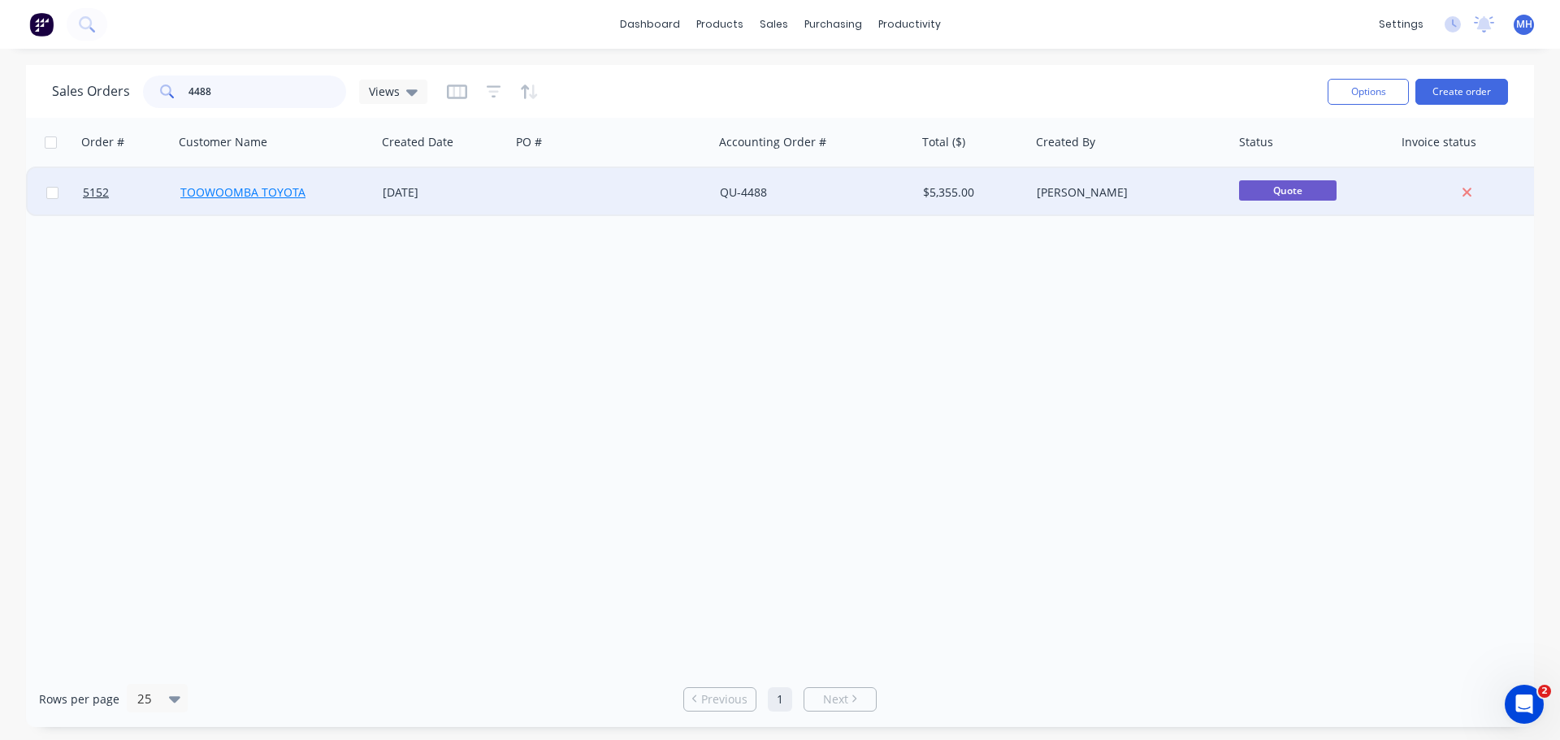
type input "4488"
click at [221, 193] on link "TOOWOOMBA TOYOTA" at bounding box center [242, 191] width 125 height 15
click at [103, 195] on span "5152" at bounding box center [96, 192] width 26 height 16
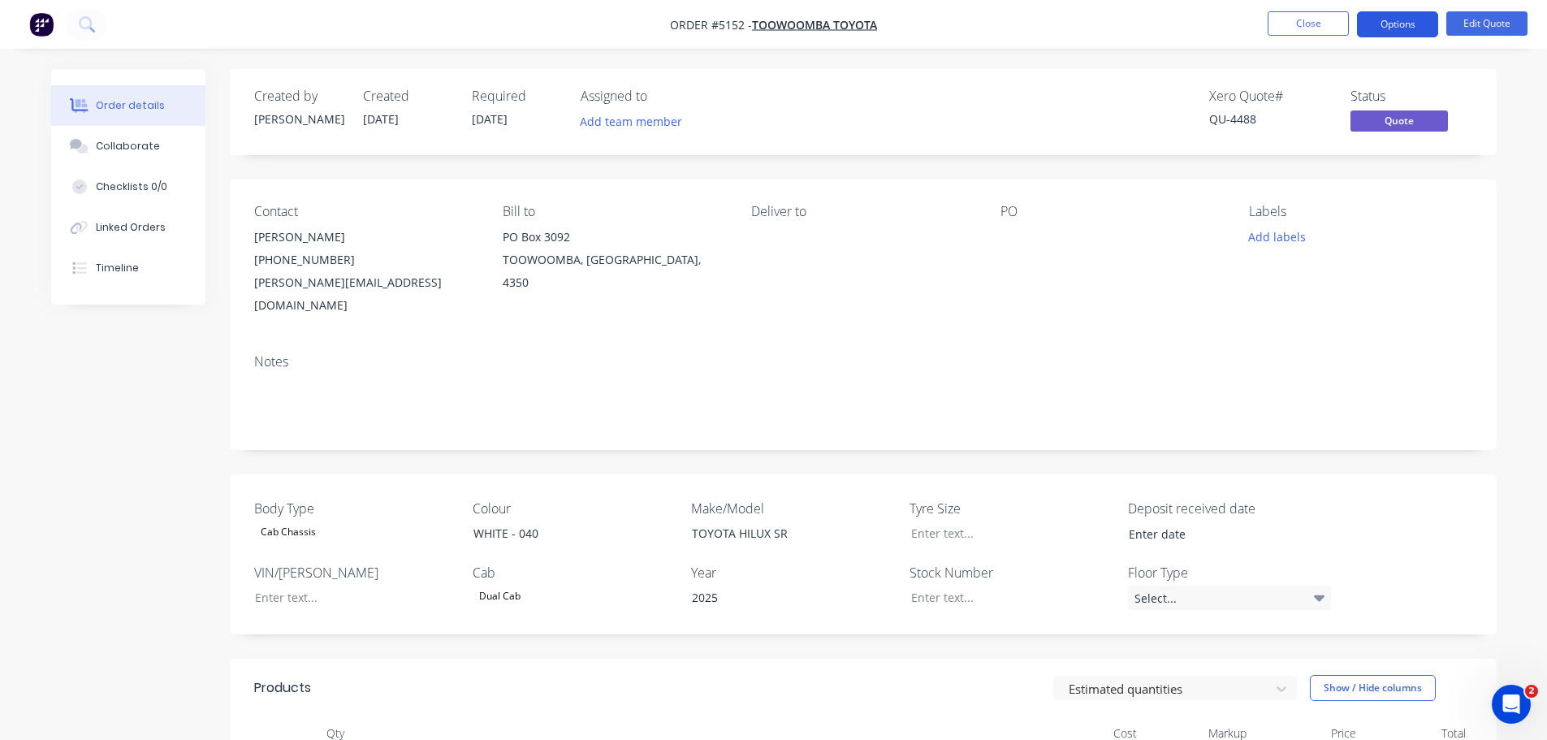
click at [1391, 21] on button "Options" at bounding box center [1397, 24] width 81 height 26
click at [1372, 20] on button "Options" at bounding box center [1397, 24] width 81 height 26
click at [1377, 21] on button "Options" at bounding box center [1397, 24] width 81 height 26
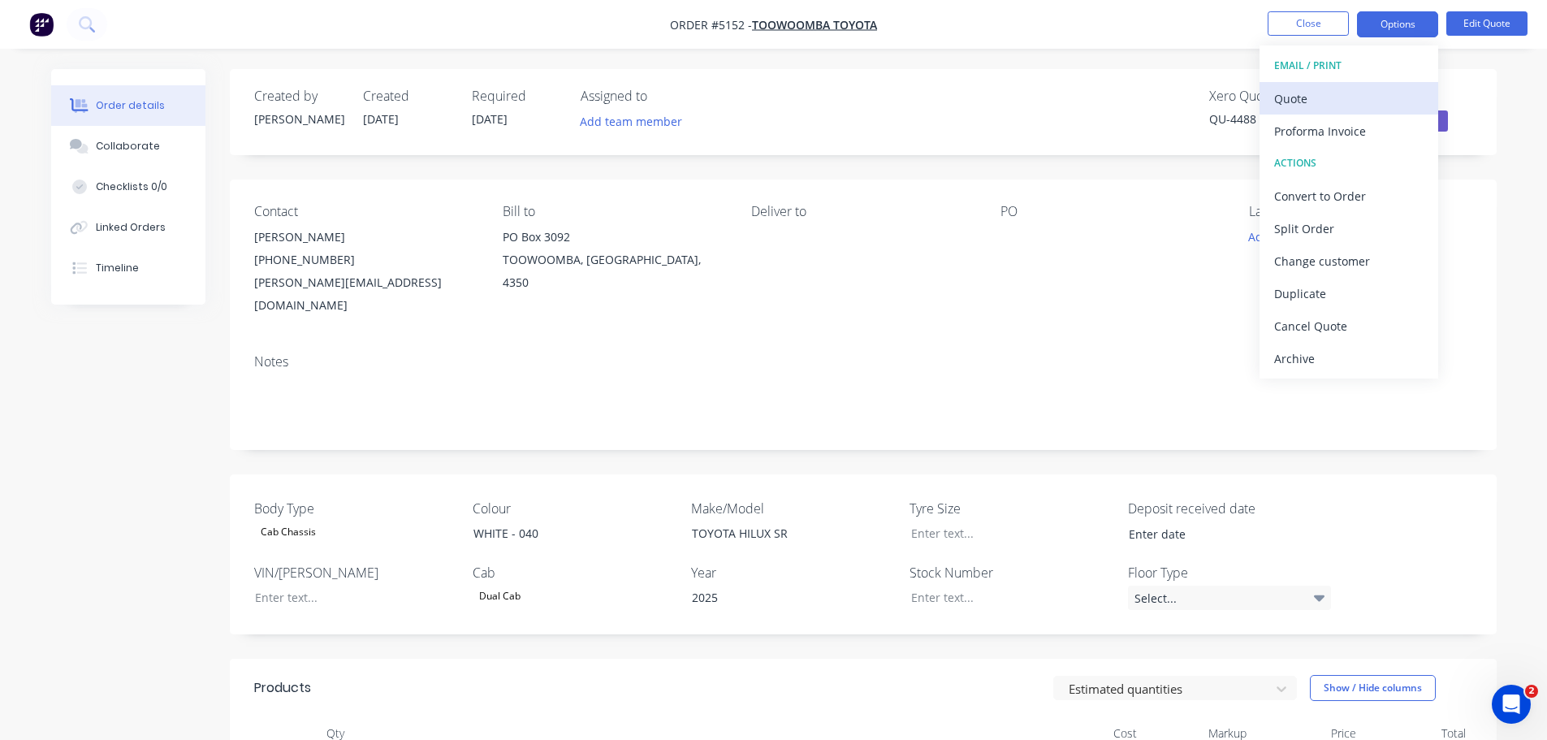
click at [1326, 97] on div "Quote" at bounding box center [1348, 99] width 149 height 24
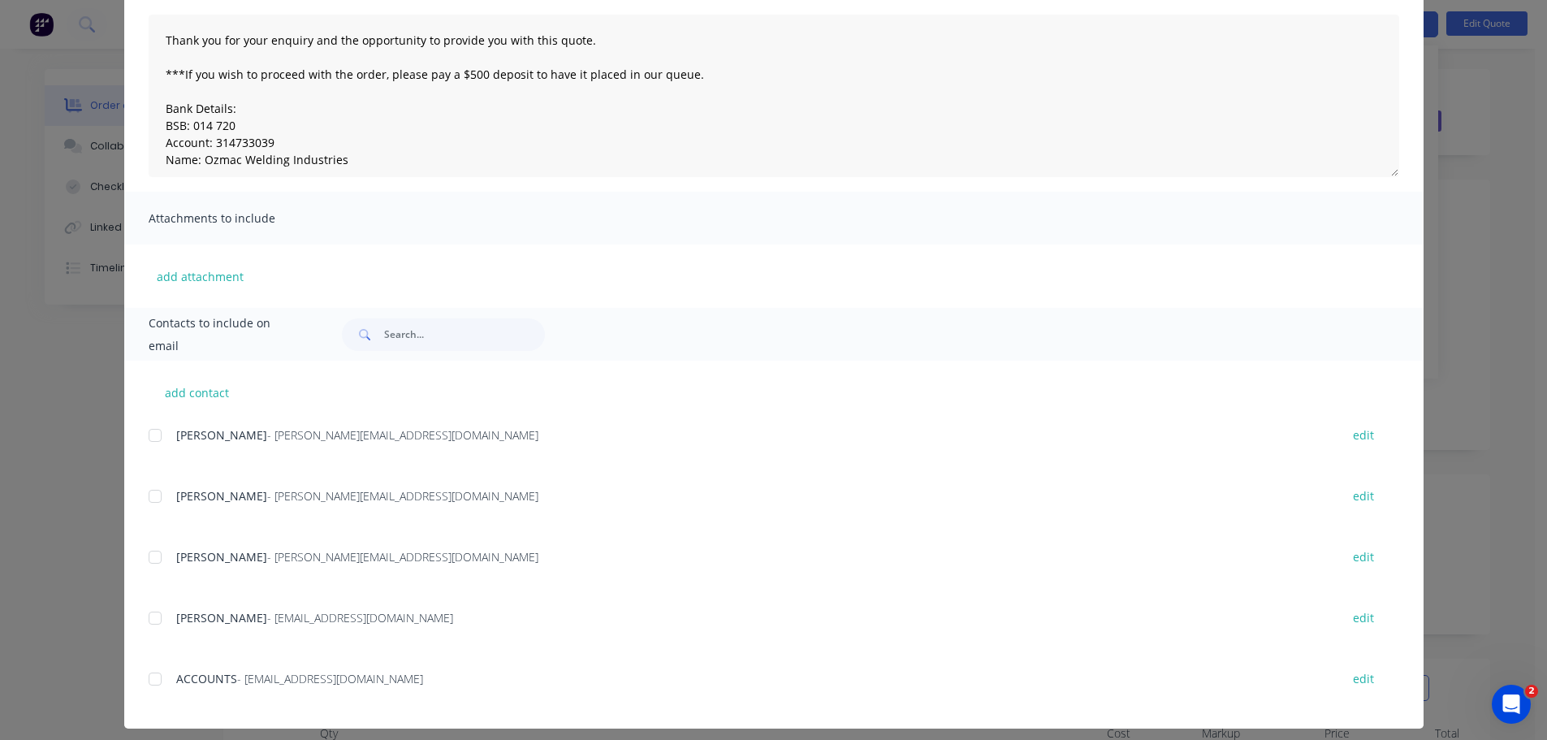
scroll to position [182, 0]
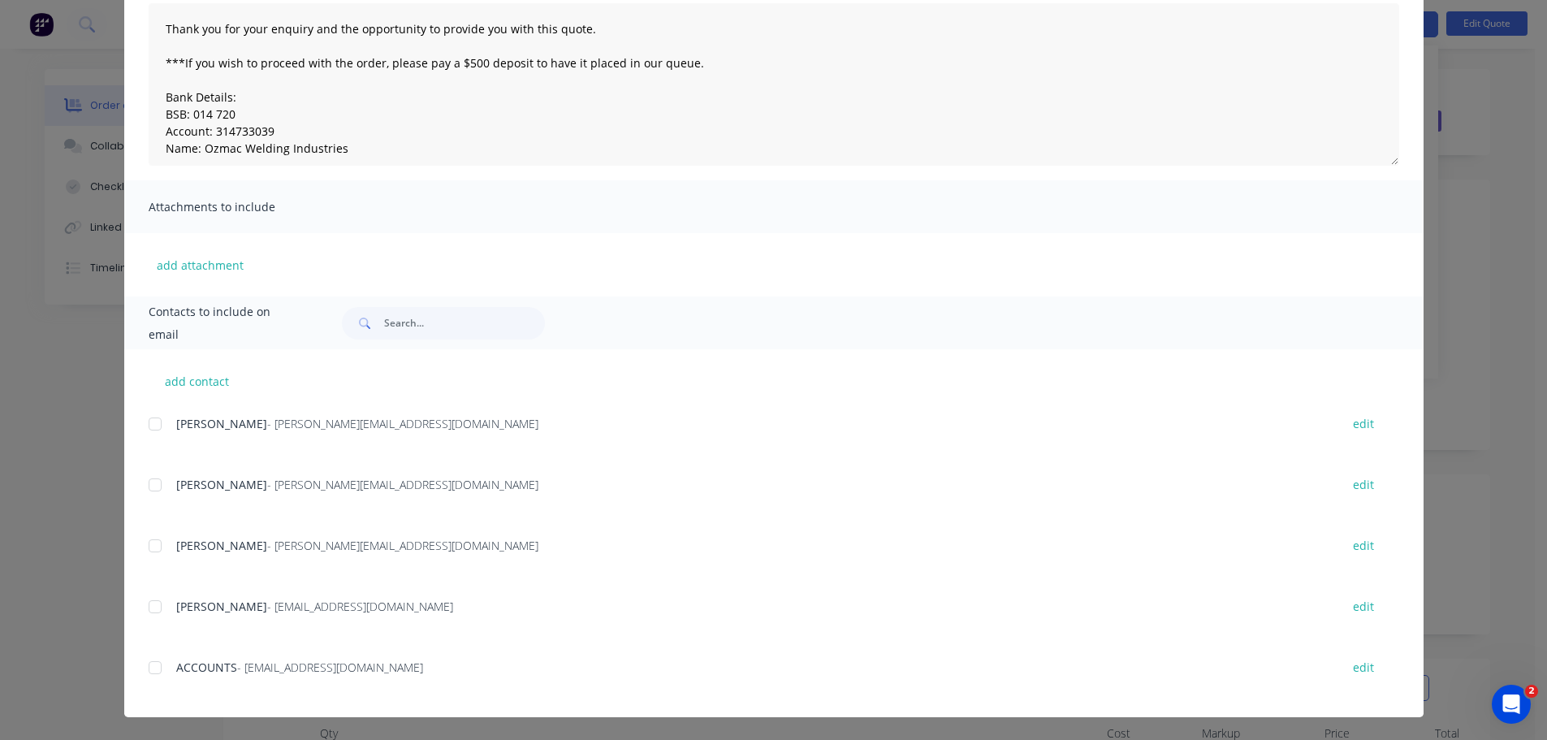
click at [154, 549] on div at bounding box center [155, 546] width 32 height 32
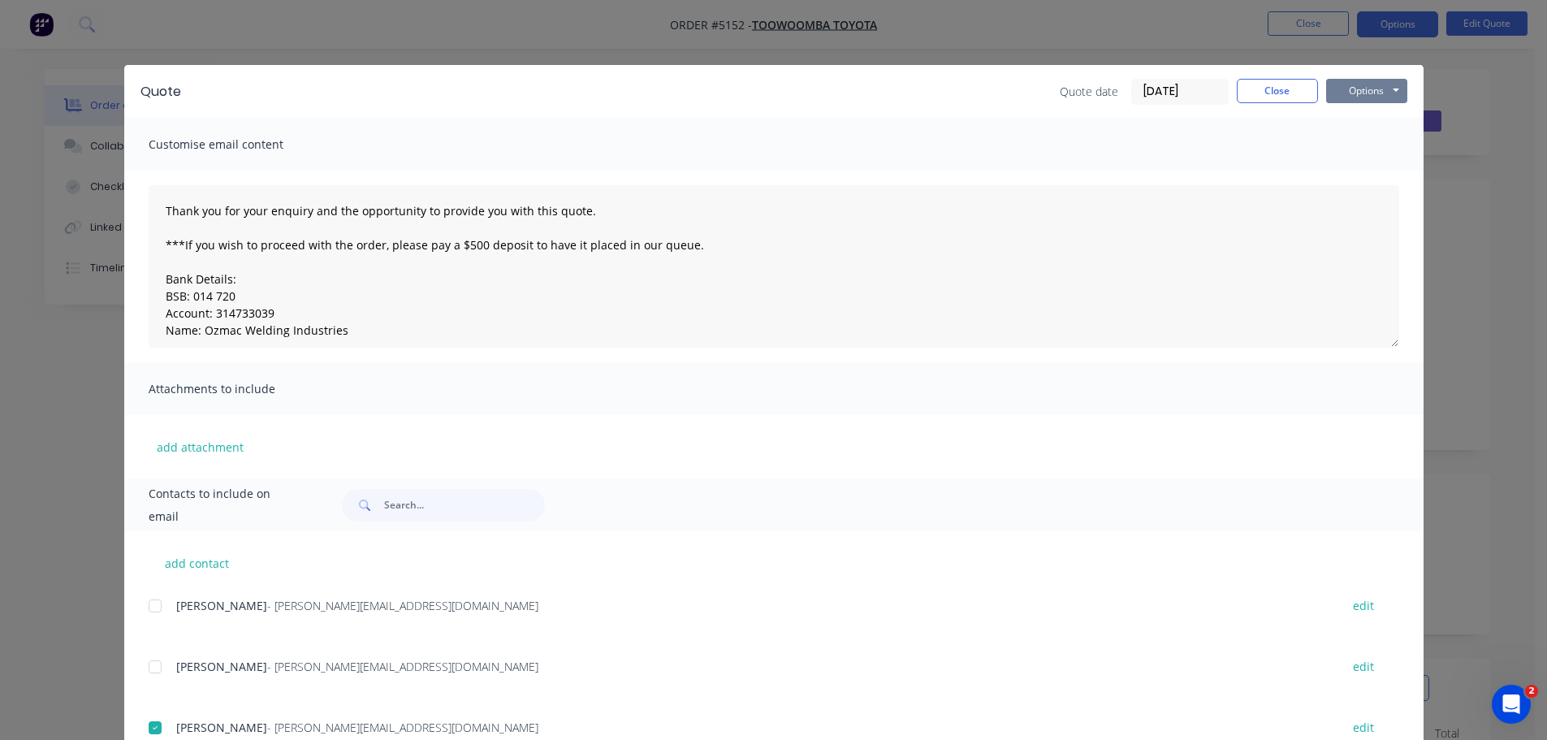
click at [1360, 84] on button "Options" at bounding box center [1366, 91] width 81 height 24
click at [1373, 171] on button "Email" at bounding box center [1378, 173] width 104 height 27
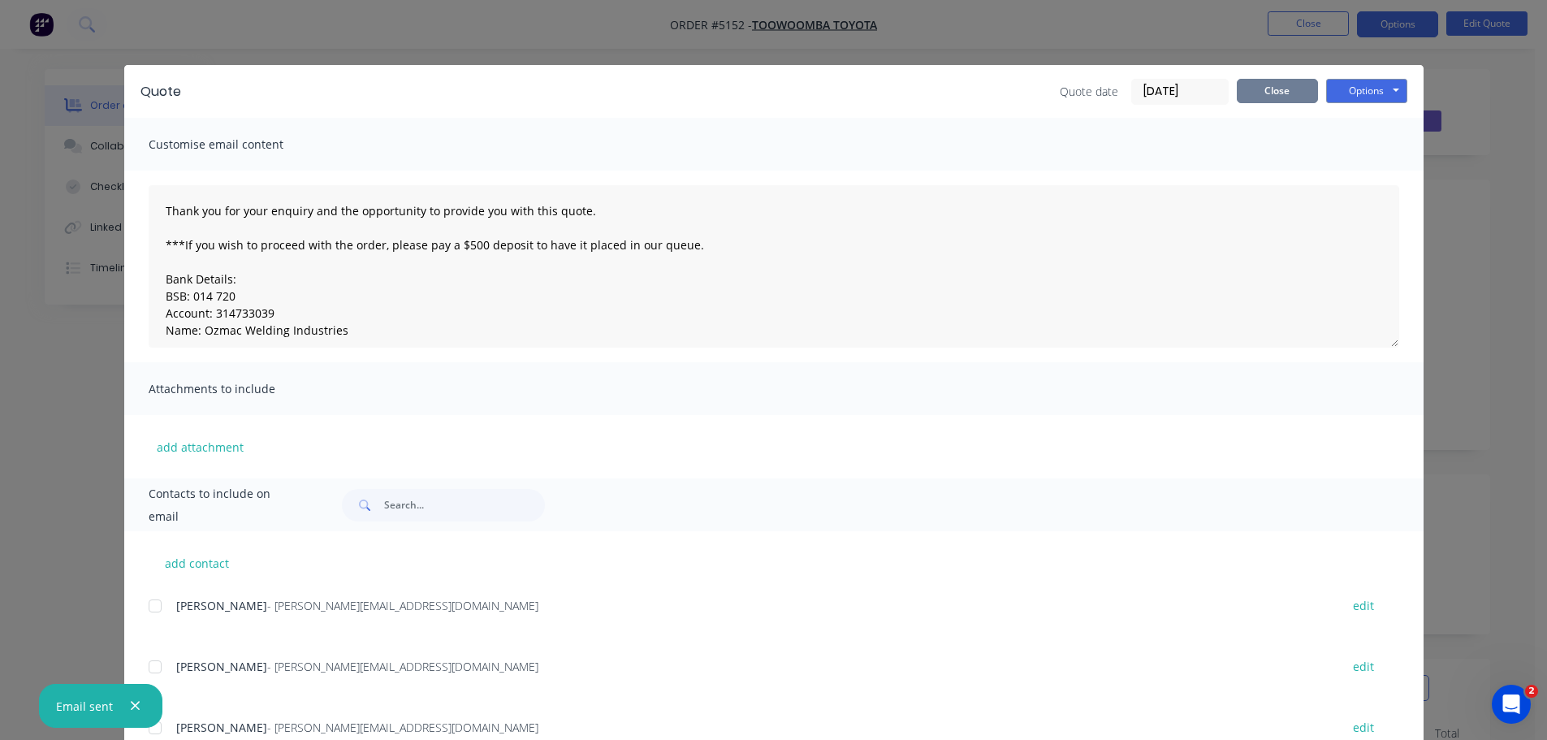
click at [1270, 91] on button "Close" at bounding box center [1277, 91] width 81 height 24
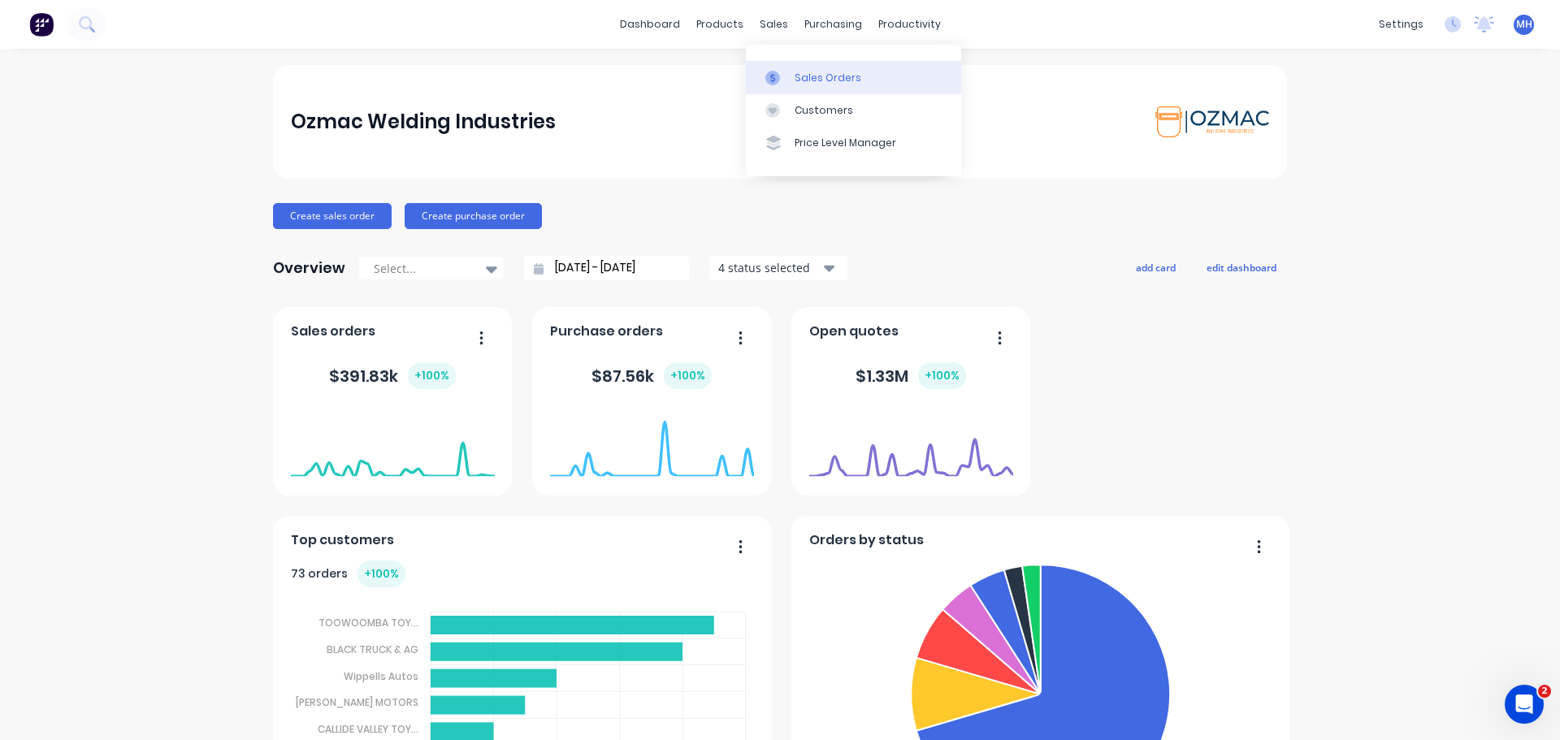
click at [800, 80] on div "Sales Orders" at bounding box center [827, 78] width 67 height 15
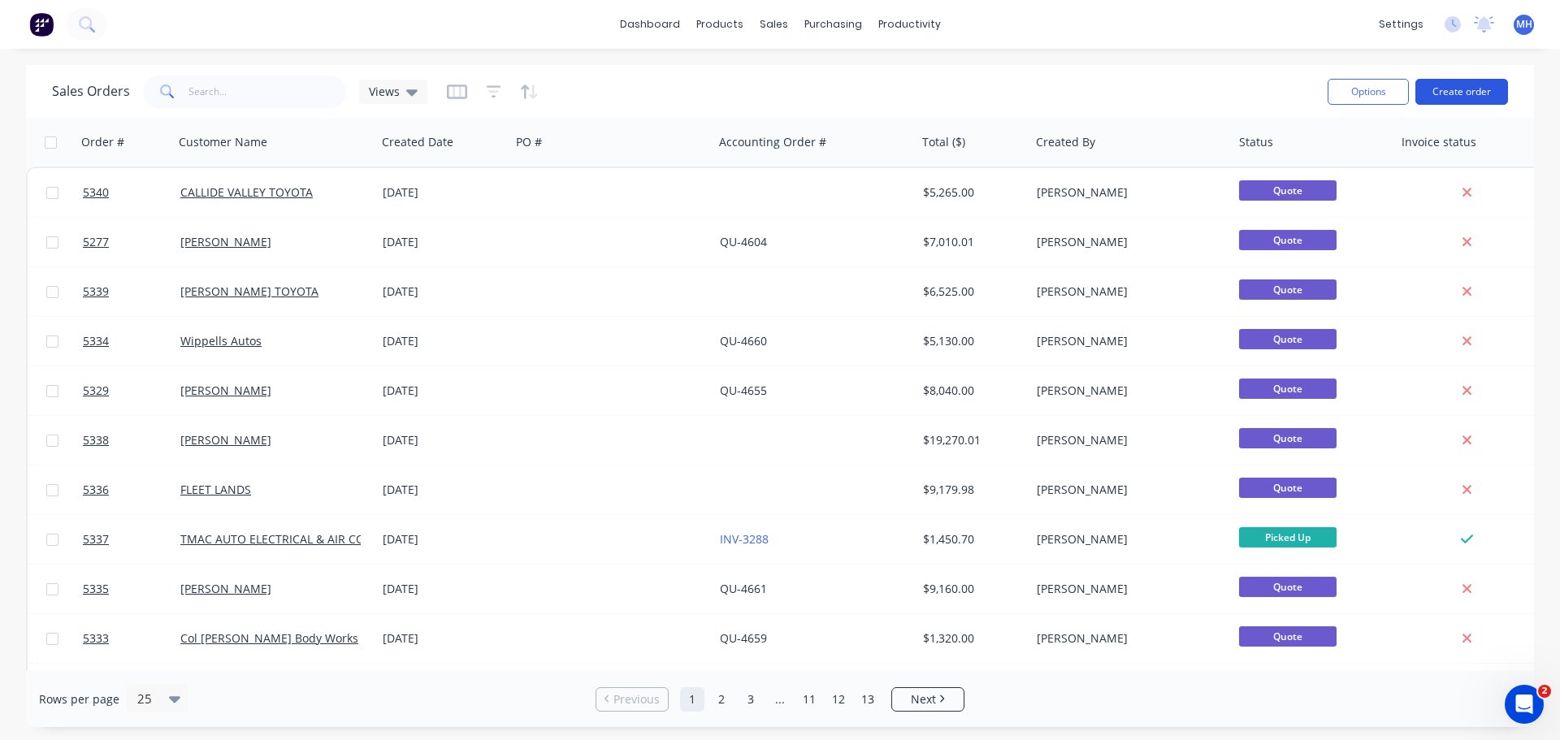
click at [1469, 92] on button "Create order" at bounding box center [1461, 92] width 93 height 26
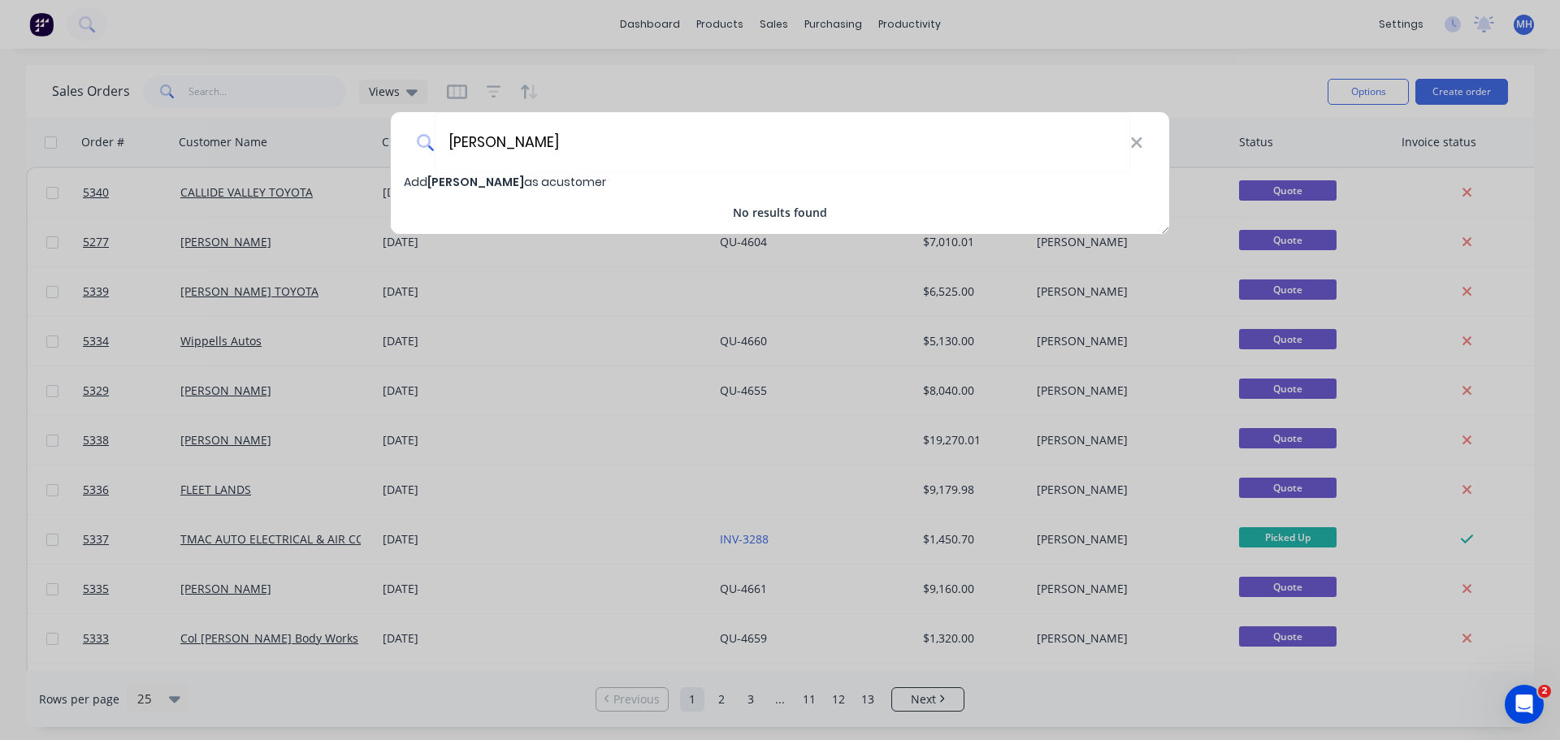
type input "[PERSON_NAME]"
click at [456, 179] on span "[PERSON_NAME]" at bounding box center [475, 182] width 97 height 16
select select "AU"
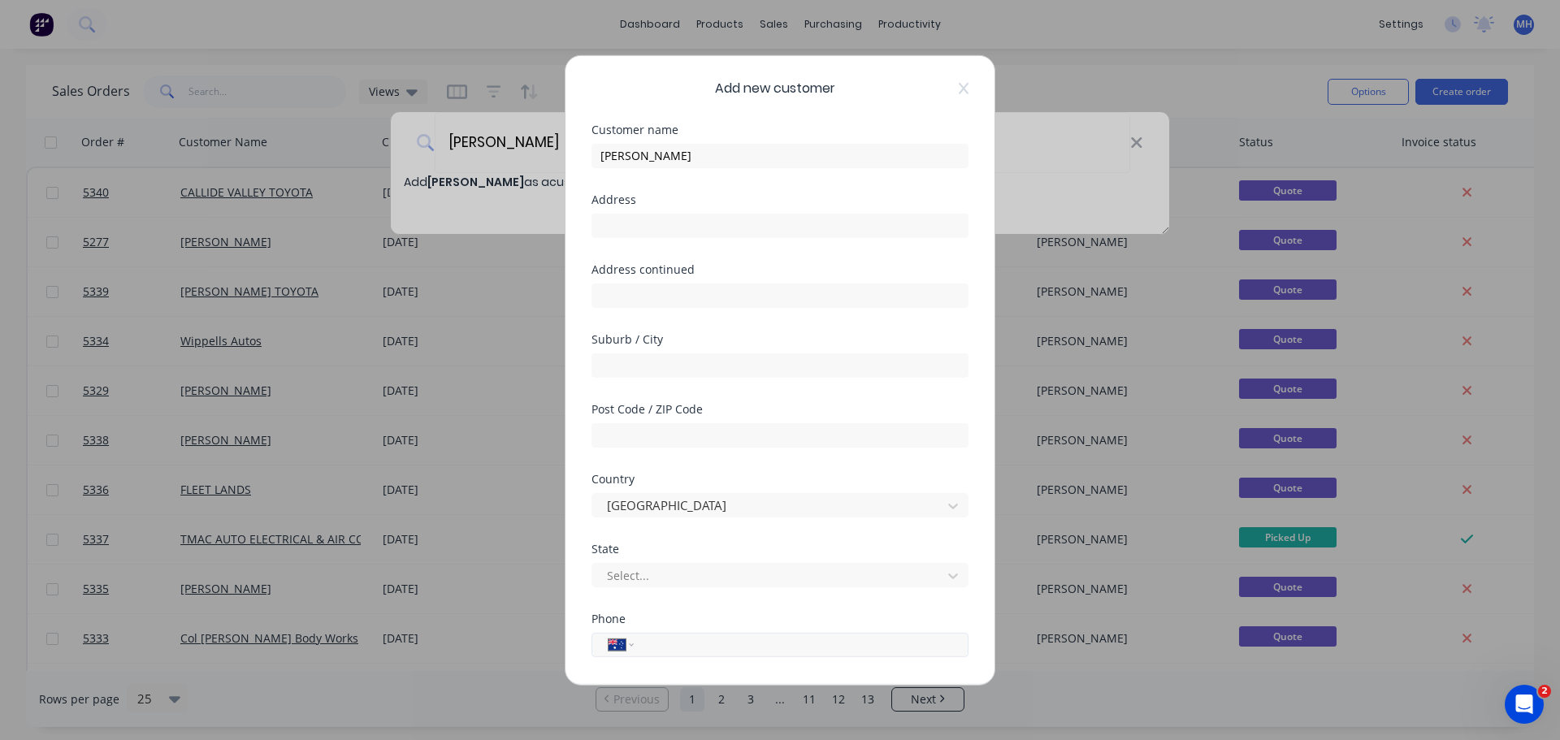
click at [686, 640] on input "tel" at bounding box center [798, 644] width 306 height 19
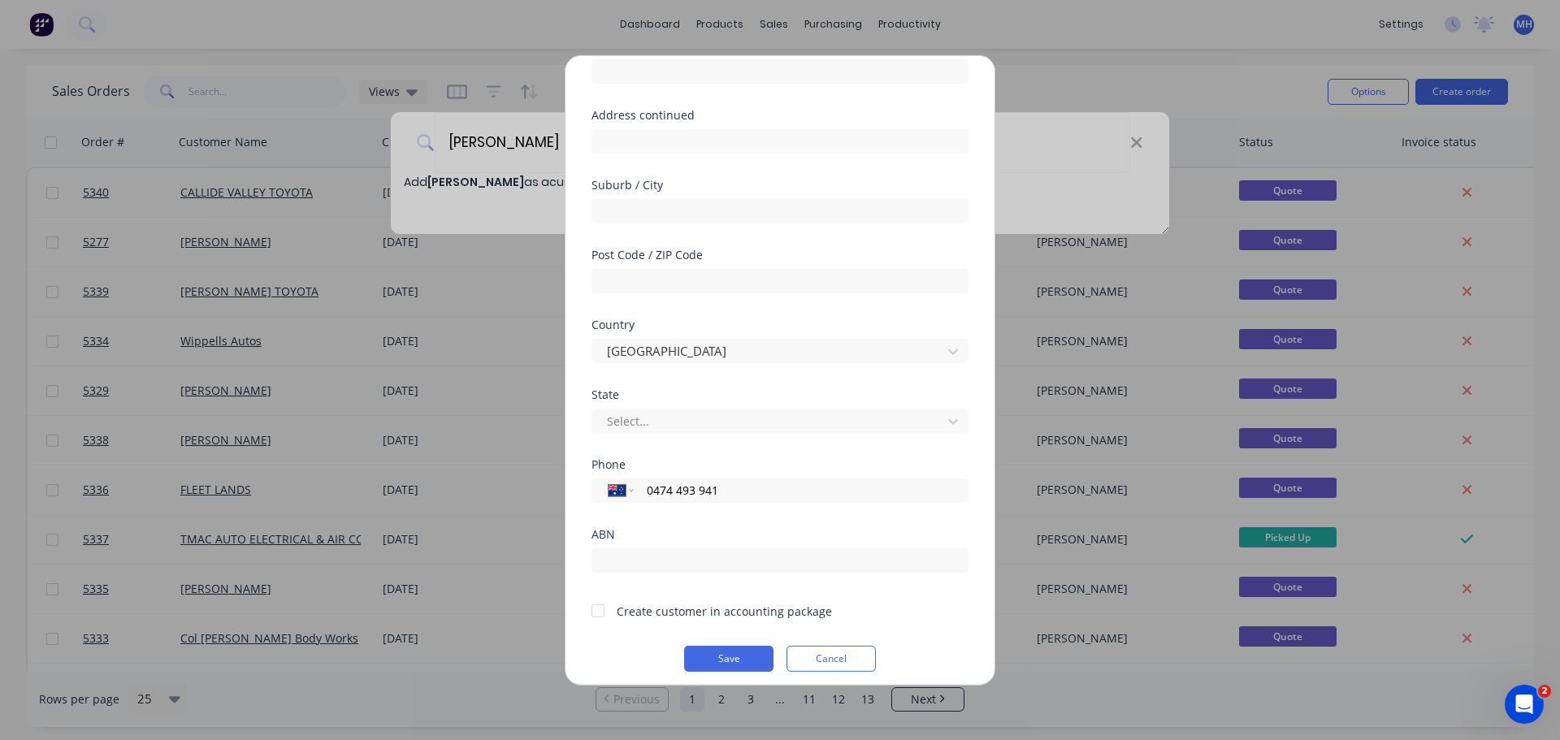
scroll to position [164, 0]
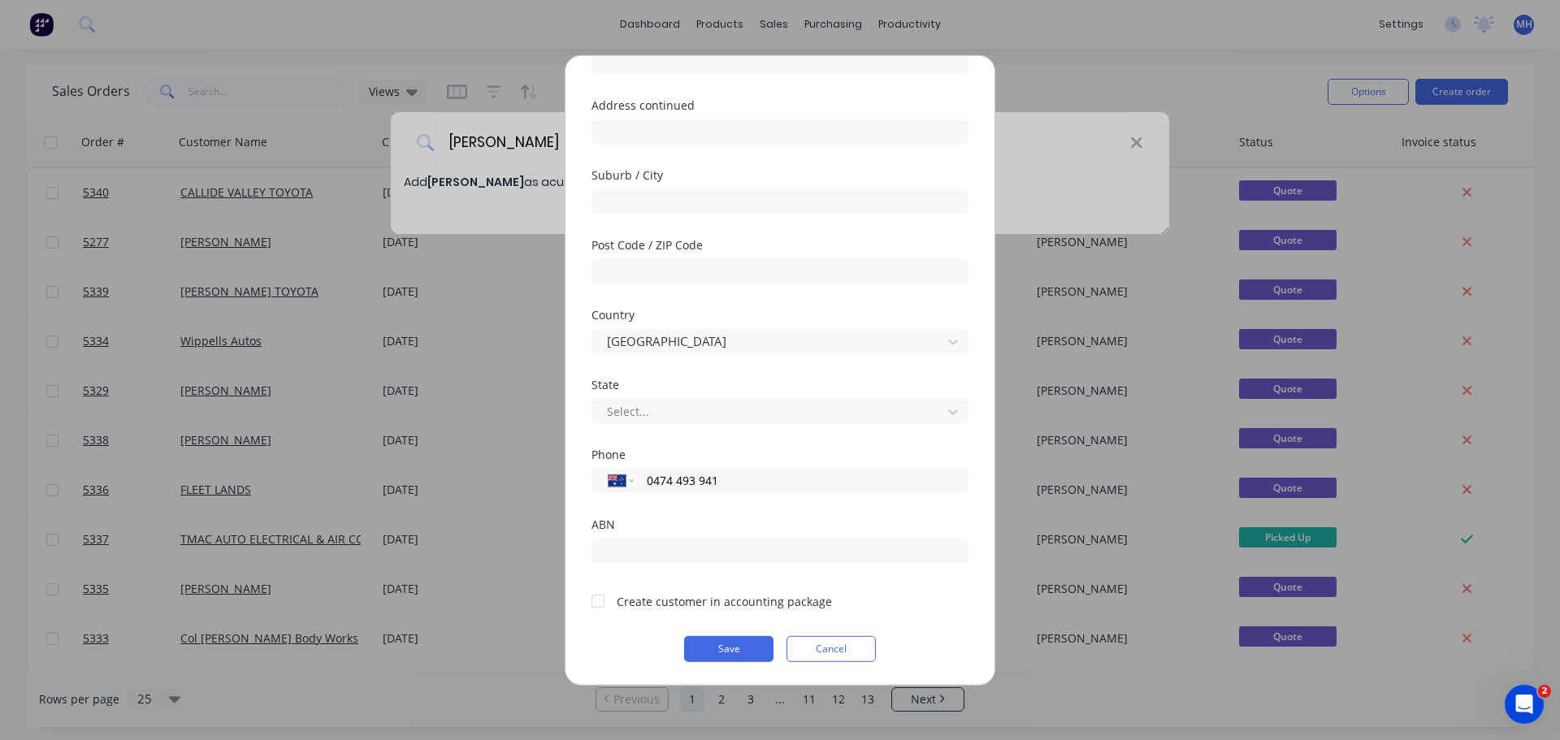
type input "0474 493 941"
click at [604, 599] on div at bounding box center [598, 601] width 32 height 32
click at [728, 646] on button "Save" at bounding box center [728, 648] width 89 height 26
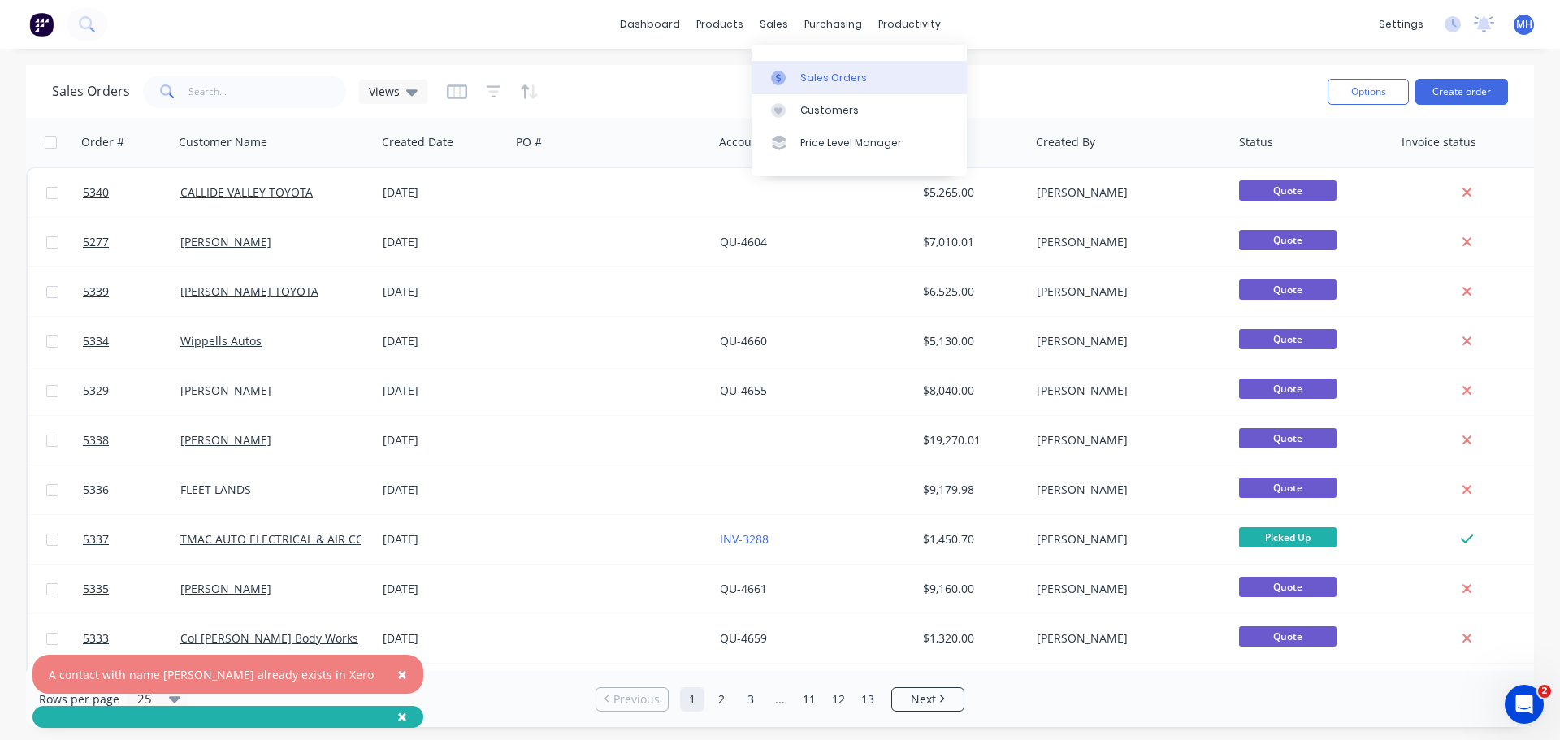
click at [806, 71] on div "Sales Orders" at bounding box center [833, 78] width 67 height 15
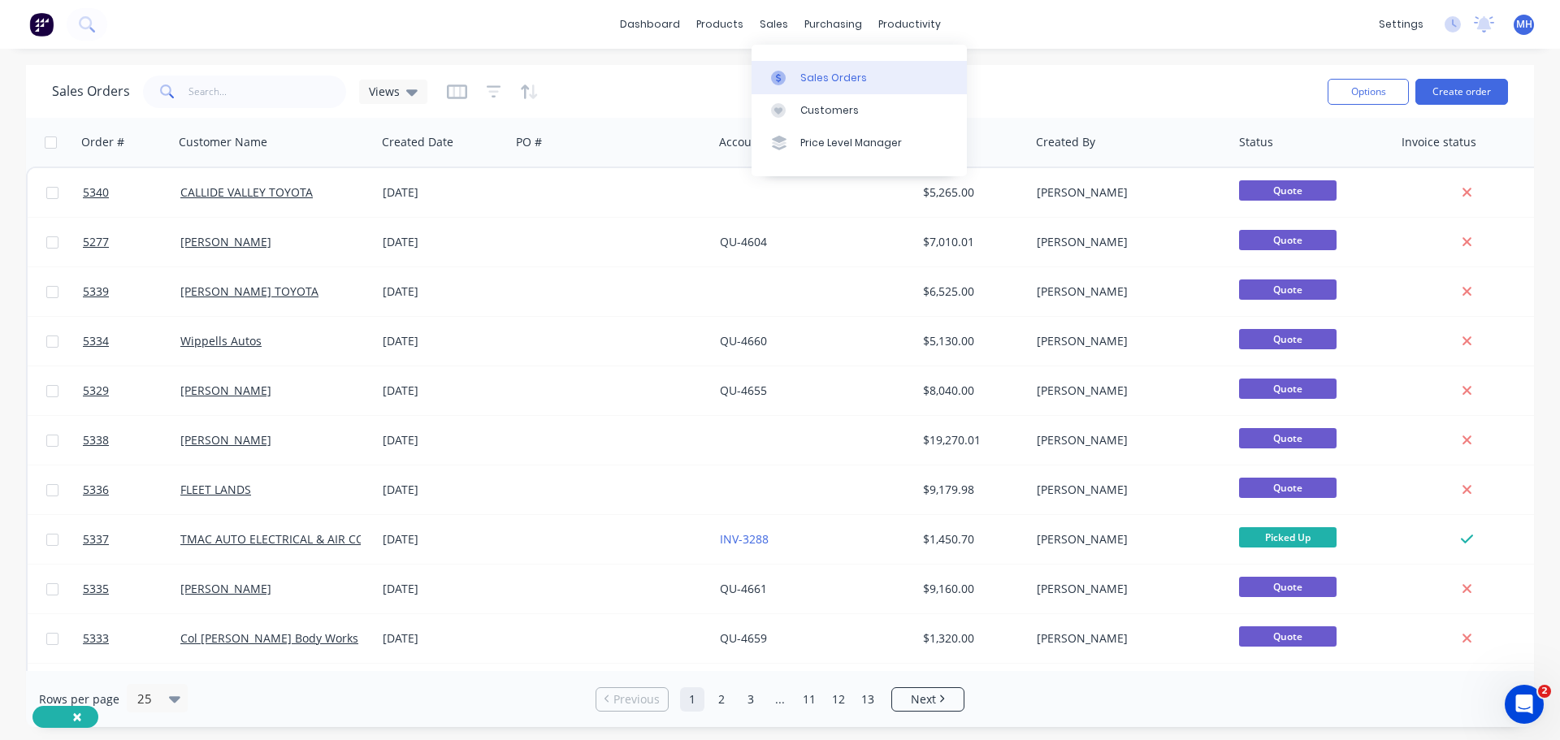
click at [857, 80] on div "Sales Orders" at bounding box center [833, 78] width 67 height 15
click at [1476, 92] on button "Create order" at bounding box center [1461, 92] width 93 height 26
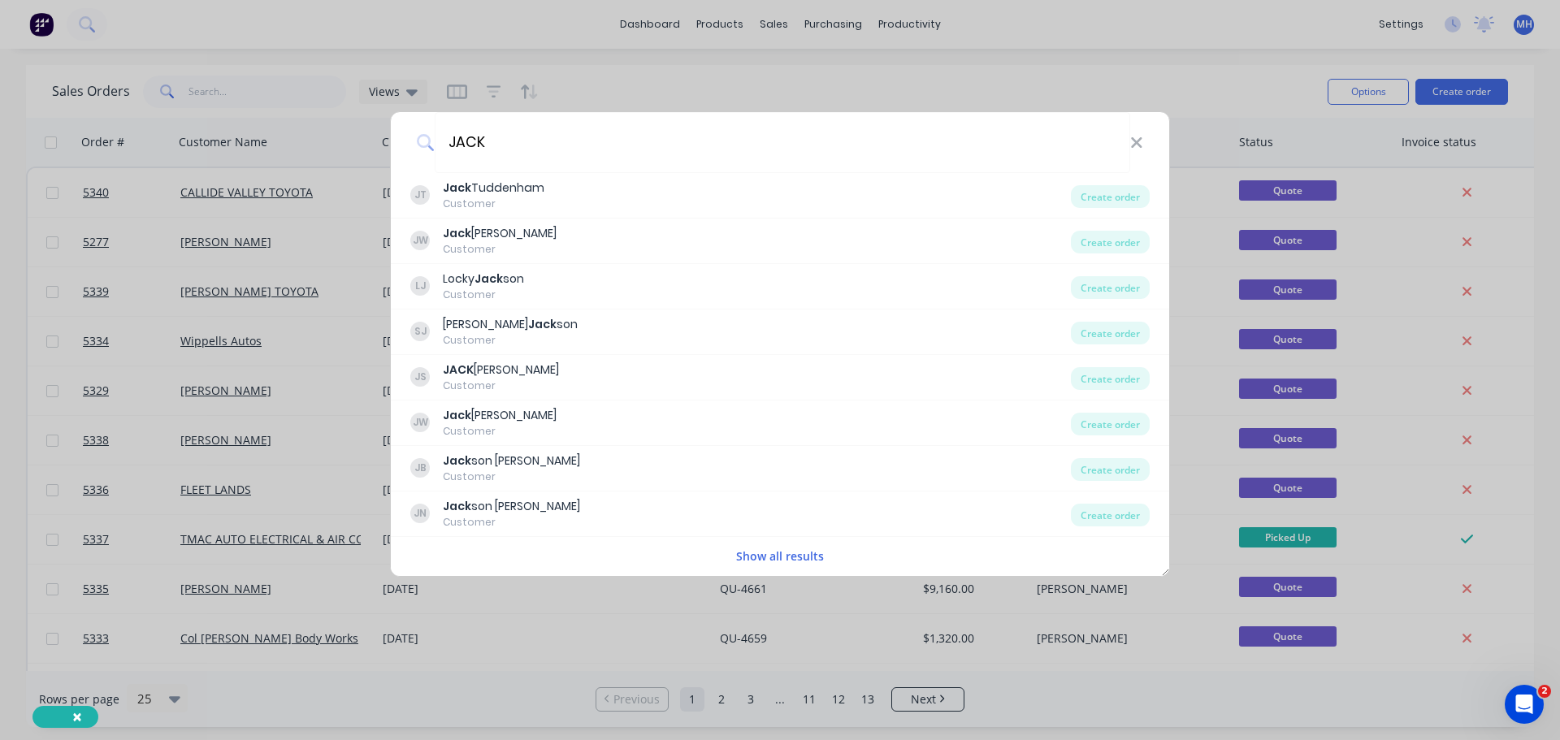
click at [759, 558] on button "Show all results" at bounding box center [779, 556] width 97 height 19
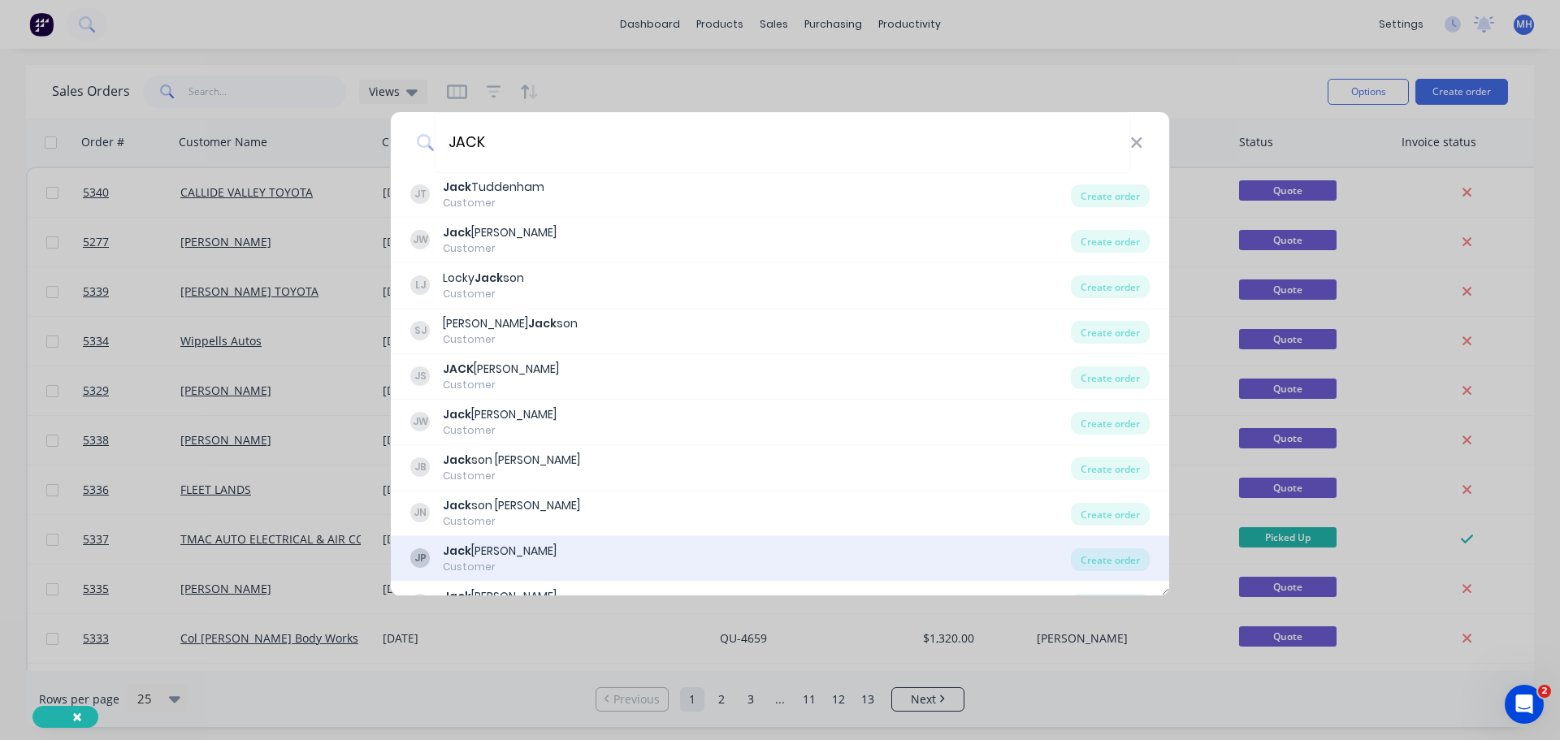
scroll to position [0, 0]
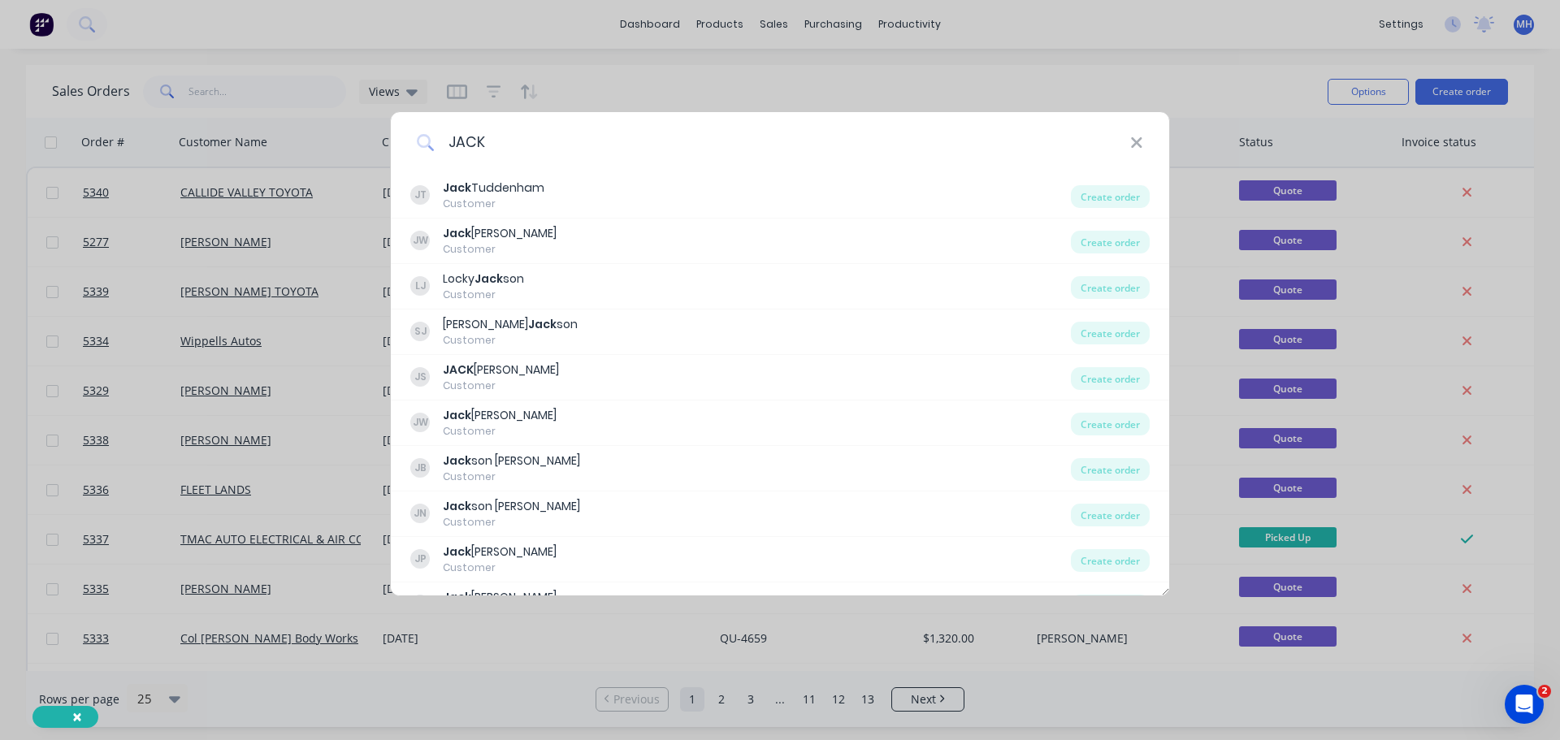
drag, startPoint x: 509, startPoint y: 141, endPoint x: 419, endPoint y: 138, distance: 90.2
click at [419, 138] on div "JACK" at bounding box center [780, 142] width 778 height 61
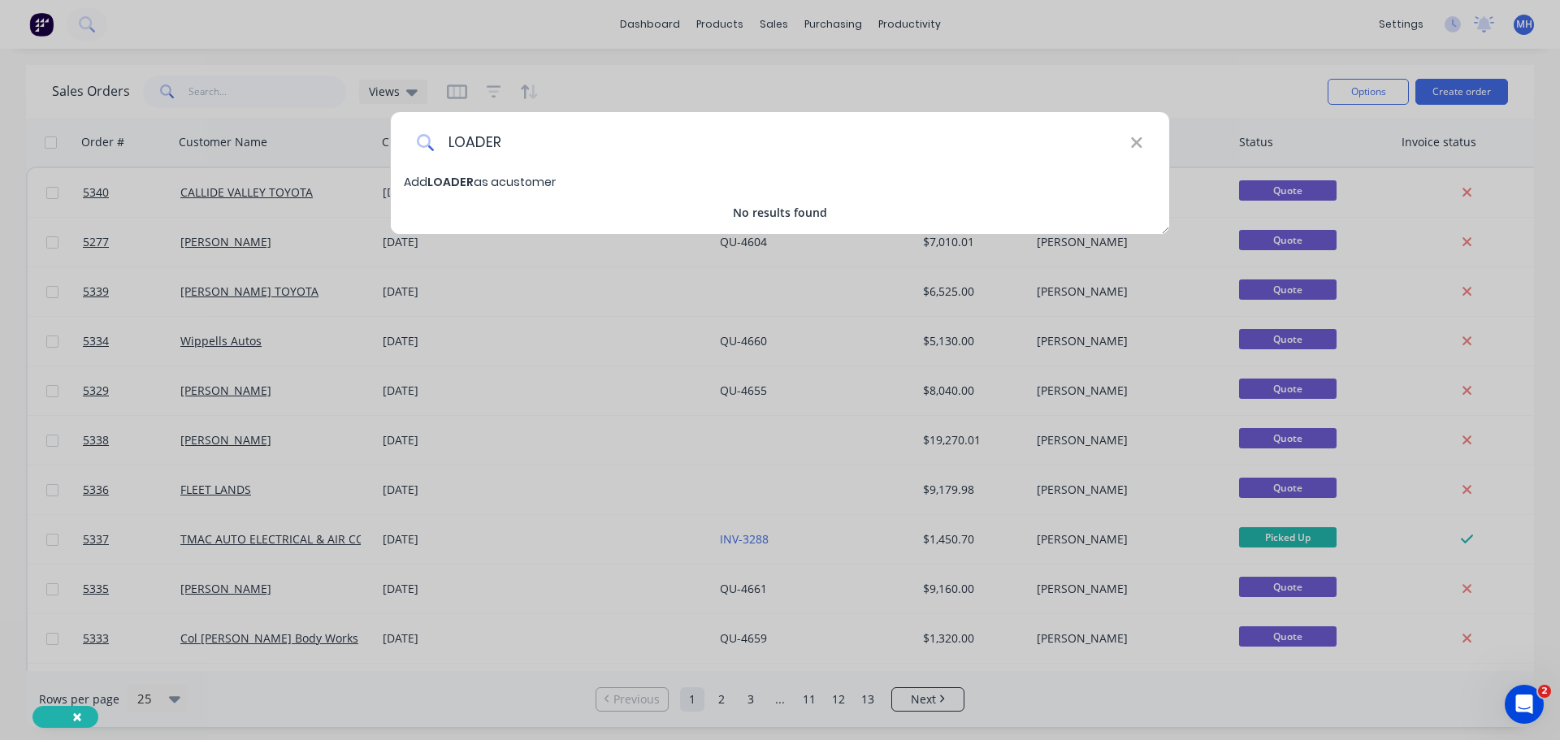
drag, startPoint x: 513, startPoint y: 144, endPoint x: 417, endPoint y: 142, distance: 96.7
click at [417, 142] on div "LOADER" at bounding box center [780, 142] width 778 height 61
type input "[PERSON_NAME]."
click at [458, 185] on span "[PERSON_NAME]." at bounding box center [477, 182] width 100 height 16
select select "AU"
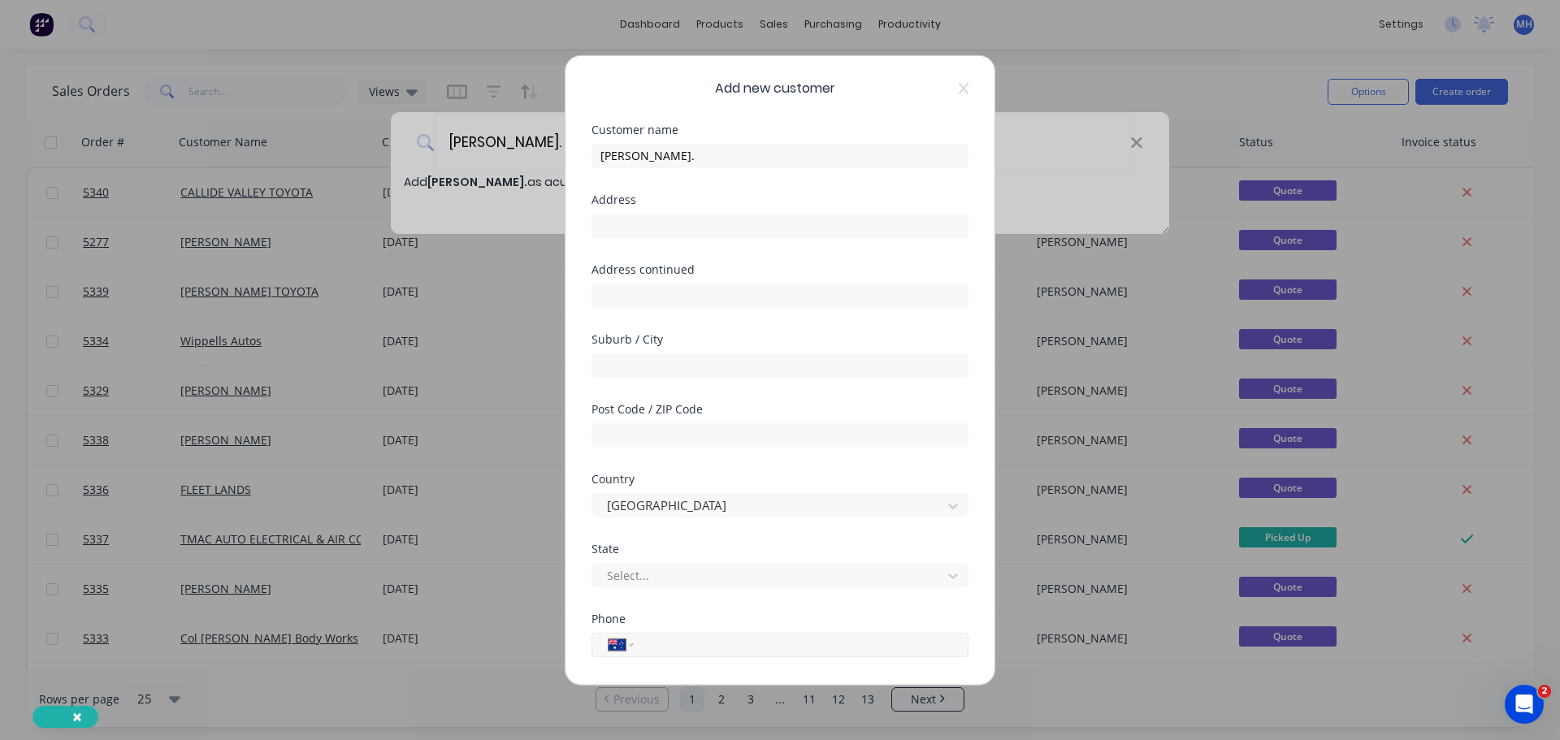
click at [666, 652] on input "tel" at bounding box center [798, 644] width 306 height 19
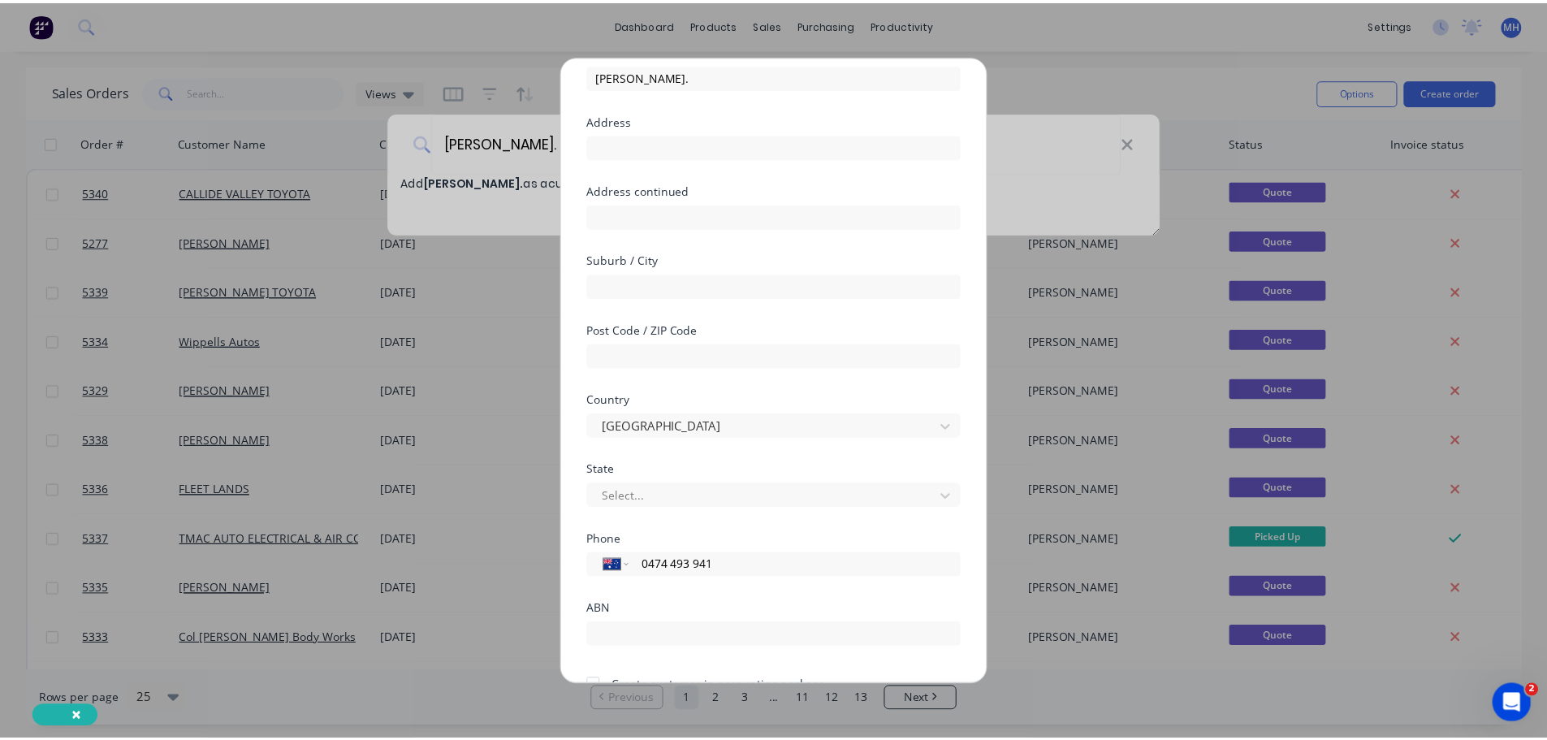
scroll to position [164, 0]
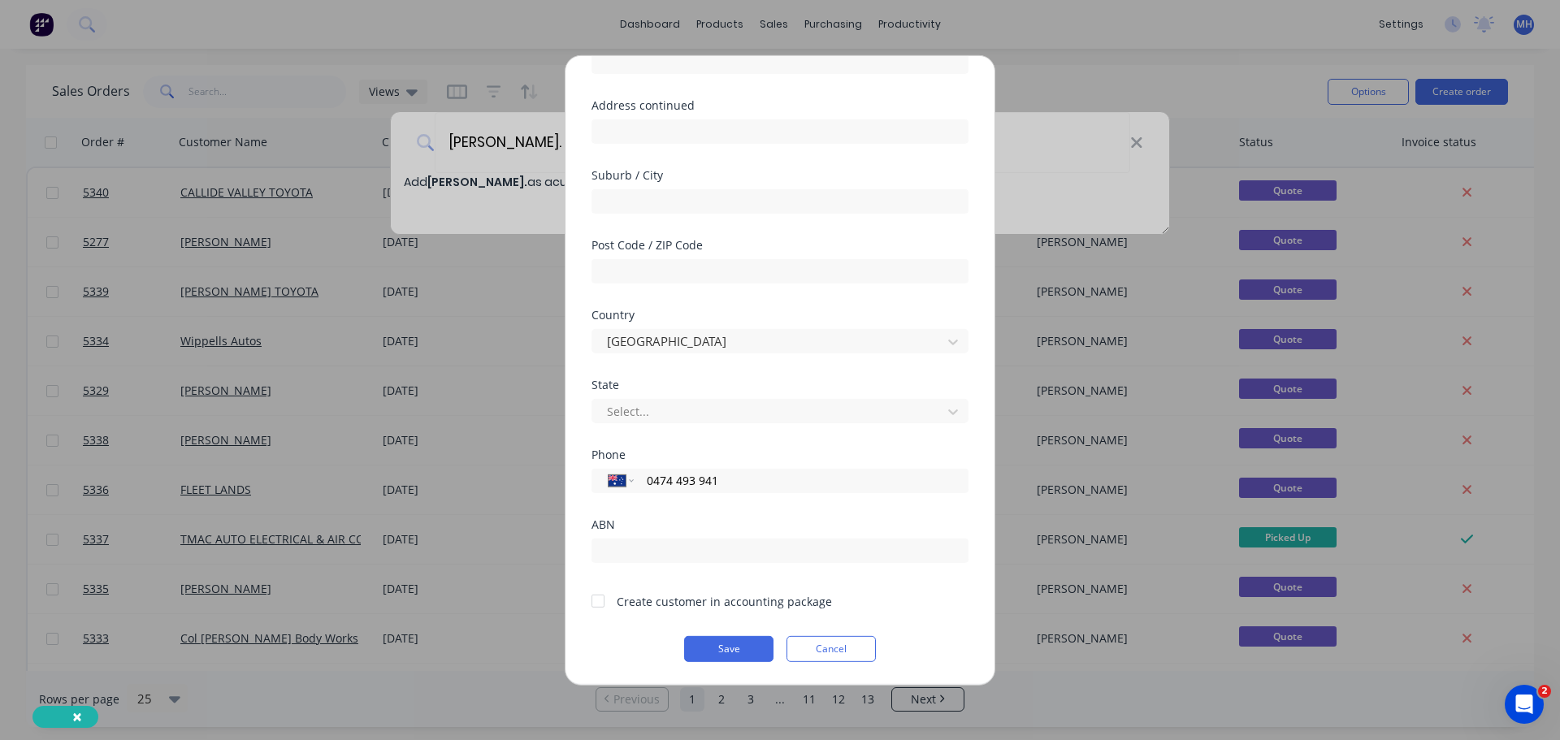
type input "0474 493 941"
click at [599, 608] on div at bounding box center [598, 601] width 32 height 32
click at [720, 654] on button "Save" at bounding box center [728, 648] width 89 height 26
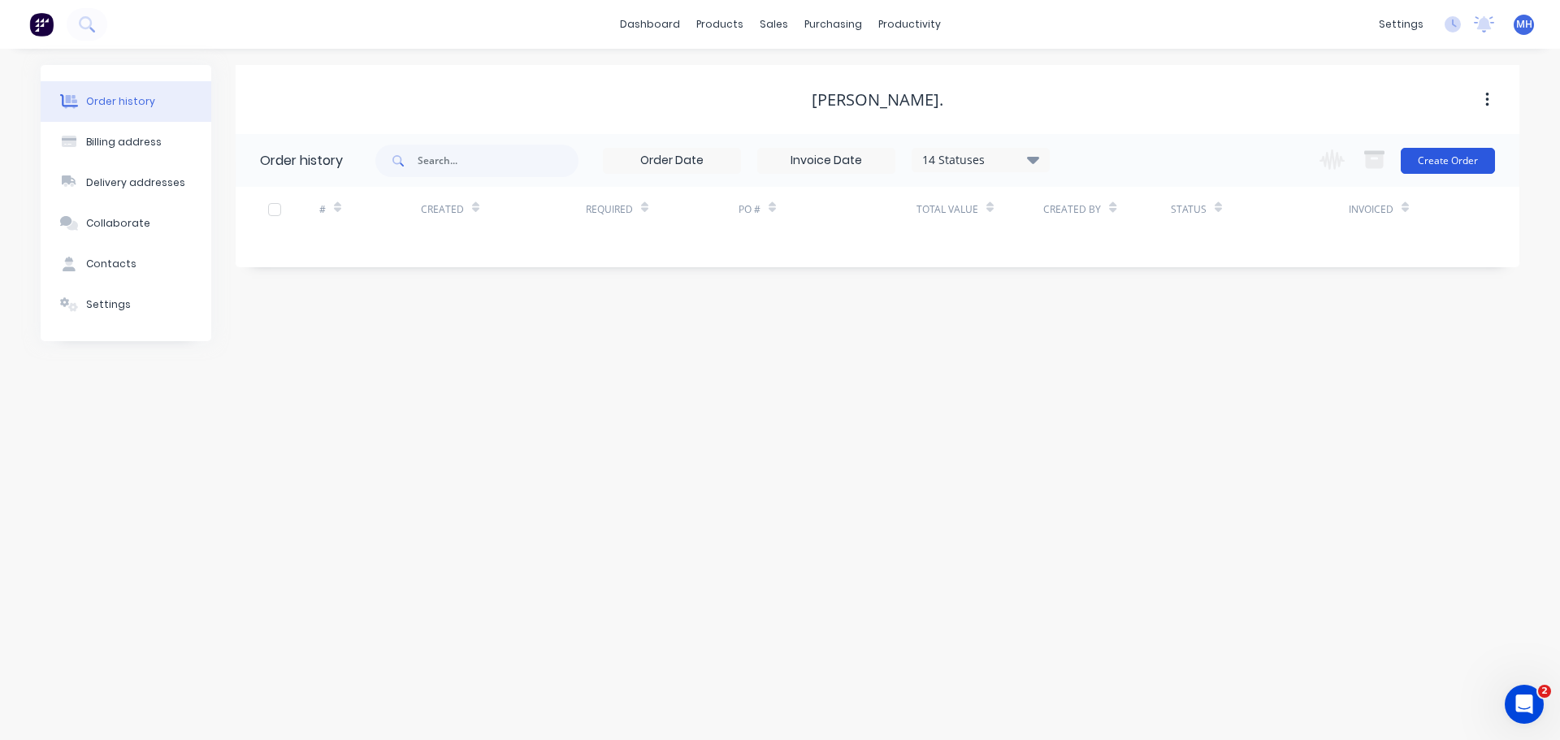
click at [1434, 158] on button "Create Order" at bounding box center [1447, 161] width 94 height 26
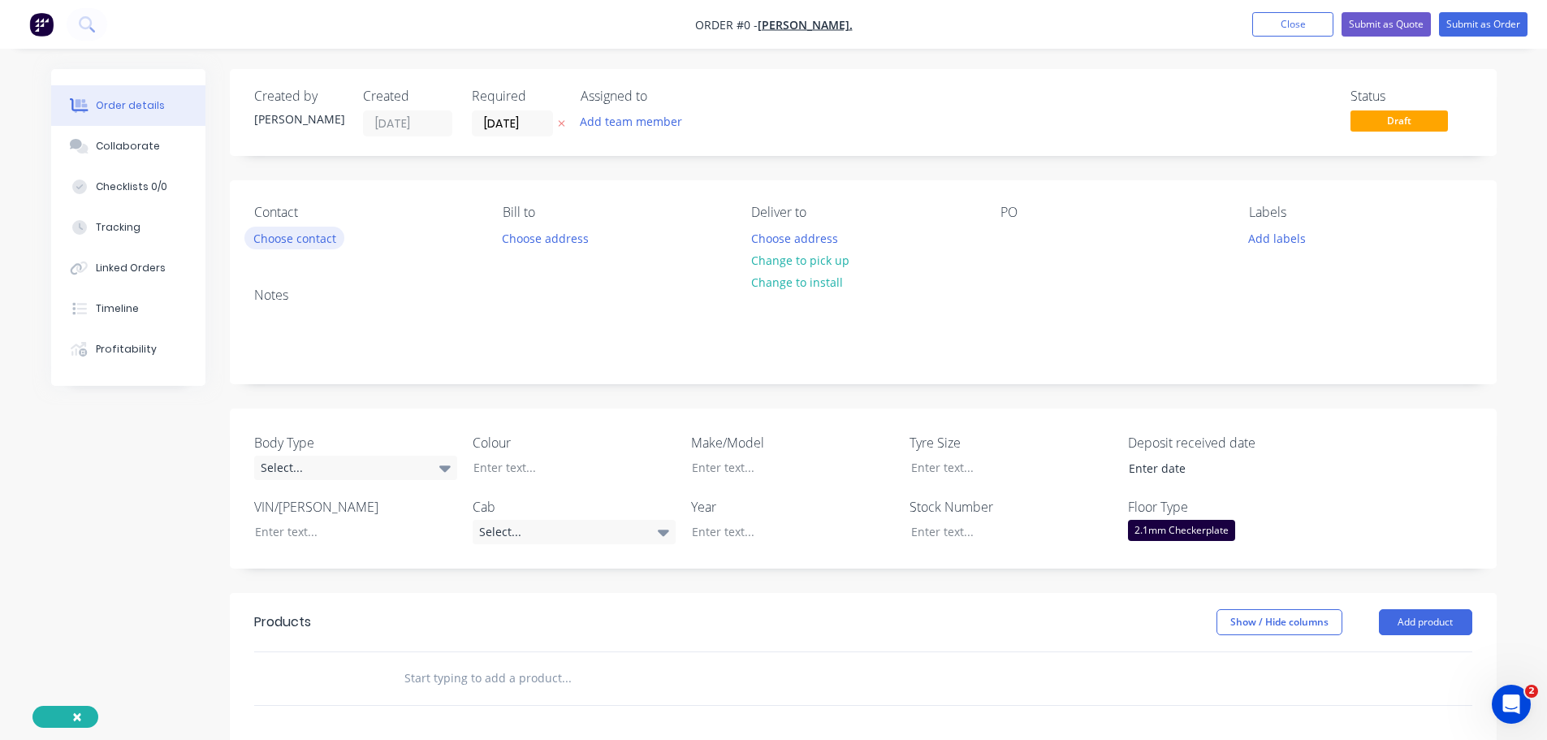
click at [319, 229] on button "Choose contact" at bounding box center [294, 238] width 100 height 22
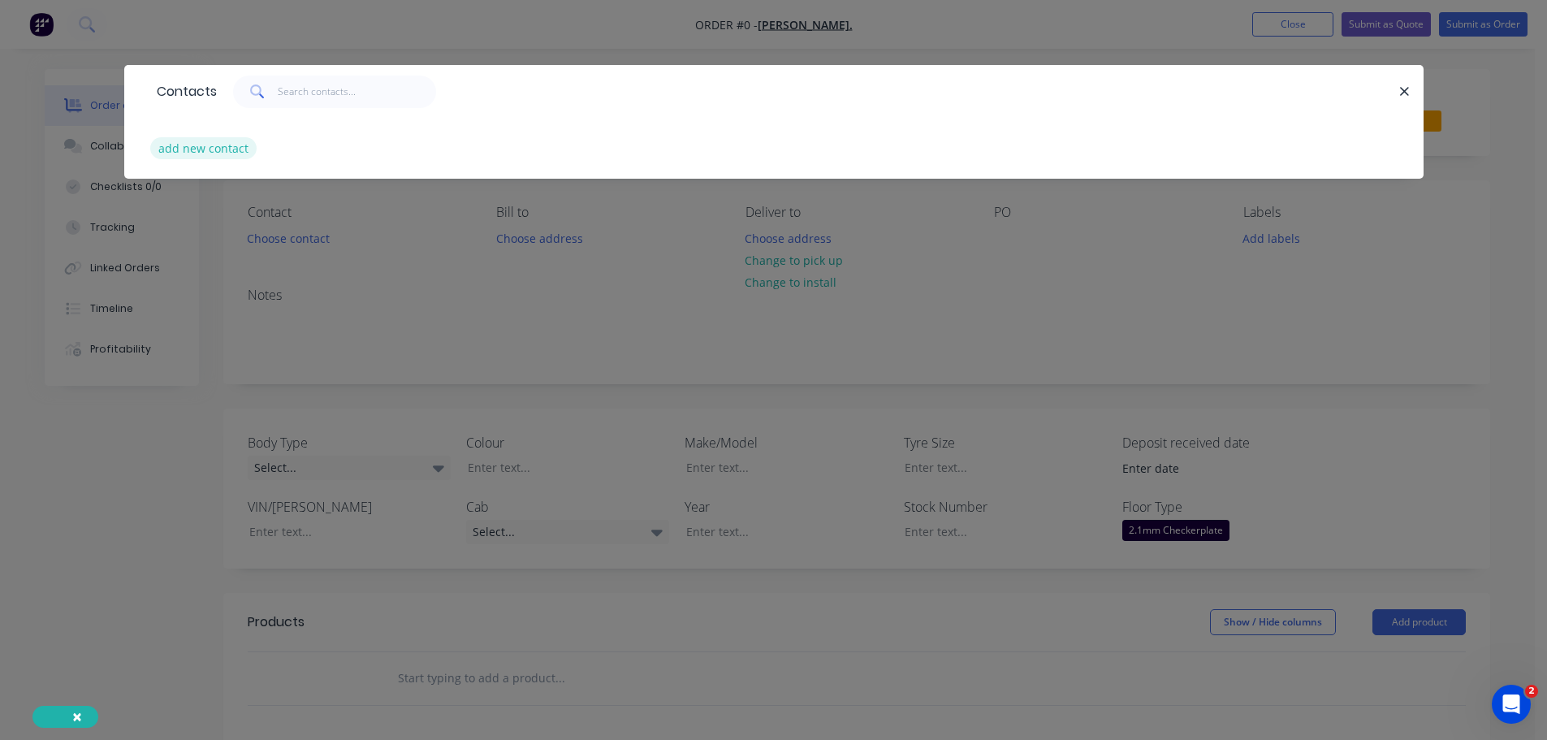
click at [223, 154] on button "add new contact" at bounding box center [203, 148] width 107 height 22
select select "AU"
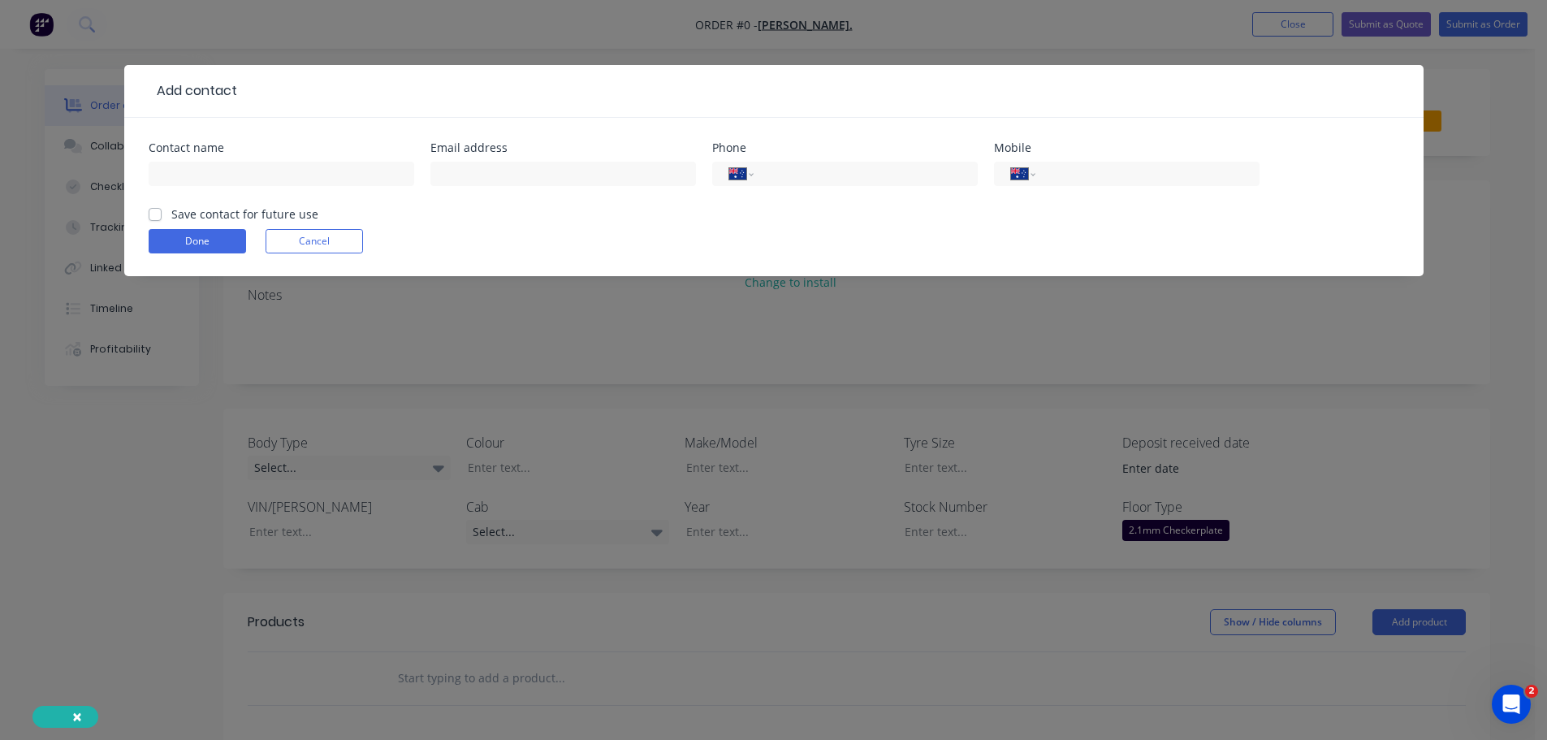
click at [316, 186] on div at bounding box center [282, 182] width 266 height 48
click at [315, 178] on input "text" at bounding box center [282, 174] width 266 height 24
type input "j"
type input "[PERSON_NAME]"
type input "j"
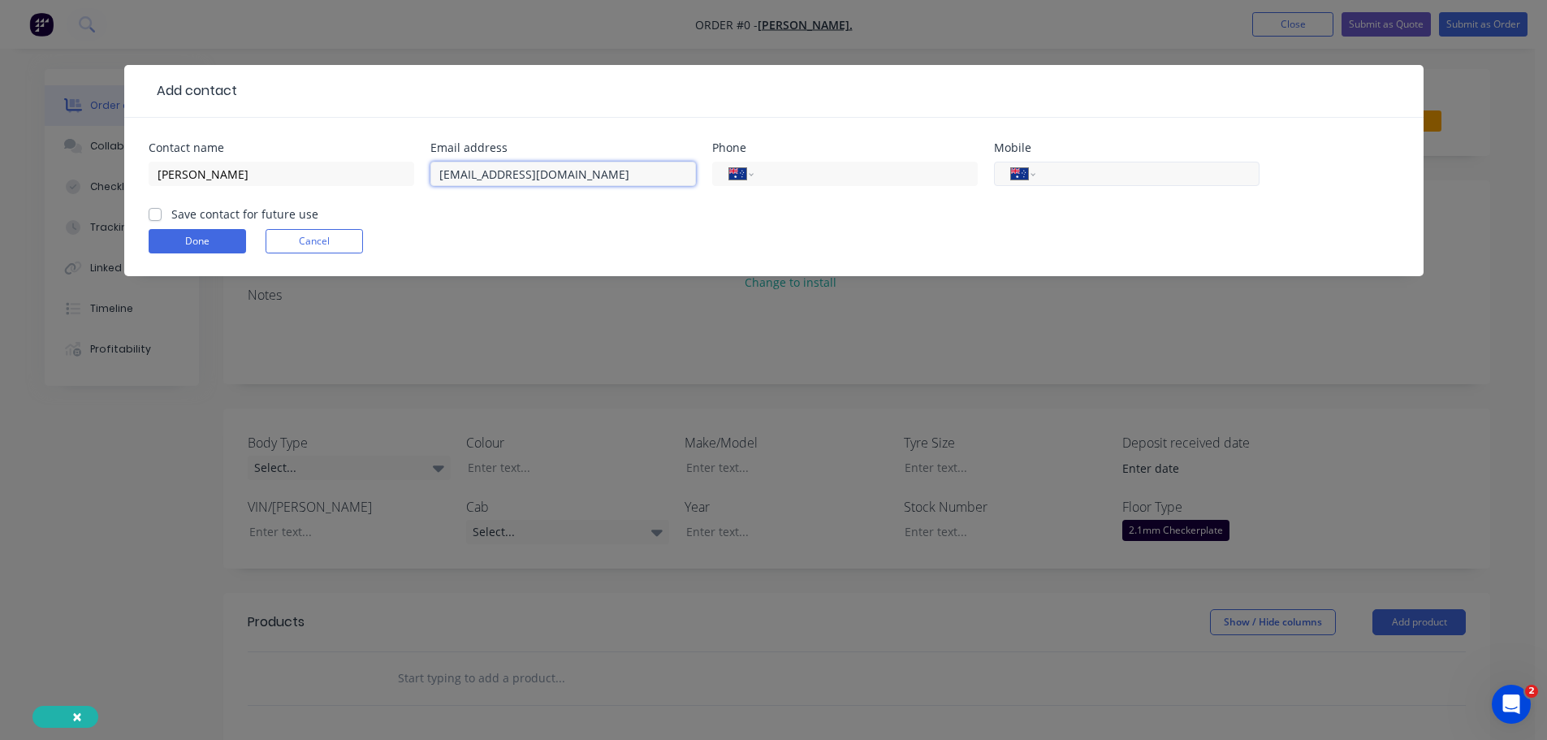
type input "[EMAIL_ADDRESS][DOMAIN_NAME]"
click at [1064, 171] on input "tel" at bounding box center [1144, 174] width 195 height 19
type input "0474 493 941"
click at [171, 217] on label "Save contact for future use" at bounding box center [244, 214] width 147 height 17
click at [149, 217] on input "Save contact for future use" at bounding box center [155, 213] width 13 height 15
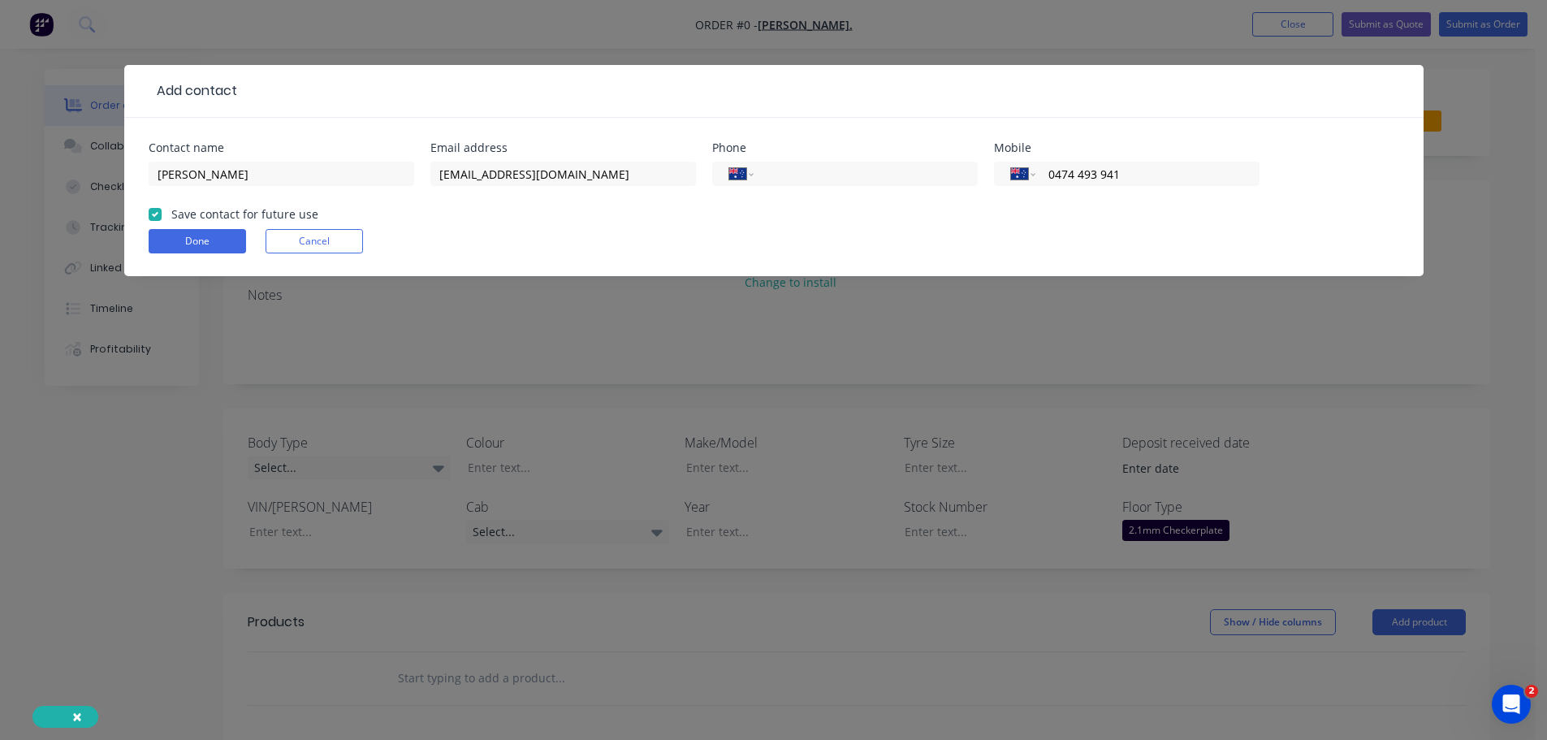
checkbox input "true"
click at [205, 247] on button "Done" at bounding box center [197, 241] width 97 height 24
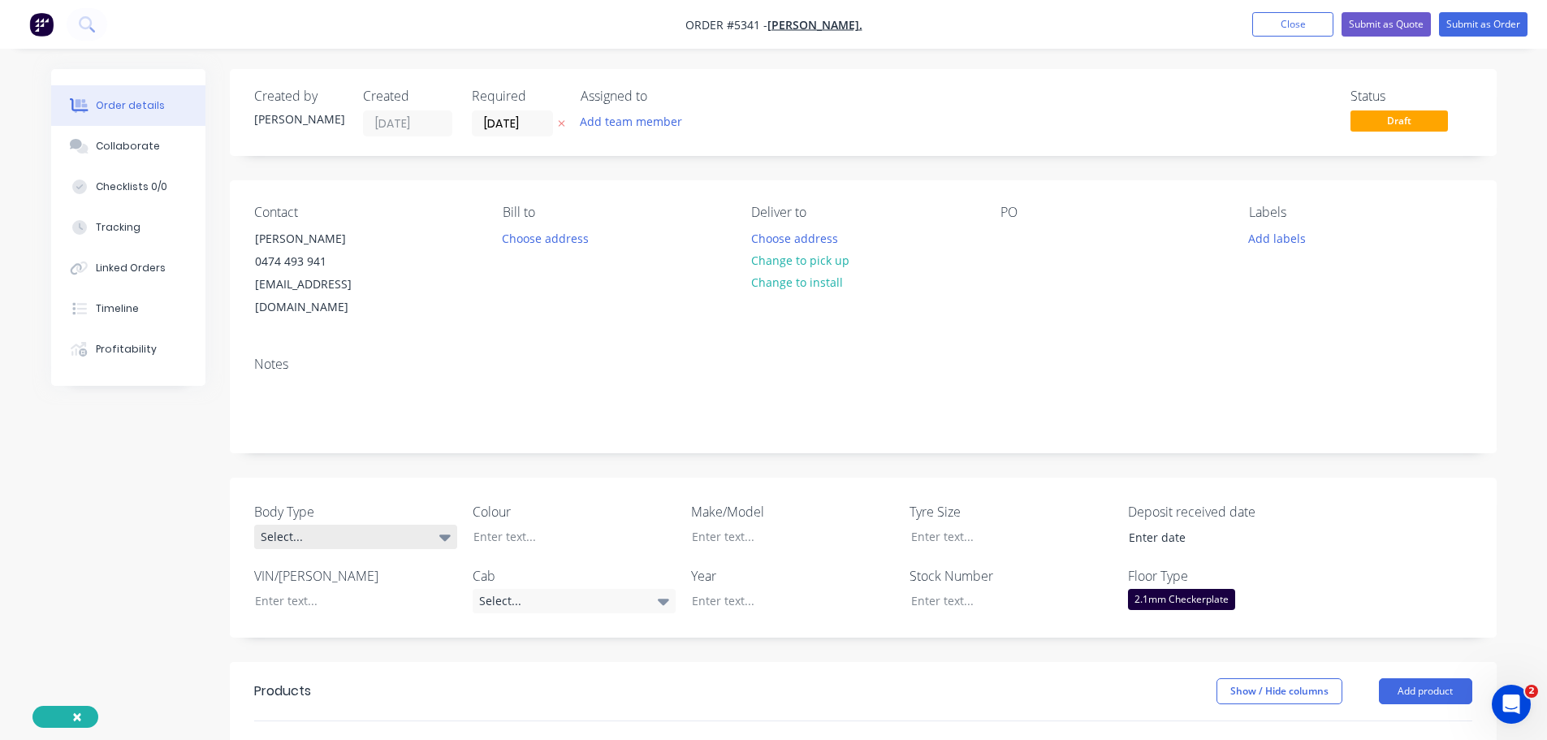
click at [359, 525] on div "Select..." at bounding box center [355, 537] width 203 height 24
click at [374, 578] on button "Cab Chassis" at bounding box center [376, 581] width 244 height 32
click at [529, 525] on div at bounding box center [562, 537] width 203 height 24
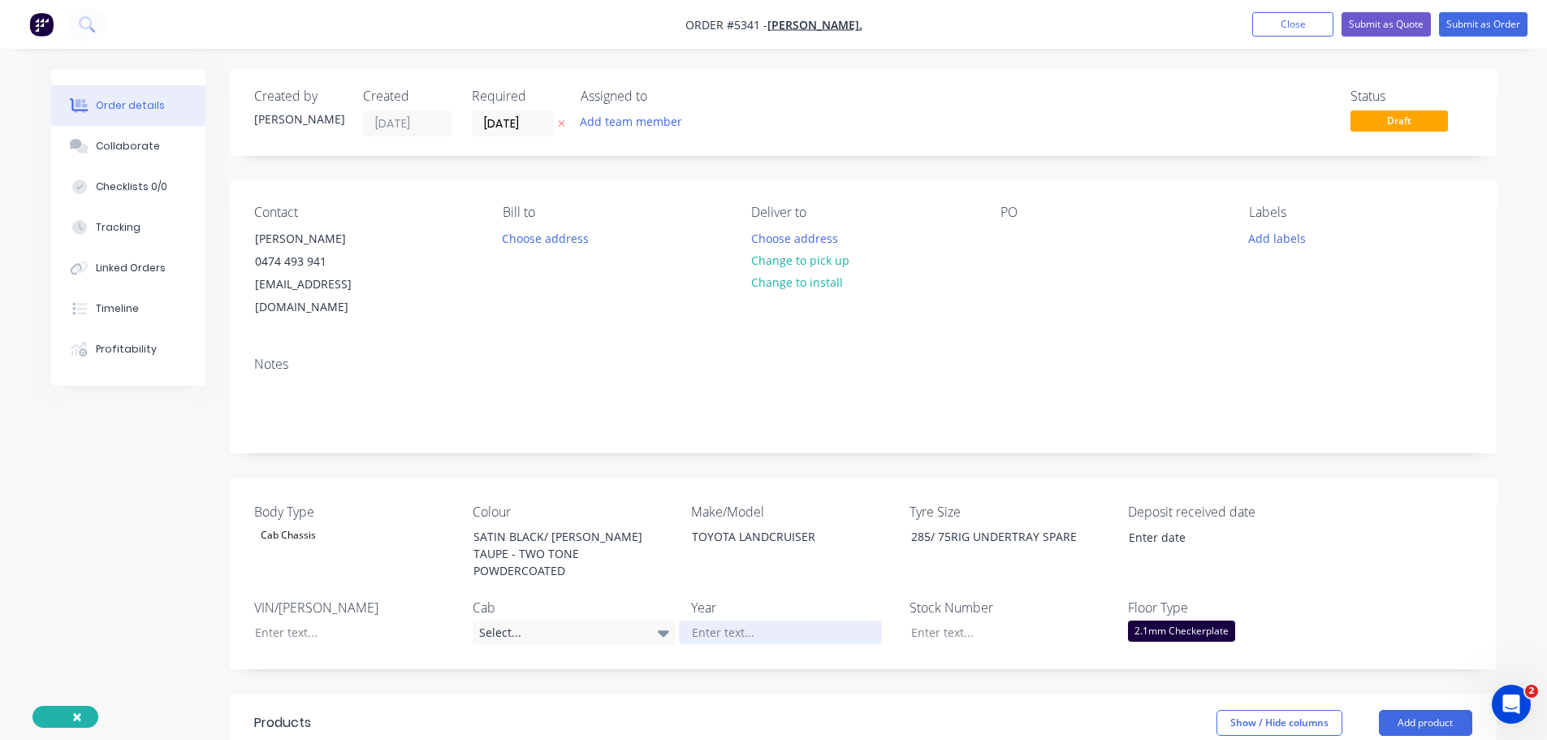
click at [737, 621] on div at bounding box center [780, 633] width 203 height 24
click at [578, 621] on div "Select..." at bounding box center [574, 633] width 203 height 24
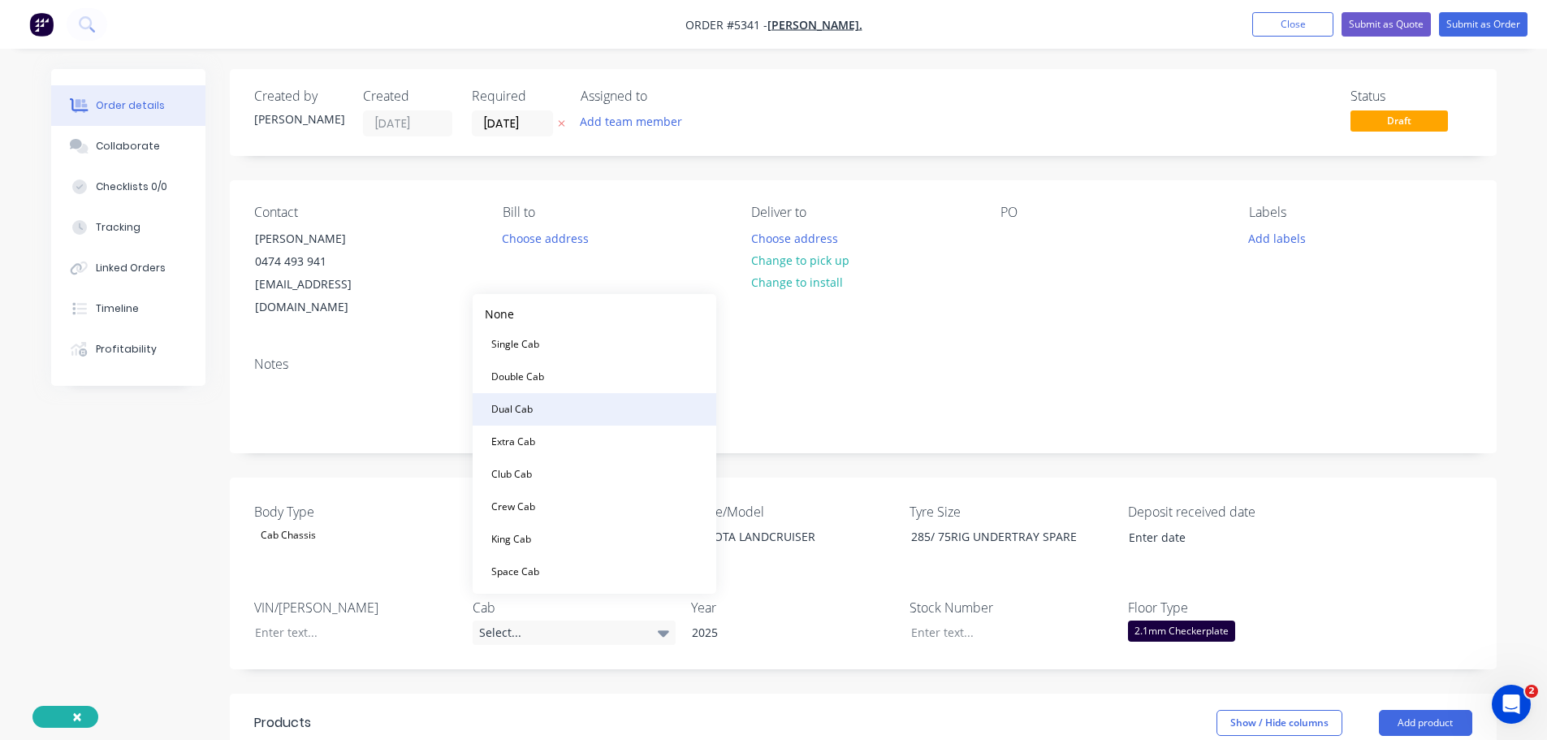
click at [536, 409] on div "Dual Cab" at bounding box center [512, 409] width 54 height 21
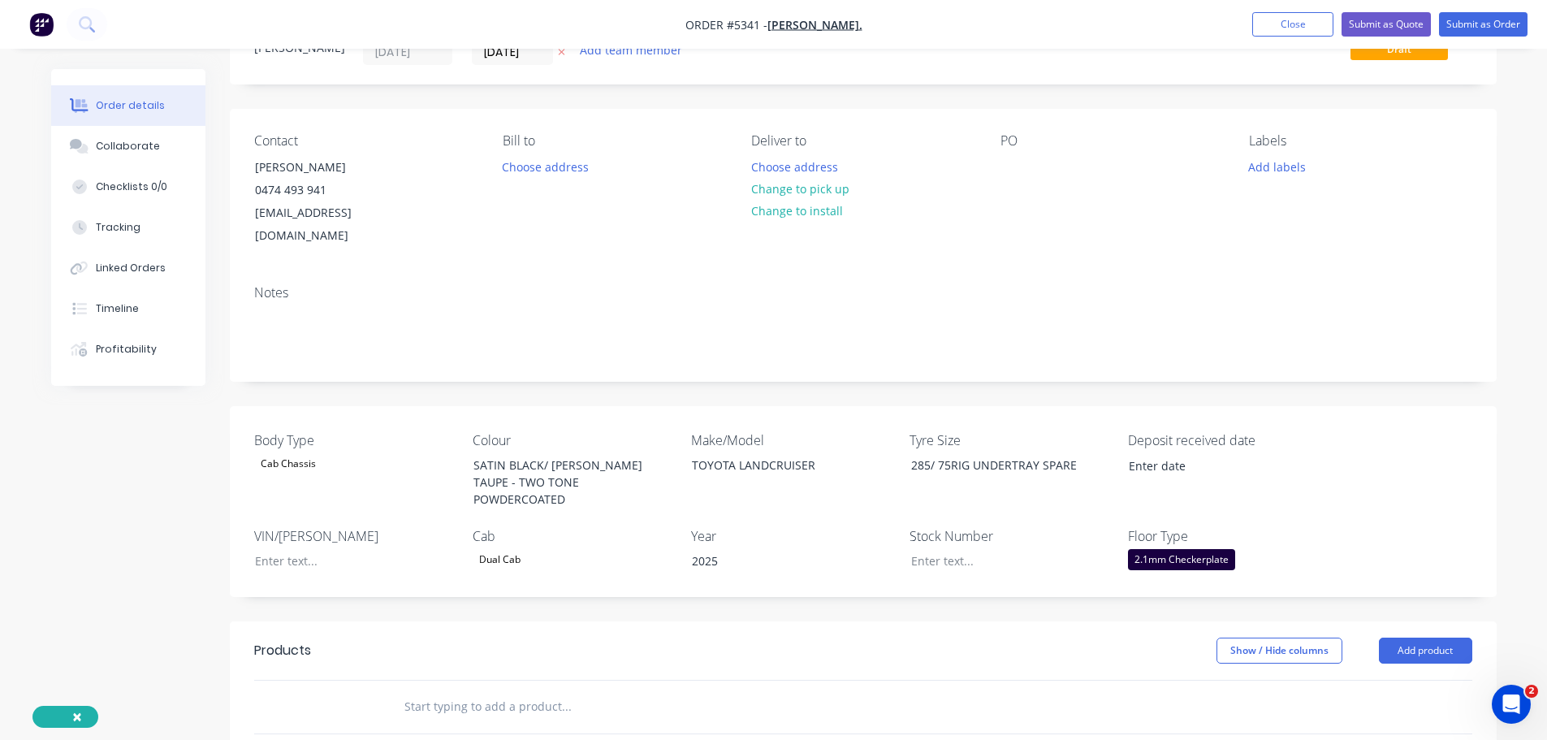
scroll to position [325, 0]
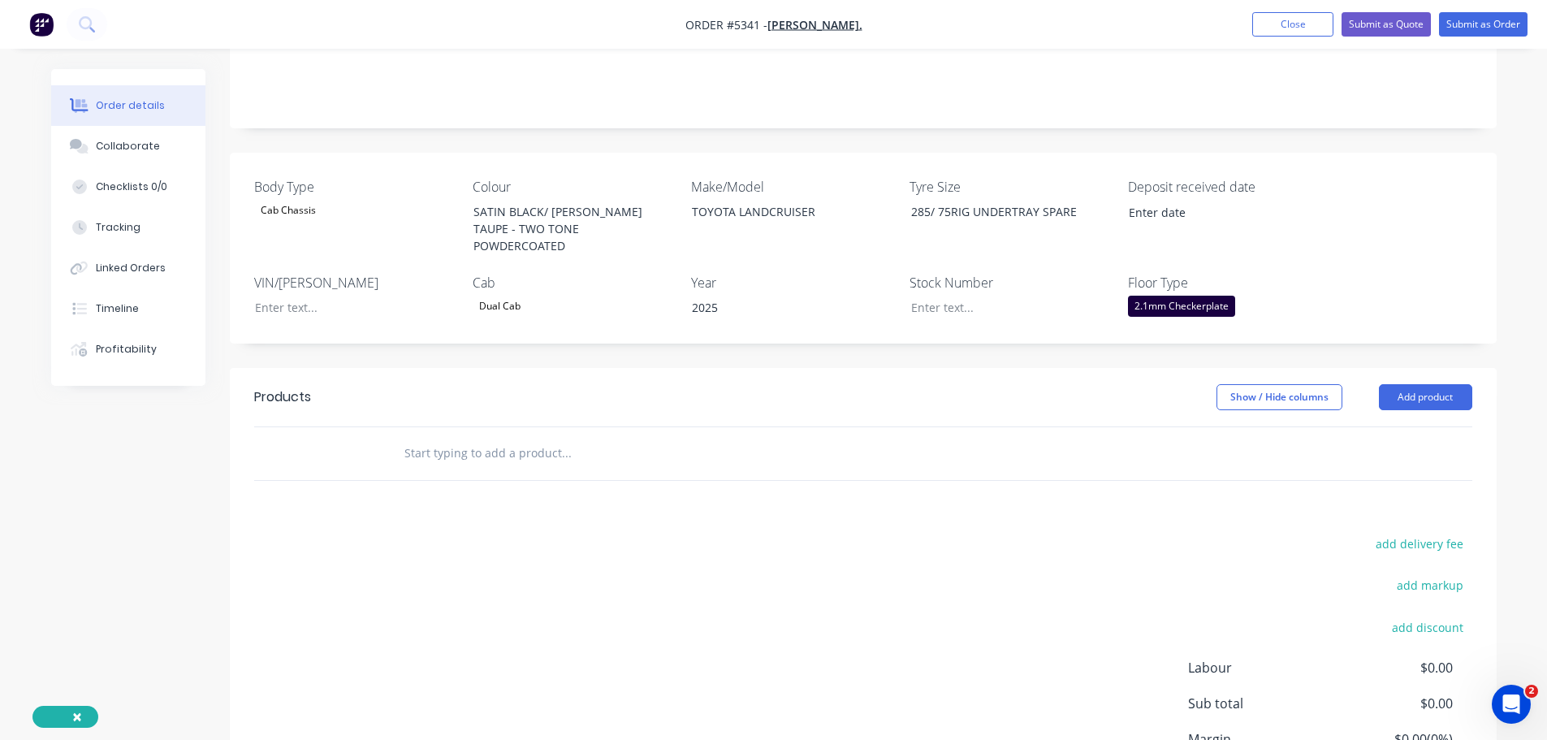
click at [455, 437] on input "text" at bounding box center [566, 453] width 325 height 32
click at [1422, 384] on button "Add product" at bounding box center [1425, 397] width 93 height 26
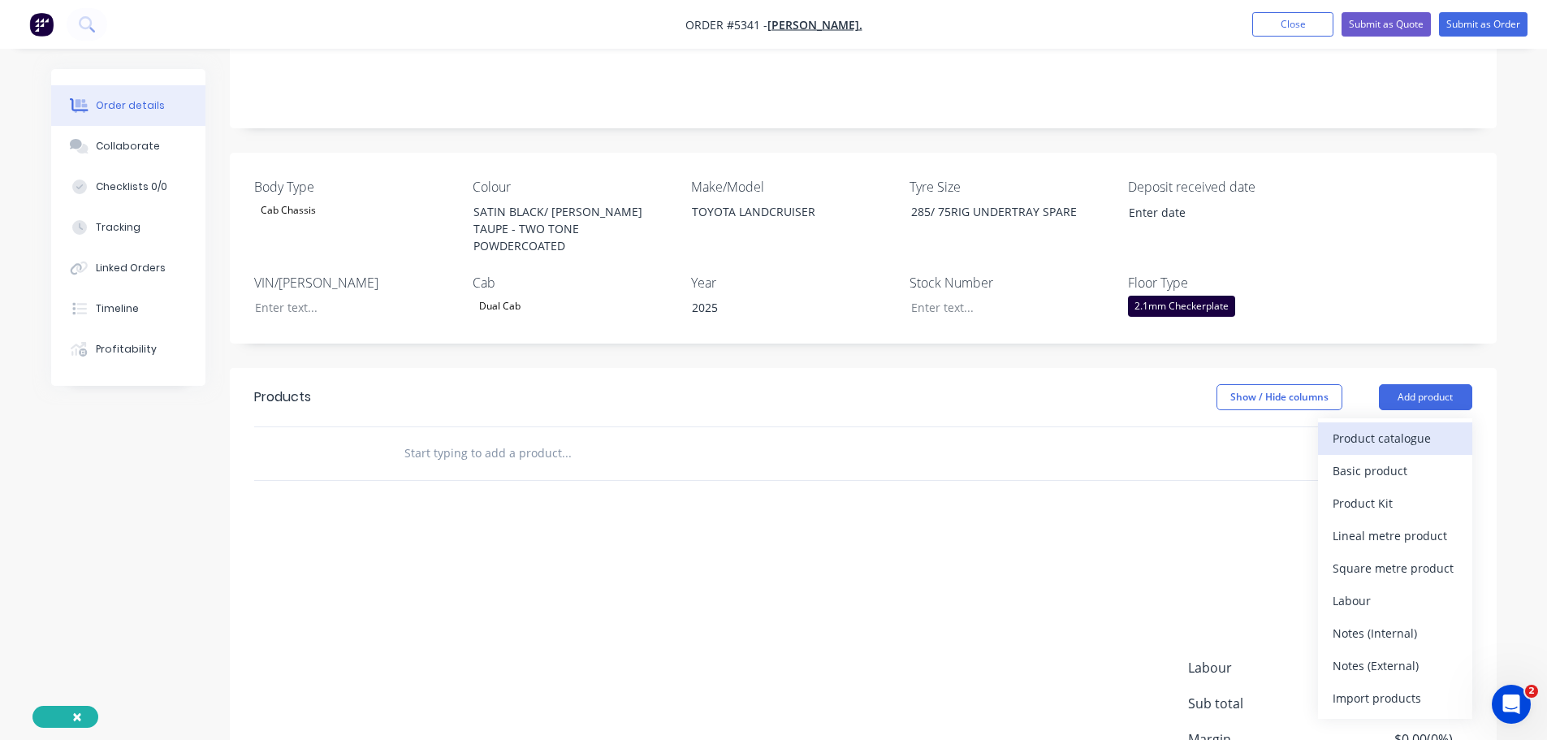
click at [1416, 426] on div "Product catalogue" at bounding box center [1395, 438] width 125 height 24
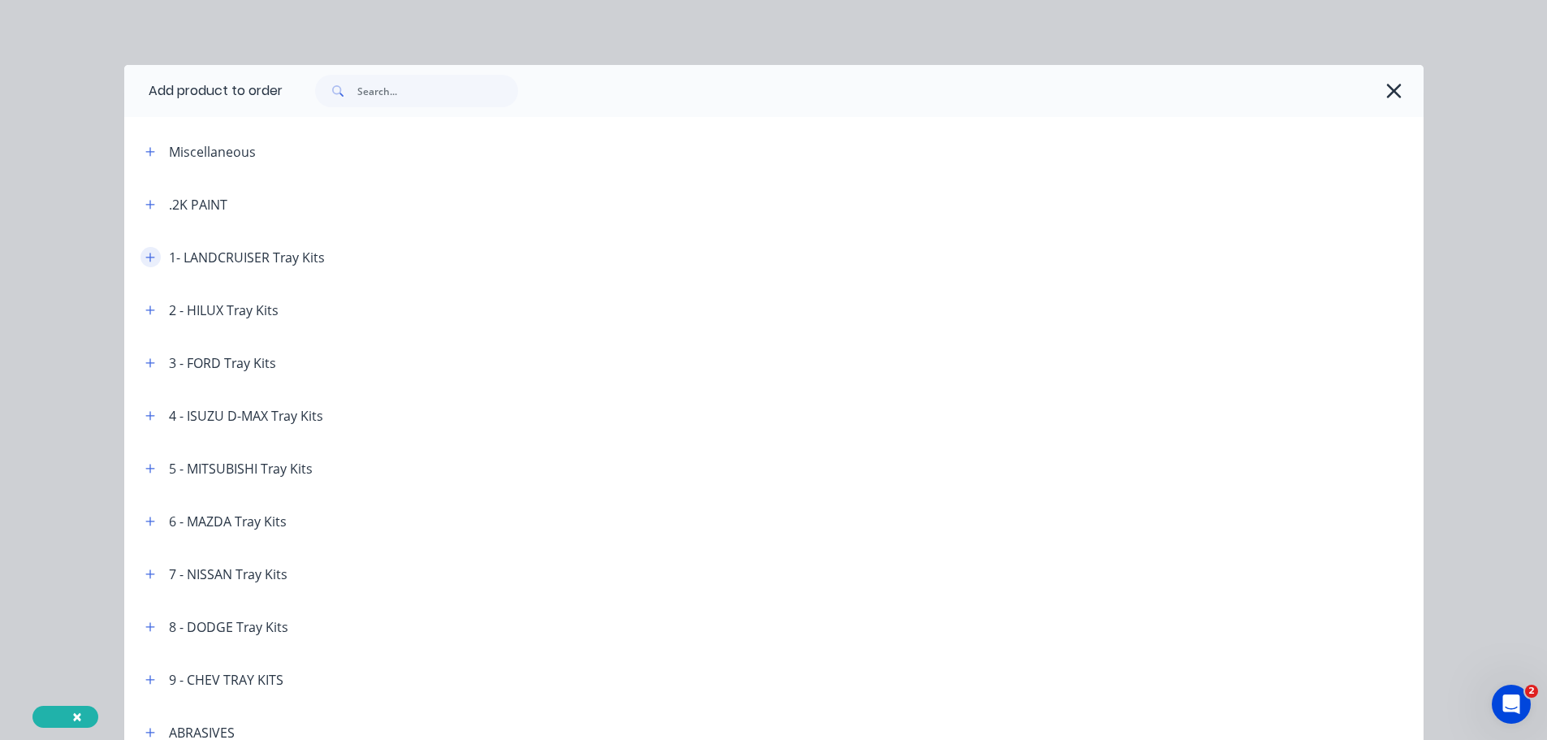
click at [145, 259] on icon "button" at bounding box center [150, 257] width 10 height 11
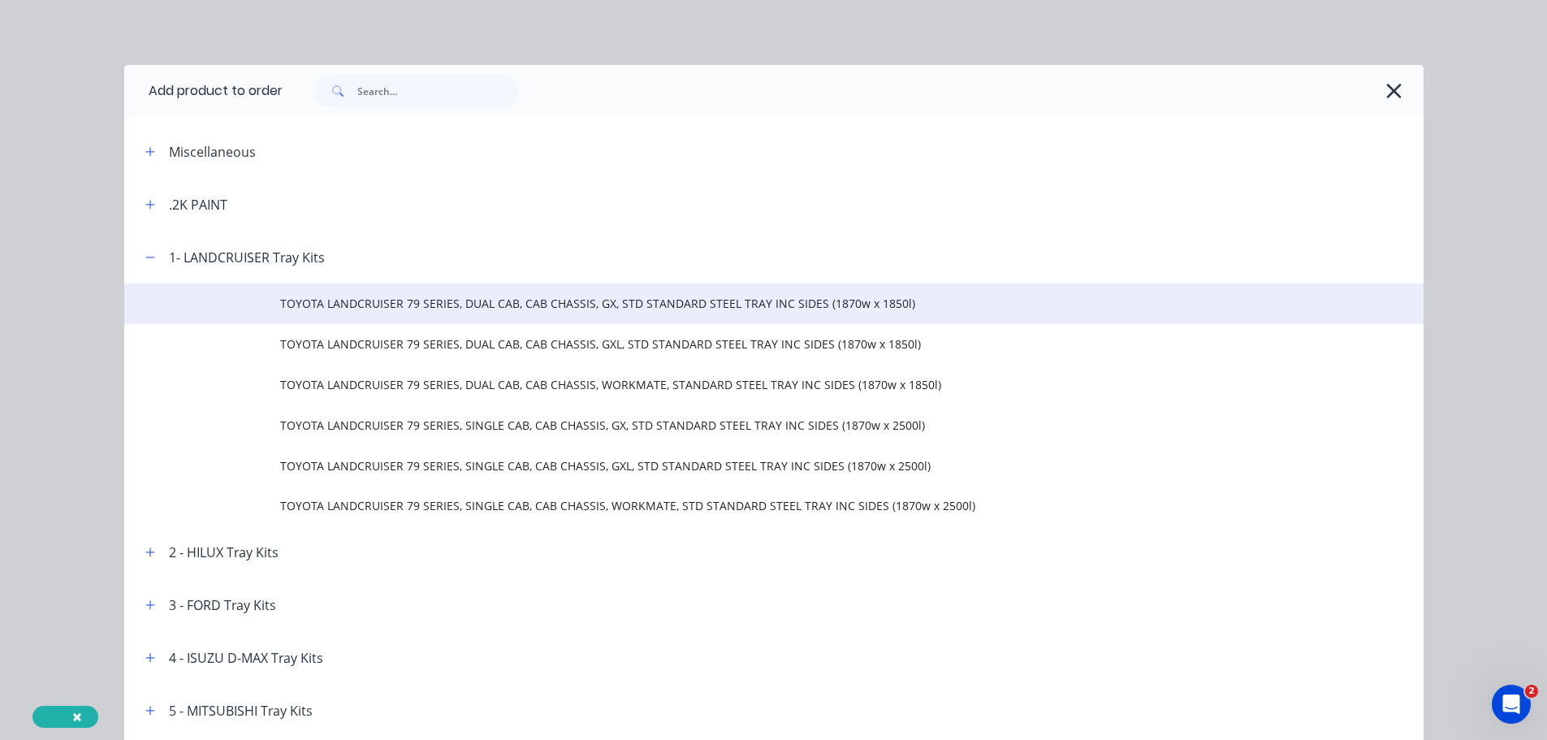
click at [440, 314] on td "TOYOTA LANDCRUISER 79 SERIES, DUAL CAB, CAB CHASSIS, GX, STD STANDARD STEEL TRA…" at bounding box center [852, 303] width 1144 height 41
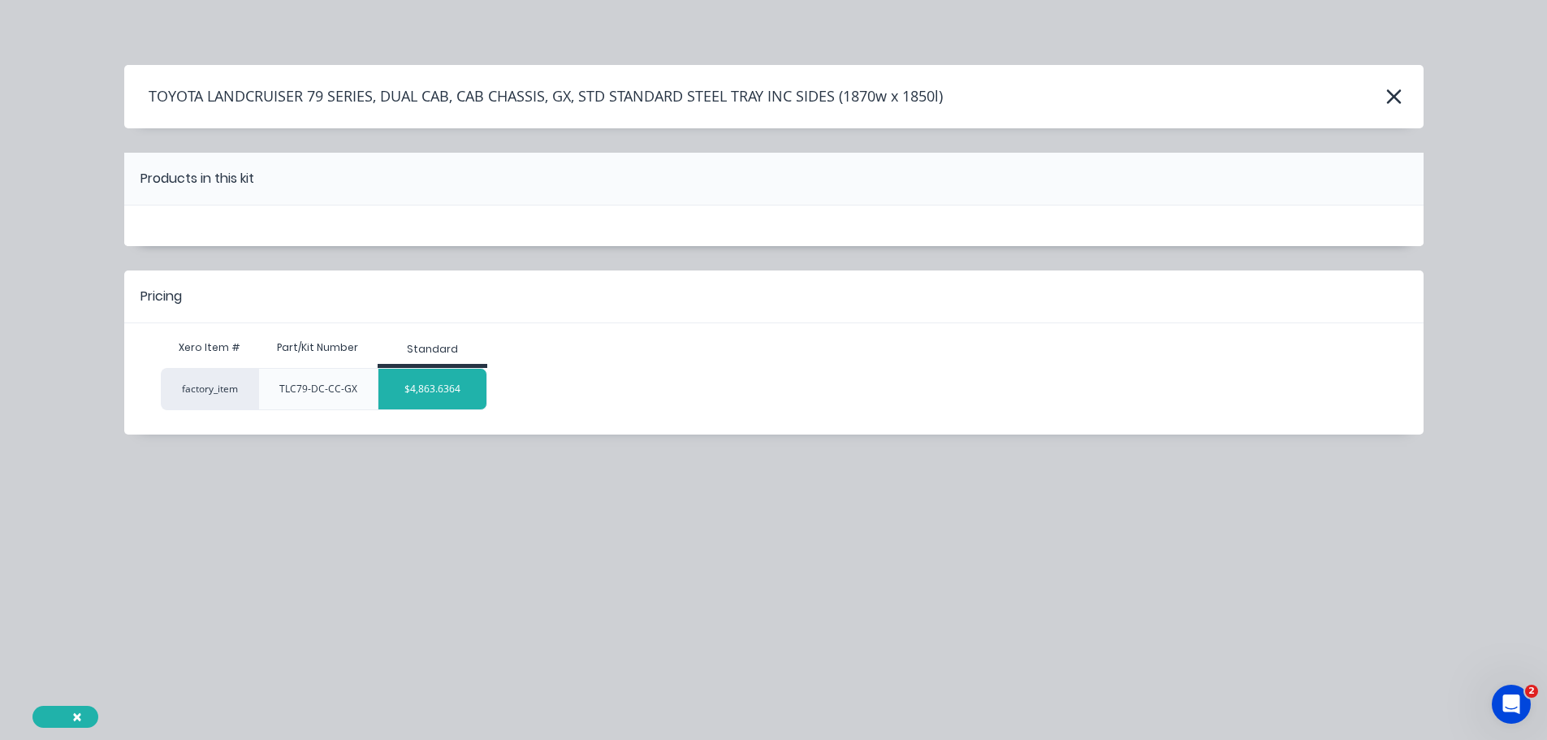
click at [435, 385] on div "$4,863.6364" at bounding box center [433, 389] width 108 height 41
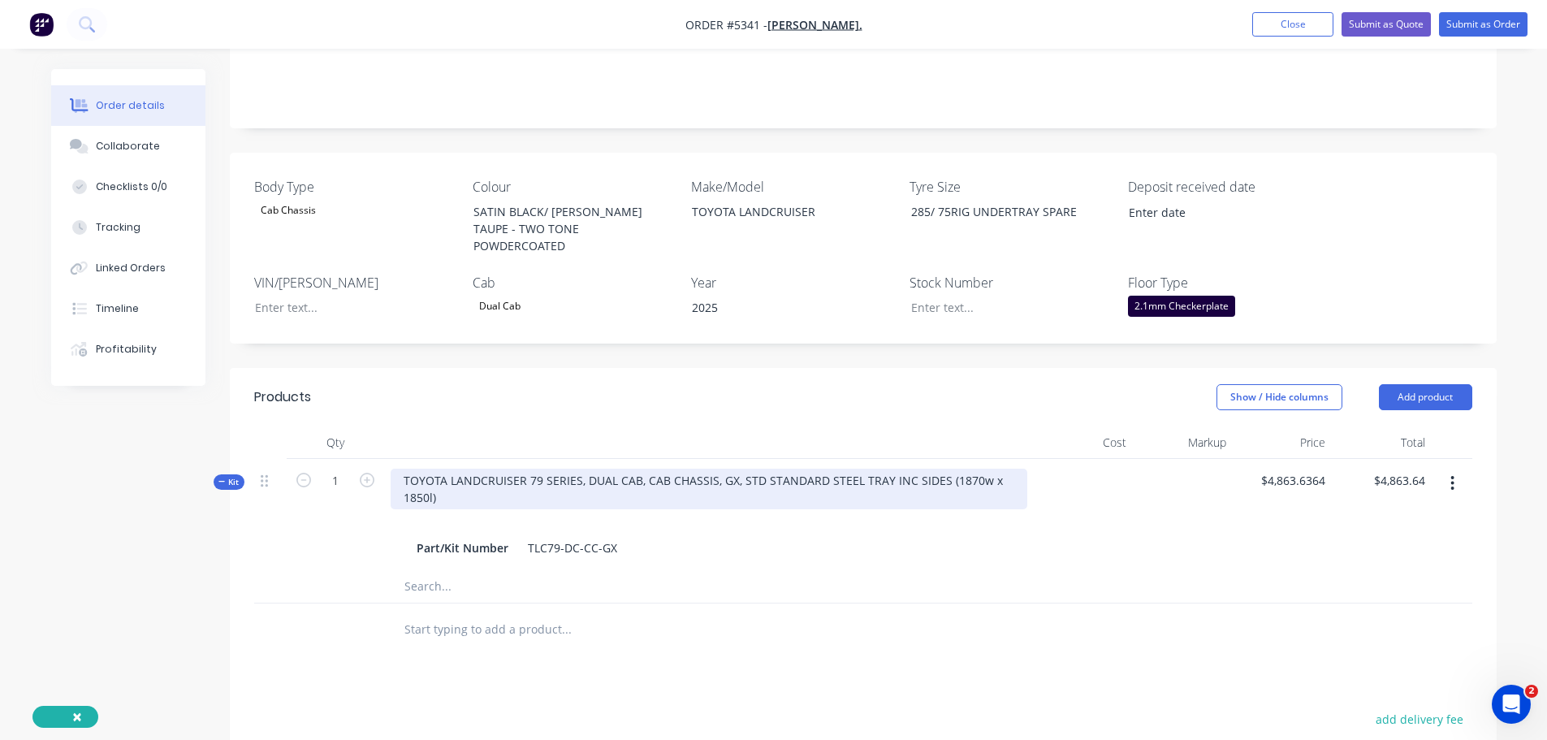
click at [650, 469] on div "TOYOTA LANDCRUISER 79 SERIES, DUAL CAB, CAB CHASSIS, GX, STD STANDARD STEEL TRA…" at bounding box center [709, 489] width 637 height 41
click at [719, 469] on div "TOYOTA LANDCRUISER 79 SERIES, DUAL CAB, CAB CHASSIS, GX, STD STANDARD STEEL TRA…" at bounding box center [709, 489] width 637 height 41
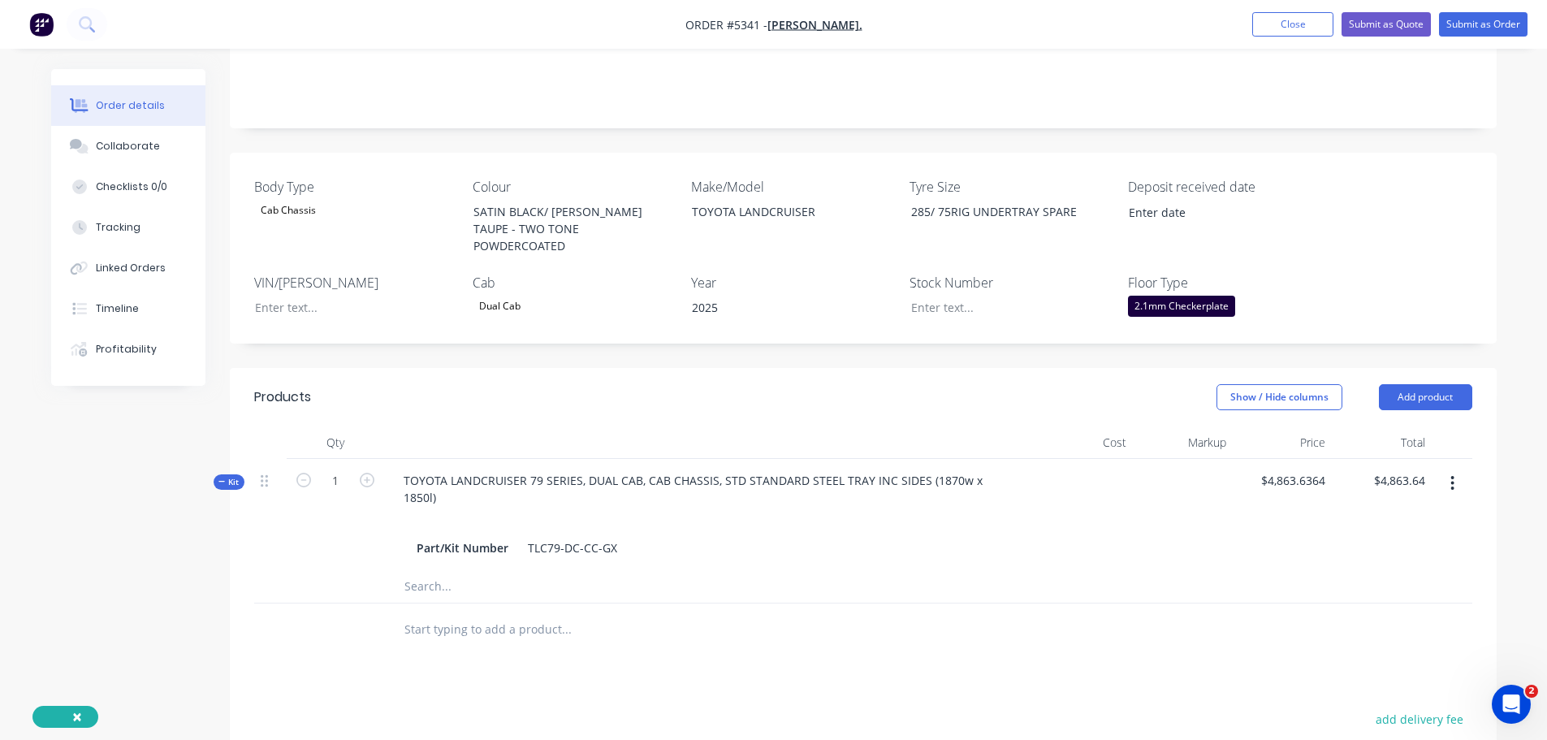
click at [548, 613] on input "text" at bounding box center [566, 629] width 325 height 32
click at [1438, 384] on button "Add product" at bounding box center [1425, 397] width 93 height 26
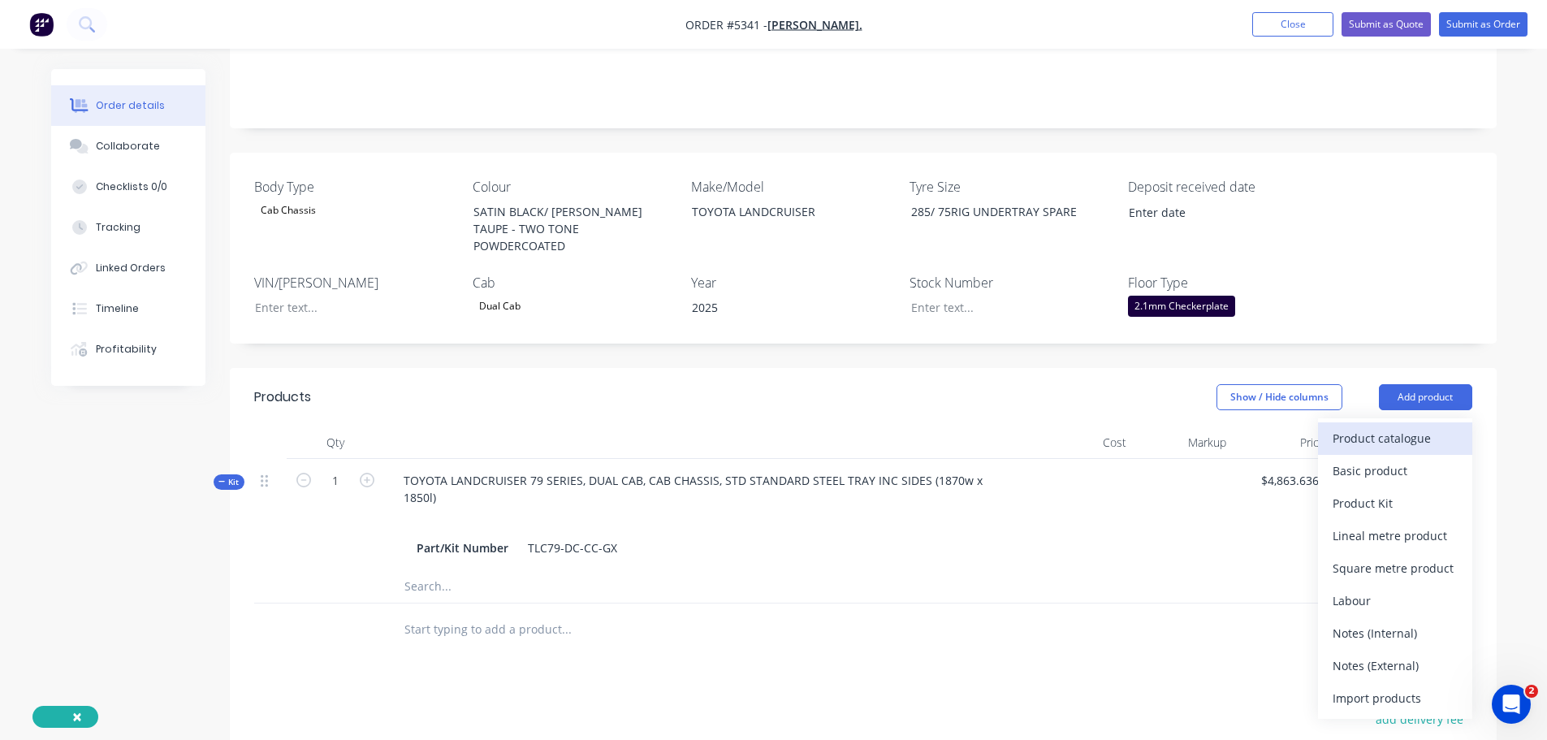
click at [1419, 426] on div "Product catalogue" at bounding box center [1395, 438] width 125 height 24
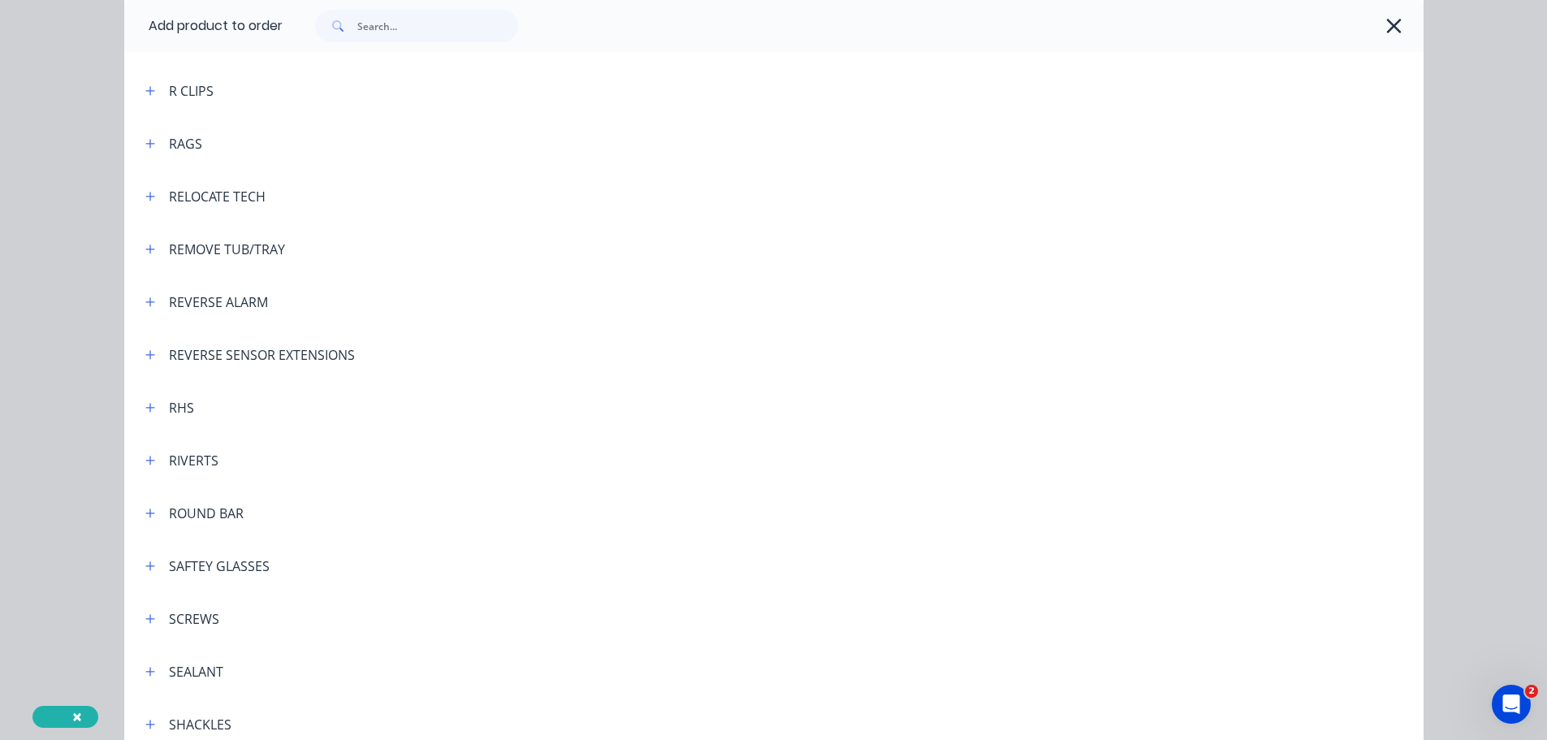
scroll to position [3980, 0]
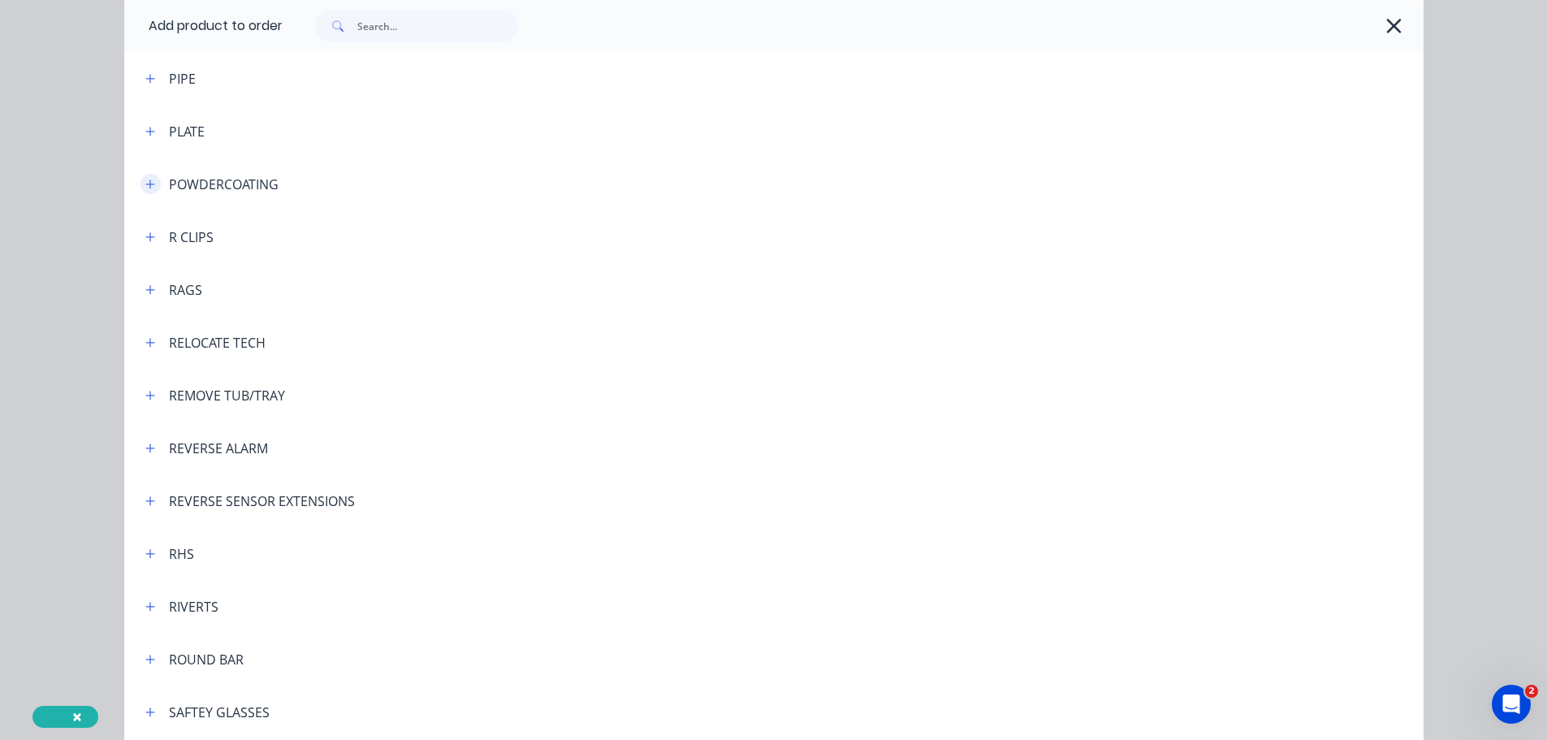
click at [147, 187] on icon "button" at bounding box center [150, 184] width 10 height 11
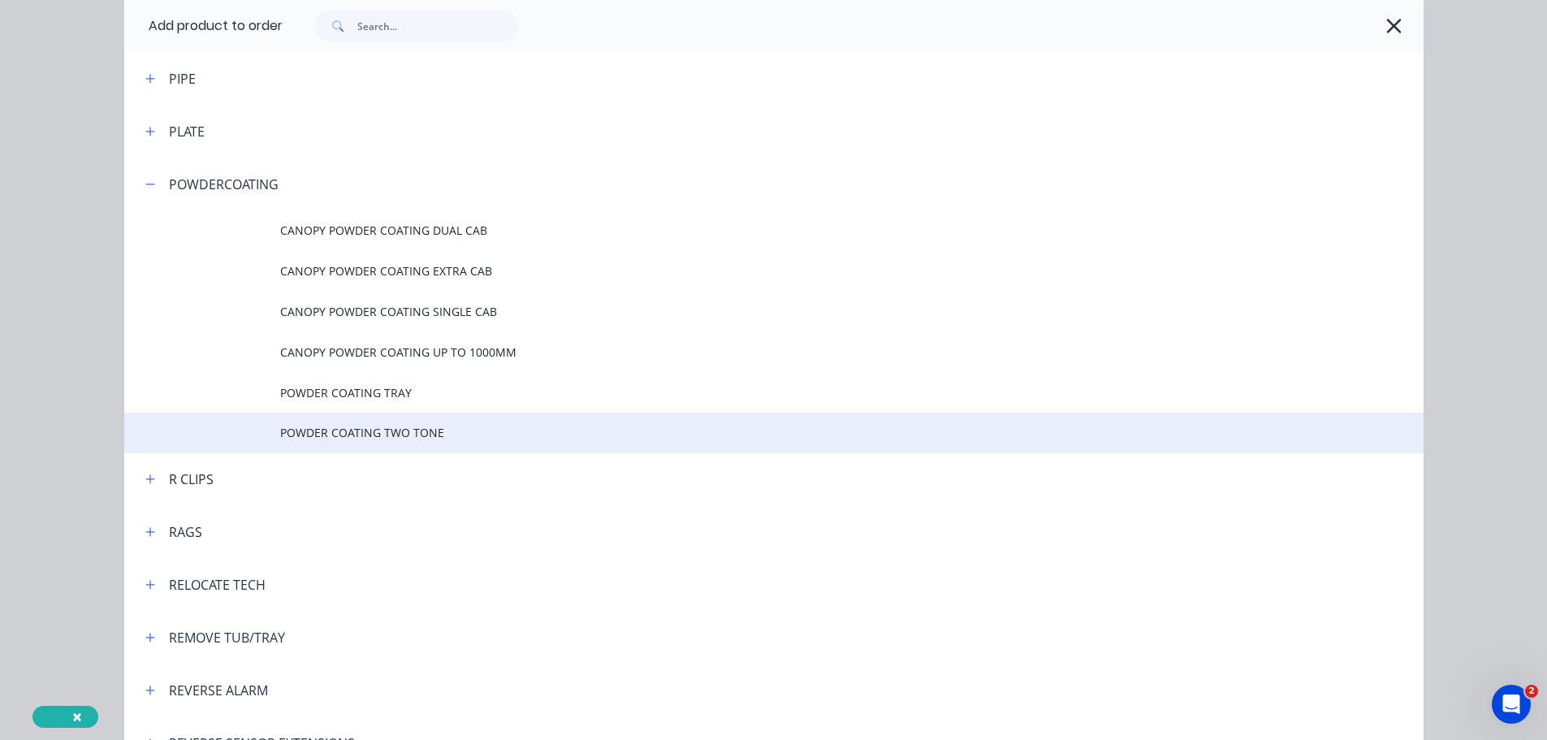
click at [335, 429] on span "POWDER COATING TWO TONE" at bounding box center [737, 432] width 915 height 17
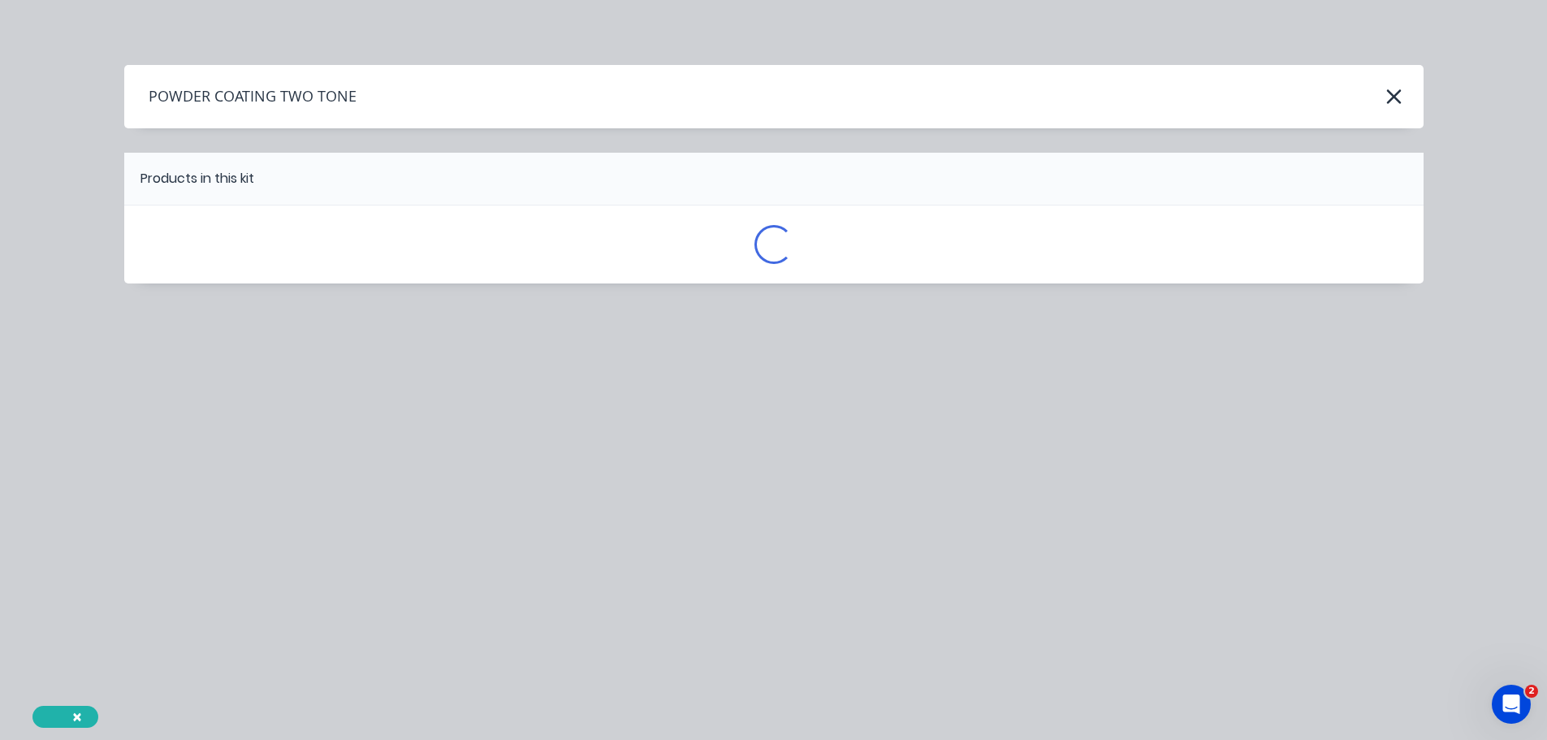
scroll to position [0, 0]
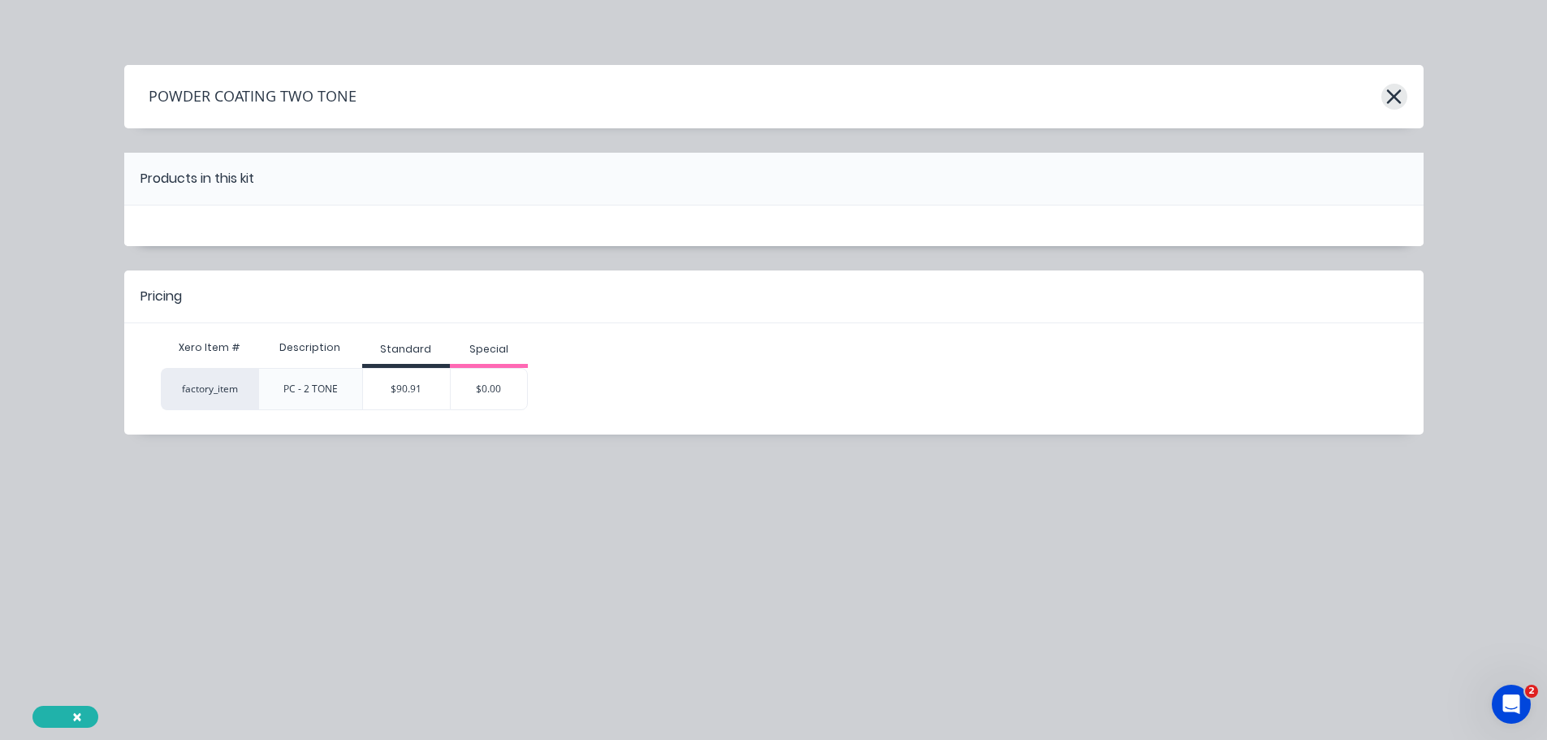
click at [1388, 94] on icon "button" at bounding box center [1394, 96] width 17 height 23
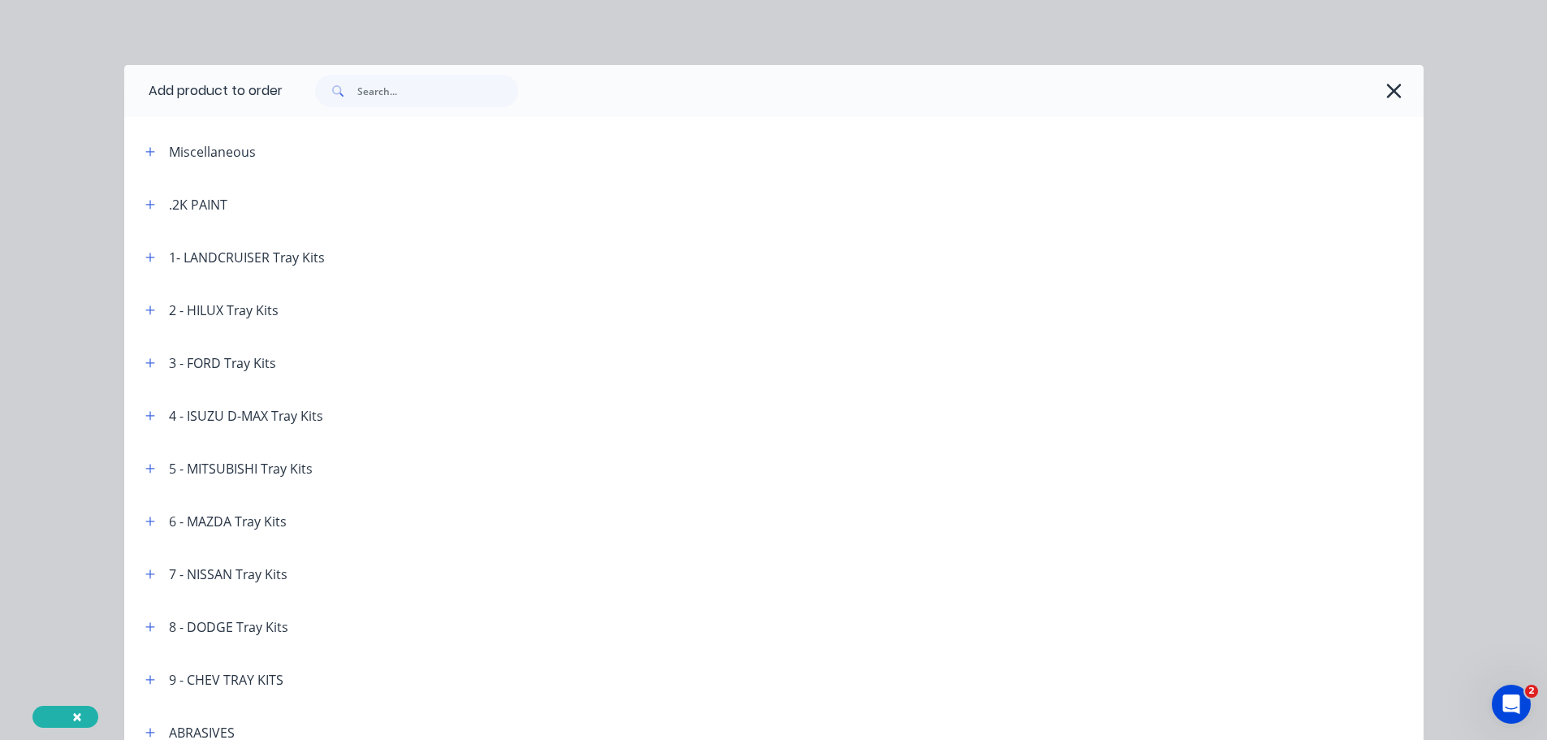
scroll to position [4138, 0]
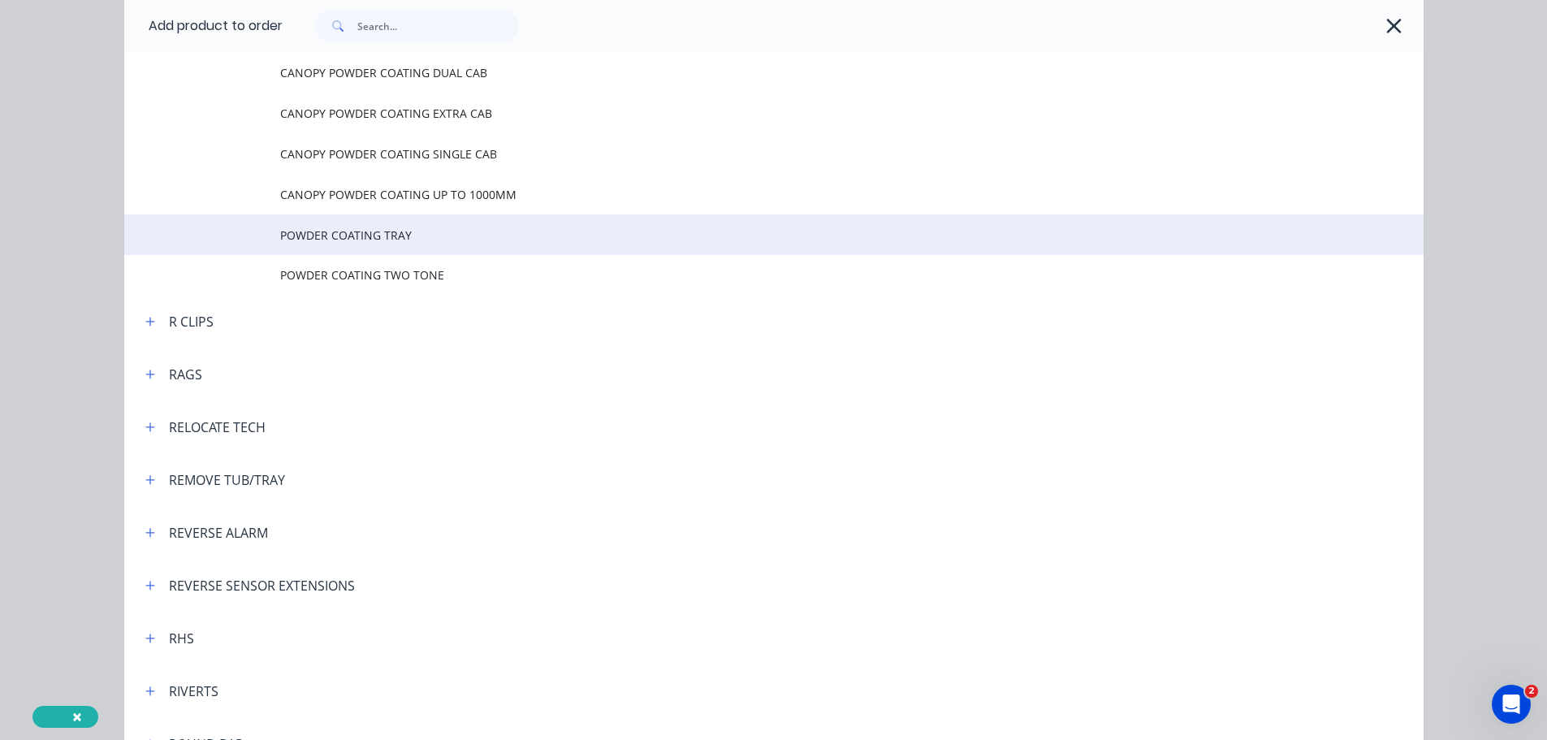
click at [417, 244] on td "POWDER COATING TRAY" at bounding box center [852, 234] width 1144 height 41
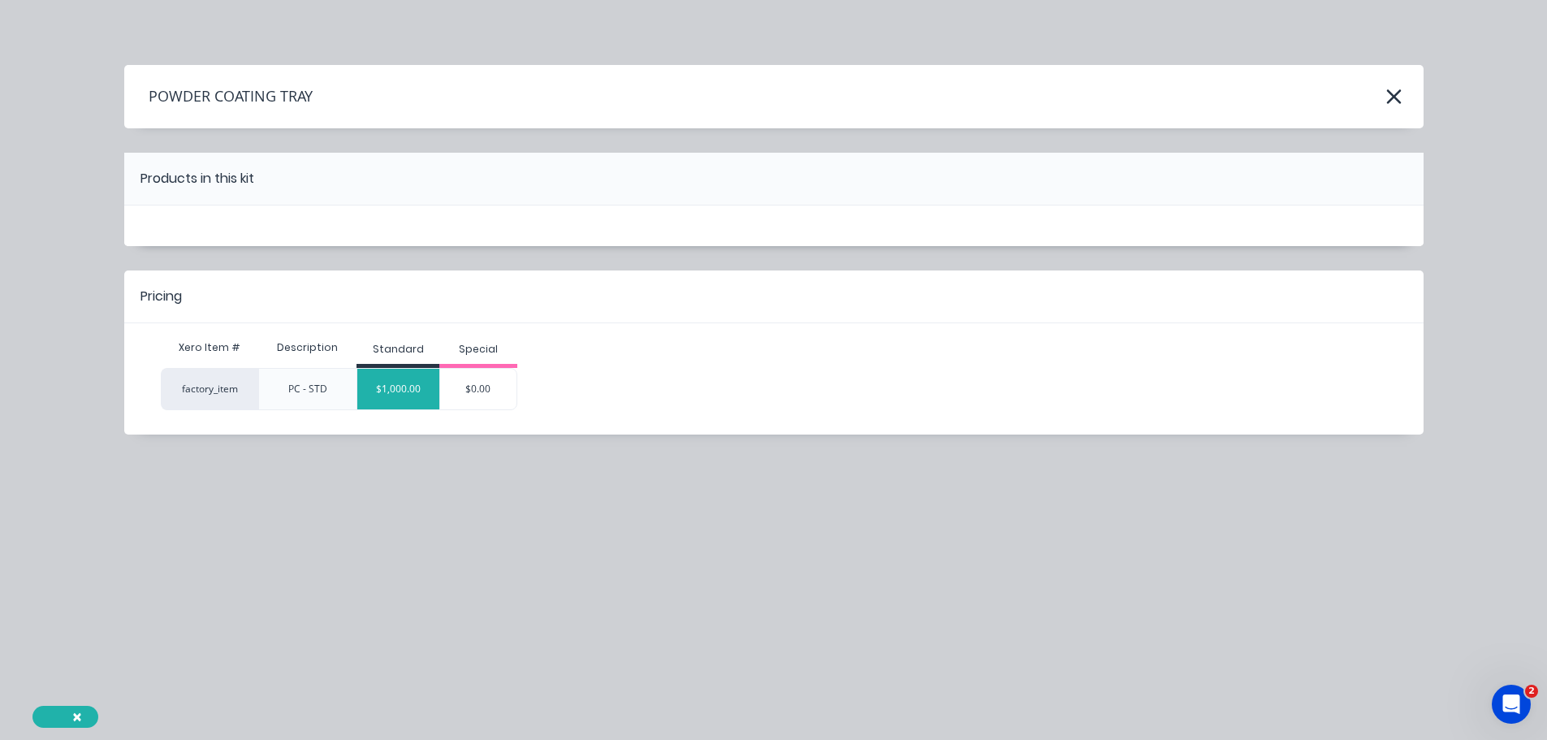
click at [405, 387] on div "$1,000.00" at bounding box center [398, 389] width 82 height 41
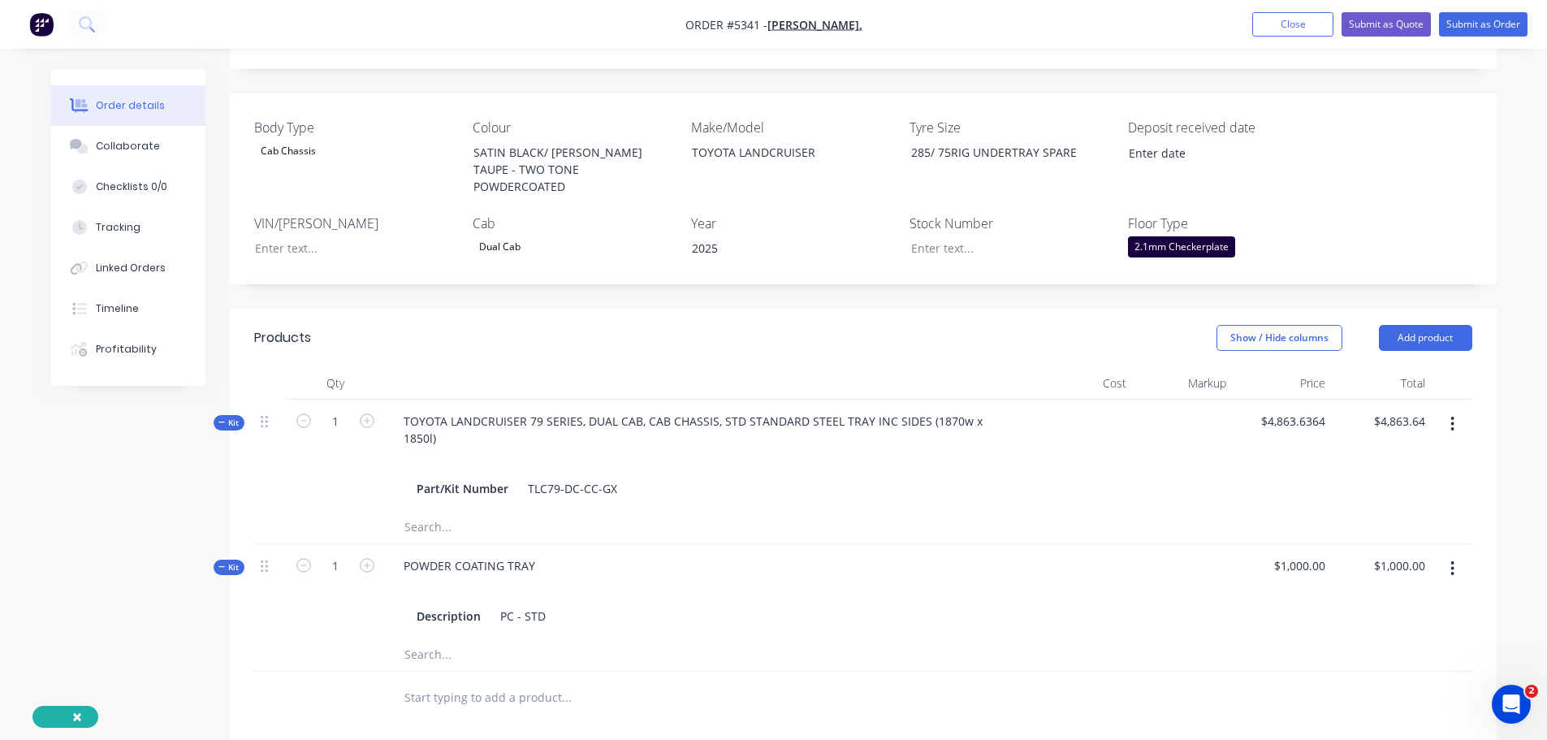
scroll to position [487, 0]
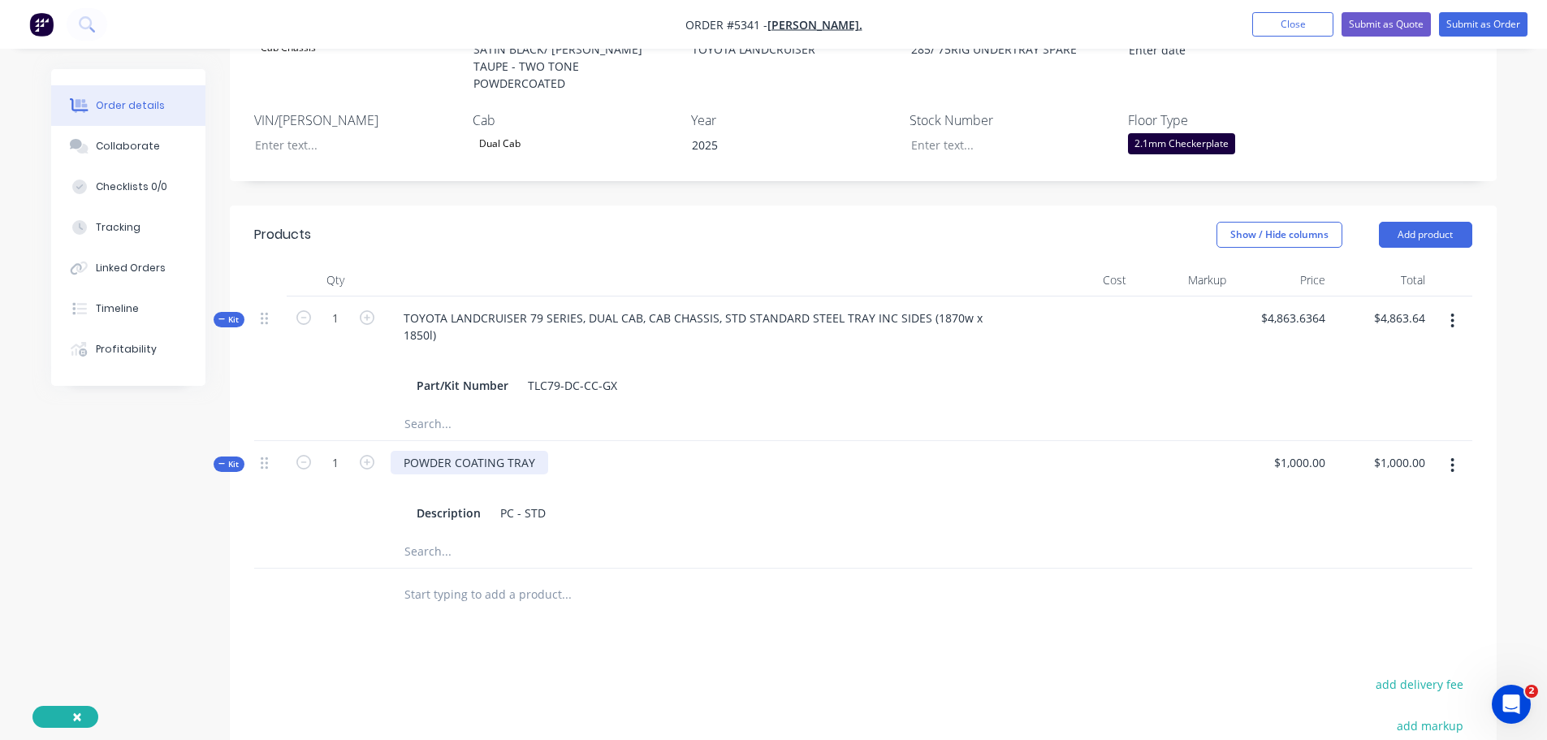
click at [530, 451] on div "POWDER COATING TRAY" at bounding box center [470, 463] width 158 height 24
click at [503, 578] on input "text" at bounding box center [566, 594] width 325 height 32
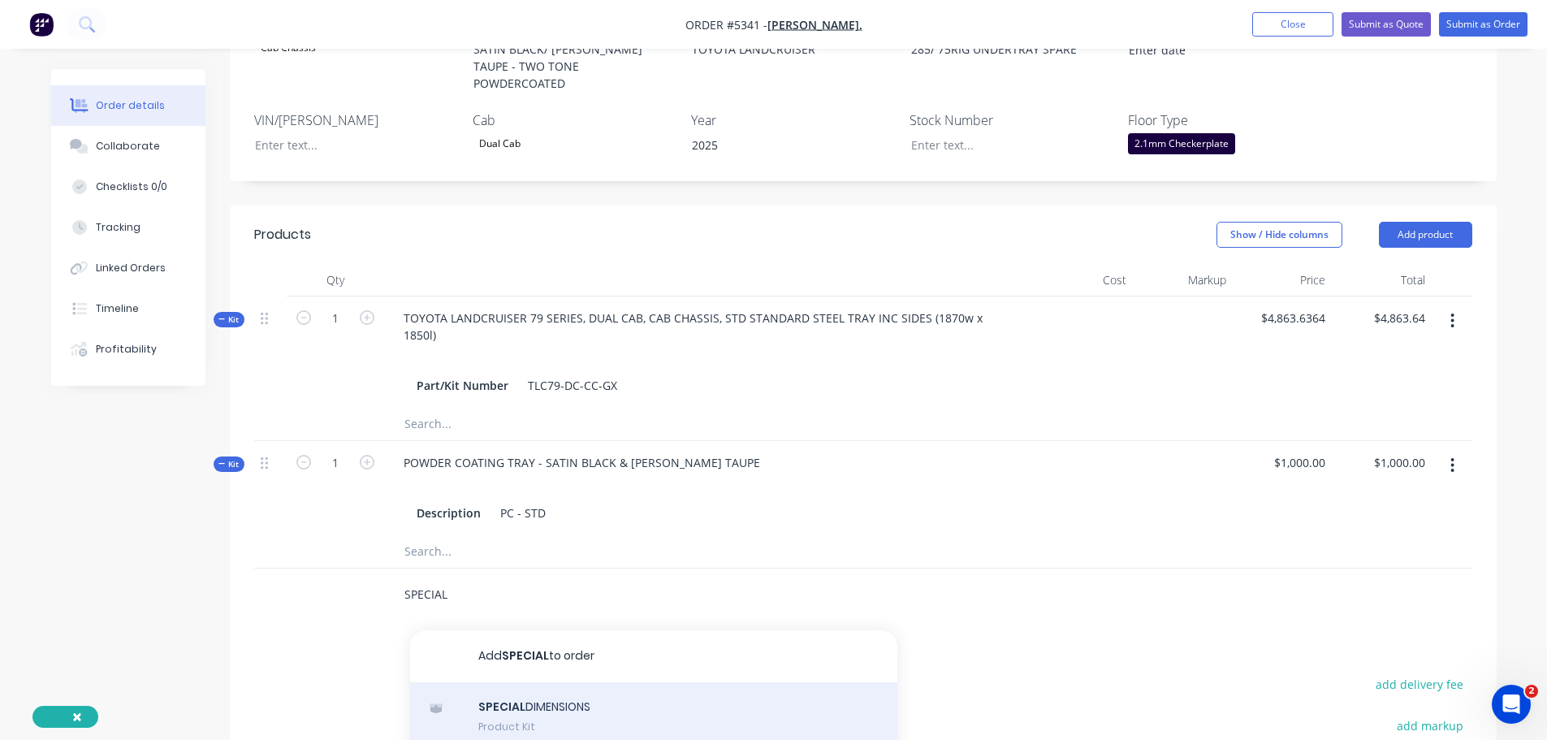
type input "SPECIAL"
click at [539, 692] on div "SPECIAL DIMENSIONS Product Kit" at bounding box center [653, 716] width 487 height 68
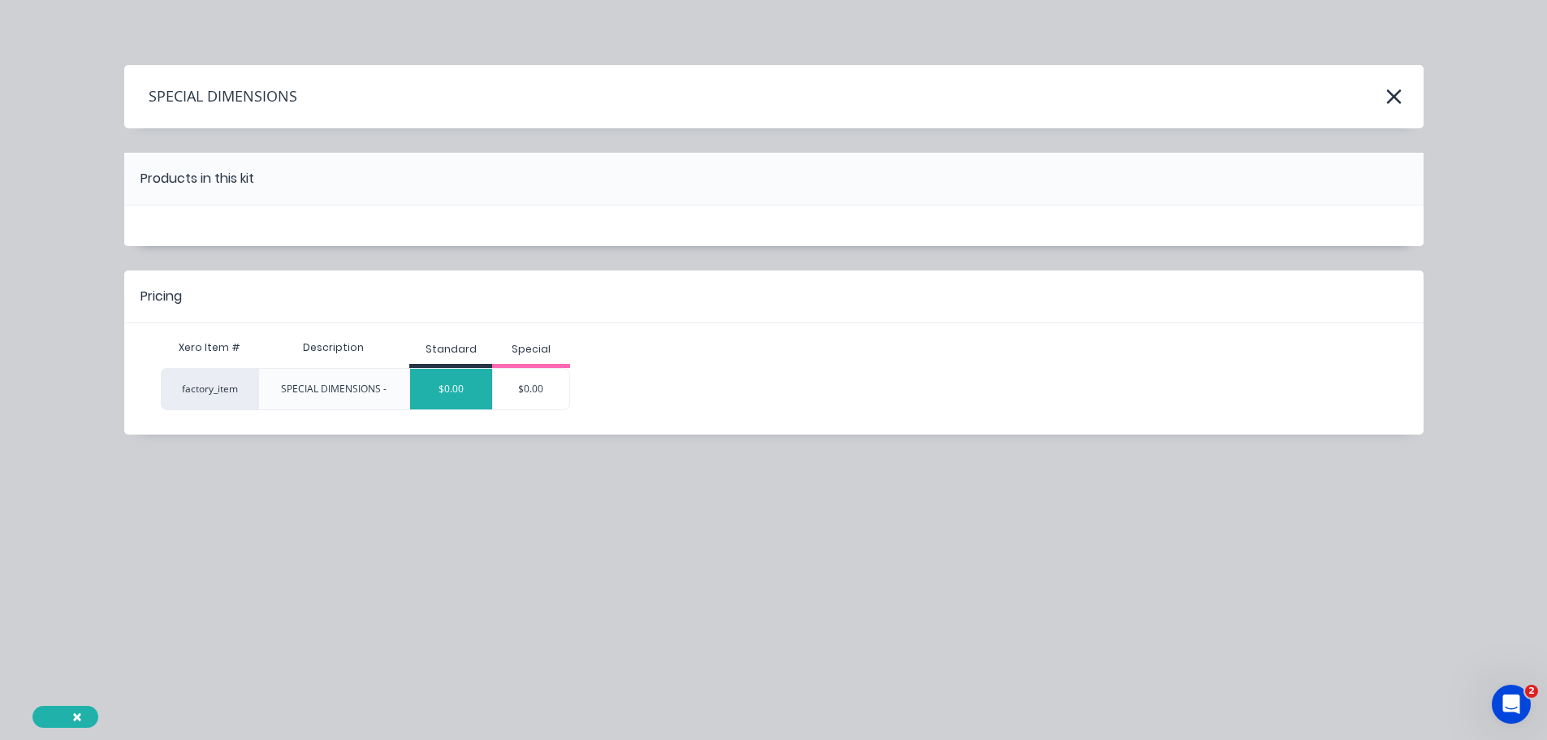
click at [450, 397] on div "$0.00" at bounding box center [451, 389] width 82 height 41
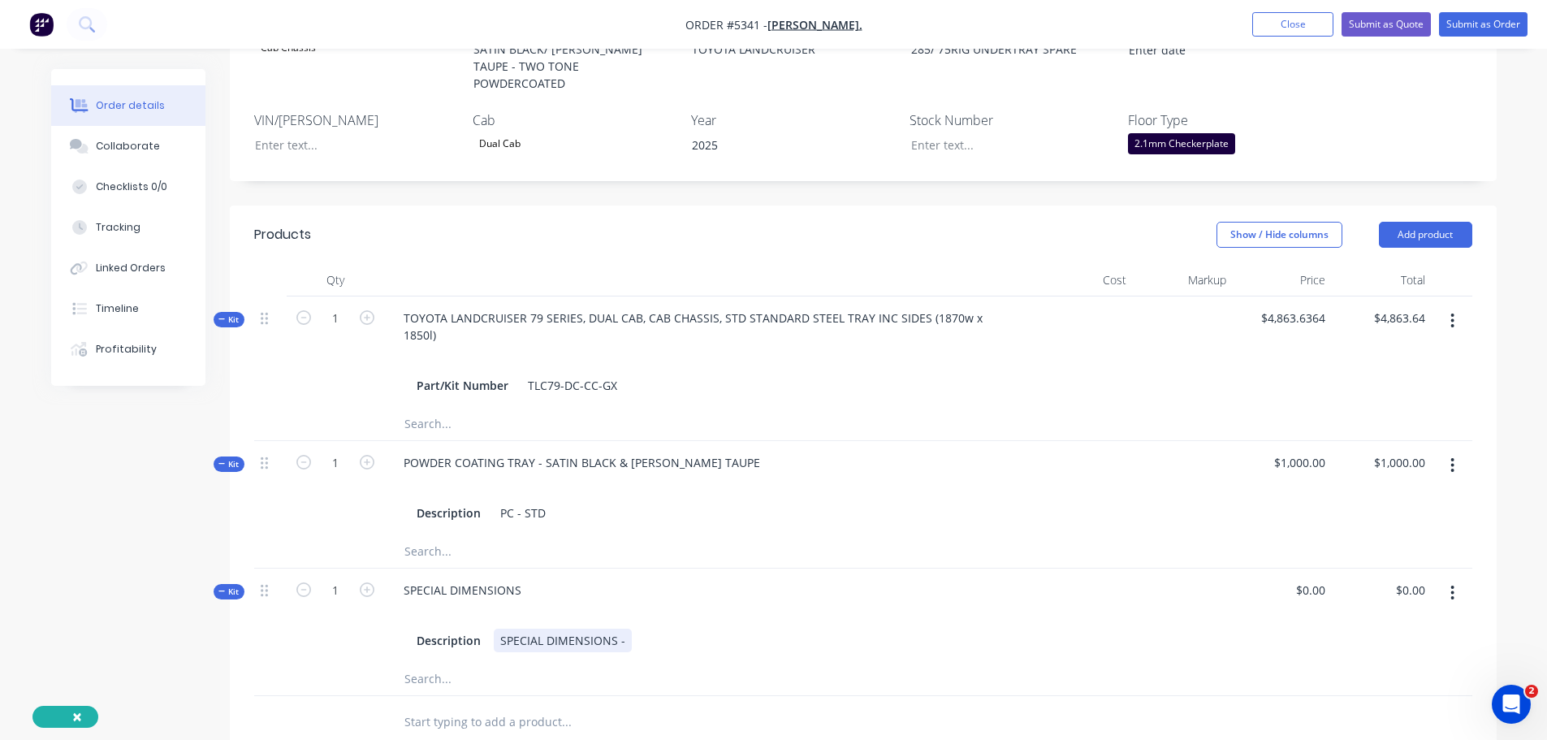
click at [628, 629] on div "SPECIAL DIMENSIONS -" at bounding box center [563, 641] width 138 height 24
click at [1303, 569] on div "0 $0.00" at bounding box center [1283, 616] width 100 height 94
type input "$90.91"
click at [505, 706] on input "text" at bounding box center [566, 722] width 325 height 32
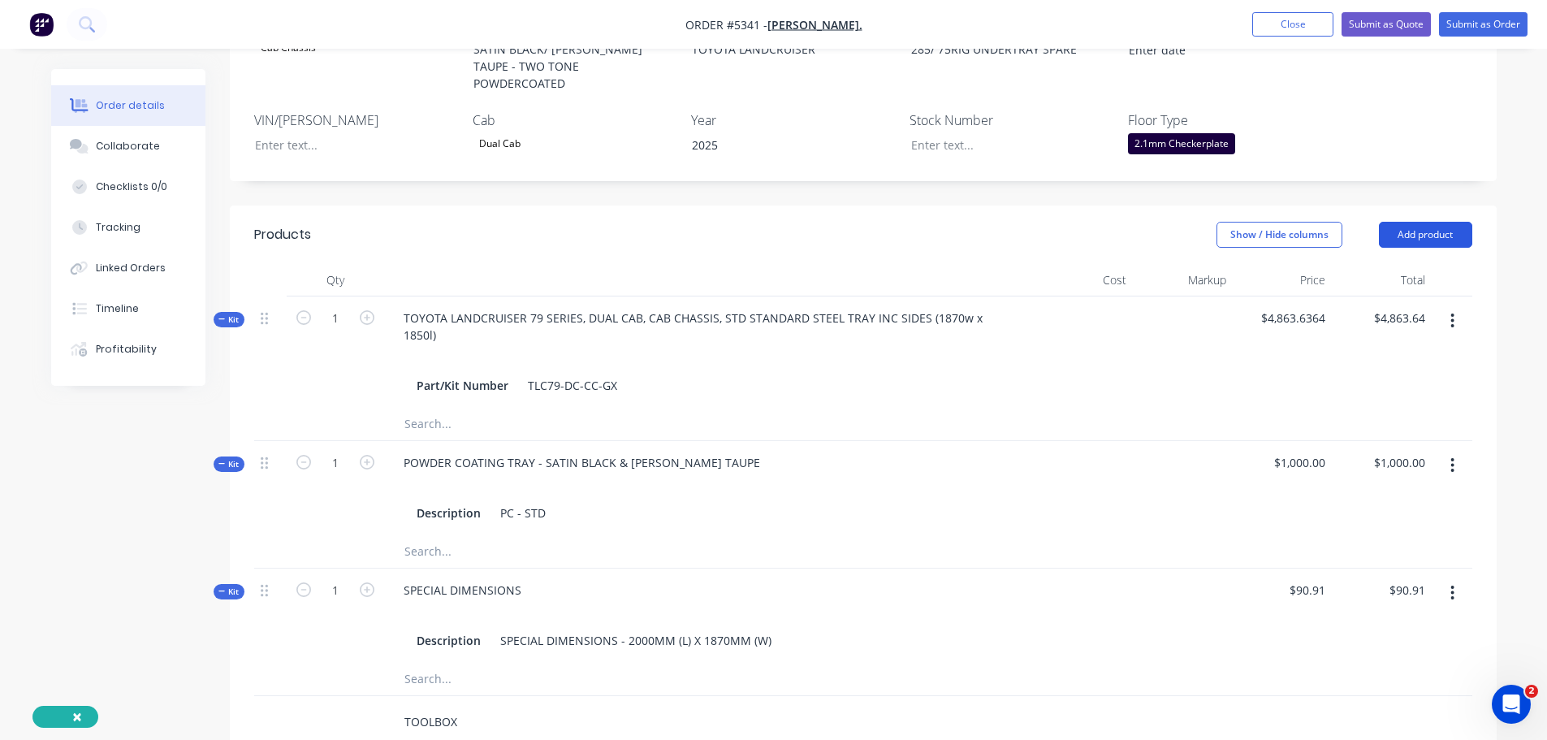
type input "TOOLBOX"
click at [1419, 222] on button "Add product" at bounding box center [1425, 235] width 93 height 26
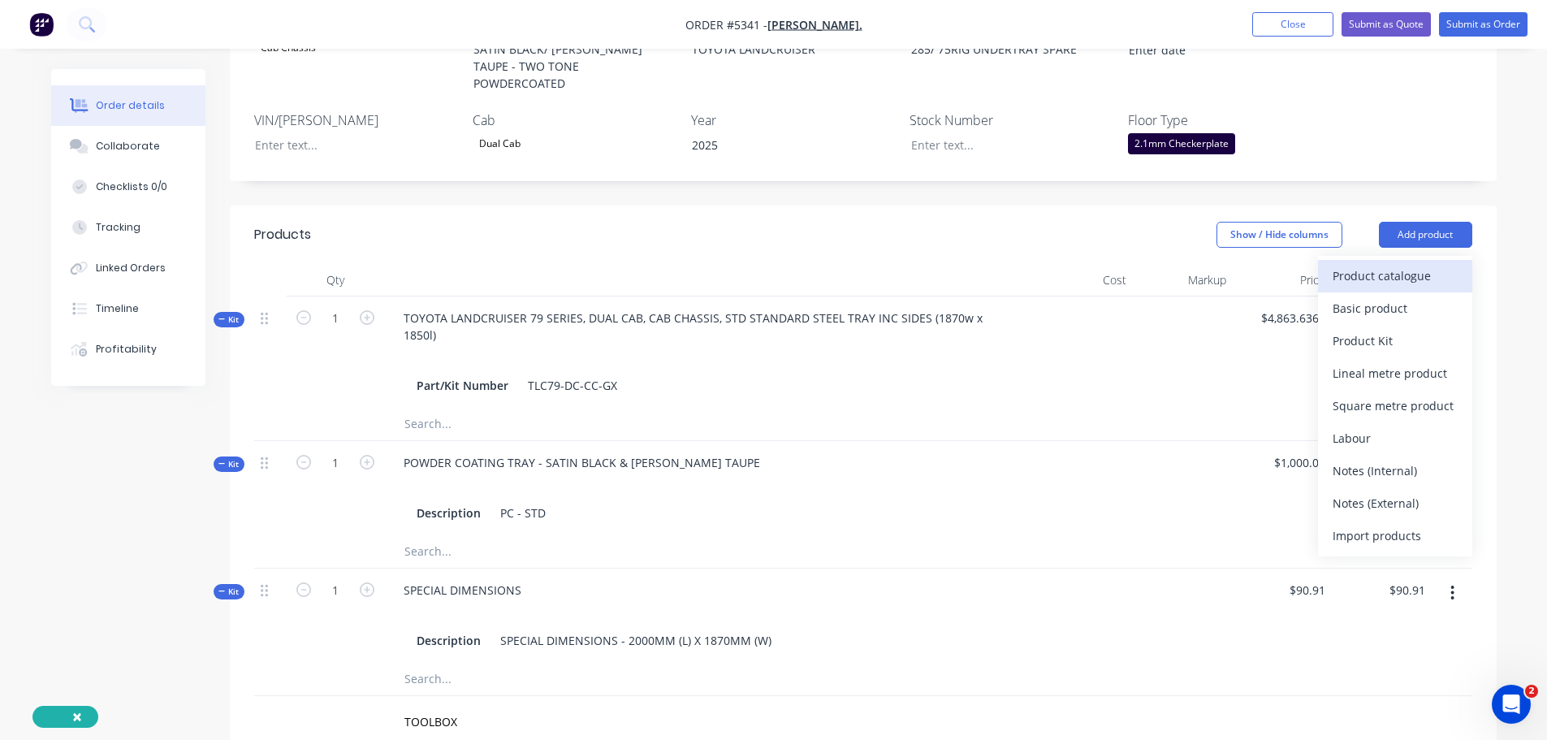
click at [1395, 264] on div "Product catalogue" at bounding box center [1395, 276] width 125 height 24
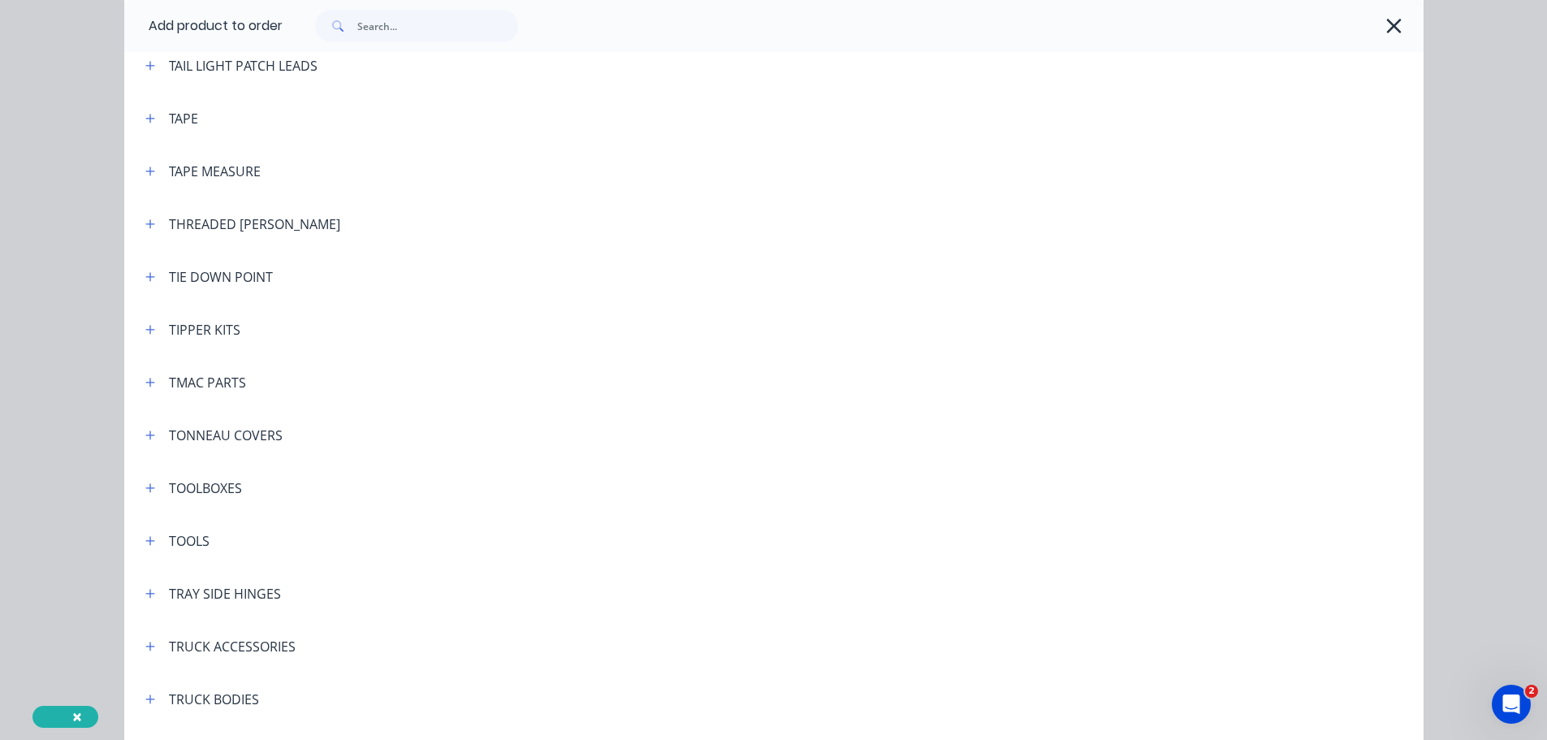
scroll to position [5442, 0]
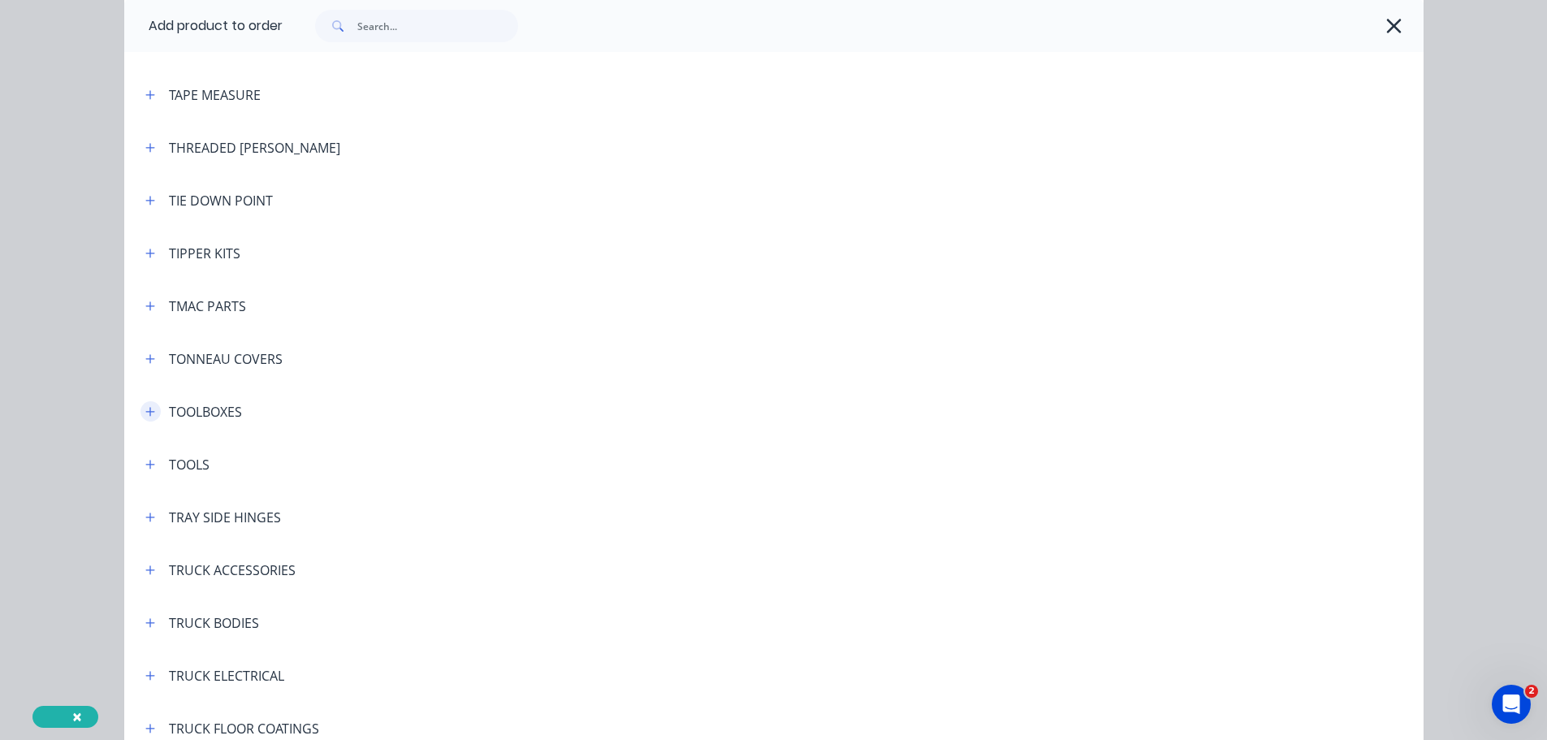
click at [147, 415] on icon "button" at bounding box center [150, 411] width 10 height 11
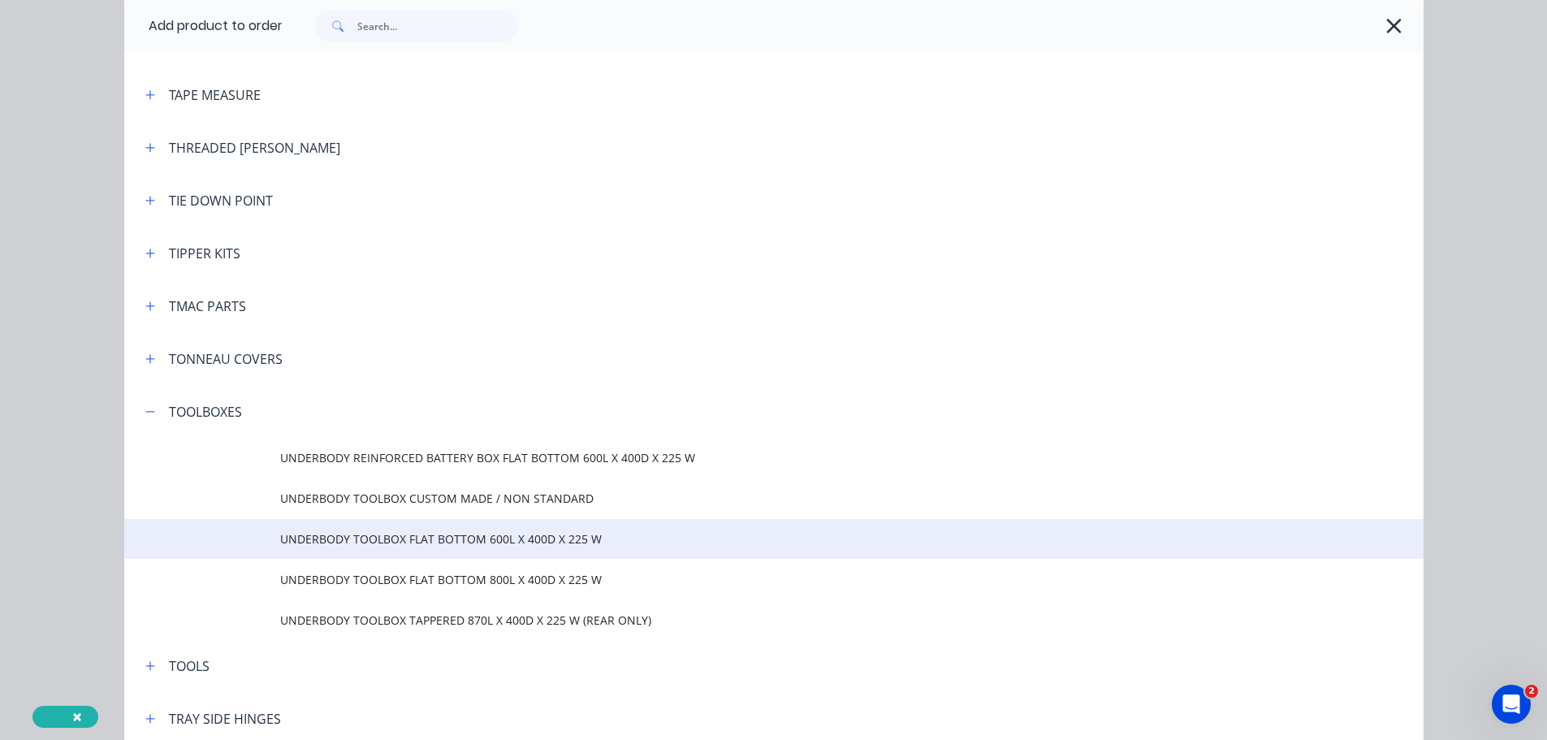
click at [392, 551] on td "UNDERBODY TOOLBOX FLAT BOTTOM 600L X 400D X 225 W" at bounding box center [852, 539] width 1144 height 41
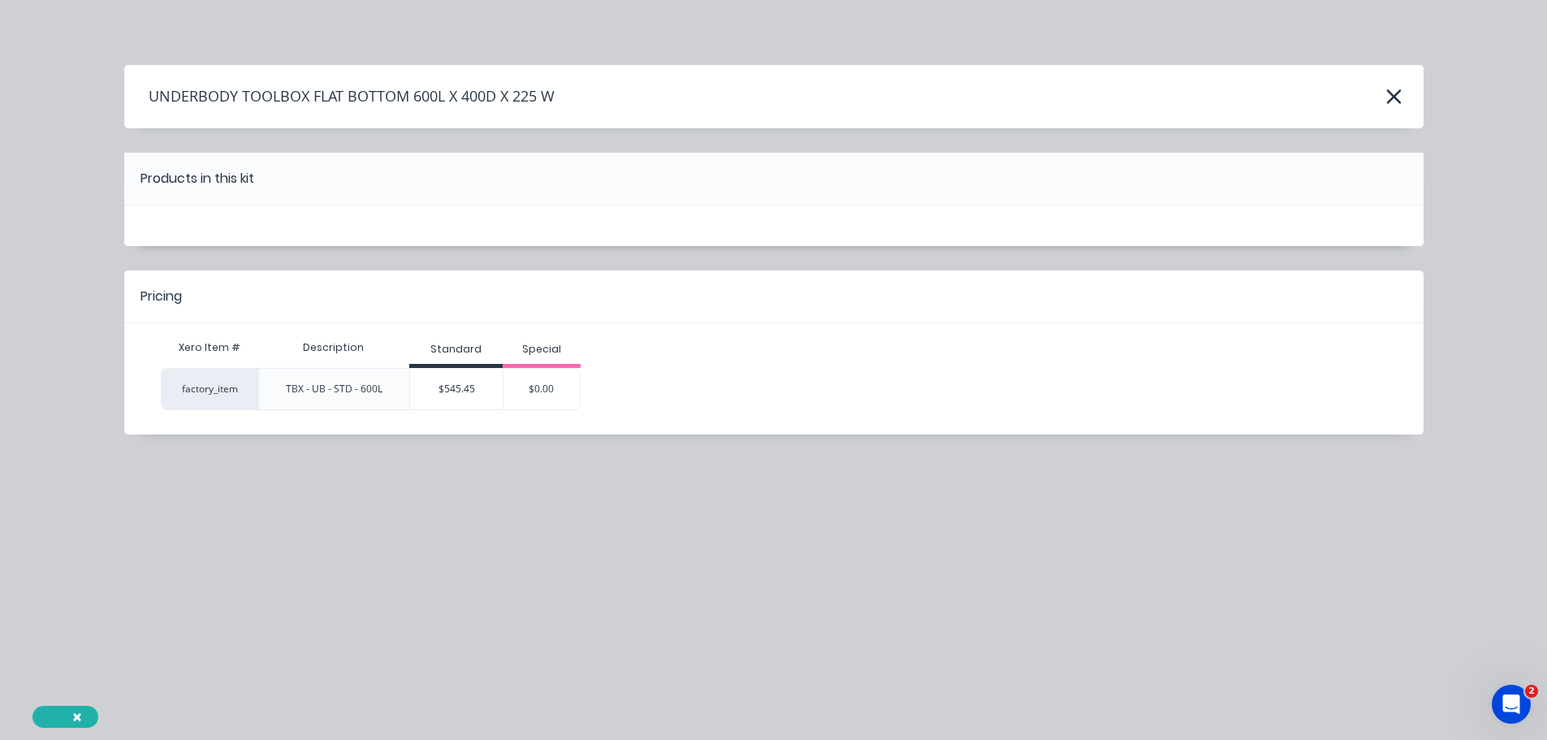
scroll to position [0, 0]
click at [1391, 90] on icon "button" at bounding box center [1394, 96] width 17 height 23
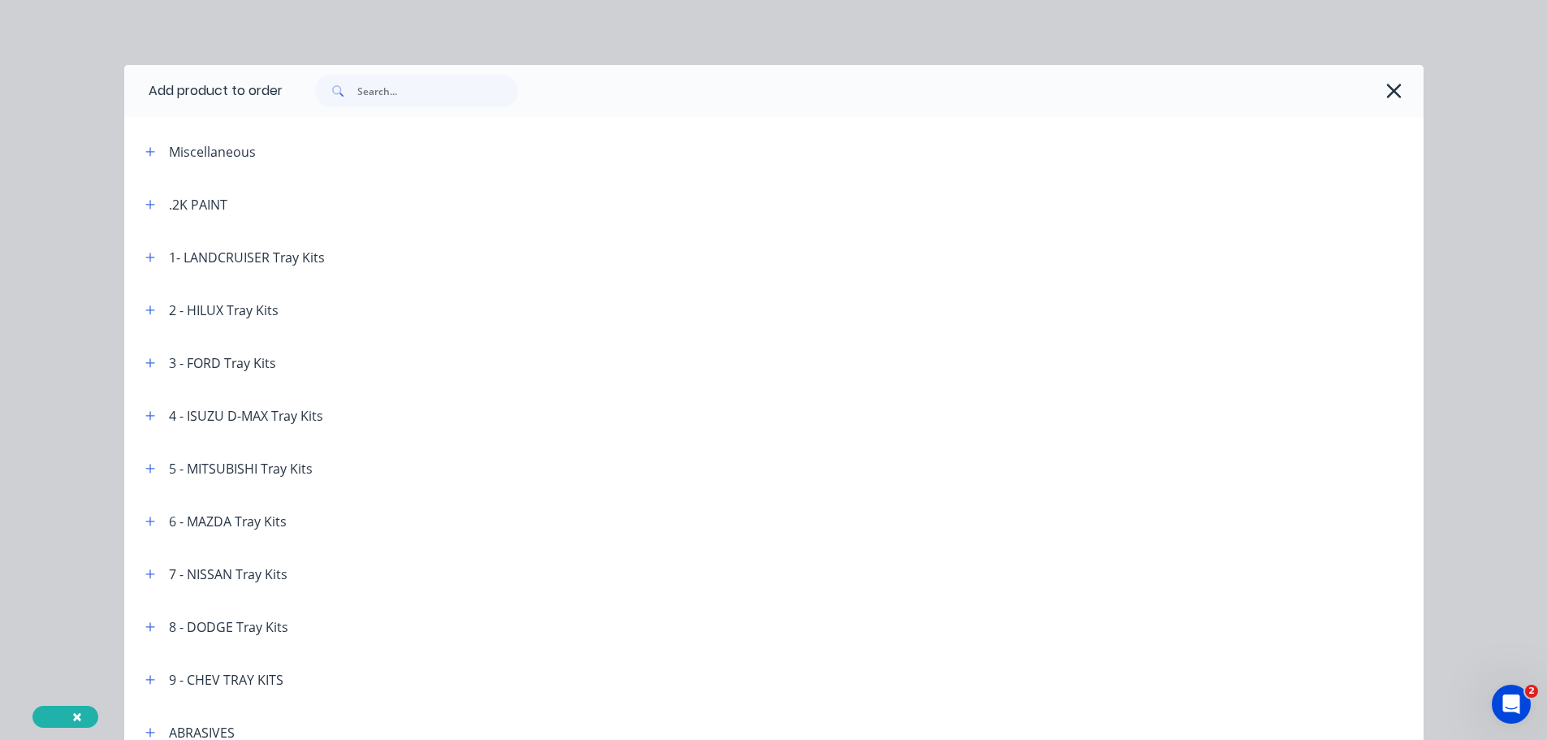
scroll to position [5827, 0]
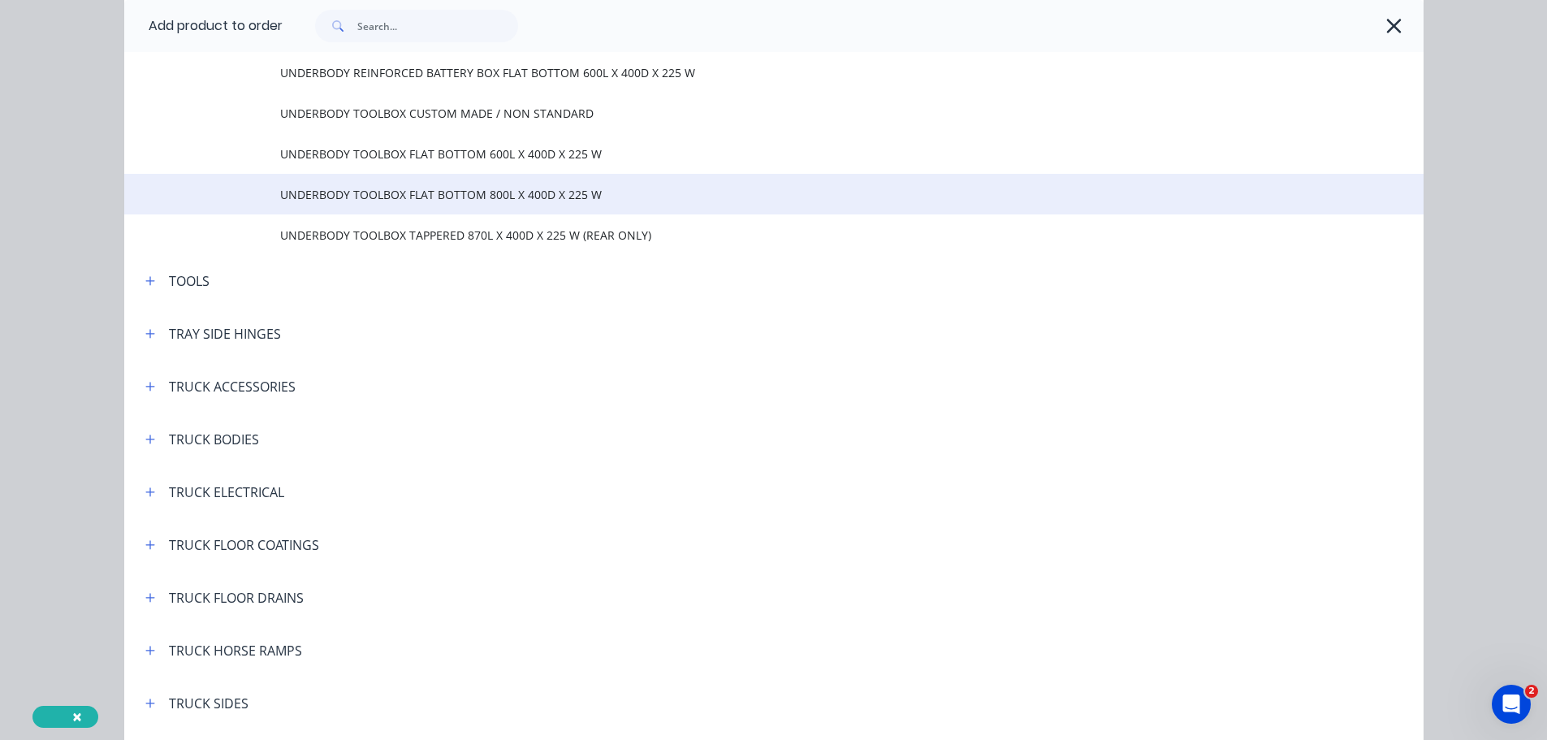
click at [413, 203] on td "UNDERBODY TOOLBOX FLAT BOTTOM 800L X 400D X 225 W" at bounding box center [852, 194] width 1144 height 41
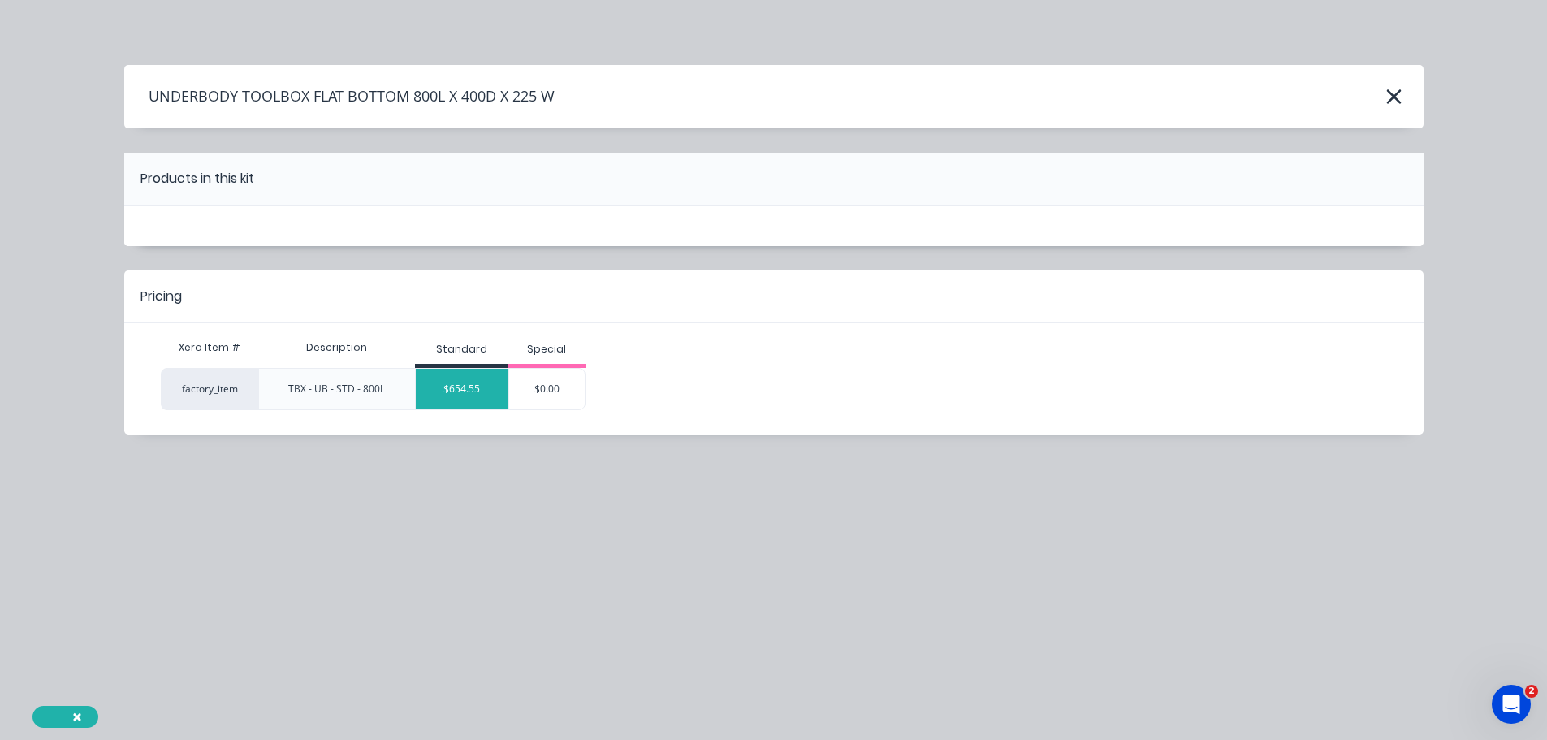
click at [452, 392] on div "$654.55" at bounding box center [462, 389] width 93 height 41
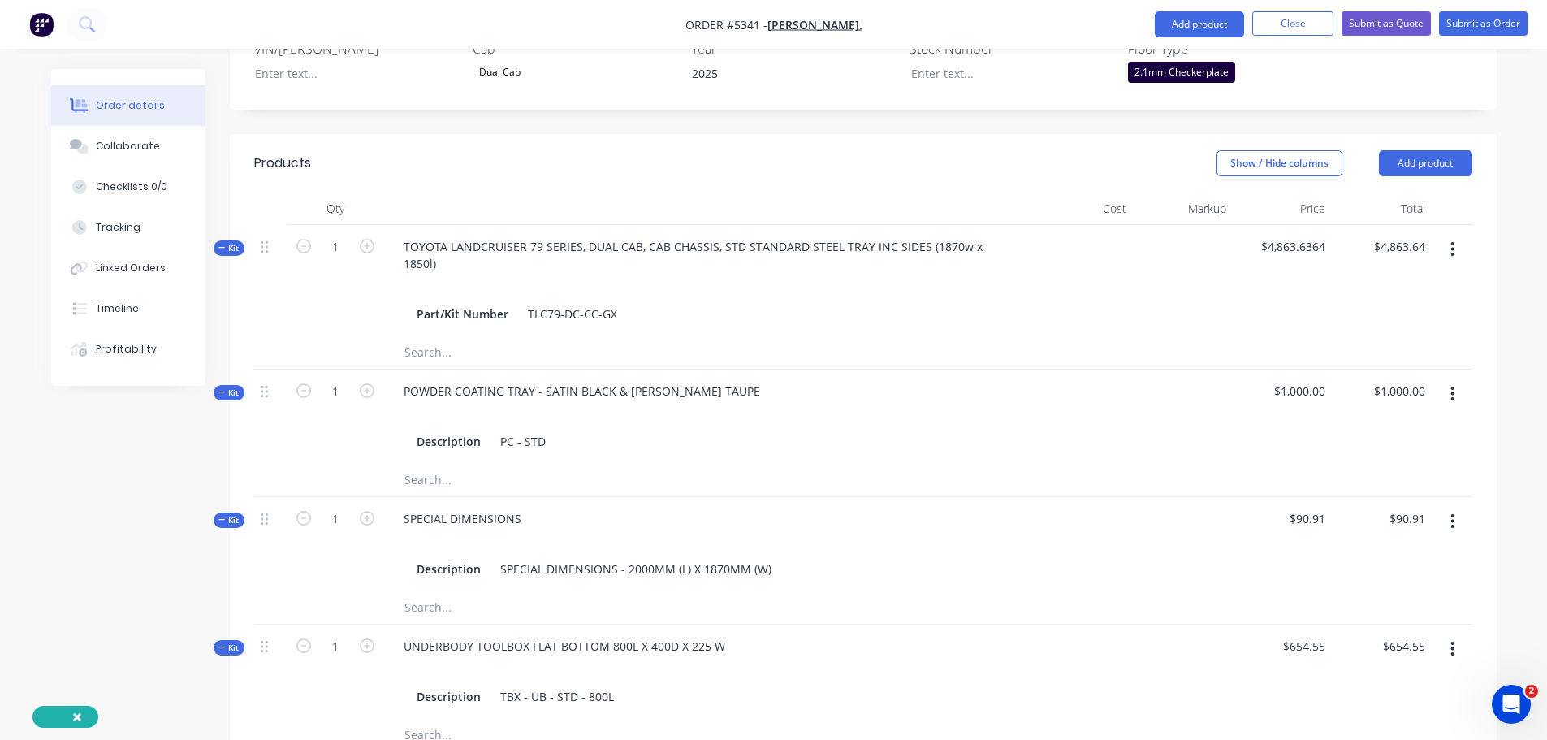
scroll to position [731, 0]
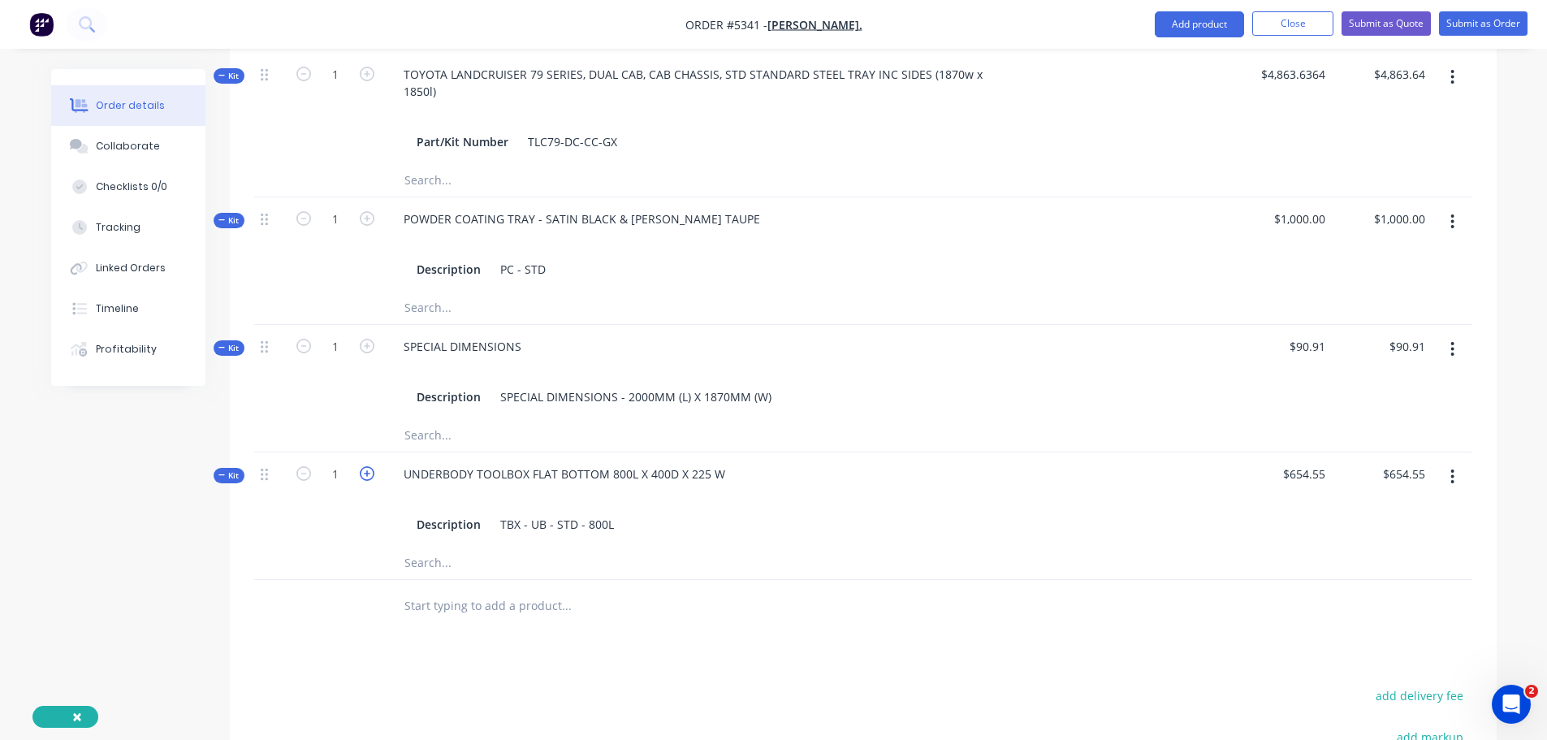
click at [367, 466] on icon "button" at bounding box center [367, 473] width 15 height 15
type input "2"
type input "$1,309.10"
click at [721, 462] on div "UNDERBODY TOOLBOX FLAT BOTTOM 800L X 400D X 225 W" at bounding box center [565, 474] width 348 height 24
click at [478, 590] on input "text" at bounding box center [566, 606] width 325 height 32
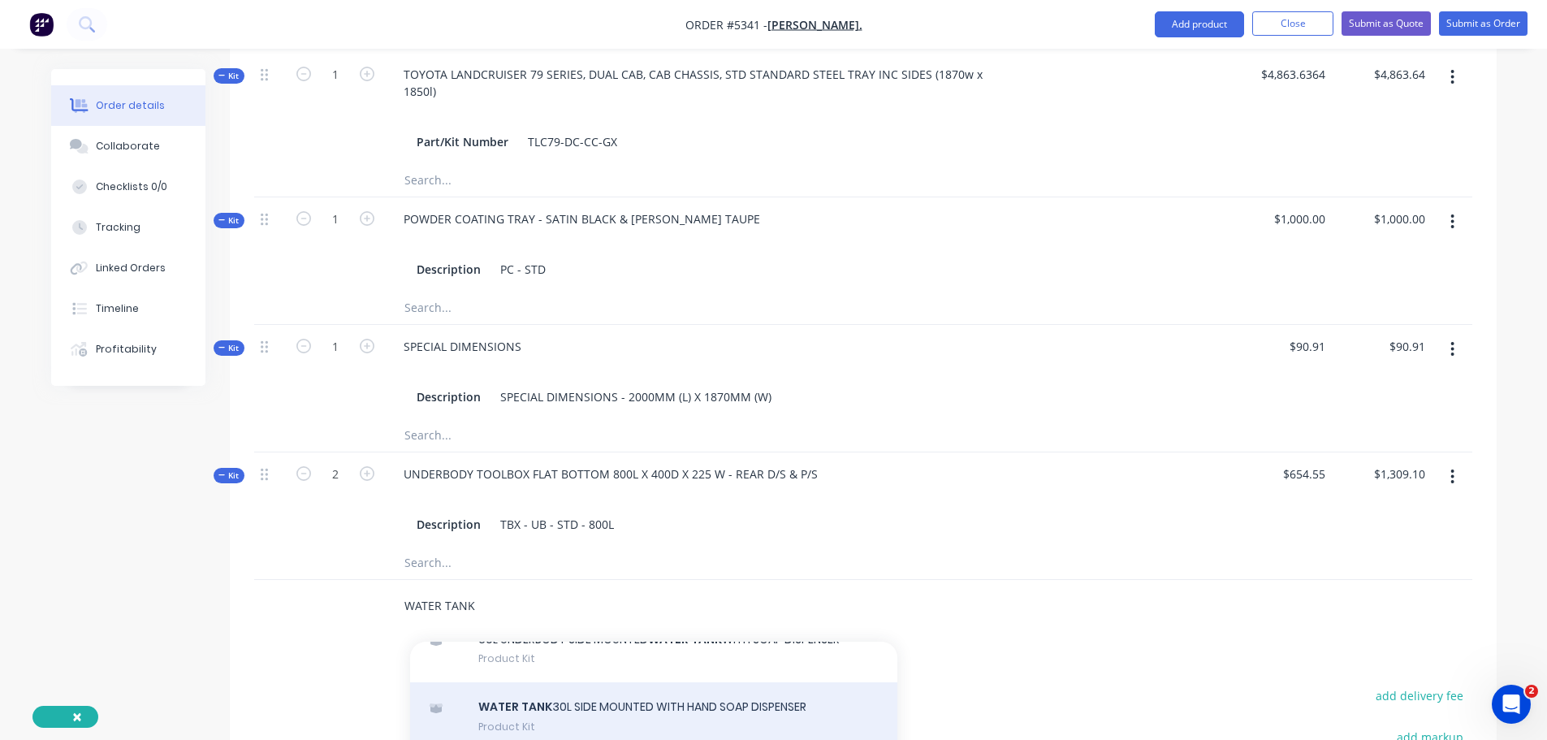
scroll to position [569, 0]
type input "WATER TANK"
click at [617, 669] on div "WATER TANK 35L UNDER TRAY Product Kit" at bounding box center [653, 703] width 487 height 68
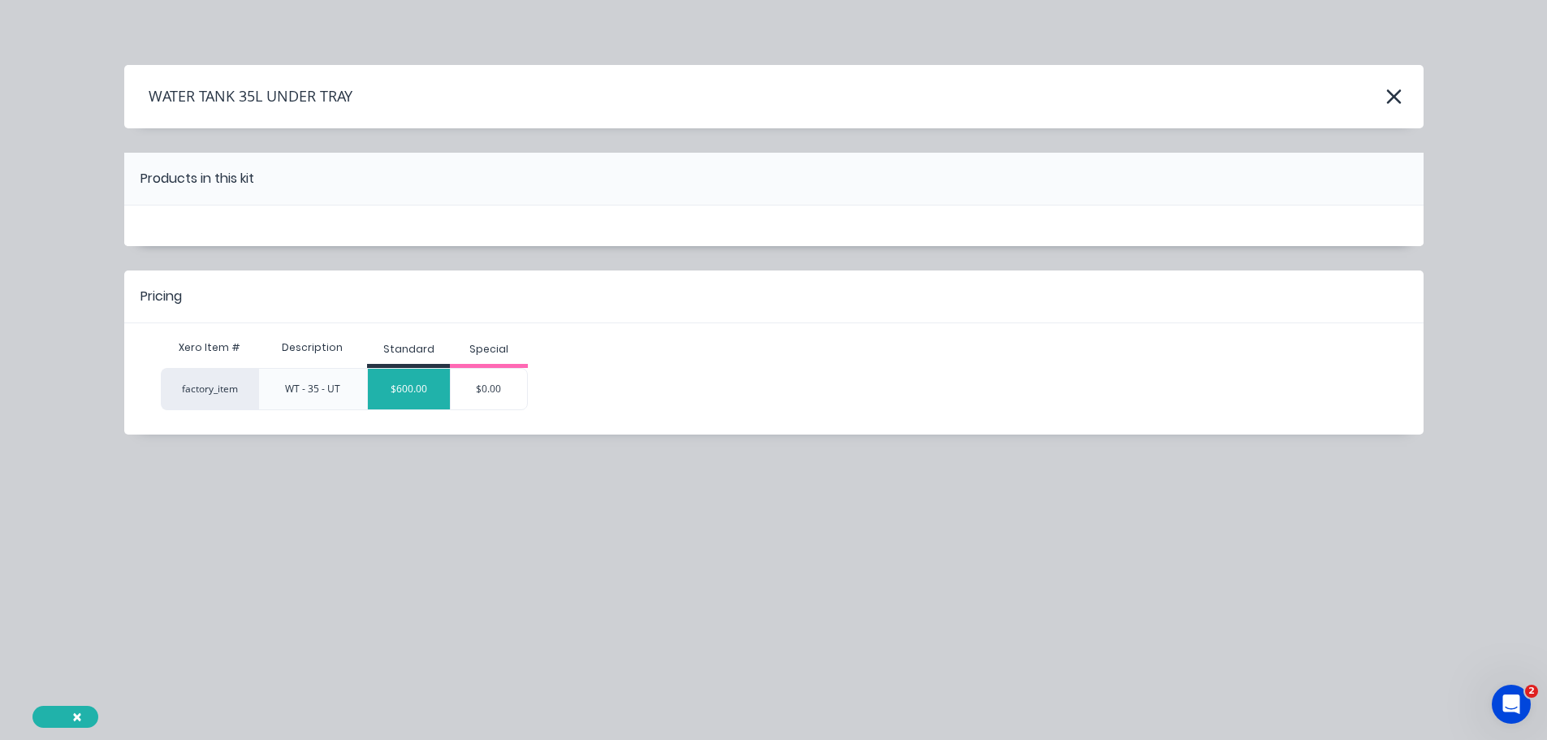
click at [416, 395] on div "$600.00" at bounding box center [409, 389] width 82 height 41
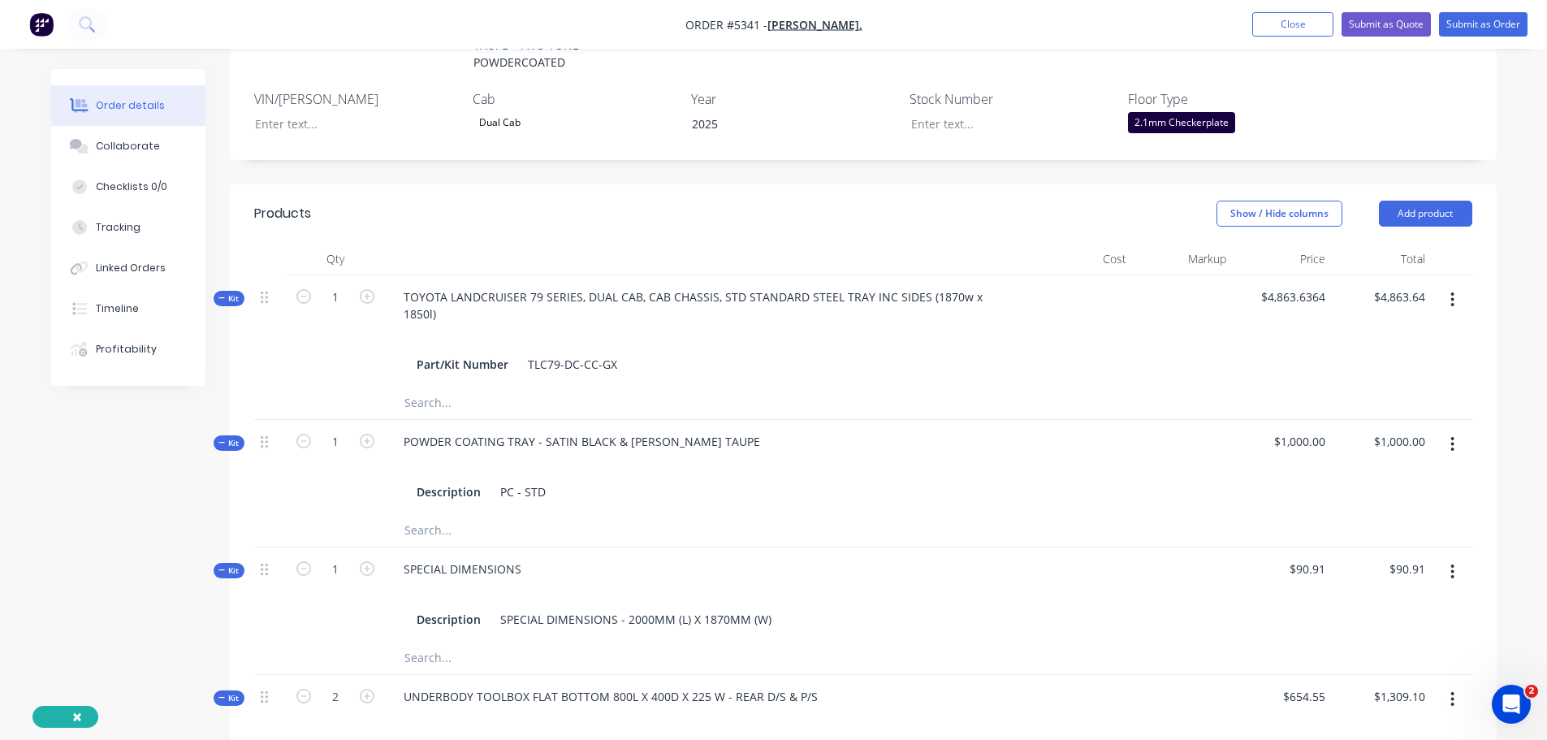
scroll to position [314, 0]
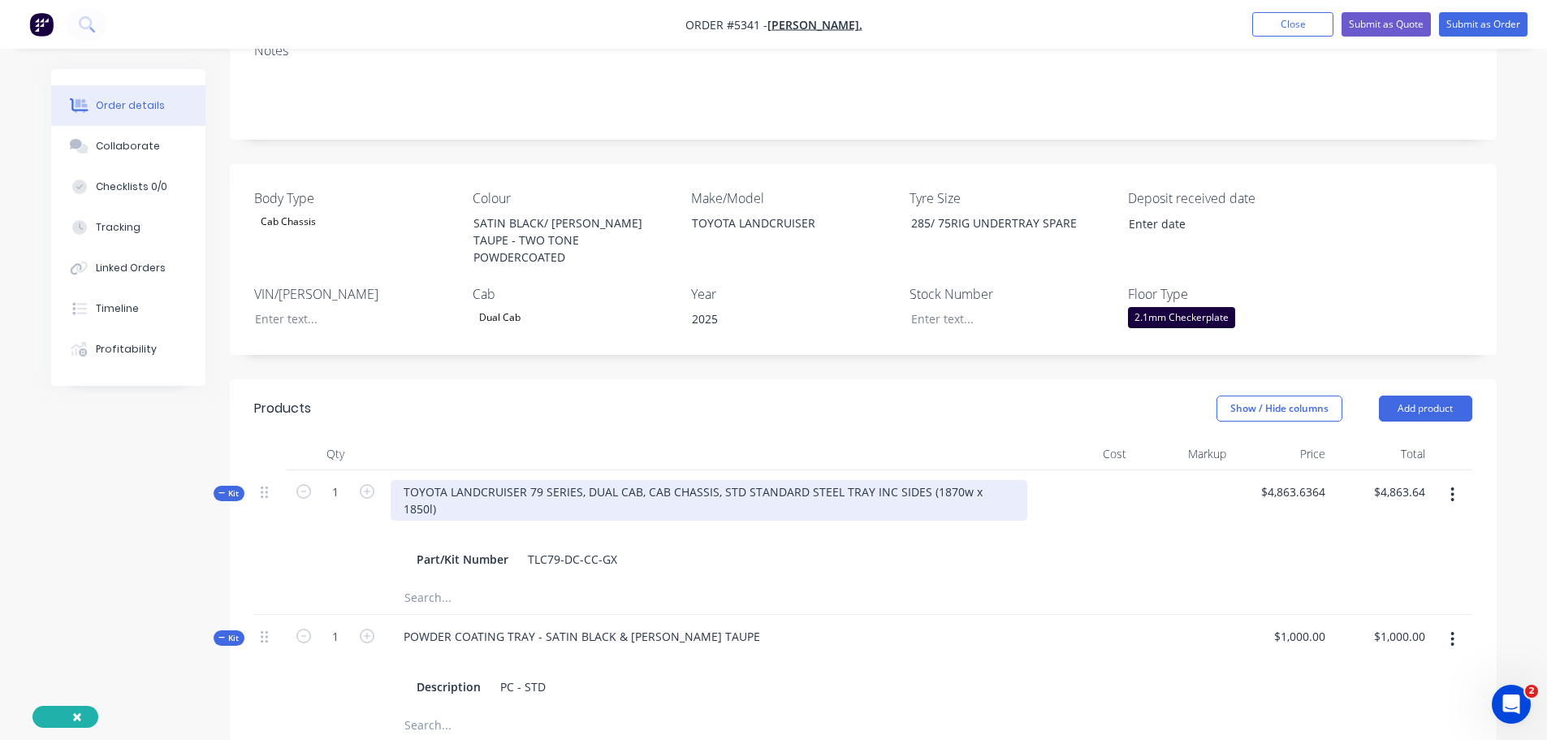
click at [1010, 480] on div "TOYOTA LANDCRUISER 79 SERIES, DUAL CAB, CAB CHASSIS, STD STANDARD STEEL TRAY IN…" at bounding box center [709, 500] width 637 height 41
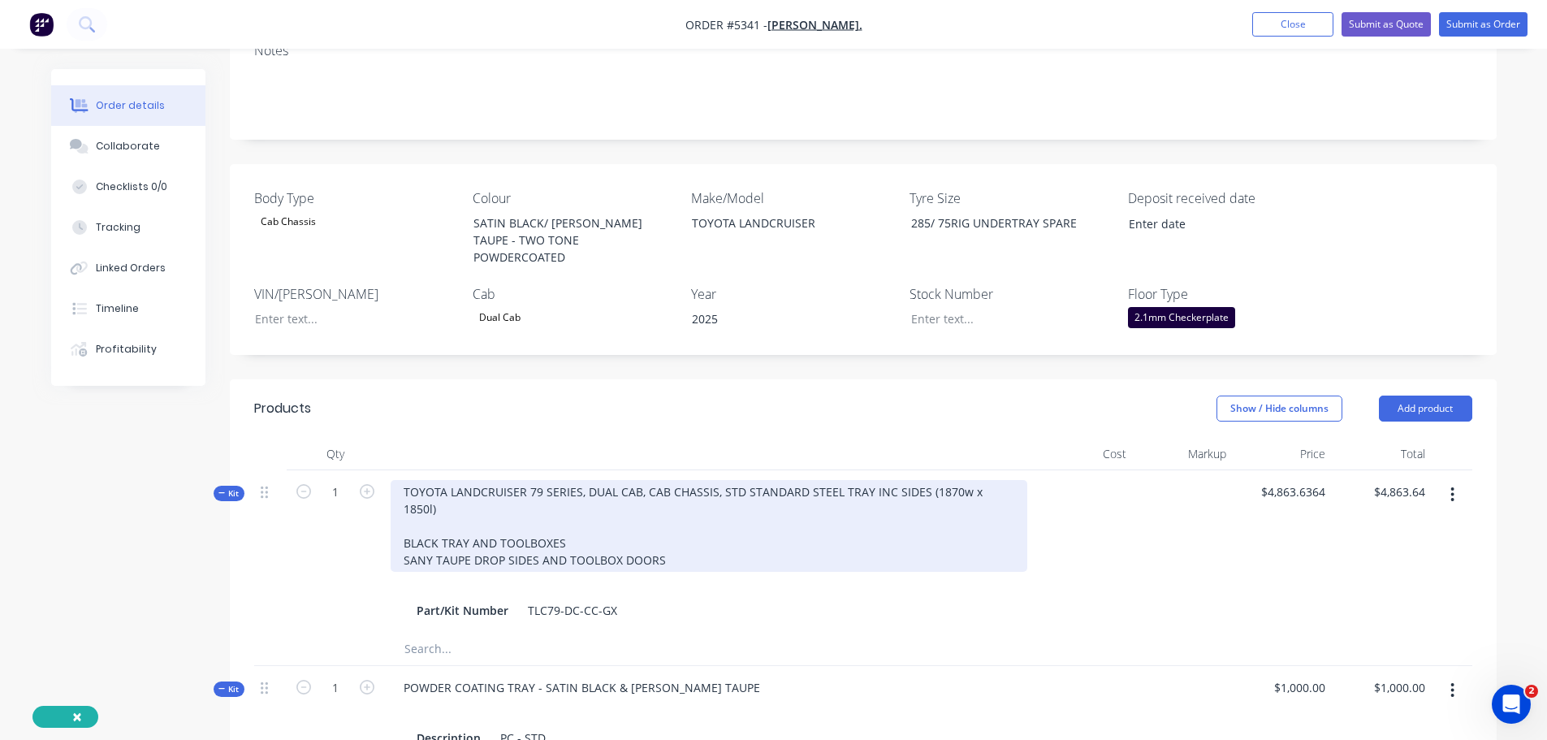
click at [425, 521] on div "TOYOTA LANDCRUISER 79 SERIES, DUAL CAB, CAB CHASSIS, STD STANDARD STEEL TRAY IN…" at bounding box center [709, 526] width 637 height 92
click at [761, 526] on div "TOYOTA LANDCRUISER 79 SERIES, DUAL CAB, CAB CHASSIS, STD STANDARD STEEL TRAY IN…" at bounding box center [709, 526] width 637 height 92
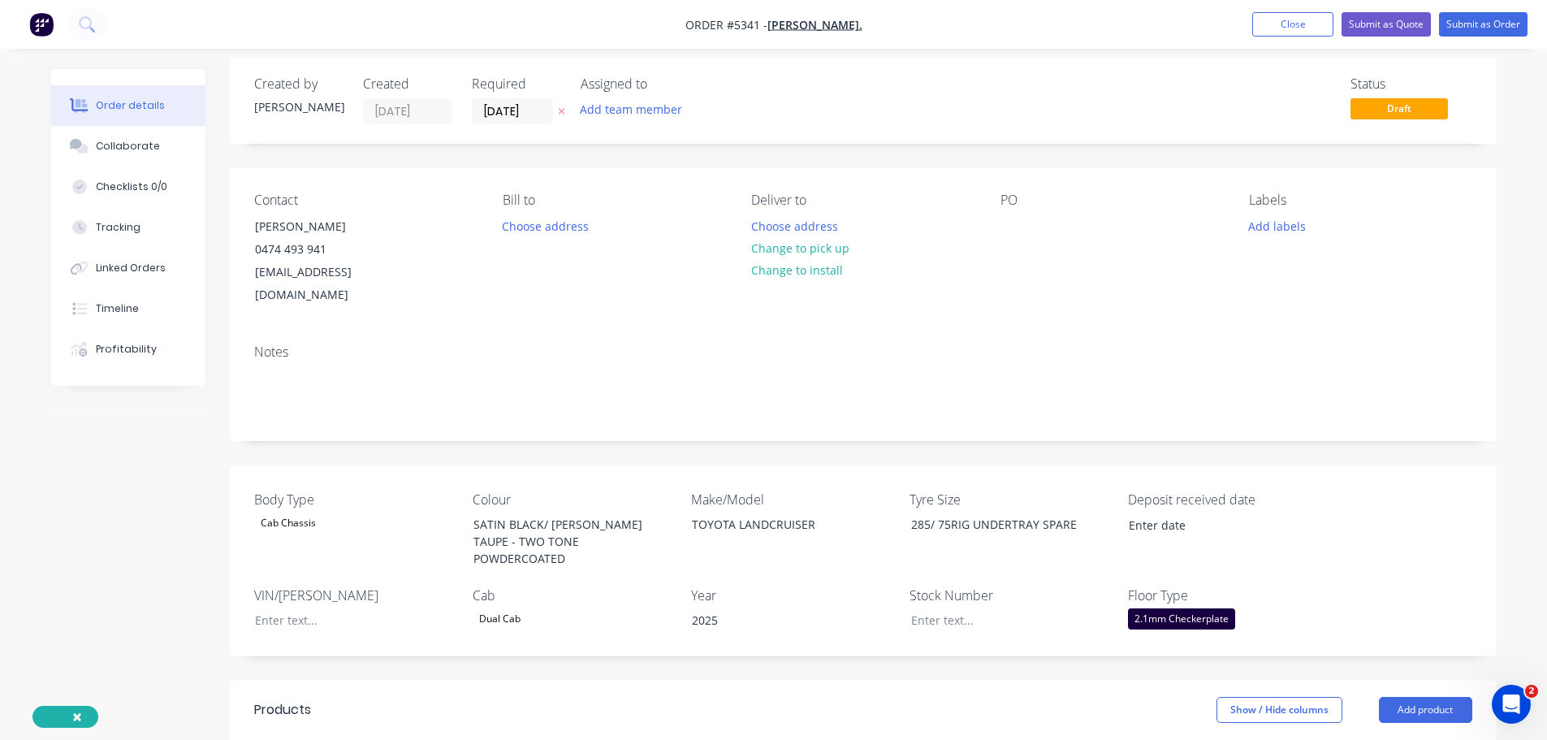
scroll to position [0, 0]
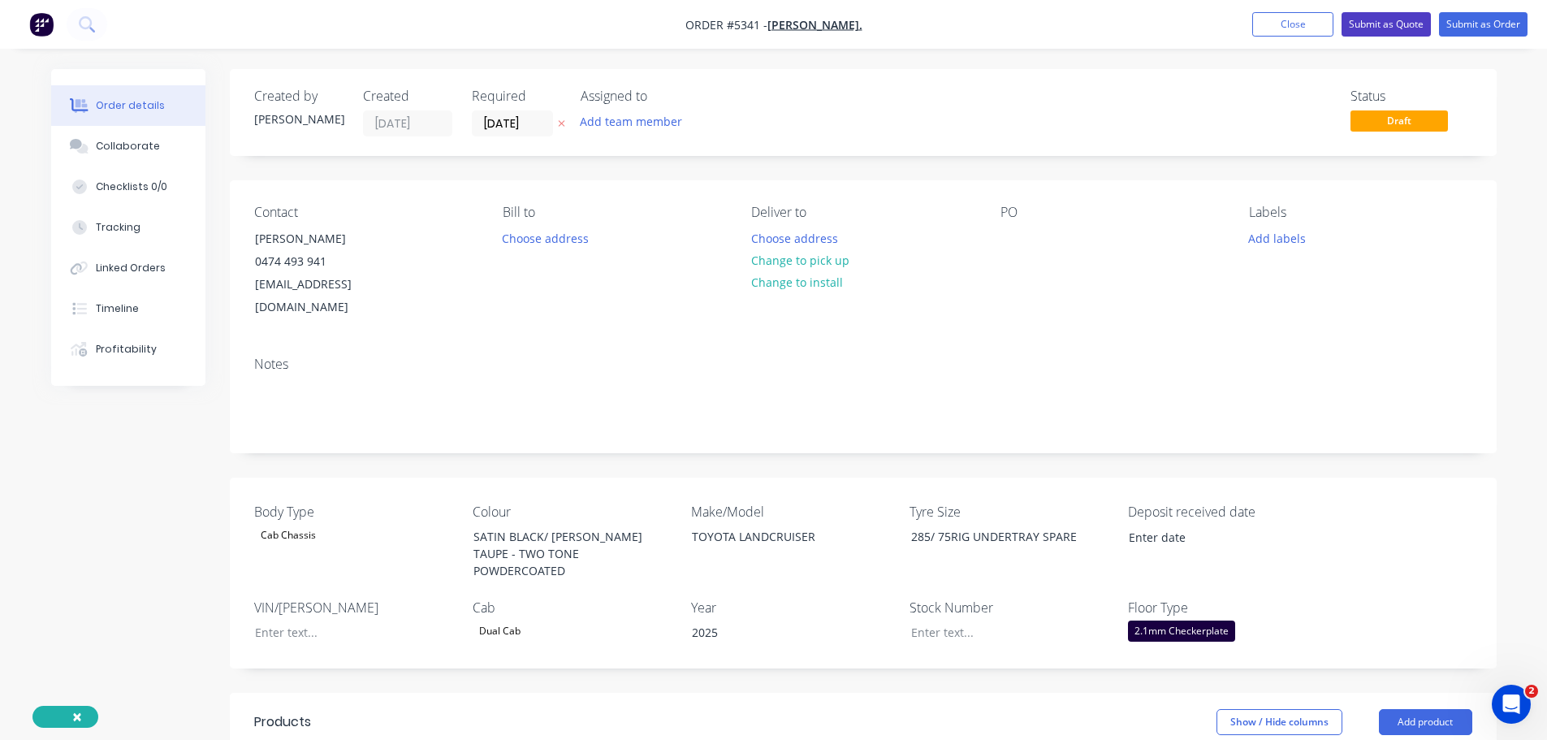
click at [1374, 17] on button "Submit as Quote" at bounding box center [1386, 24] width 89 height 24
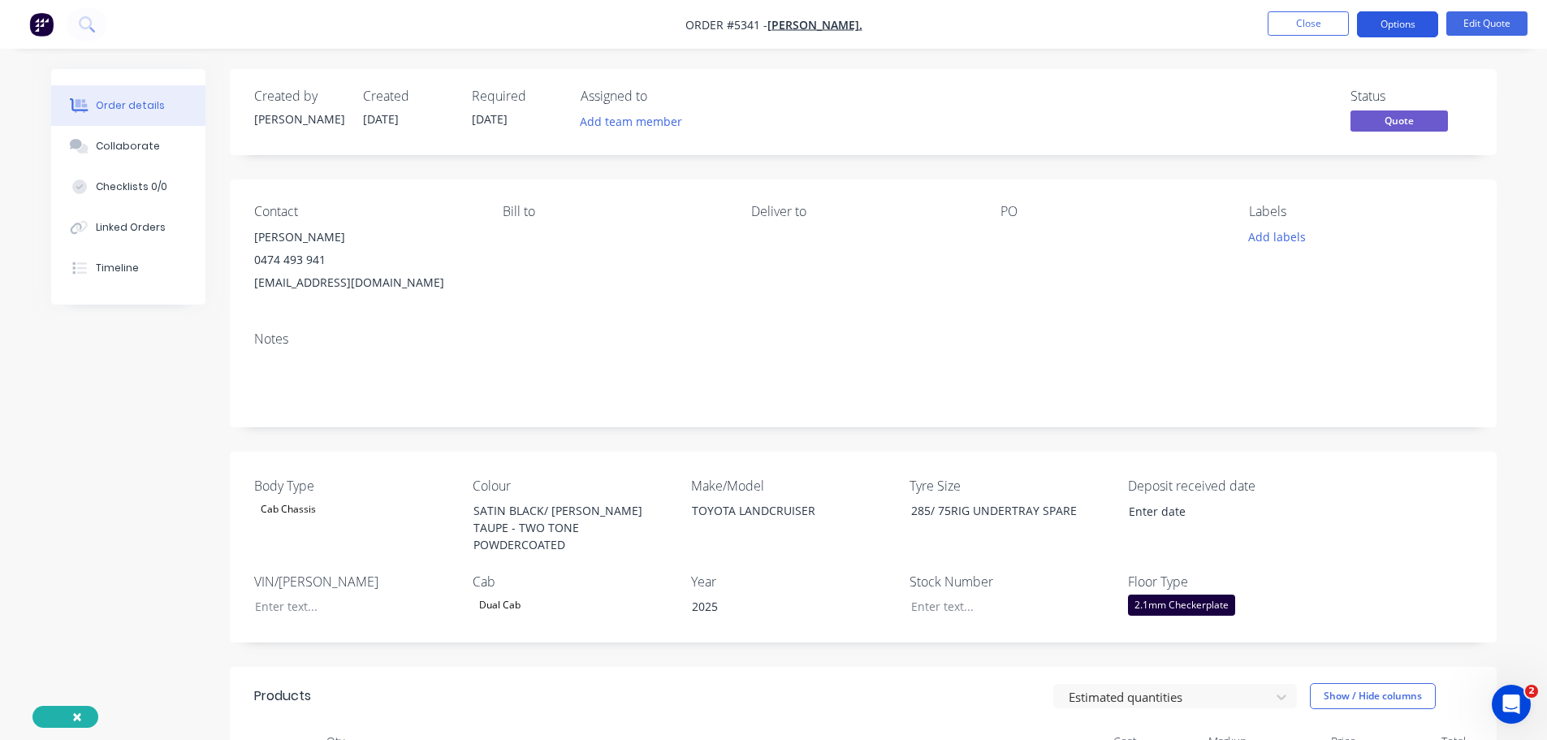
click at [1413, 19] on button "Options" at bounding box center [1397, 24] width 81 height 26
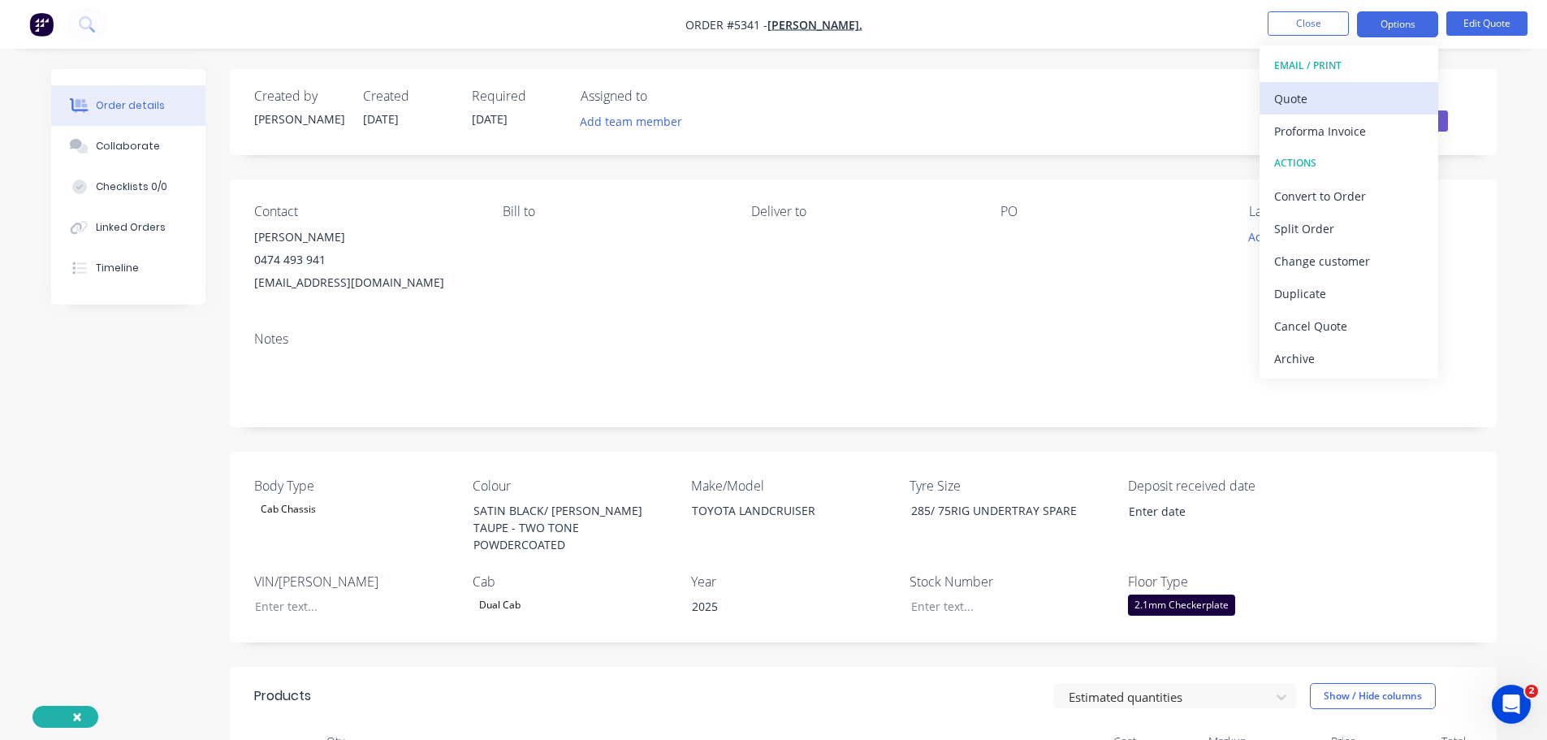
click at [1348, 99] on div "Quote" at bounding box center [1348, 99] width 149 height 24
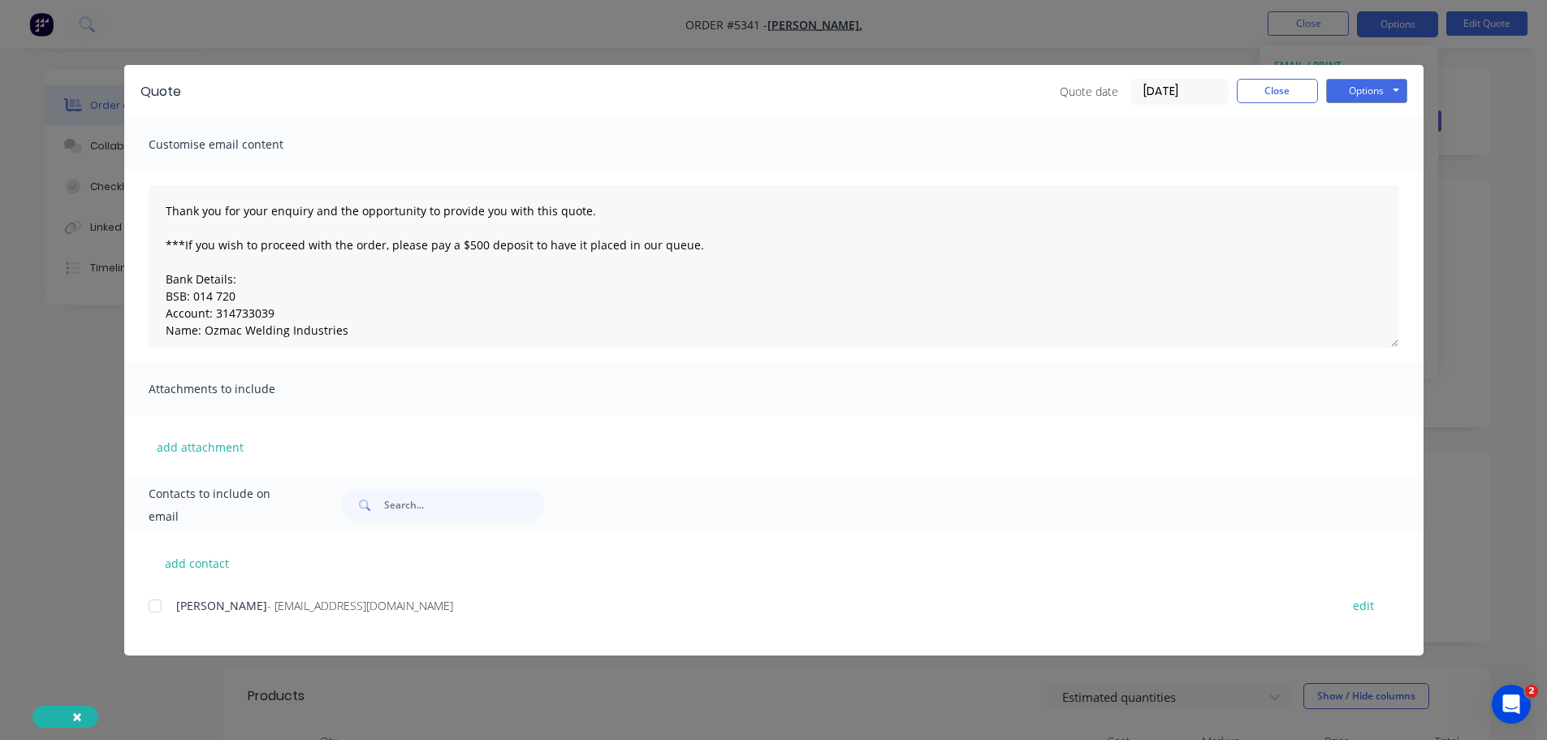
click at [154, 609] on div at bounding box center [155, 606] width 32 height 32
click at [1367, 84] on button "Options" at bounding box center [1366, 91] width 81 height 24
click at [1365, 177] on button "Email" at bounding box center [1378, 173] width 104 height 27
click at [1360, 89] on button "Options" at bounding box center [1366, 91] width 81 height 24
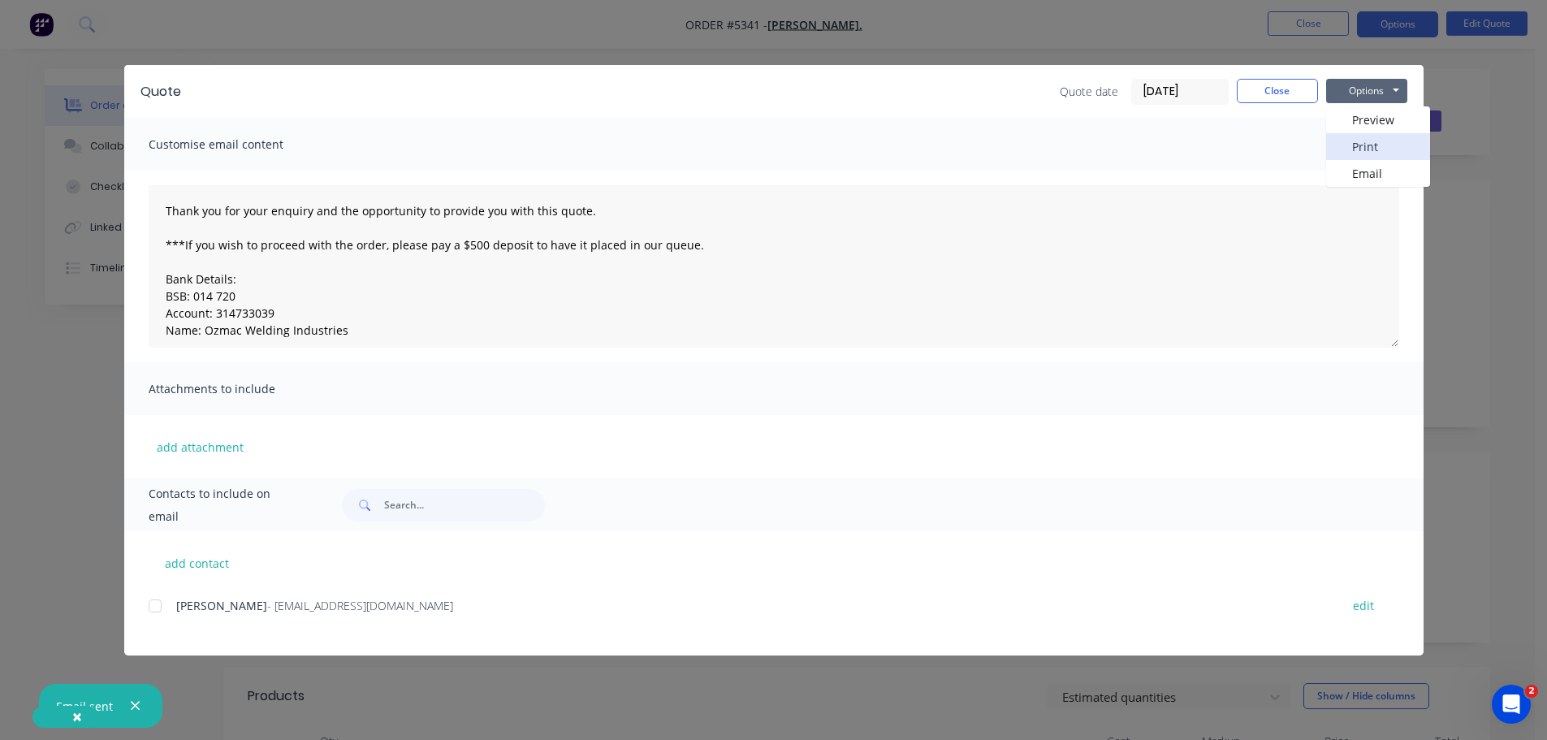
click at [1357, 141] on button "Print" at bounding box center [1378, 146] width 104 height 27
click at [1259, 90] on button "Close" at bounding box center [1277, 91] width 81 height 24
